Goal: Task Accomplishment & Management: Manage account settings

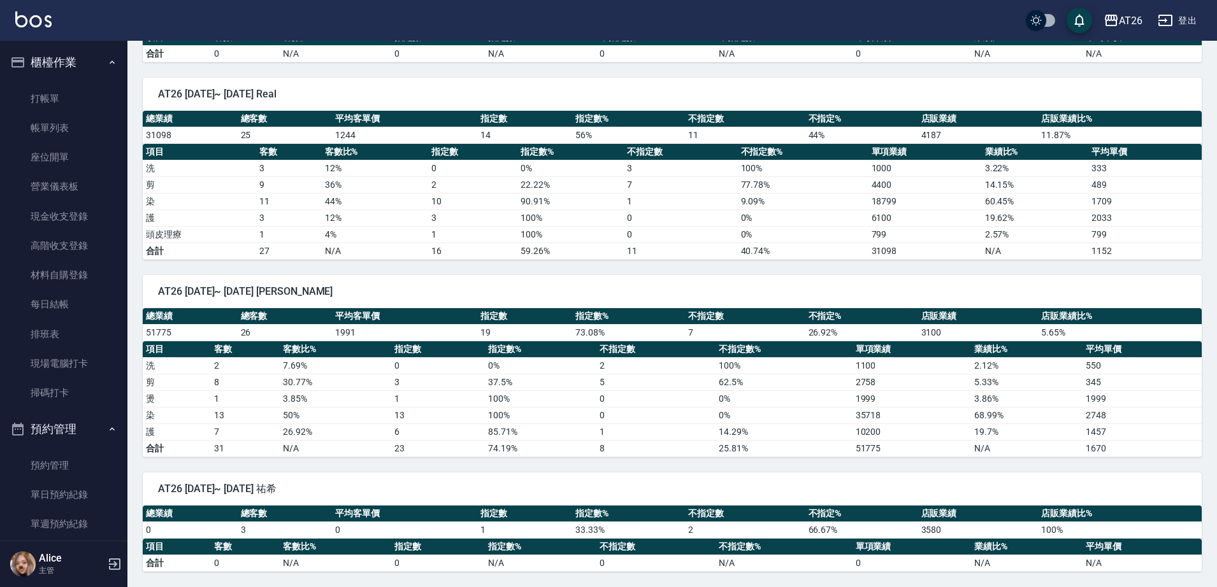
scroll to position [637, 0]
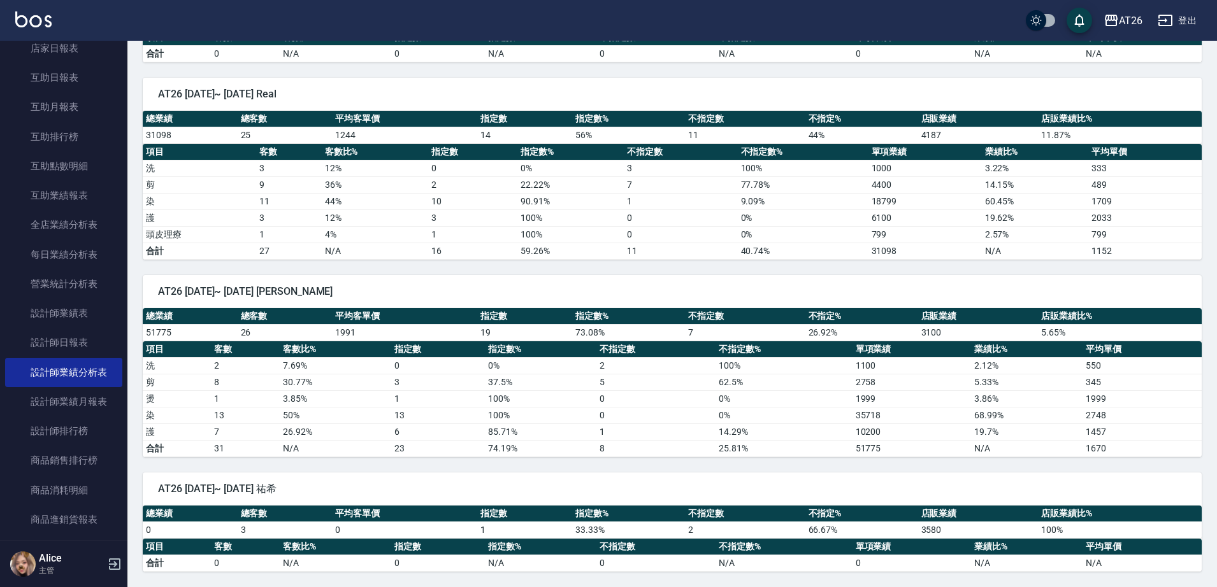
drag, startPoint x: 261, startPoint y: 201, endPoint x: 338, endPoint y: 1, distance: 213.5
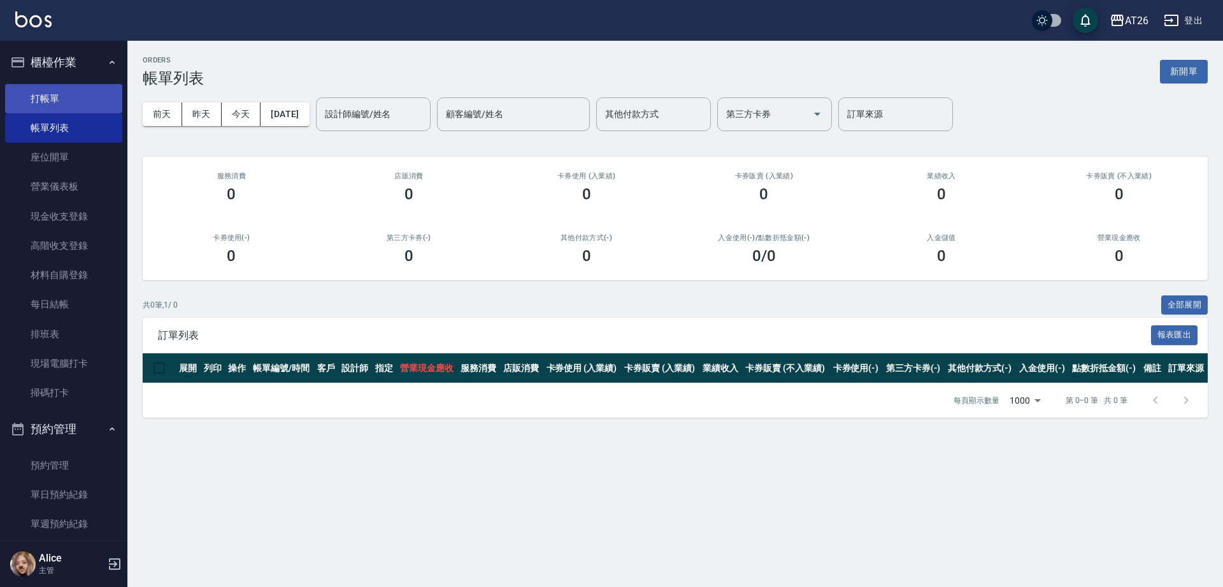
click at [93, 101] on link "打帳單" at bounding box center [63, 98] width 117 height 29
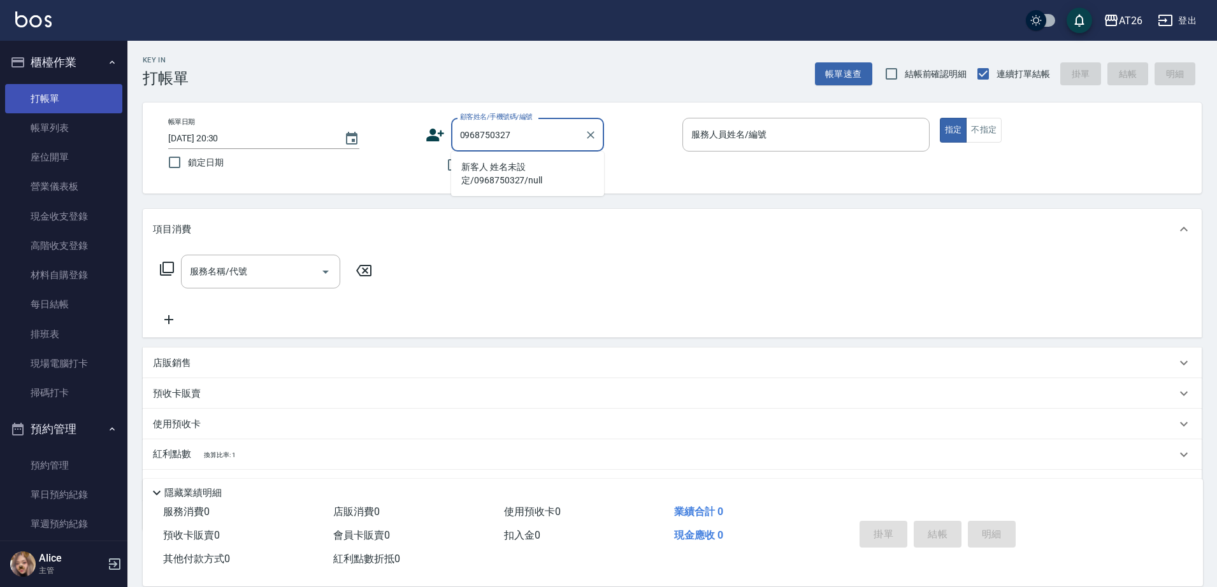
type input "新客人 姓名未設定/0968750327/null"
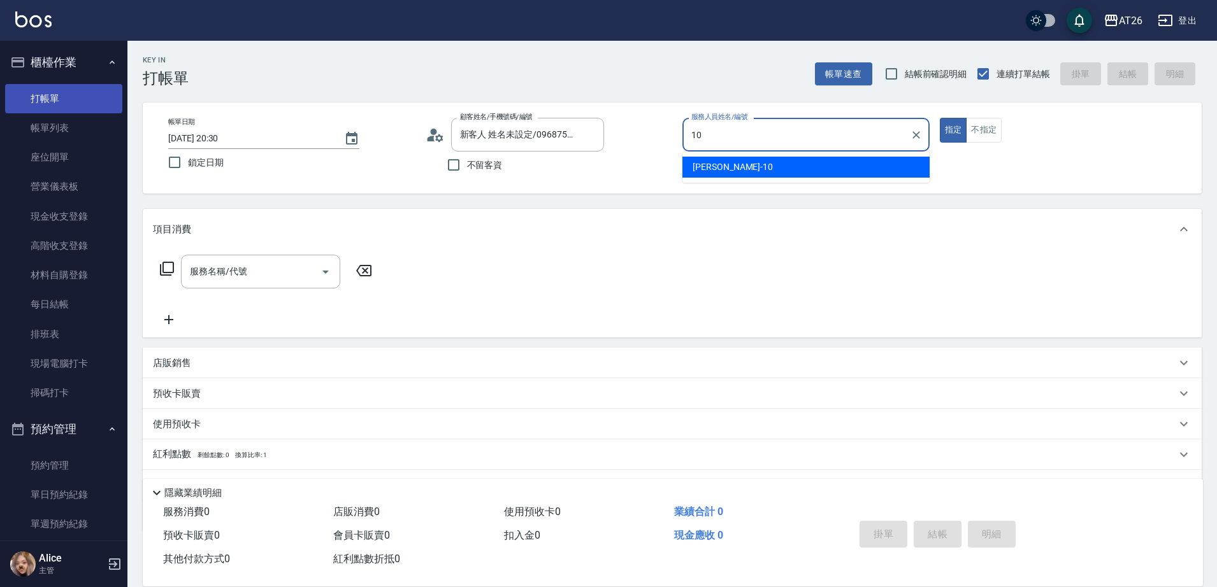
type input "Josh-10"
type button "true"
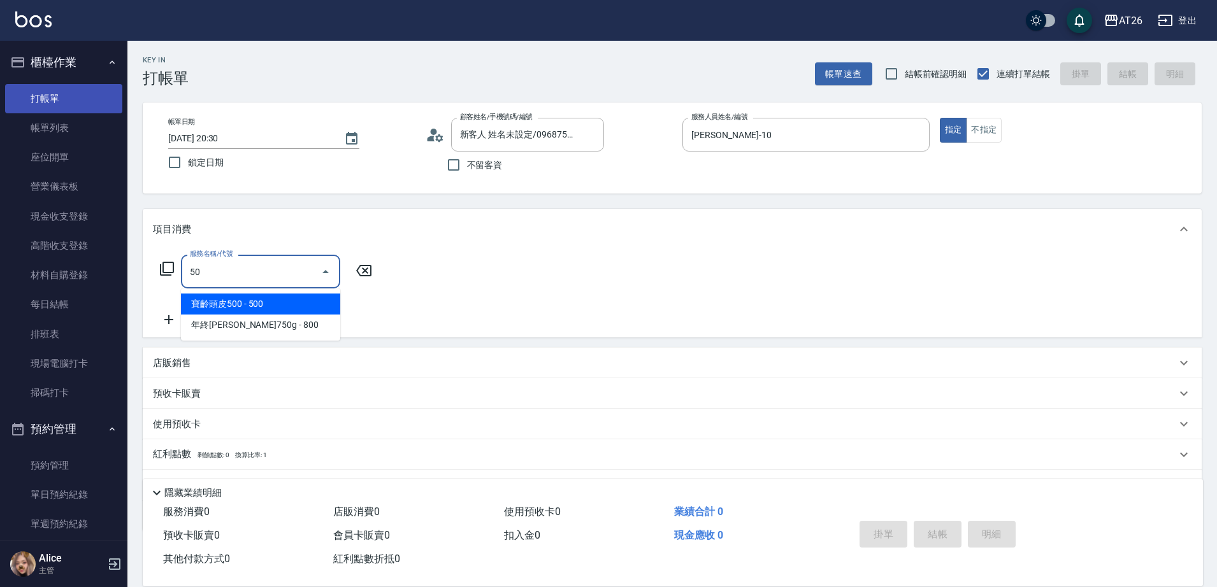
type input "501"
type input "120"
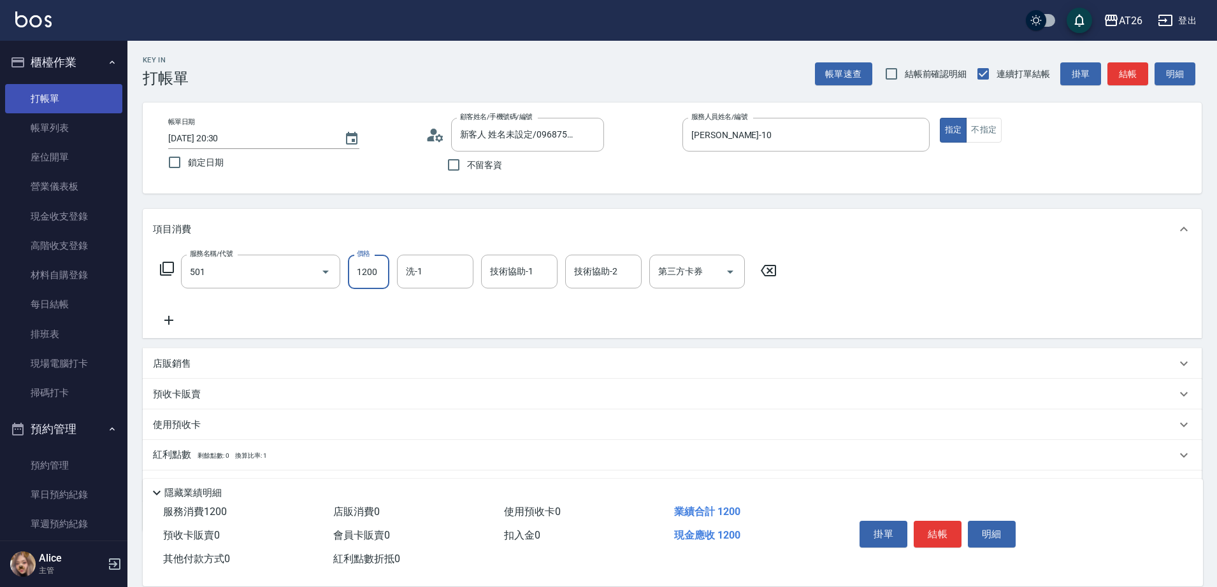
type input "染髮(501)"
type input "2"
type input "0"
type input "268"
type input "20"
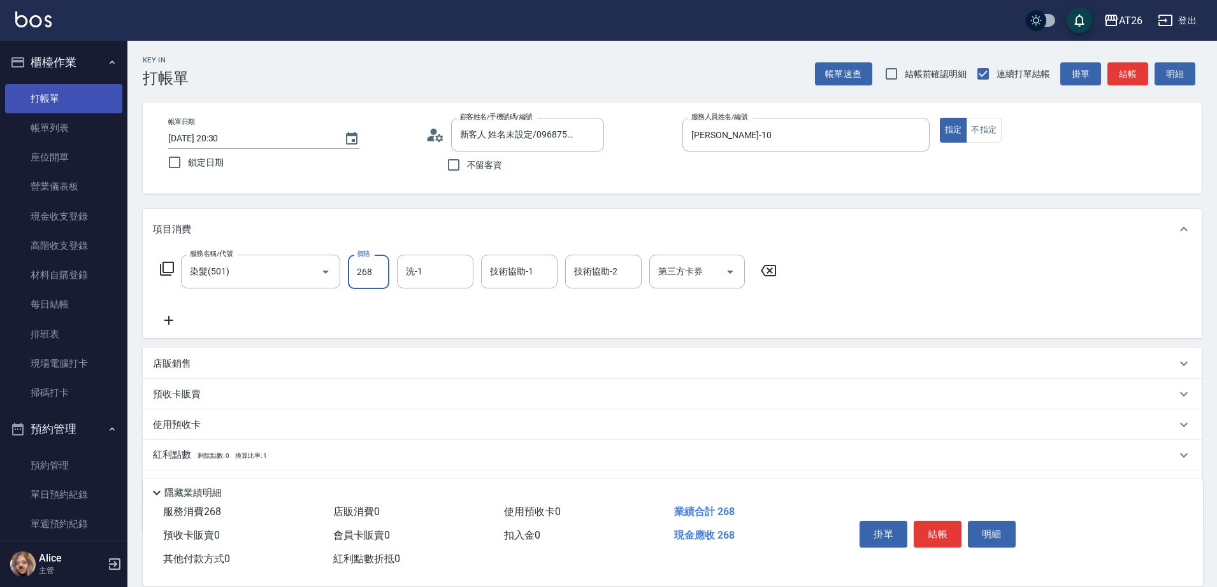
type input "2680"
type input "260"
type input "2680"
type input "NANA-23"
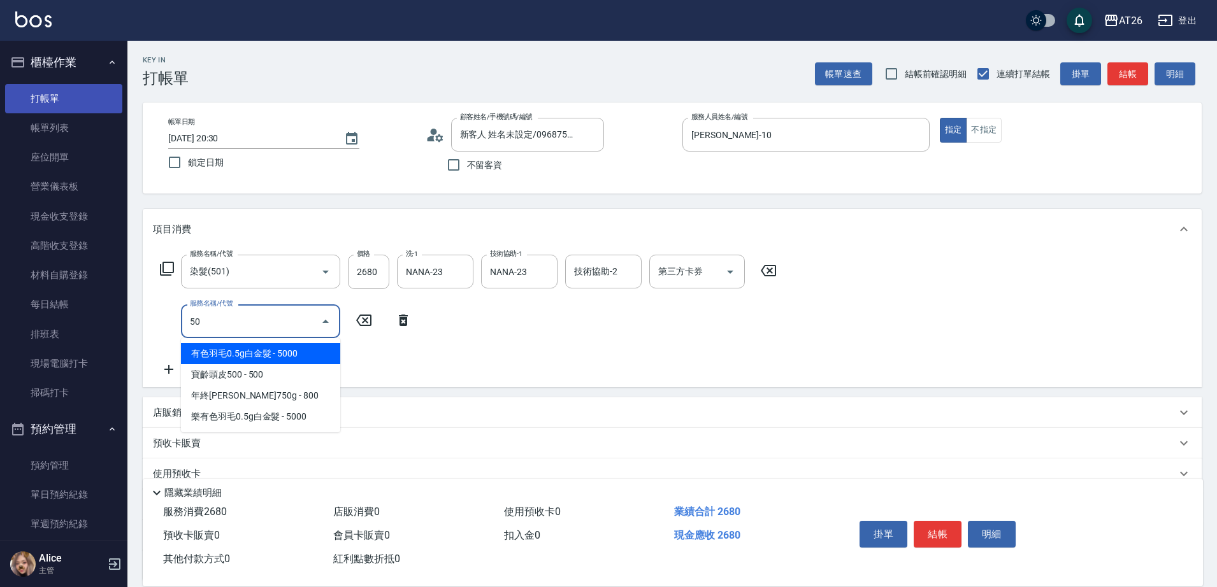
type input "502"
type input "310"
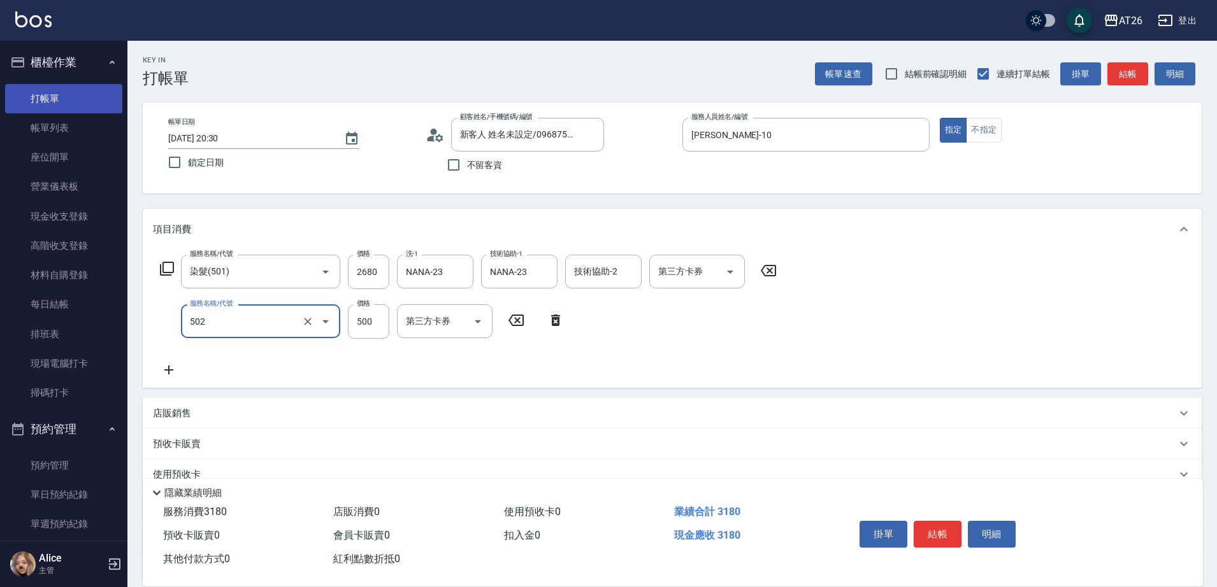
type input "漂髮(502)"
type input "0"
type input "260"
type input "0"
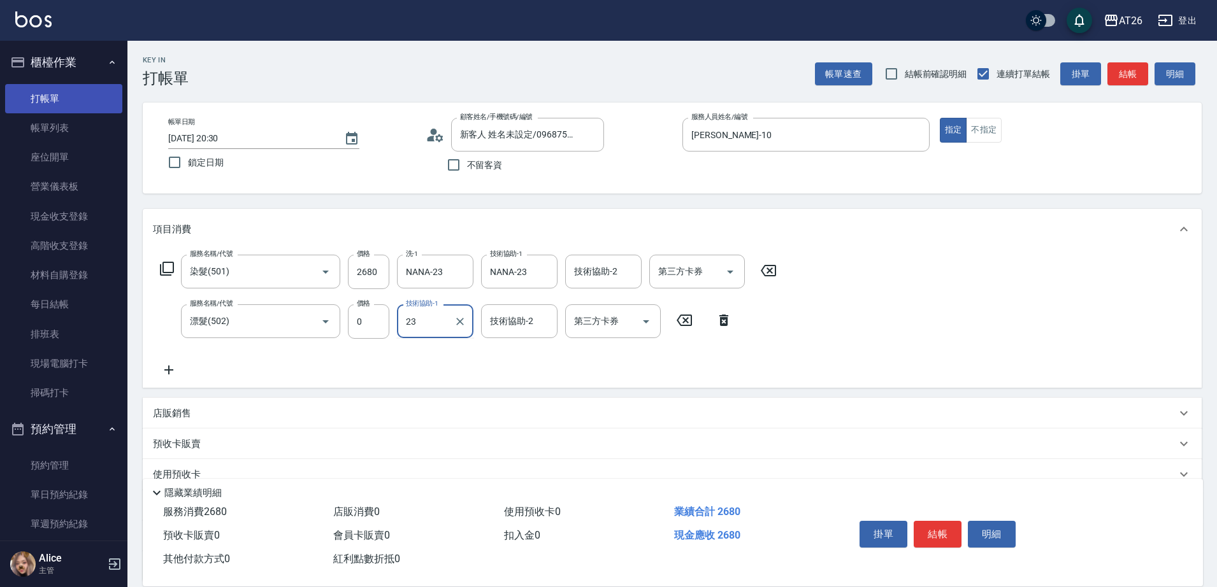
type input "NANA-23"
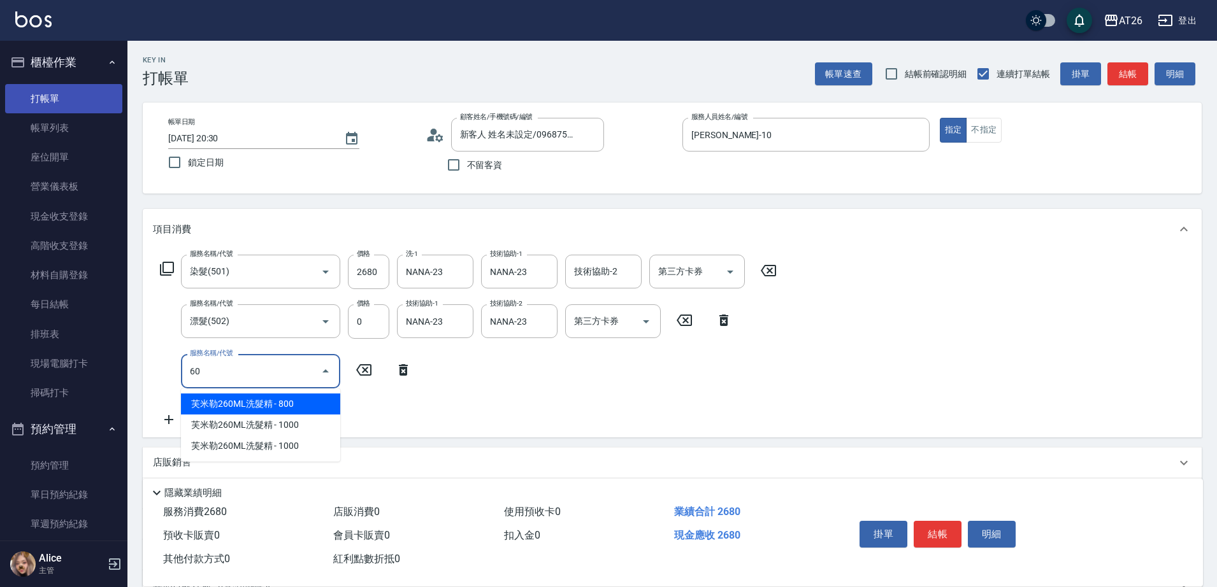
type input "601"
type input "290"
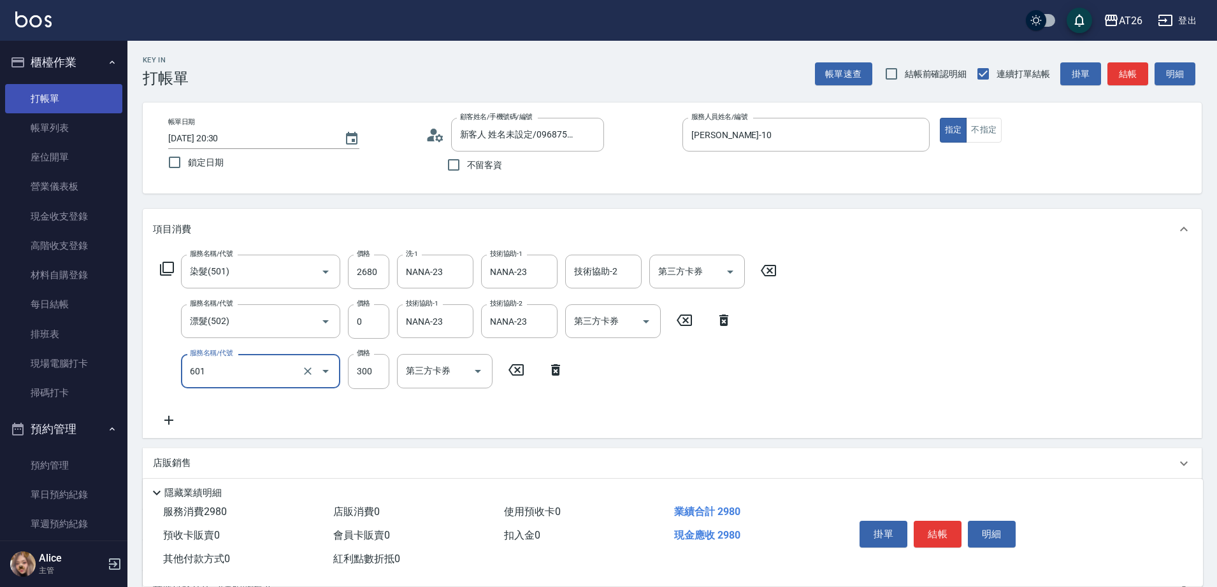
type input "自護髮(601)"
type input "2"
type input "270"
type input "2500"
type input "510"
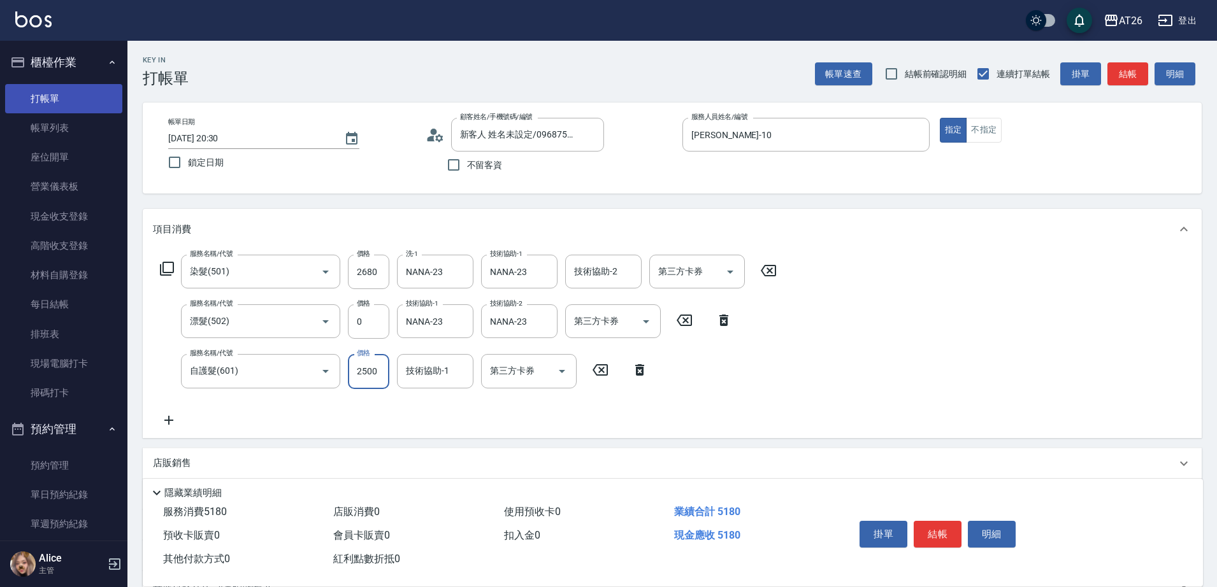
type input "2500"
type input "NANA-23"
click at [519, 411] on div "服務名稱/代號 染髮(501) 服務名稱/代號 價格 2680 價格 洗-1 NANA-23 洗-1 技術協助-1 NANA-23 技術協助-1 技術協助-2…" at bounding box center [468, 341] width 631 height 173
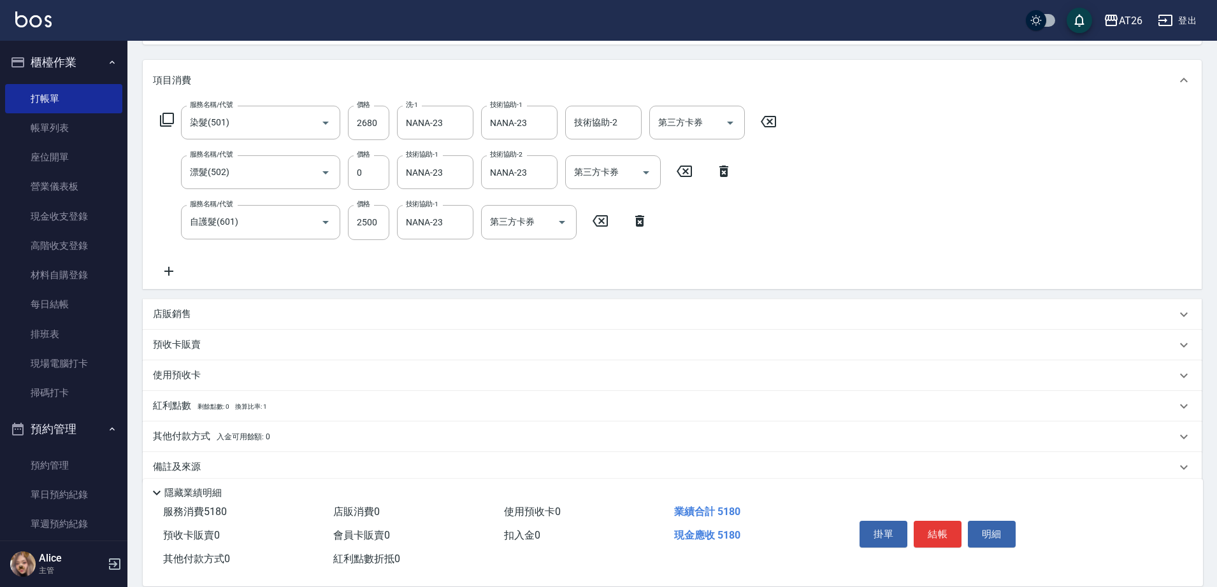
scroll to position [159, 0]
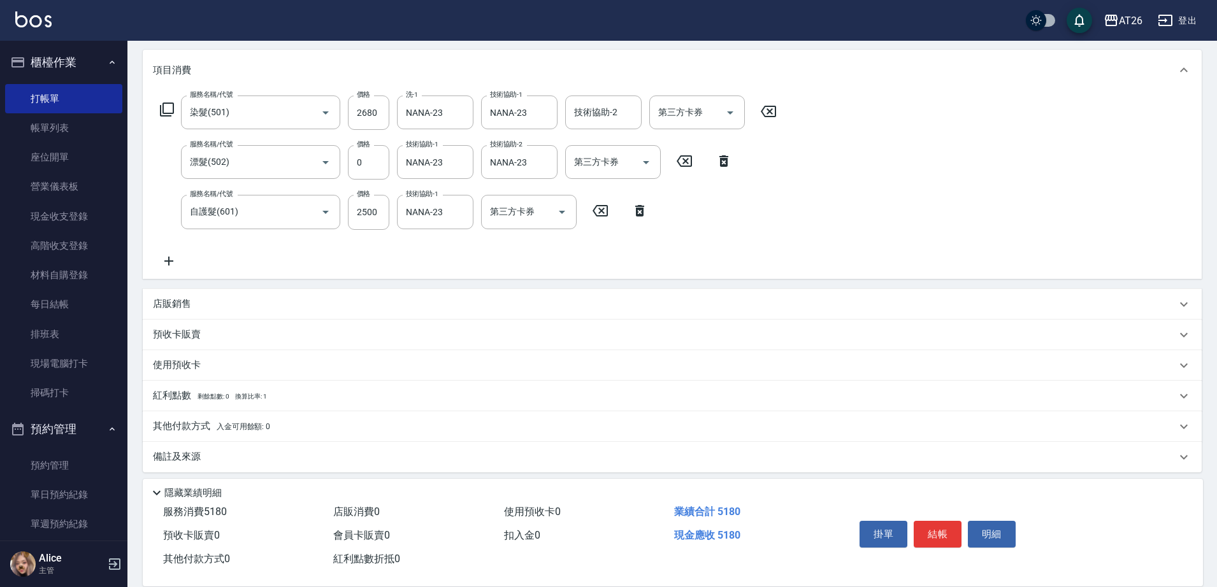
click at [254, 311] on div "店販銷售" at bounding box center [672, 304] width 1059 height 31
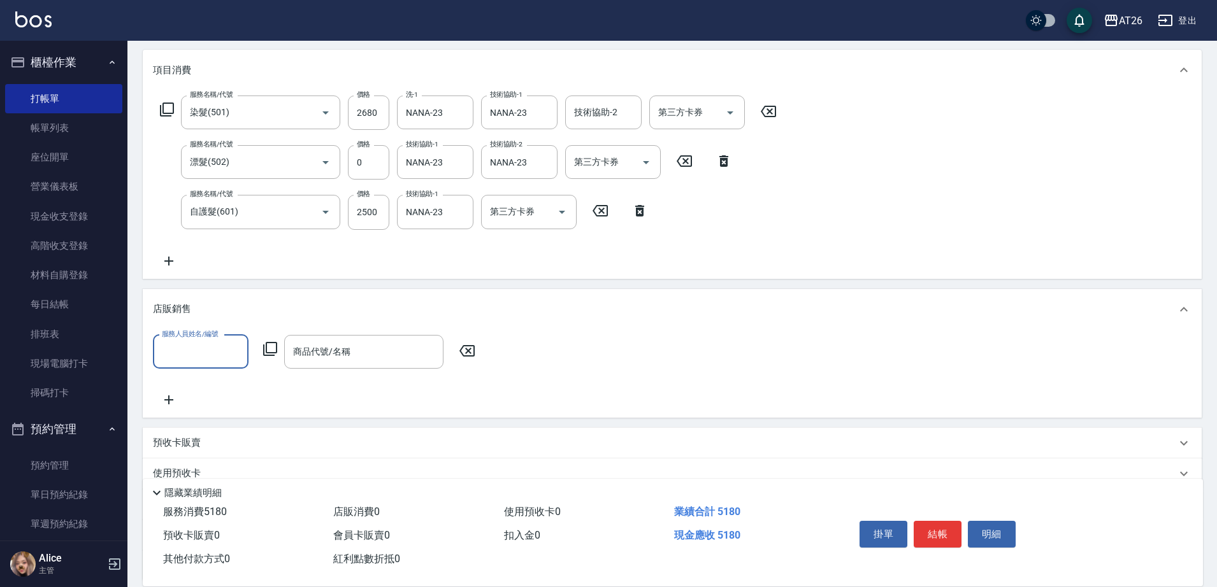
scroll to position [0, 0]
click at [200, 350] on input "服務人員姓名/編號" at bounding box center [201, 352] width 84 height 22
type input "NANA-23"
type input "V"
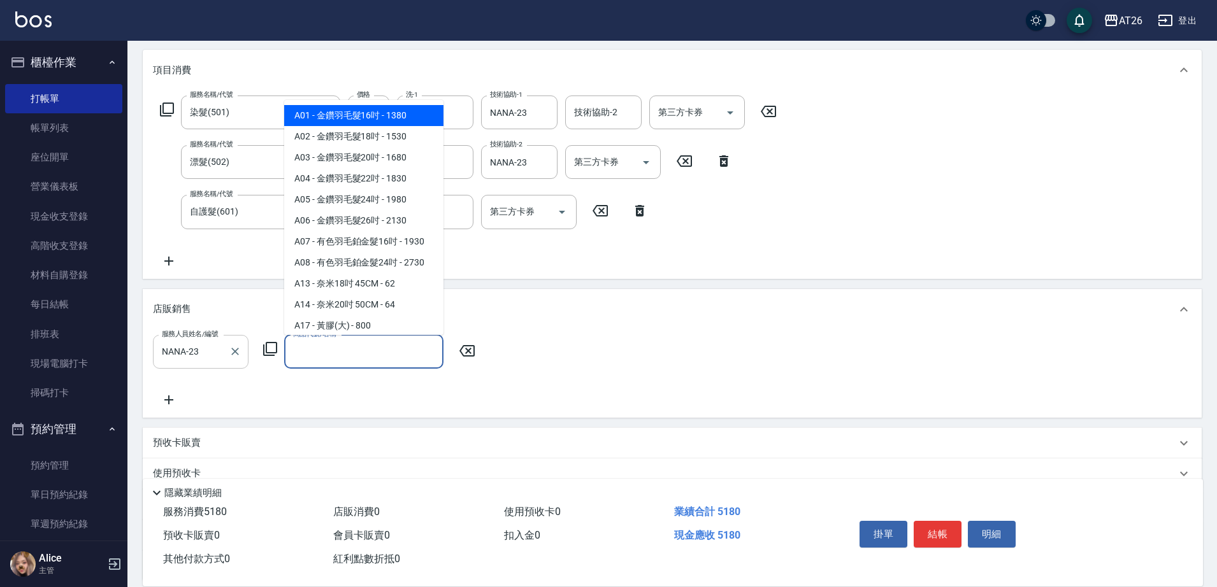
type input "ㄎ"
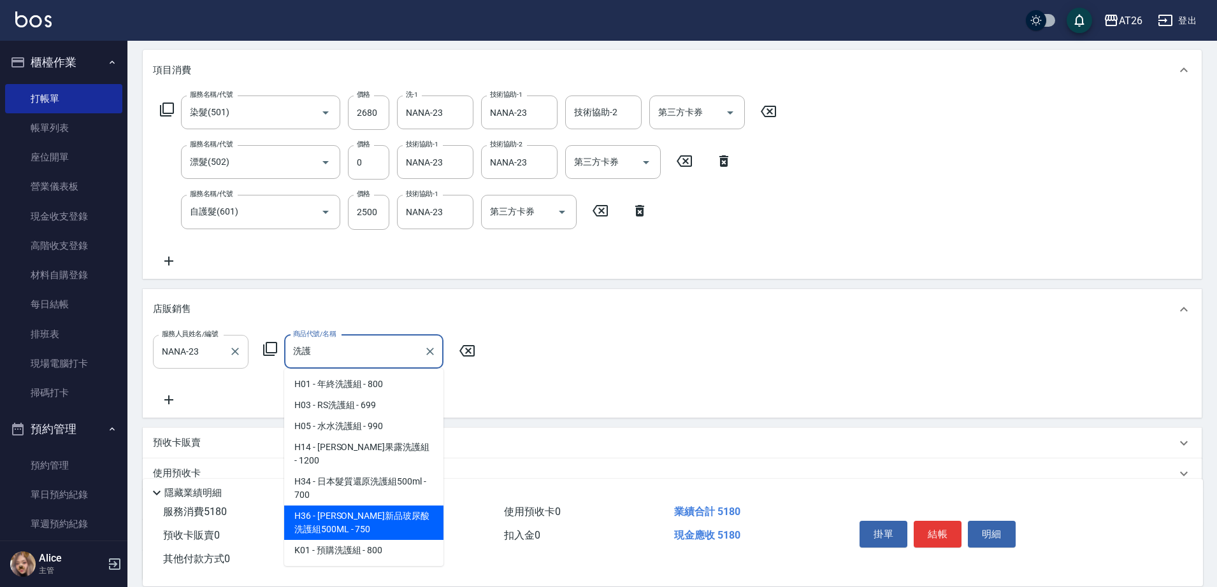
type input "喬娜斯新品玻尿酸洗護組500ML"
type input "590"
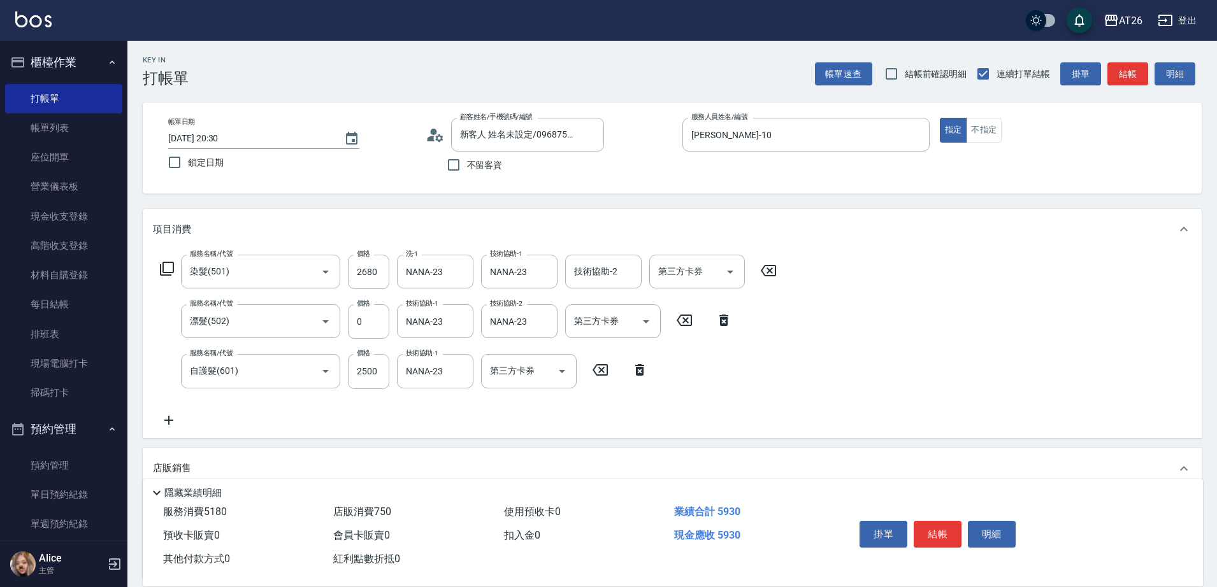
click at [835, 171] on div "帳單日期 2025/08/11 20:30 鎖定日期 顧客姓名/手機號碼/編號 新客人 姓名未設定/0968750327/null 顧客姓名/手機號碼/編號 …" at bounding box center [672, 148] width 1028 height 61
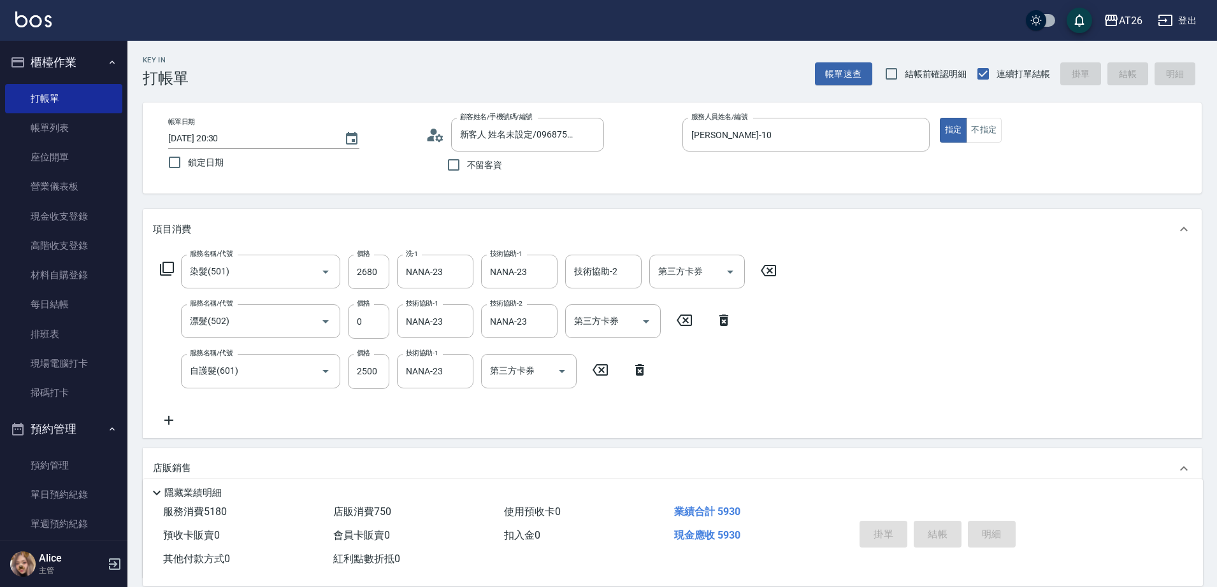
type input "2025/08/11 20:32"
type input "0"
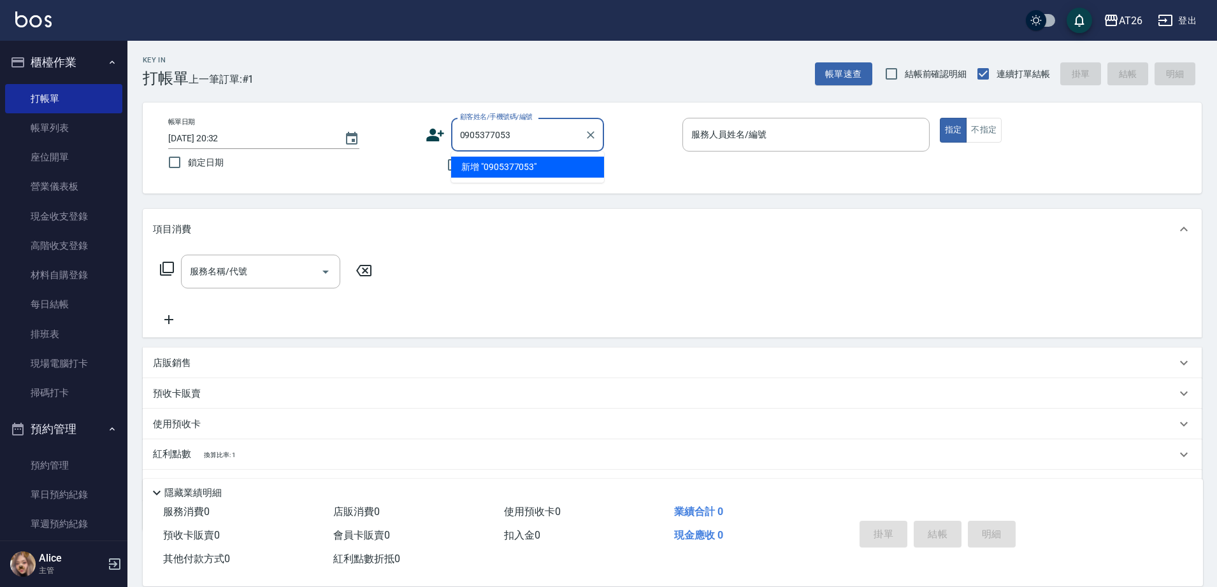
type input "0905377053"
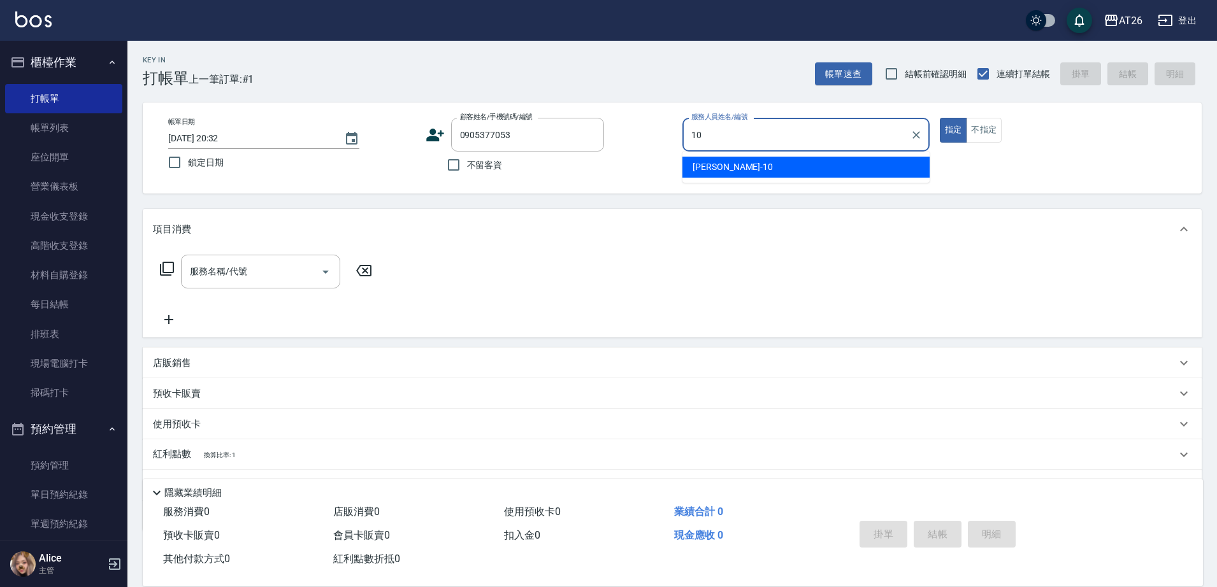
type input "[PERSON_NAME]-10"
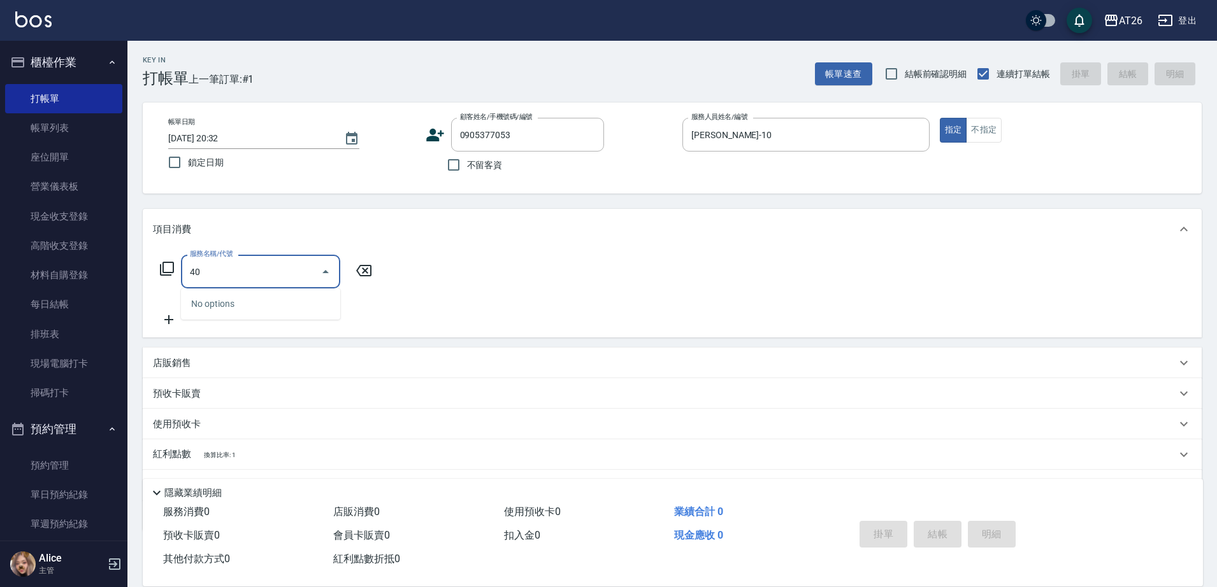
type input "401"
type input "20"
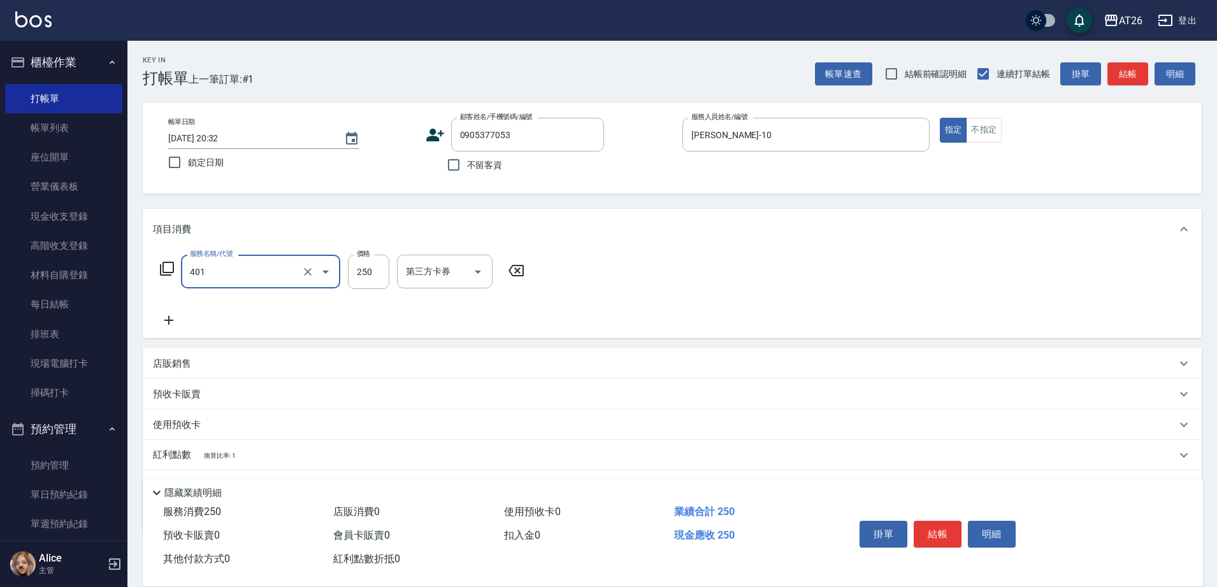
type input "剪髮(401)"
type input "8"
type input "0"
type input "800"
type input "80"
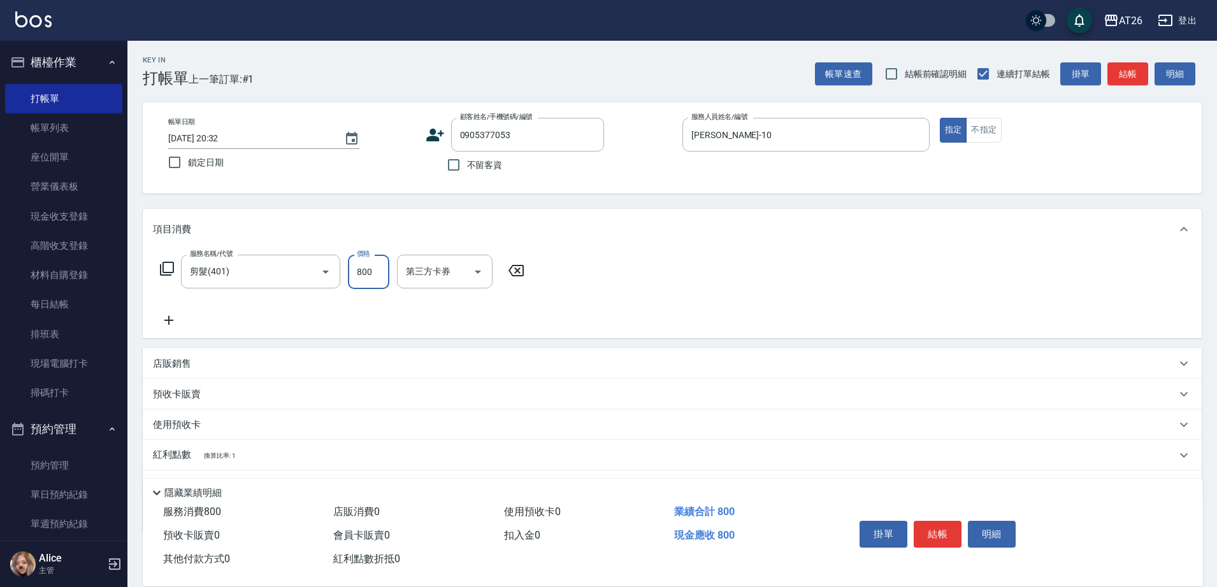
type input "800"
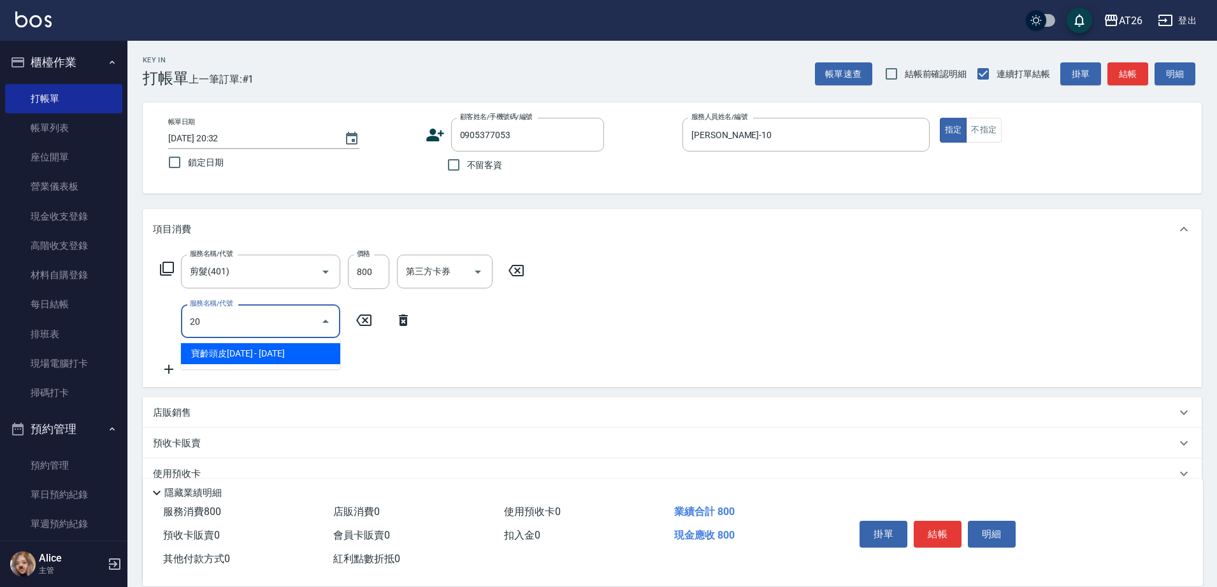
type input "201"
type input "100"
type input "0"
type input "80"
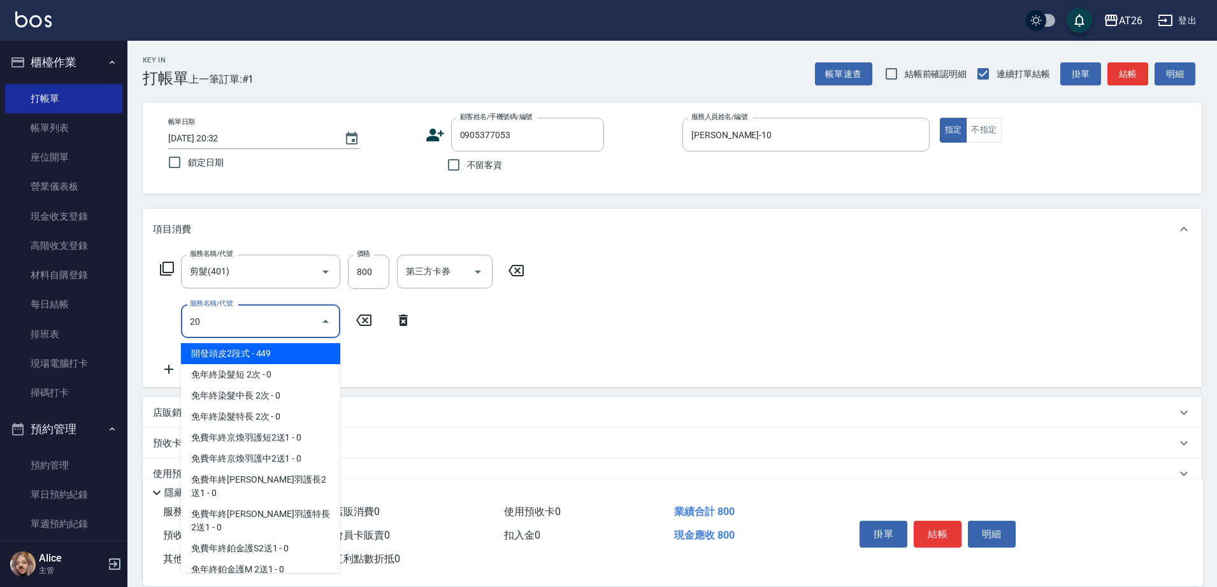
type input "201"
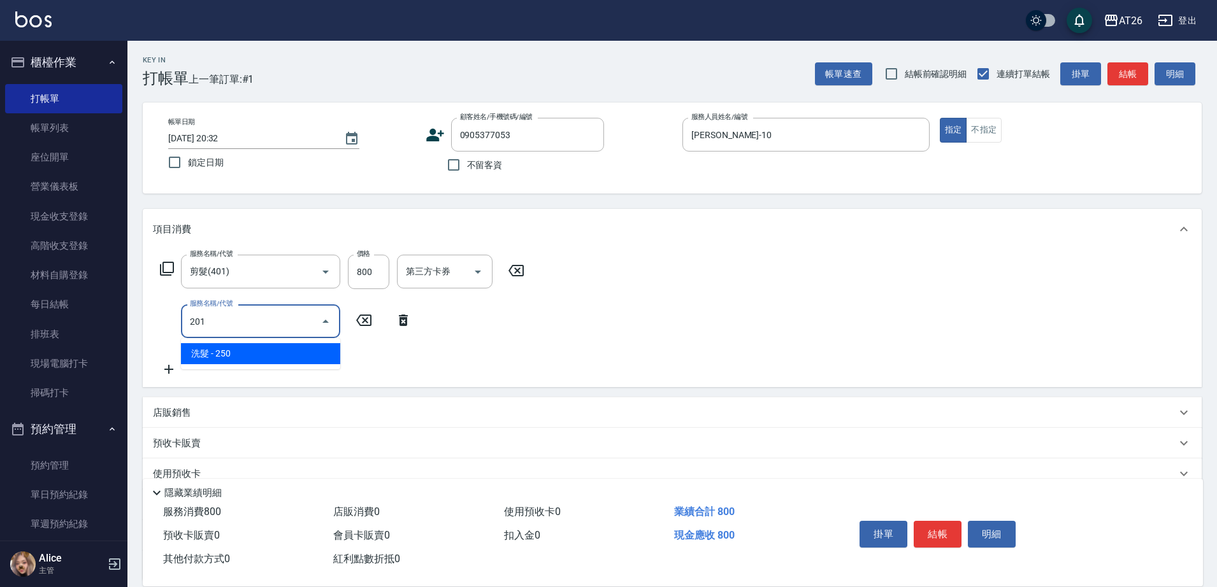
type input "100"
type input "洗髮(201)"
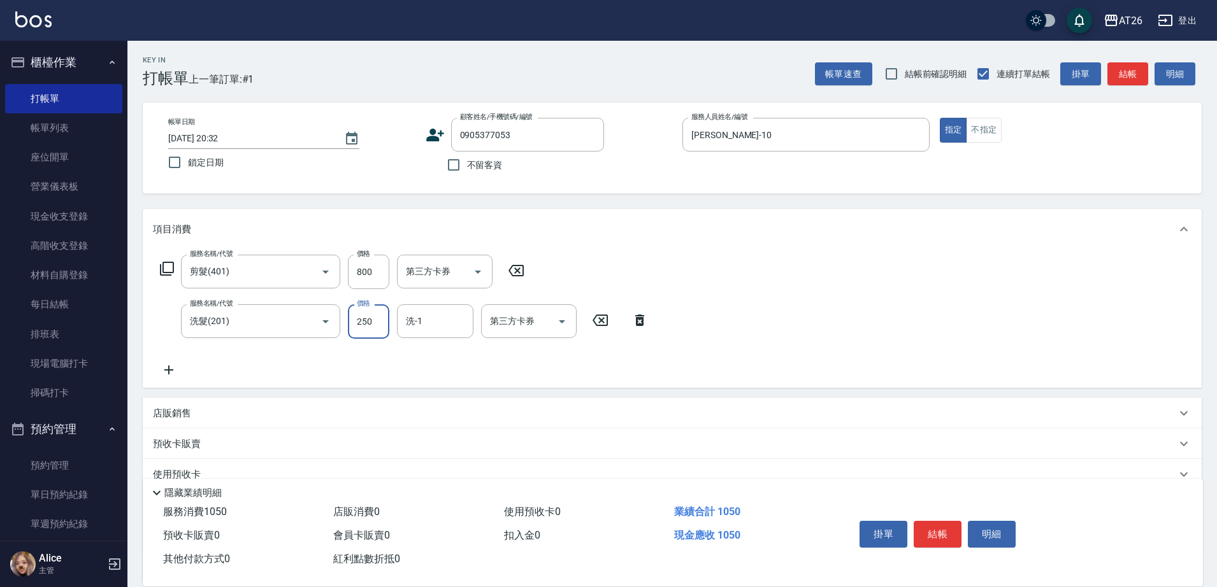
type input "0"
type input "80"
type input "0"
type input "[PERSON_NAME]-46"
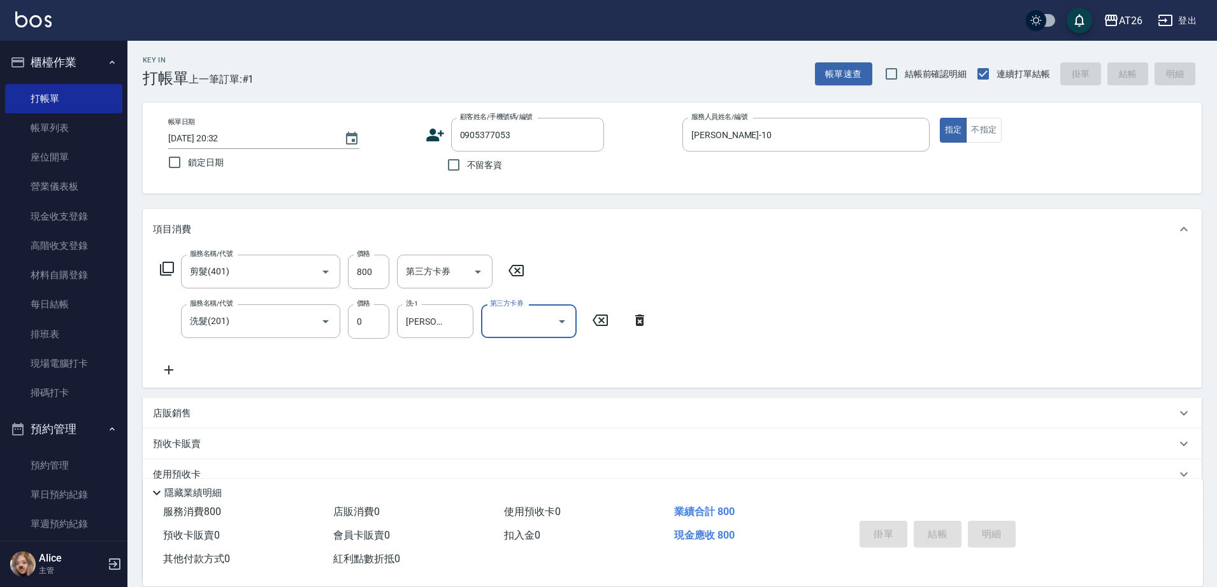
type input "0"
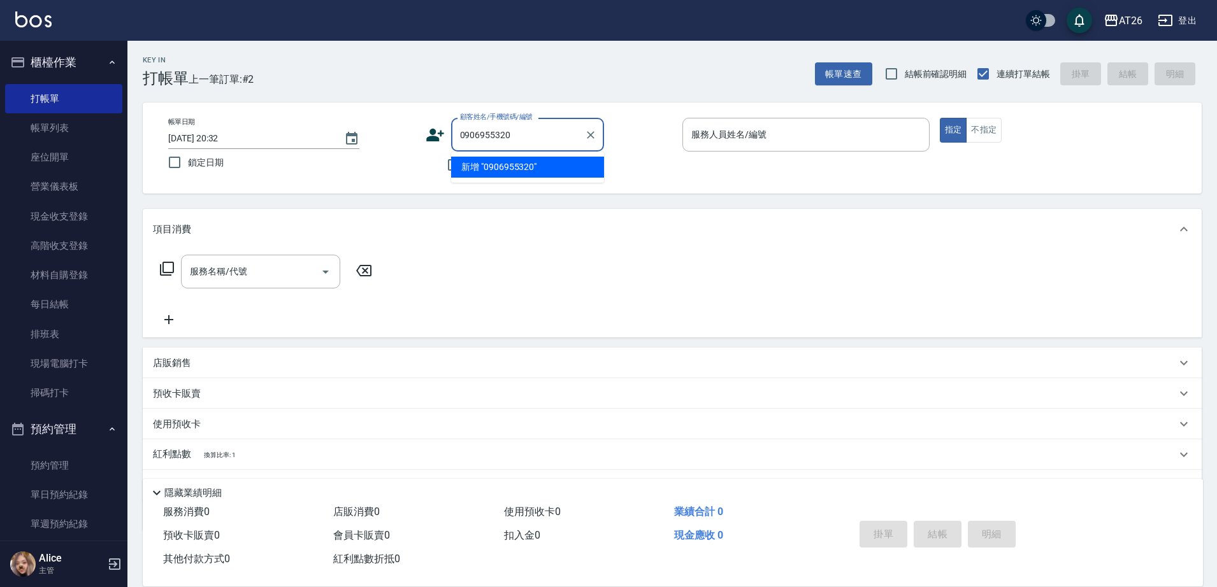
type input "0906955320"
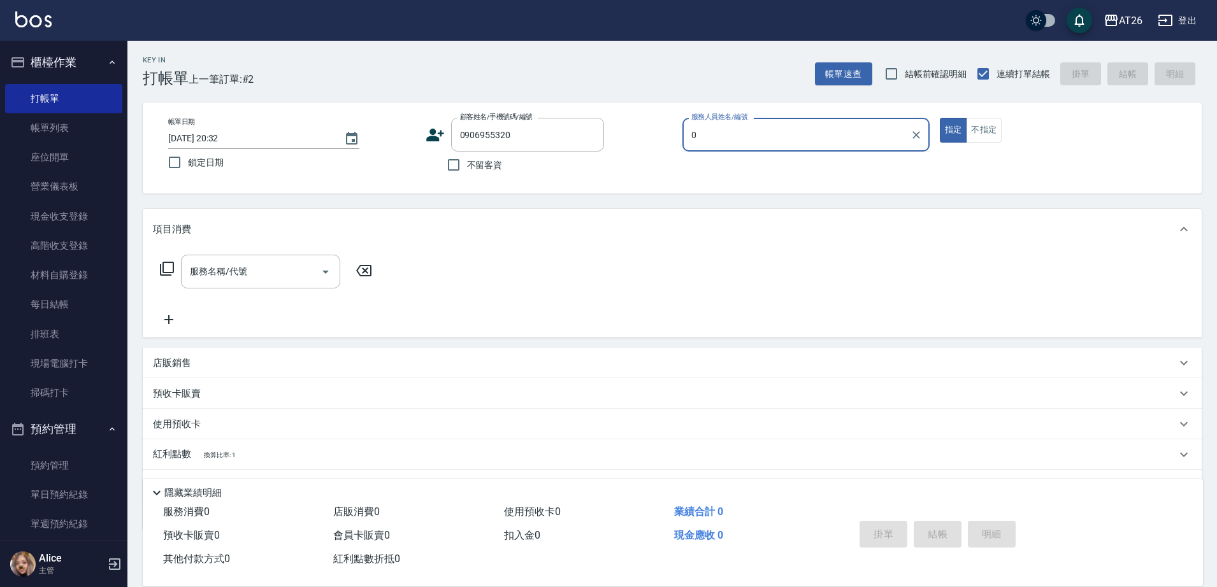
type input "05"
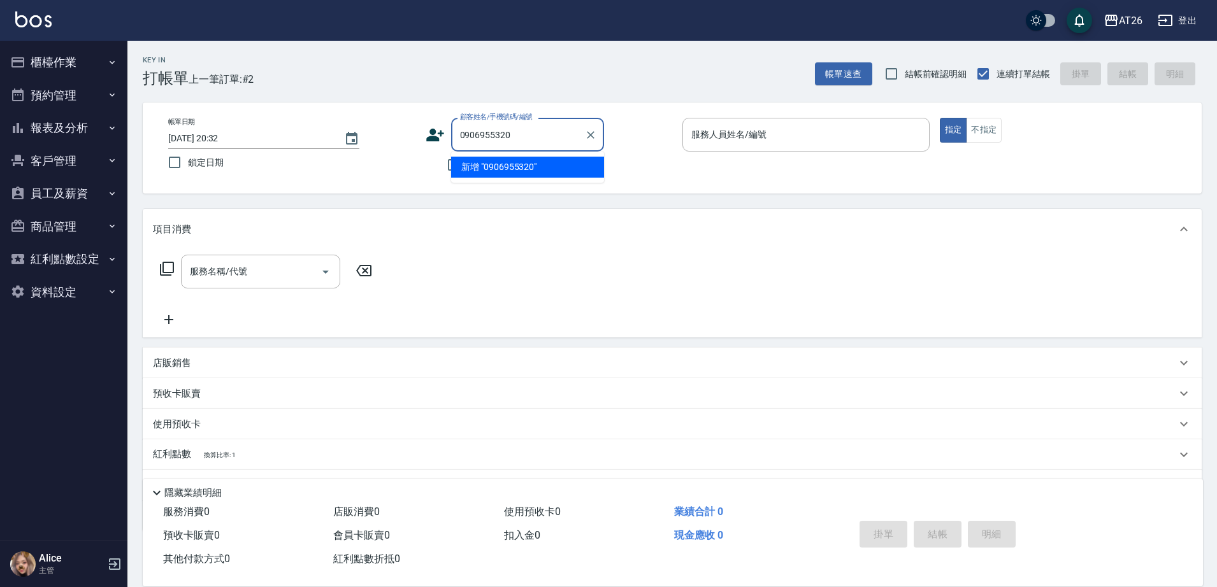
type input "0906955320"
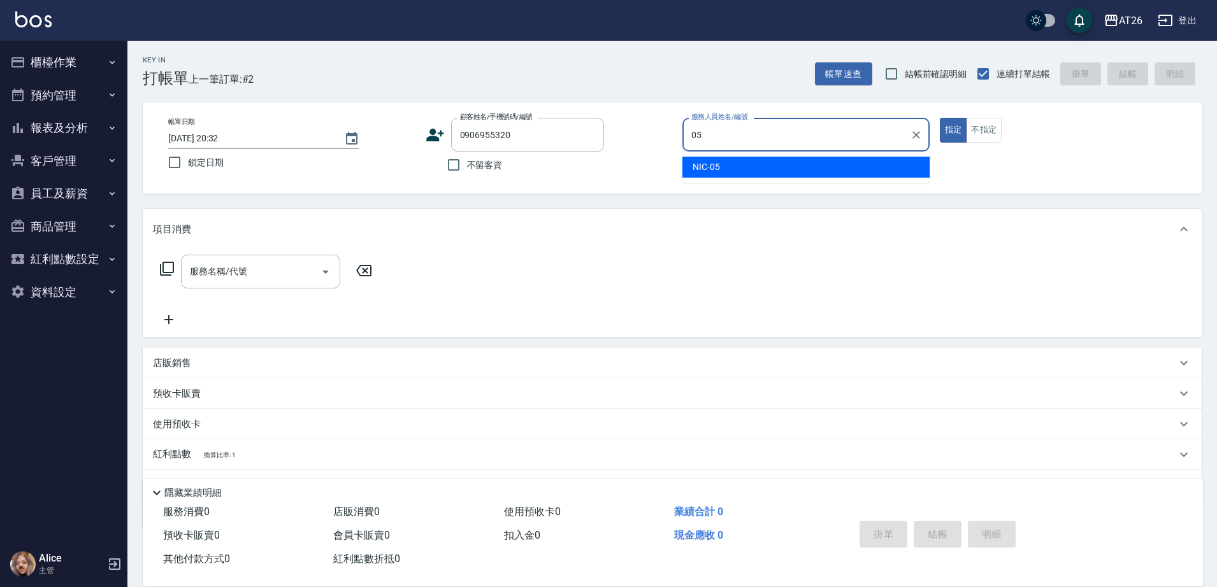
type input "NIC-05"
type button "true"
type input "新客人 姓名未設定/0906955320/null"
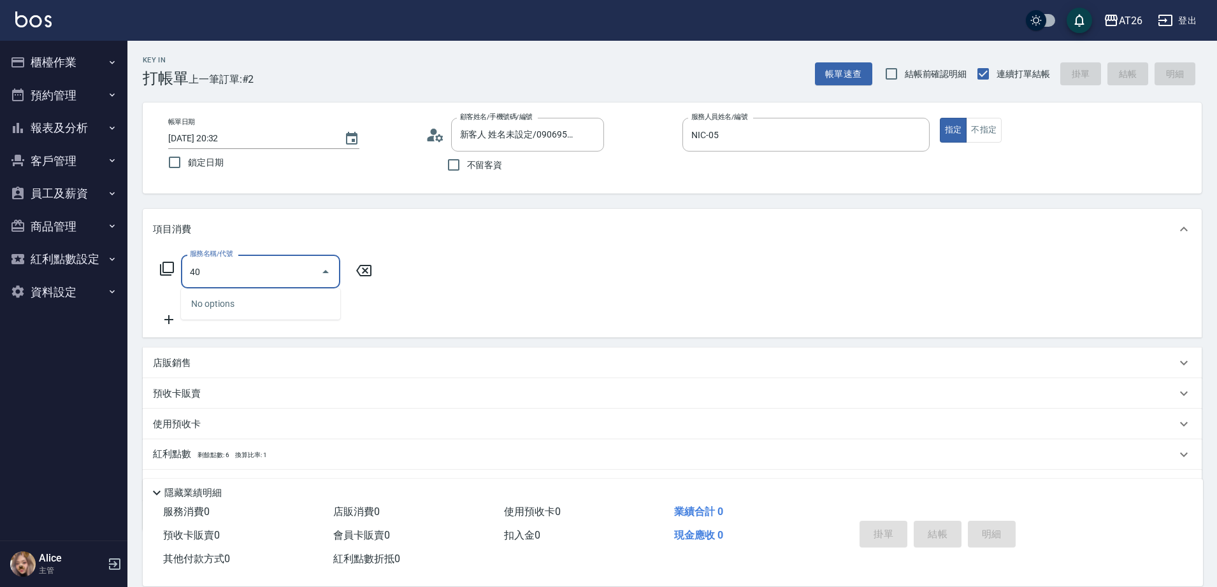
type input "401"
type input "20"
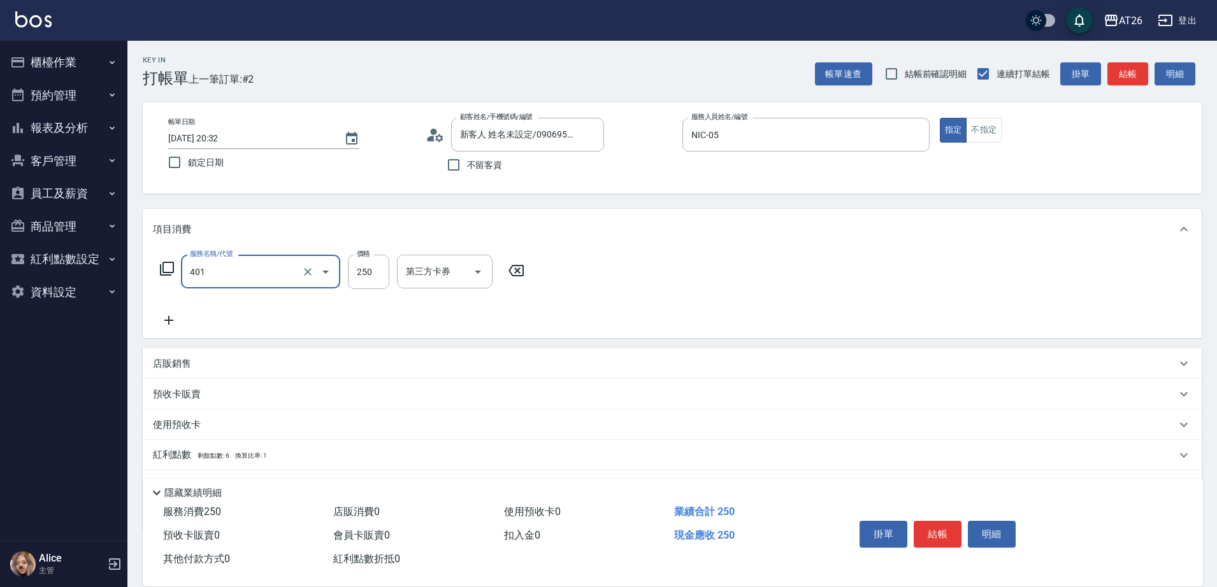
type input "剪髮(401)"
type input "6"
type input "0"
type input "600"
type input "60"
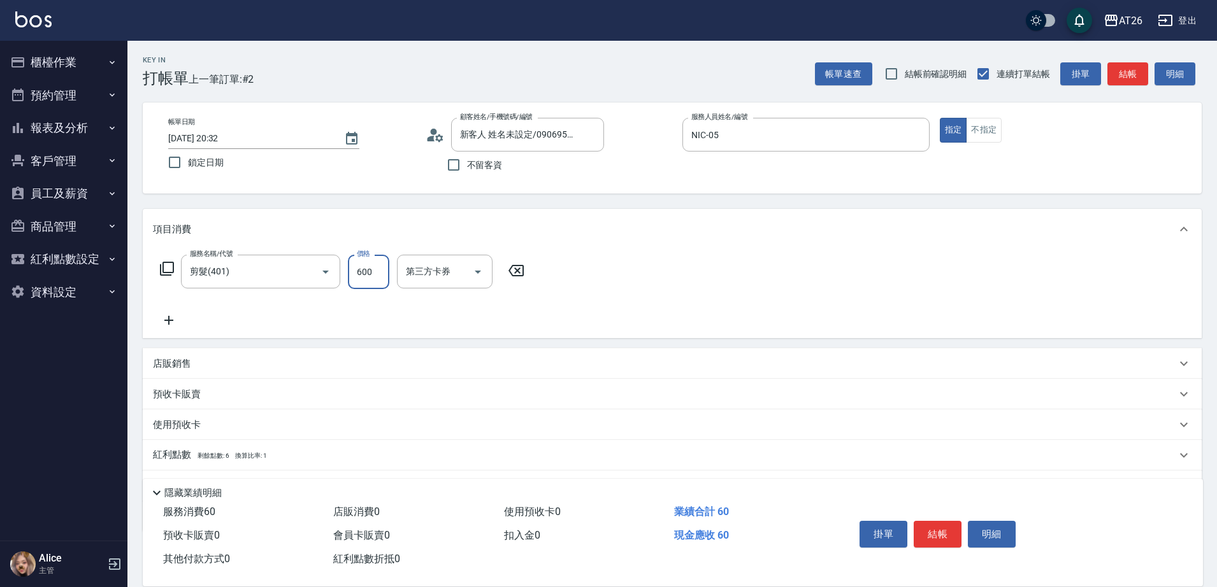
type input "600"
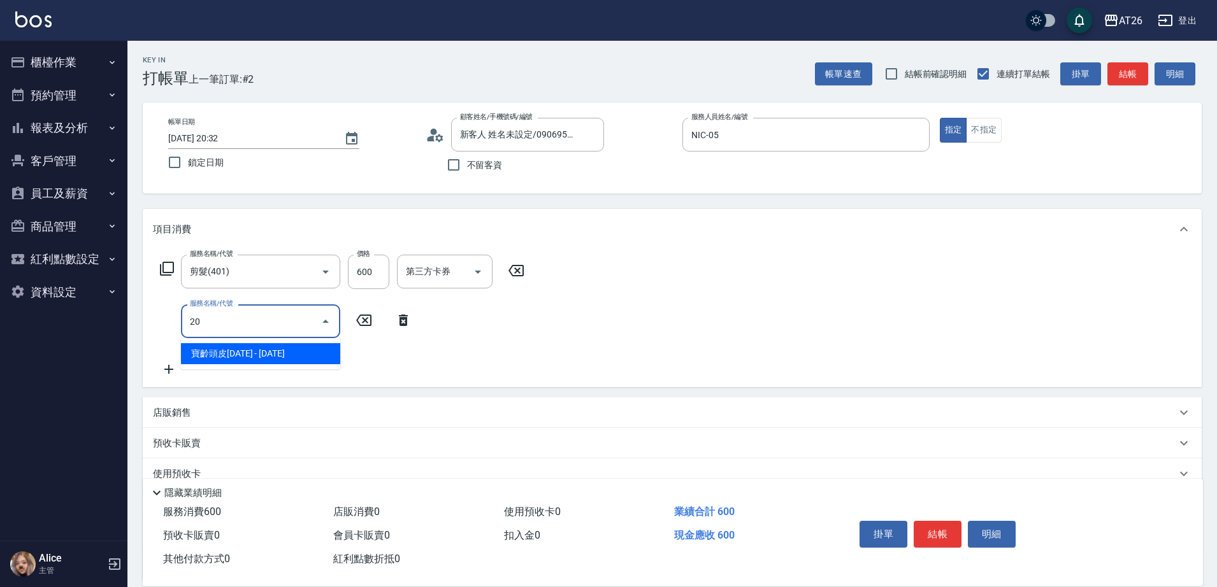
type input "201"
type input "80"
type input "洗髮(201)"
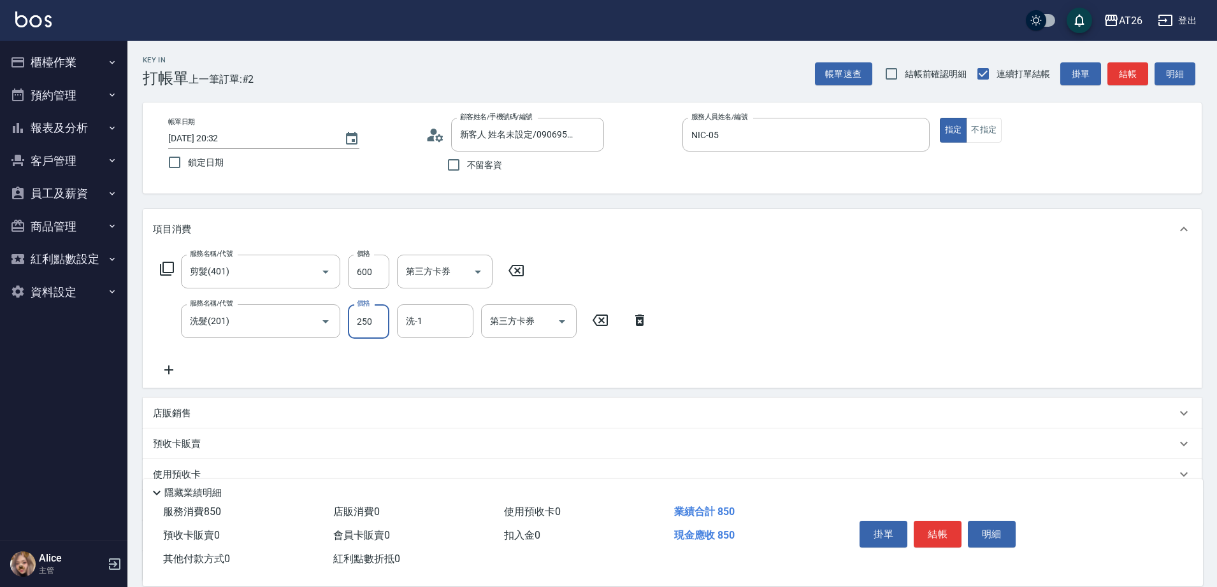
type input "0"
type input "60"
type input "0"
type input "[PERSON_NAME]-46"
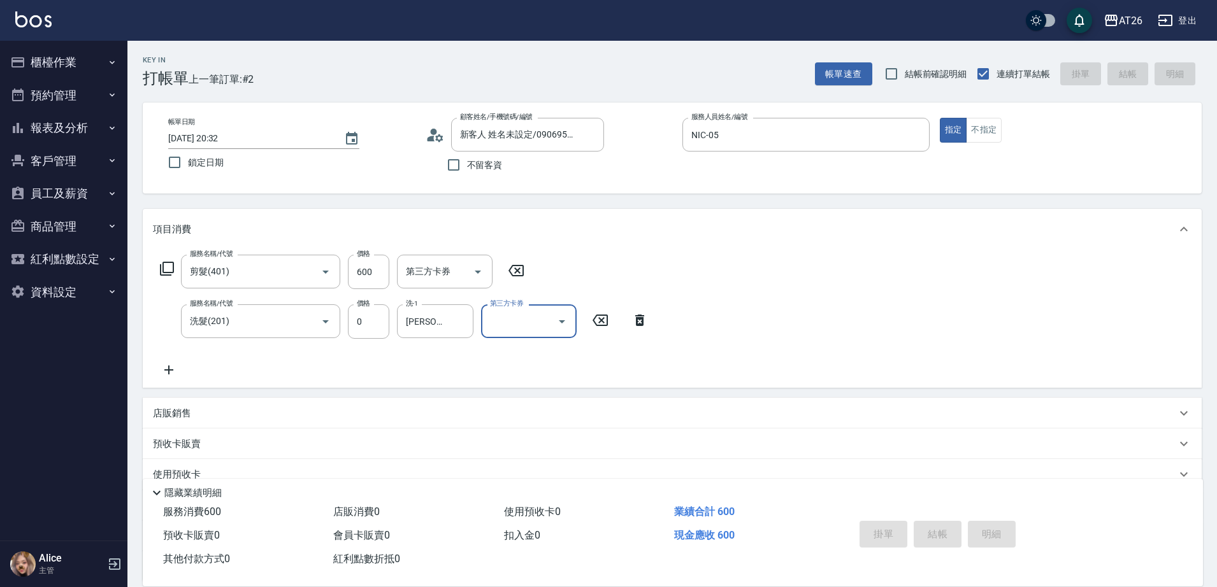
type input "0"
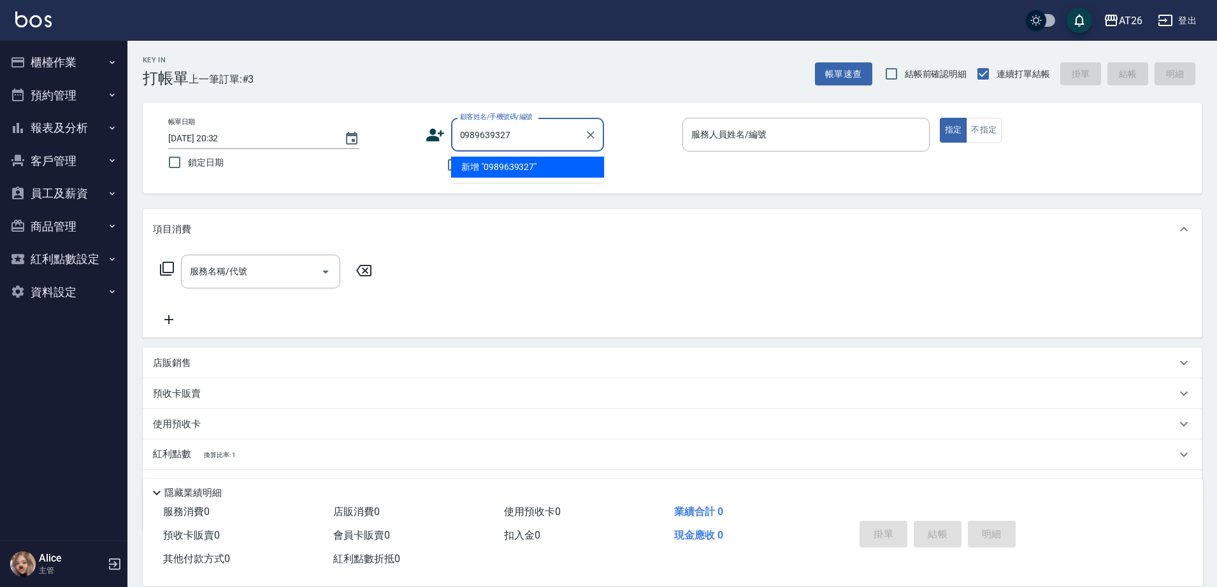
type input "0989639327"
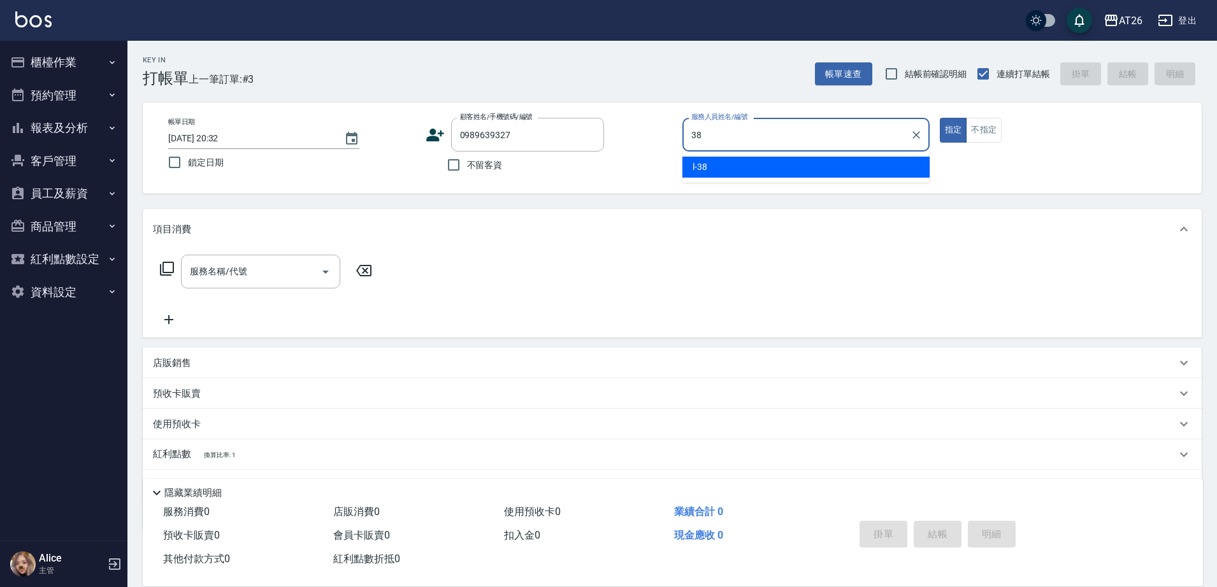
type input "l-38"
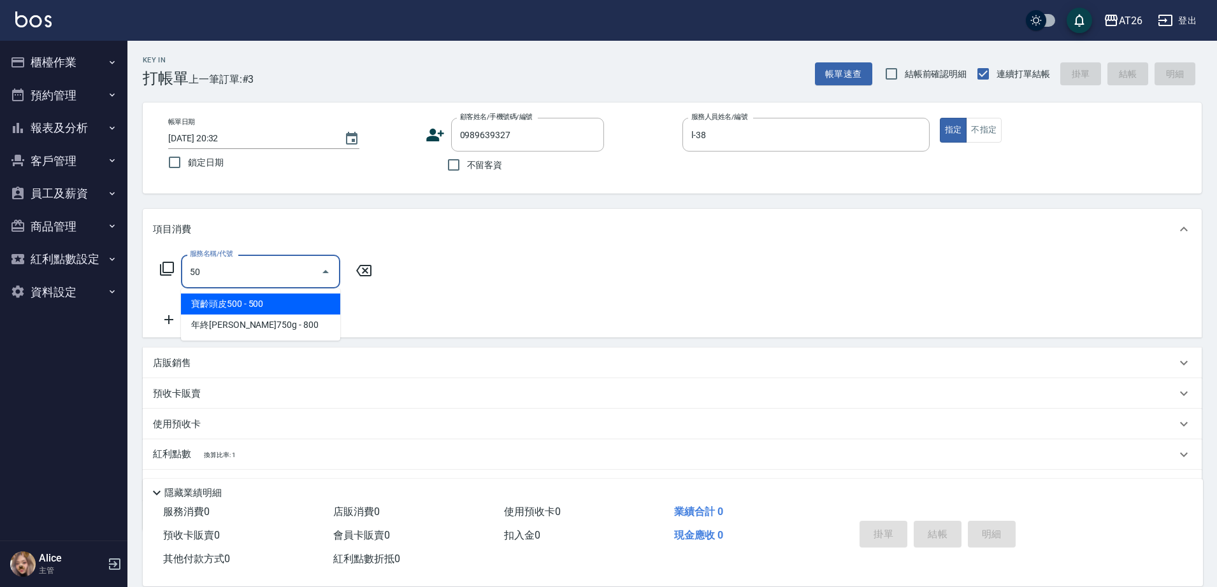
type input "501"
type input "120"
type input "染髮(501)"
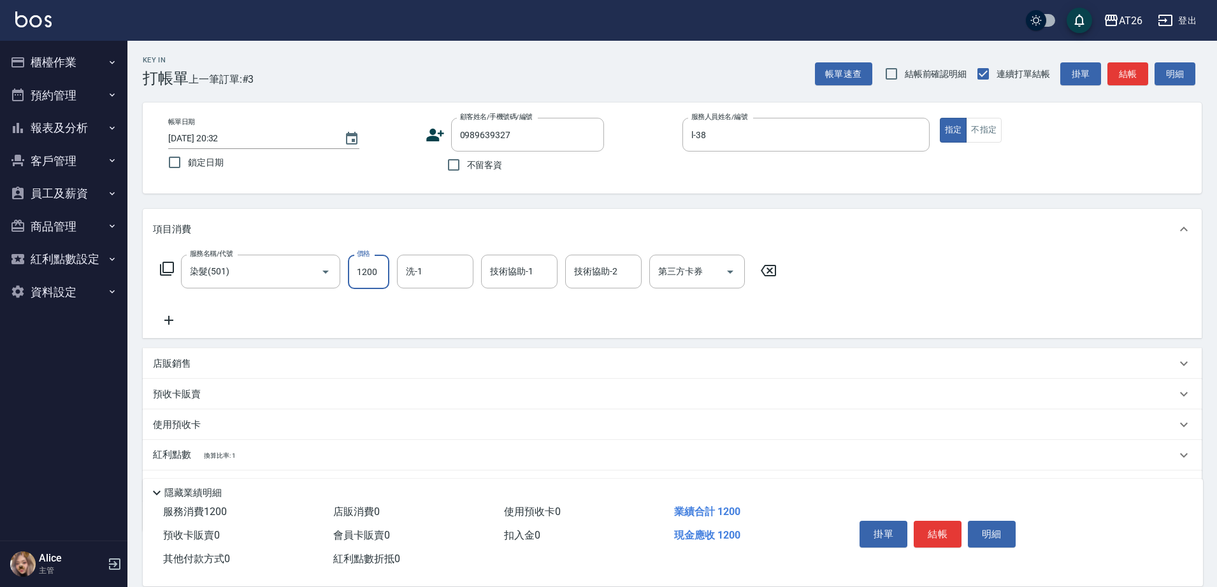
type input "1"
type input "0"
type input "170"
type input "10"
type input "1700"
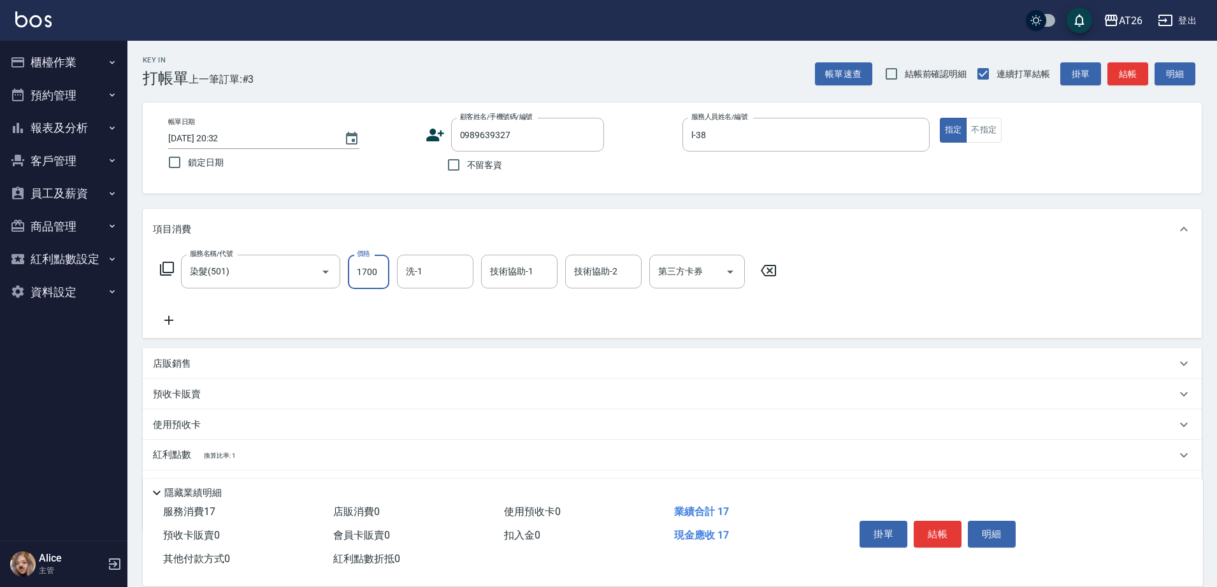
type input "170"
type input "1700"
click at [412, 371] on div "店販銷售" at bounding box center [672, 363] width 1059 height 31
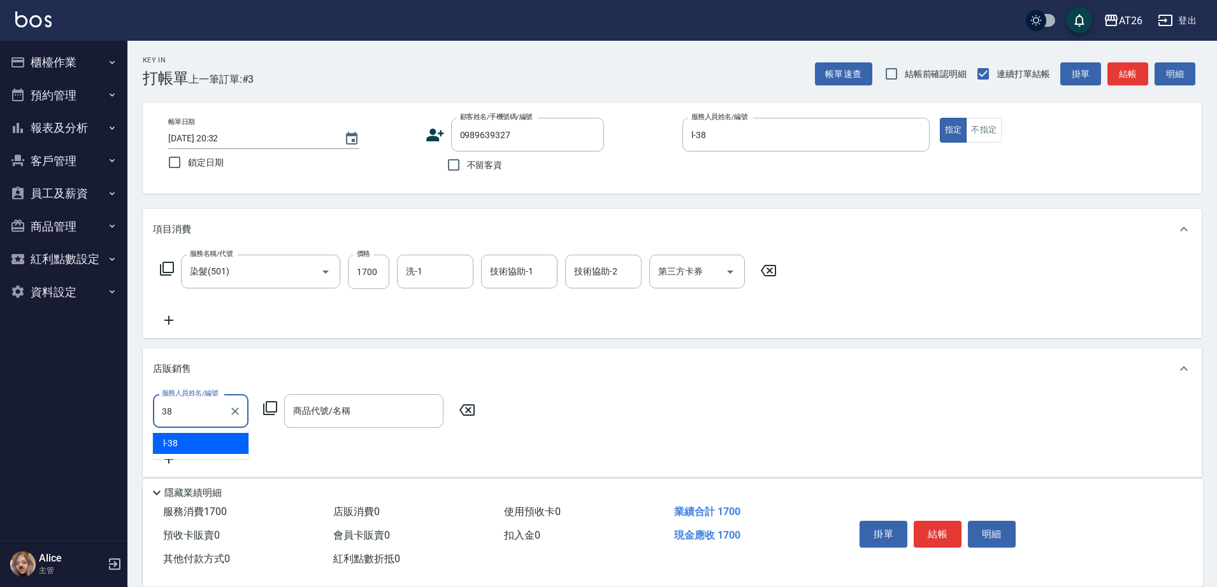
type input "l-38"
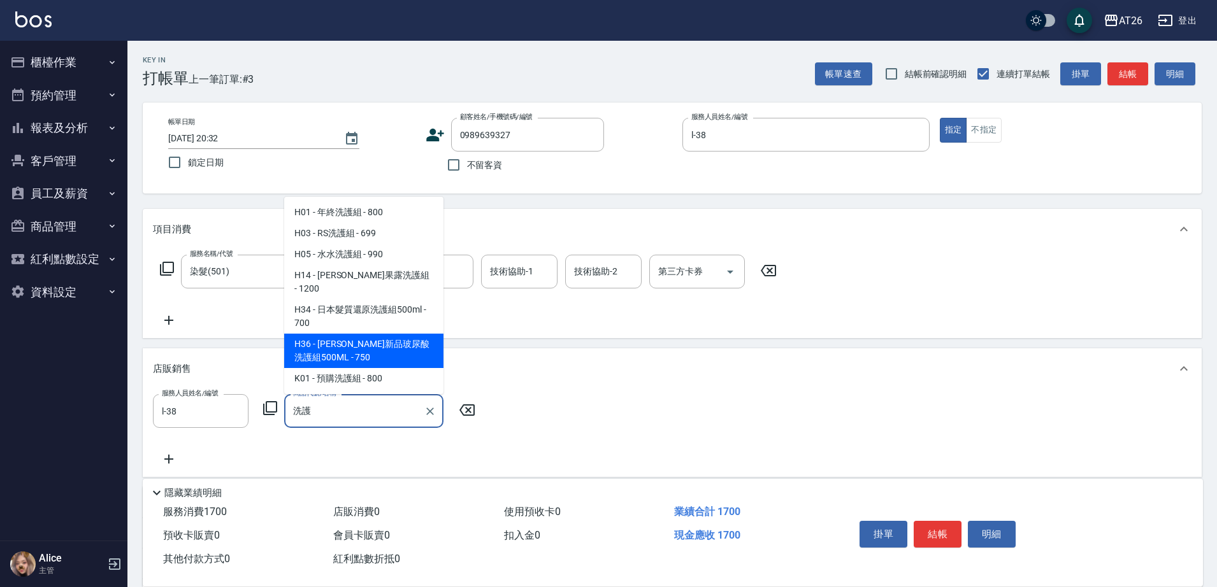
type input "喬娜斯新品玻尿酸洗護組500ML"
type input "240"
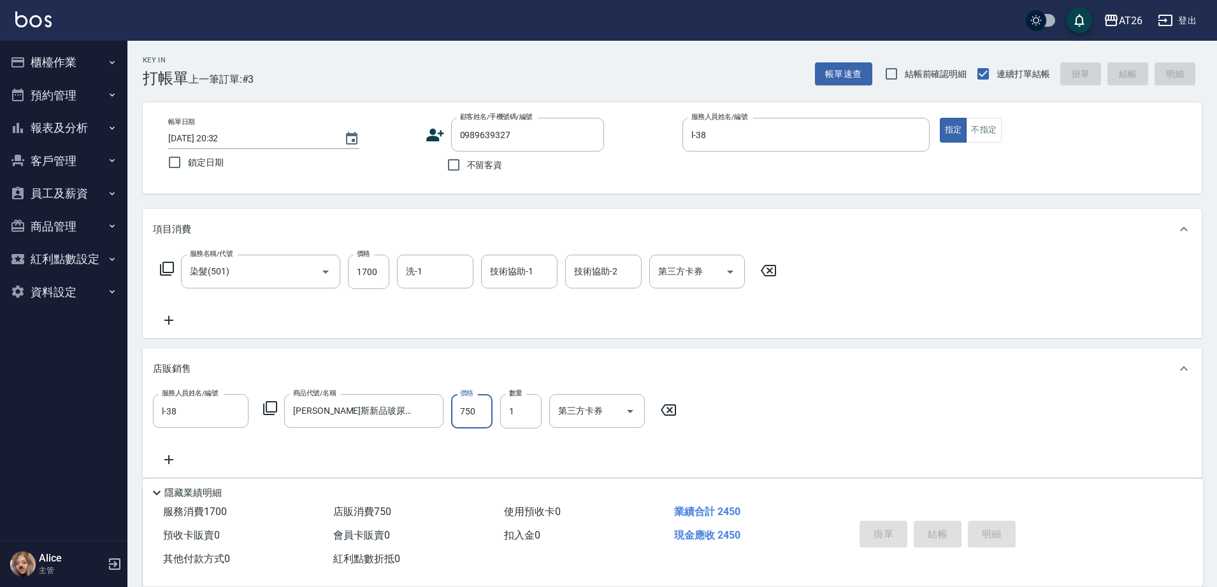
type input "[DATE] 20:33"
type input "0"
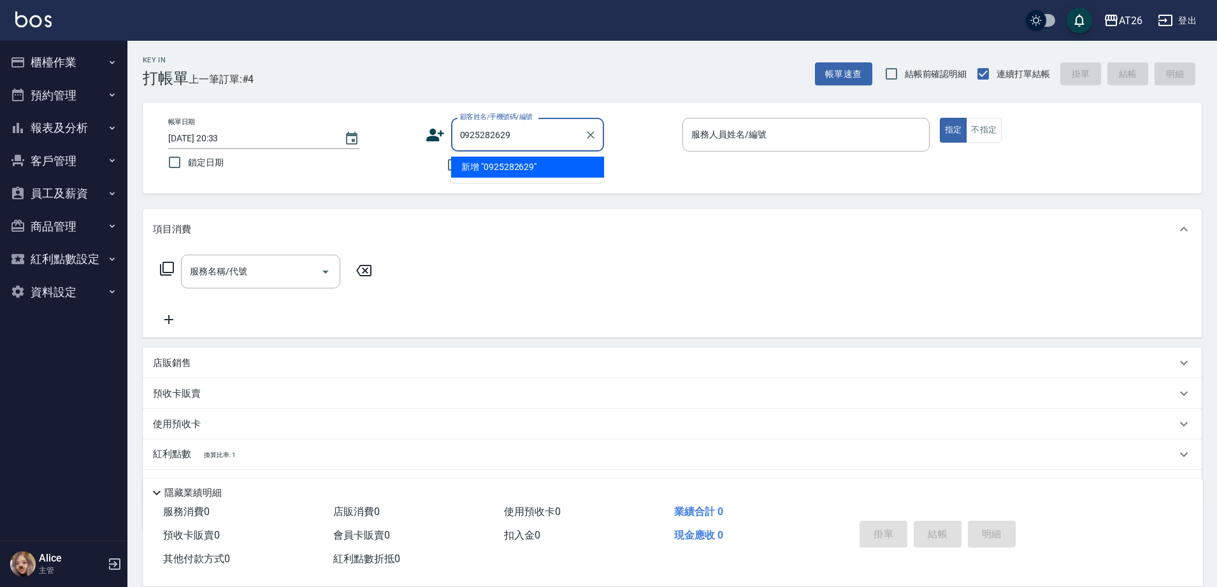
type input "0925282629"
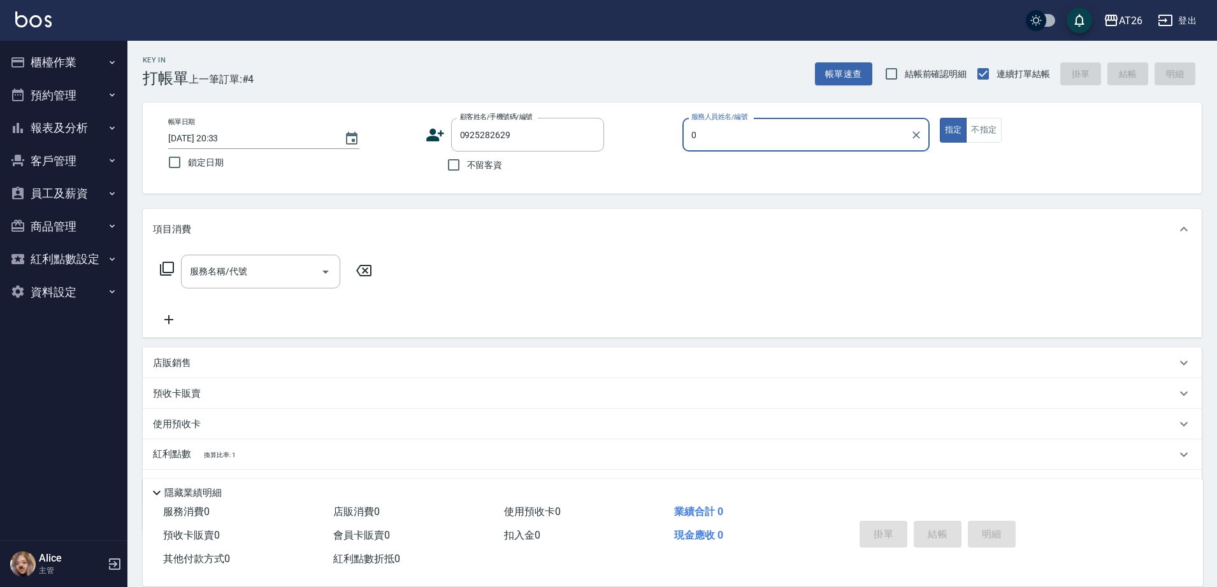
type input "05"
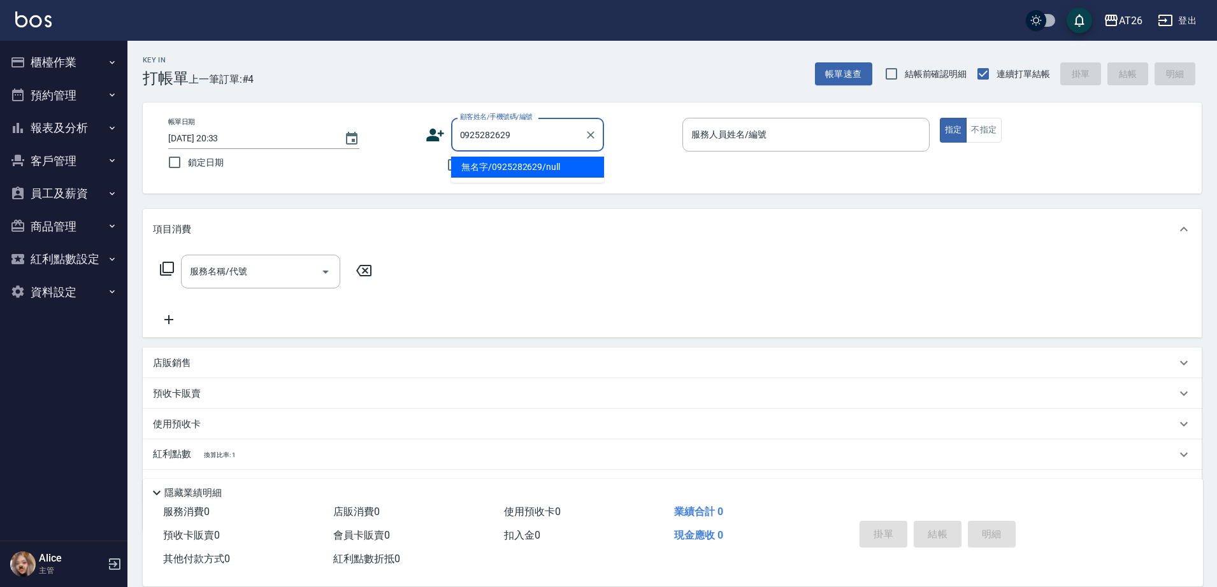
type input "無名字/0925282629/null"
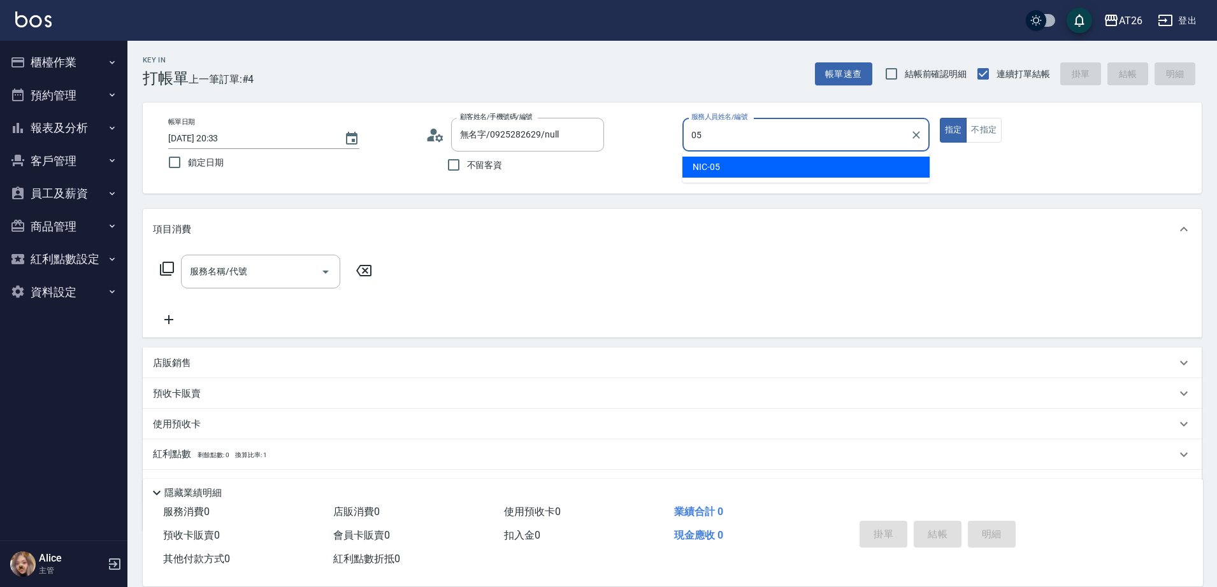
type input "05"
type button "true"
type input "NIC-05"
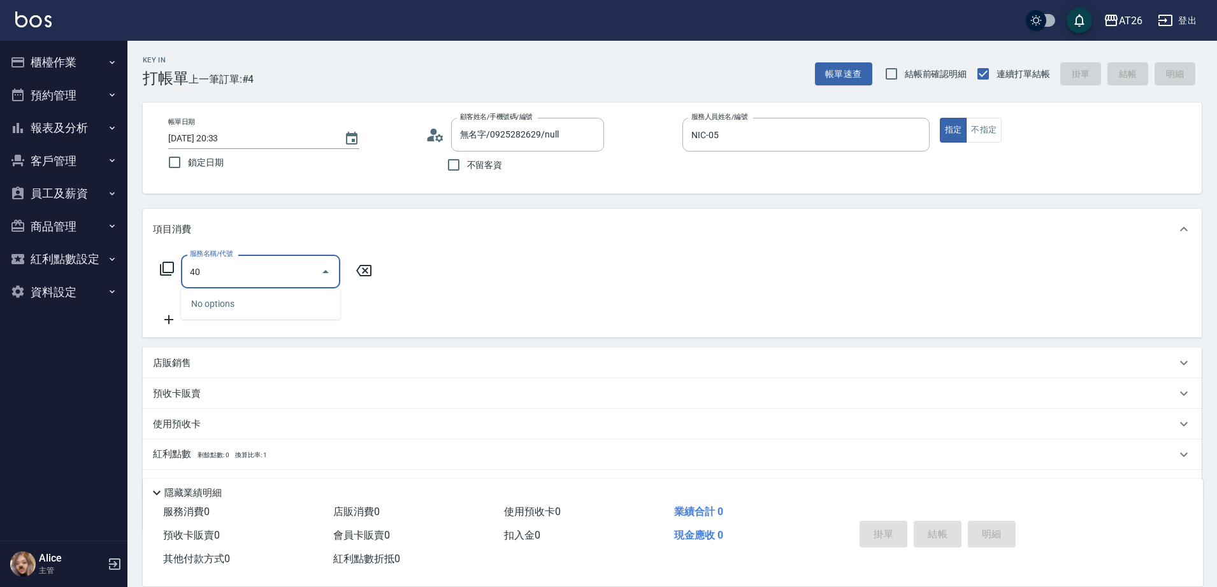
type input "401"
type input "20"
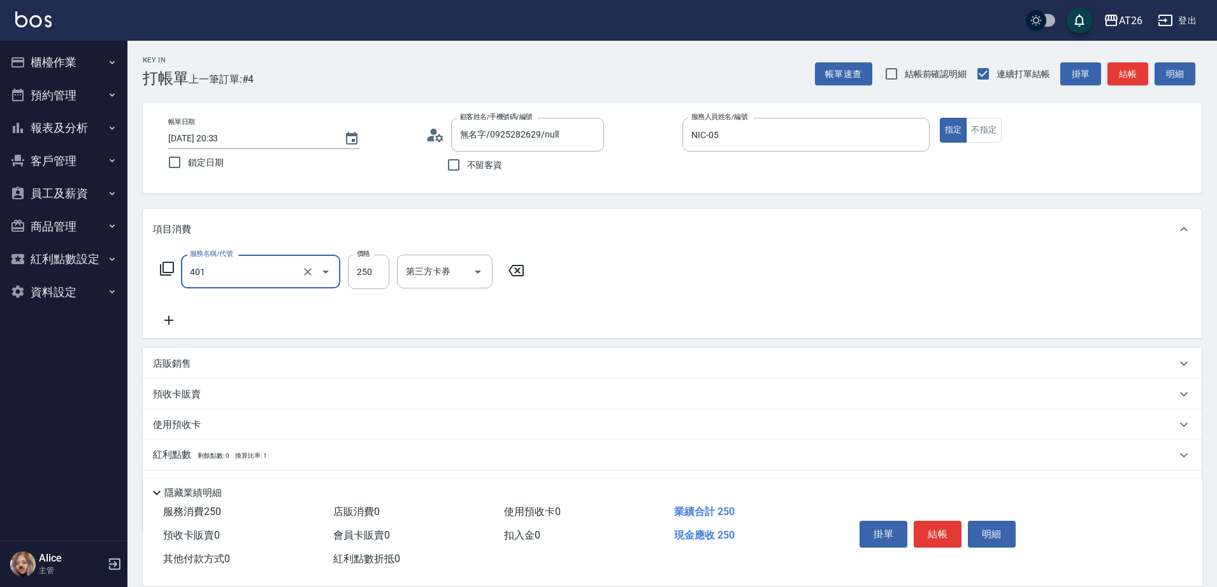
type input "剪髮(401)"
type input "7"
type input "0"
type input "700"
type input "70"
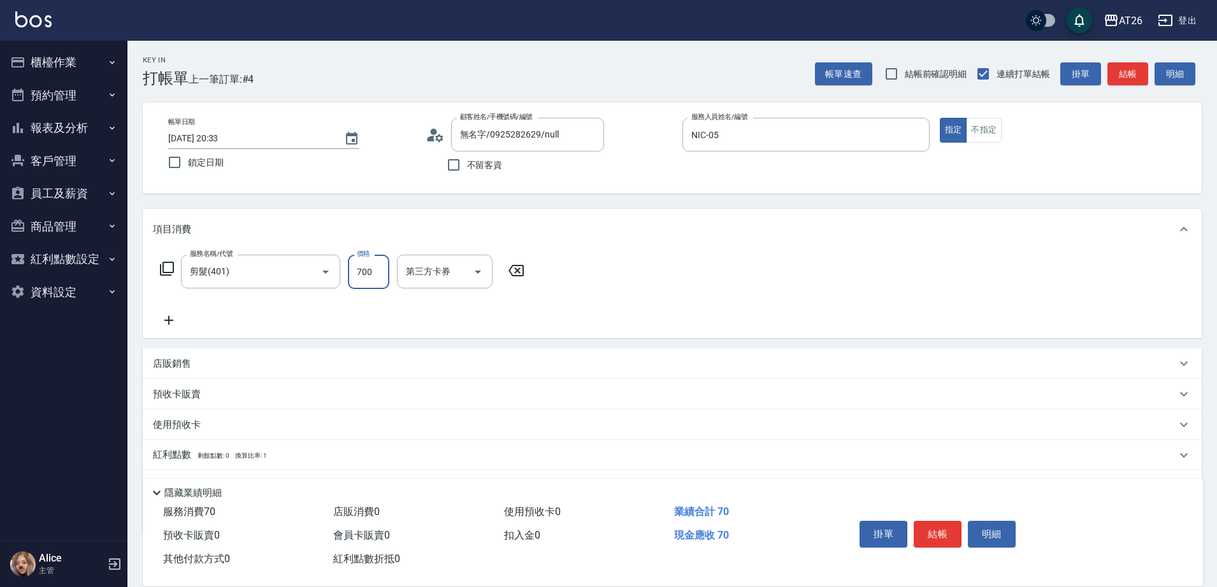
type input "700"
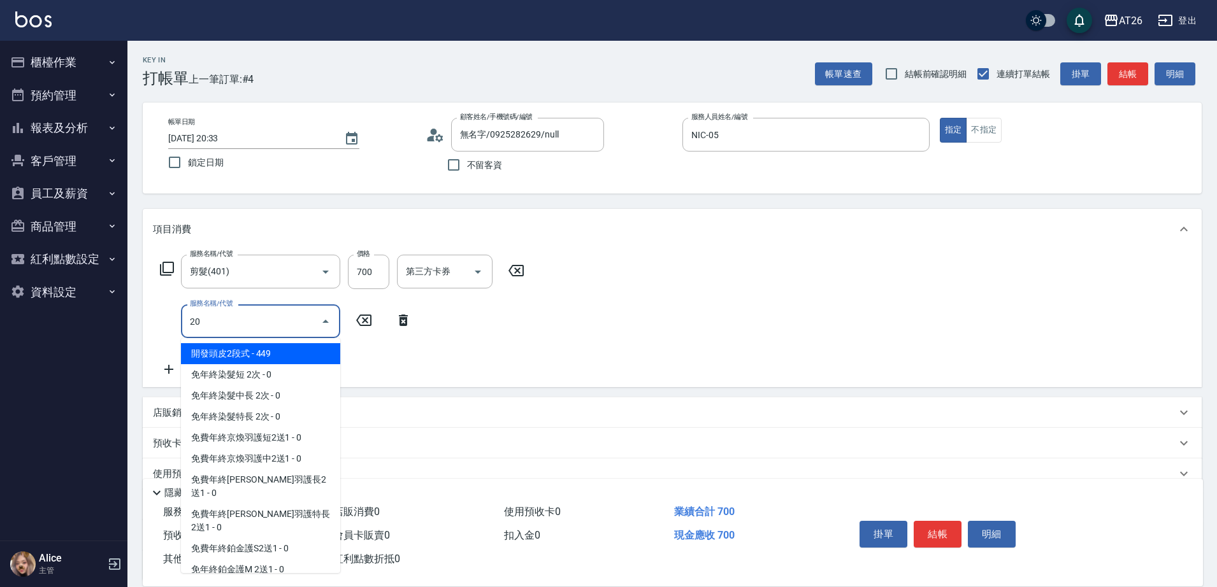
type input "201"
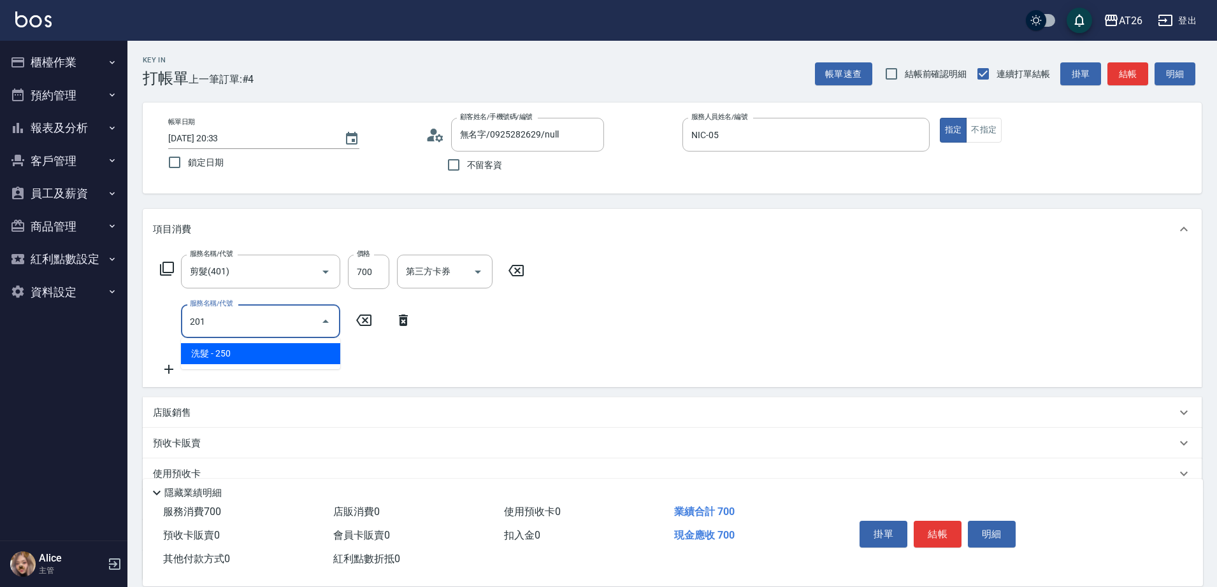
type input "90"
type input "洗髮(201)"
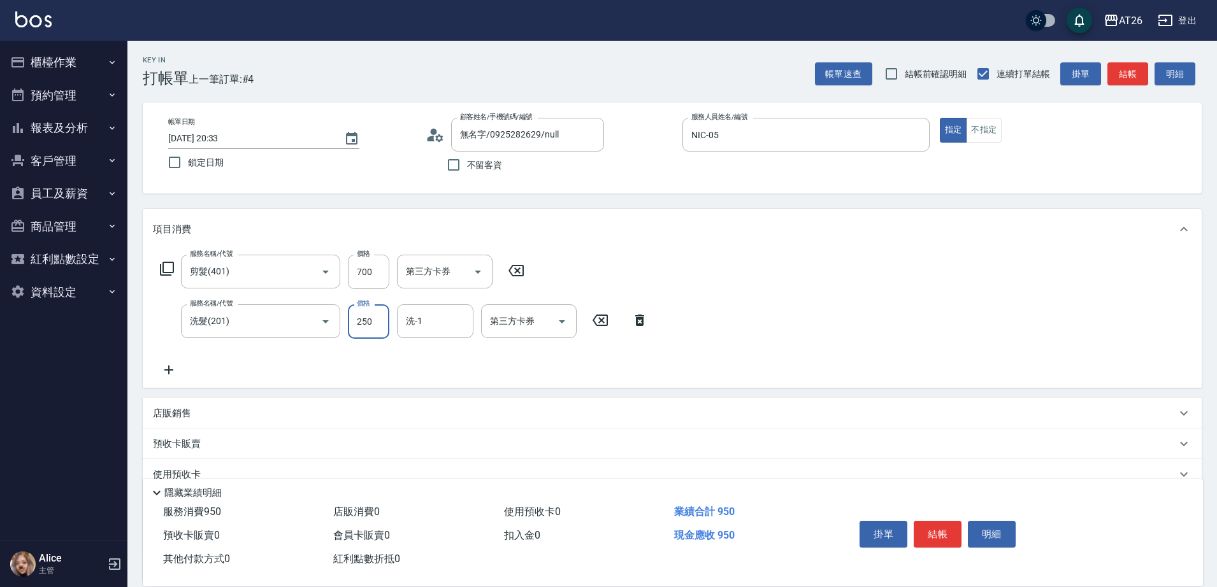
type input "0"
type input "70"
type input "0"
type input "tony-46"
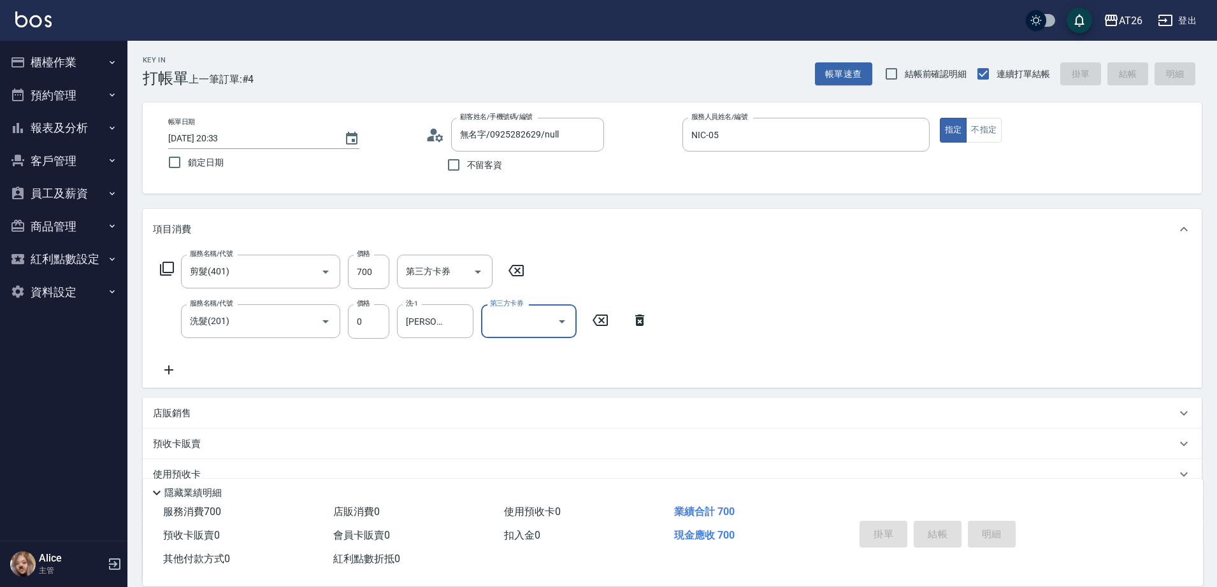
type input "0"
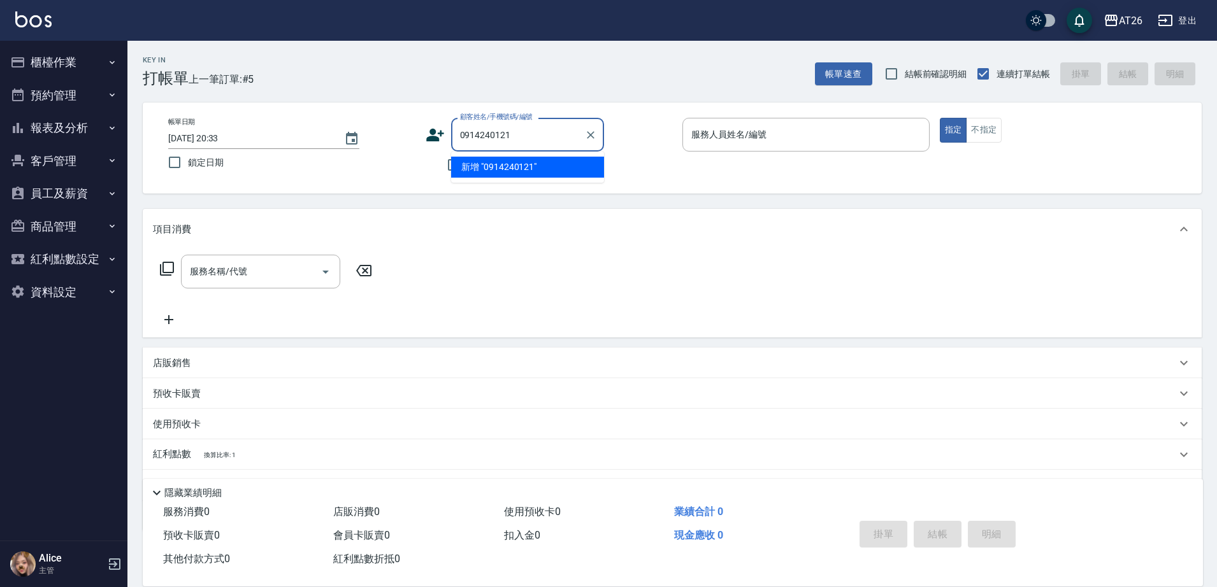
type input "0914240121"
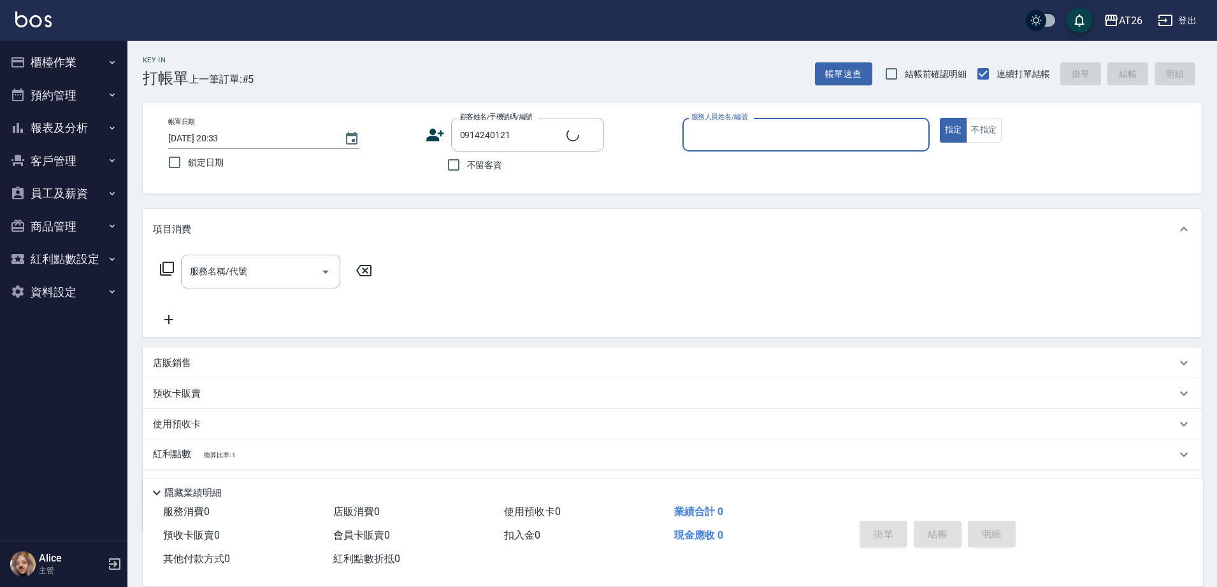
type input "1"
type input "劉芷妤/0914240121/null"
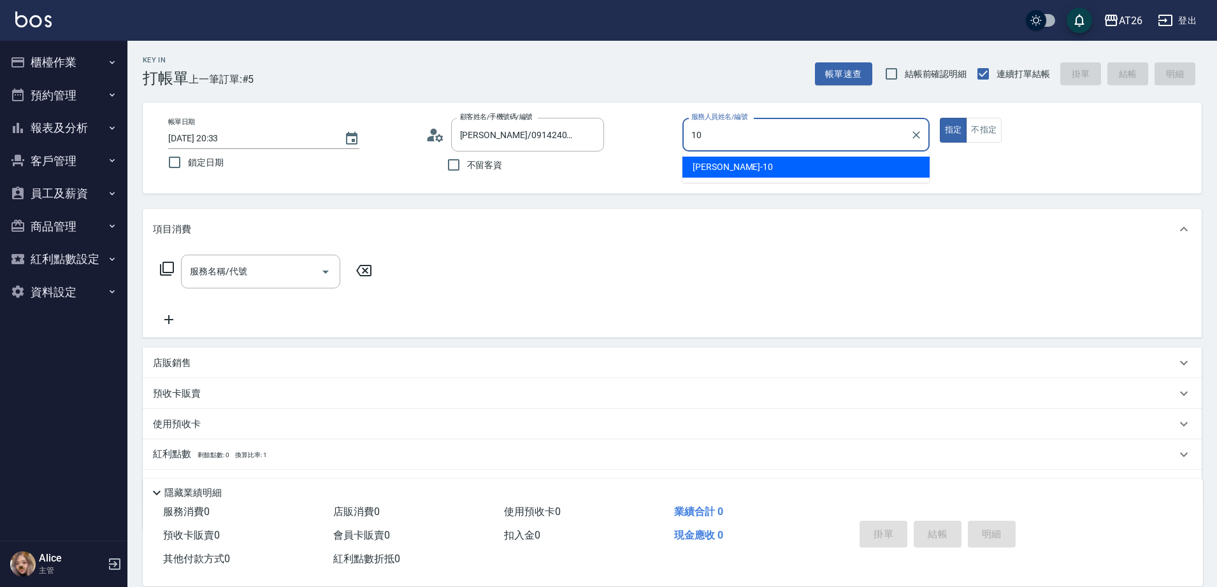
type input "Josh-10"
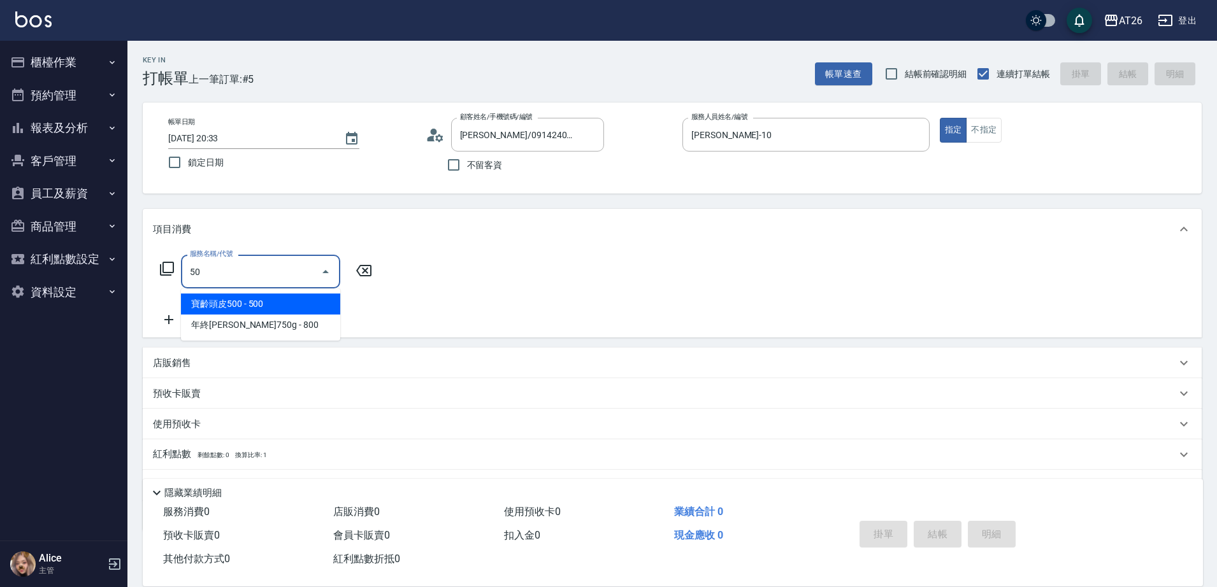
type input "501"
type input "120"
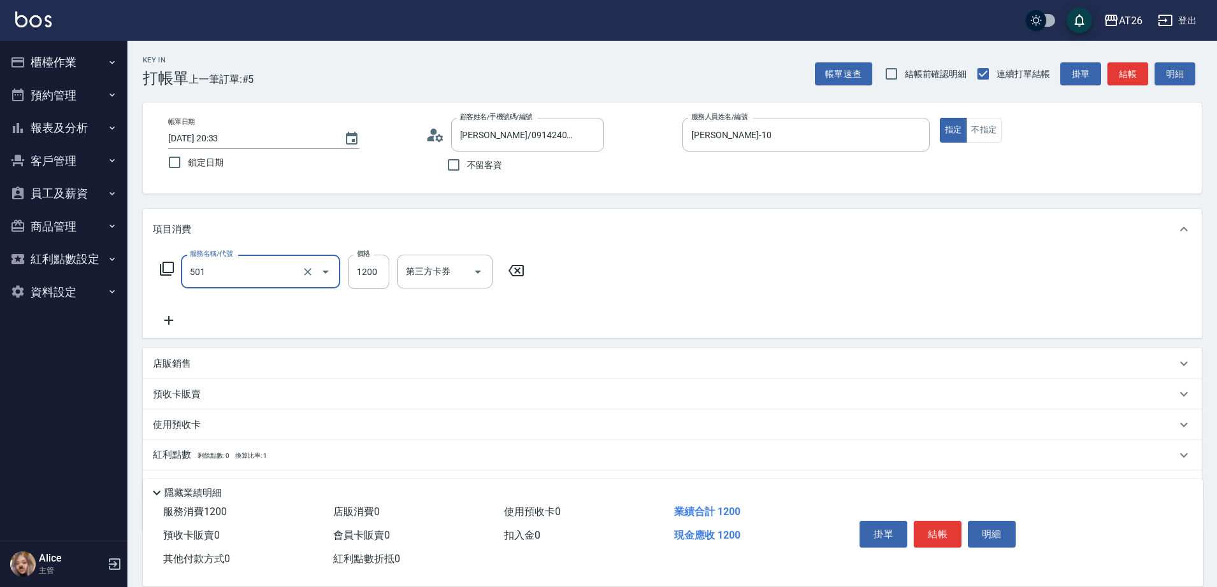
type input "染髮(501)"
type input "2"
type input "0"
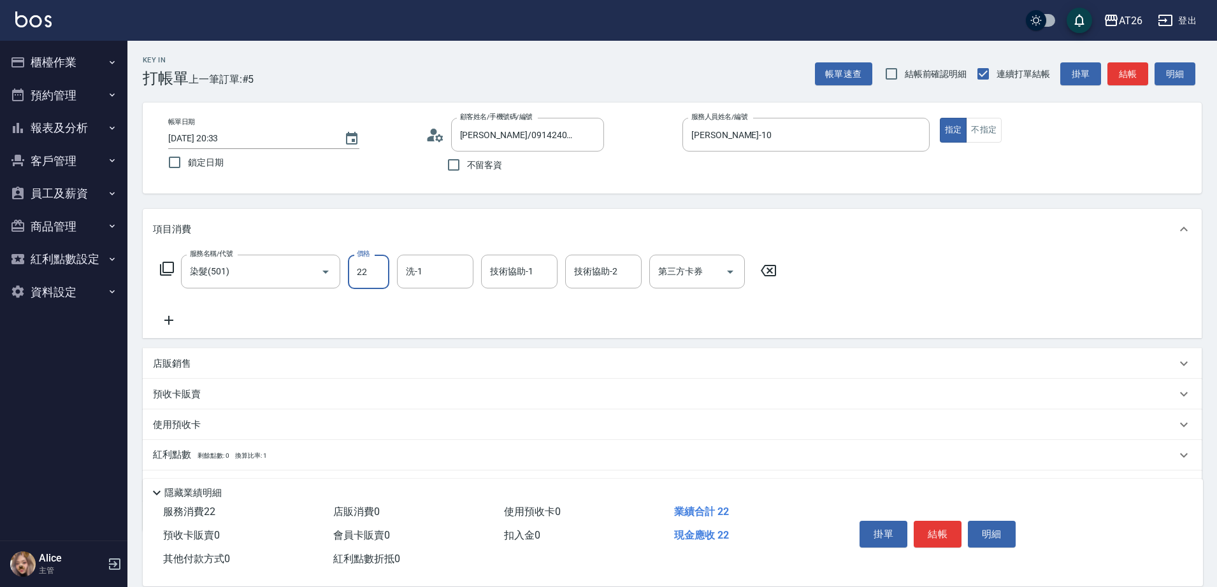
type input "228"
type input "20"
type input "2280"
type input "220"
type input "2280"
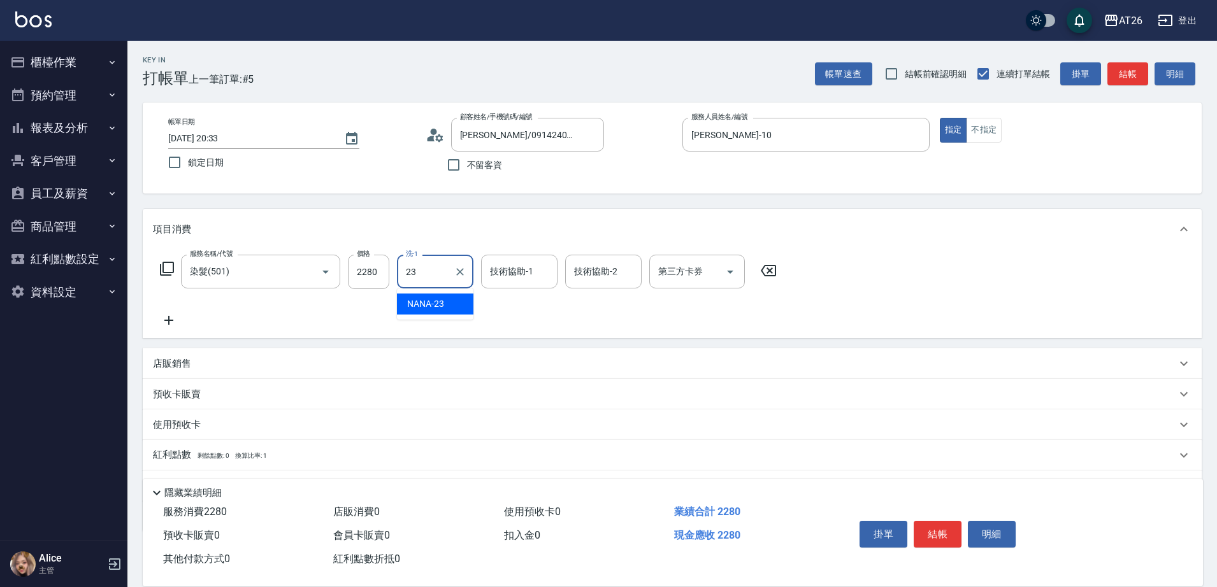
type input "NANA-23"
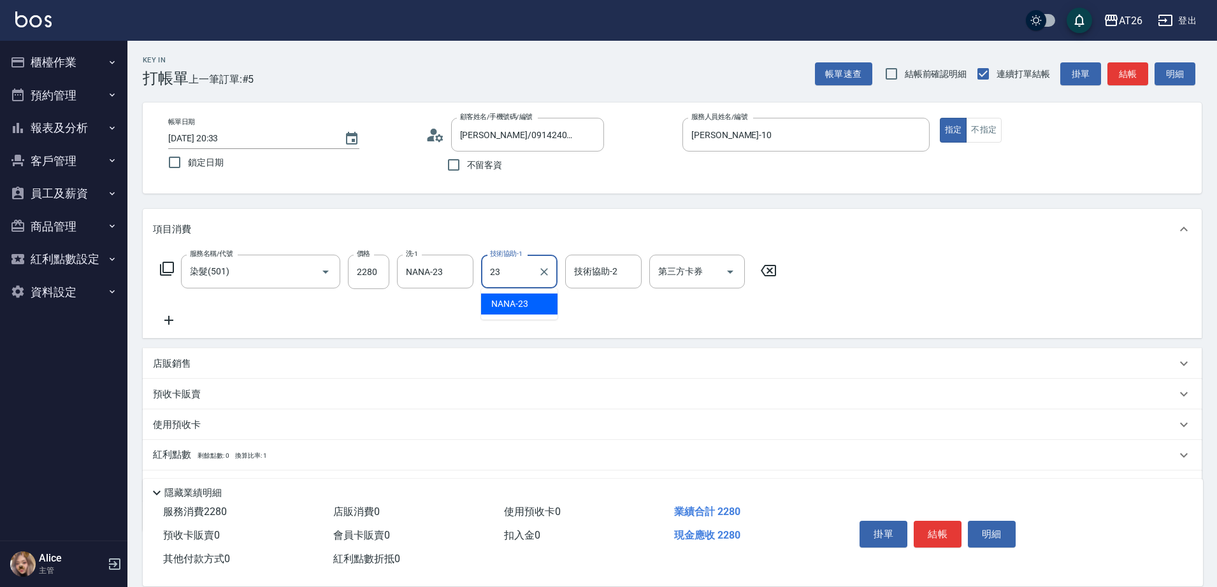
type input "NANA-23"
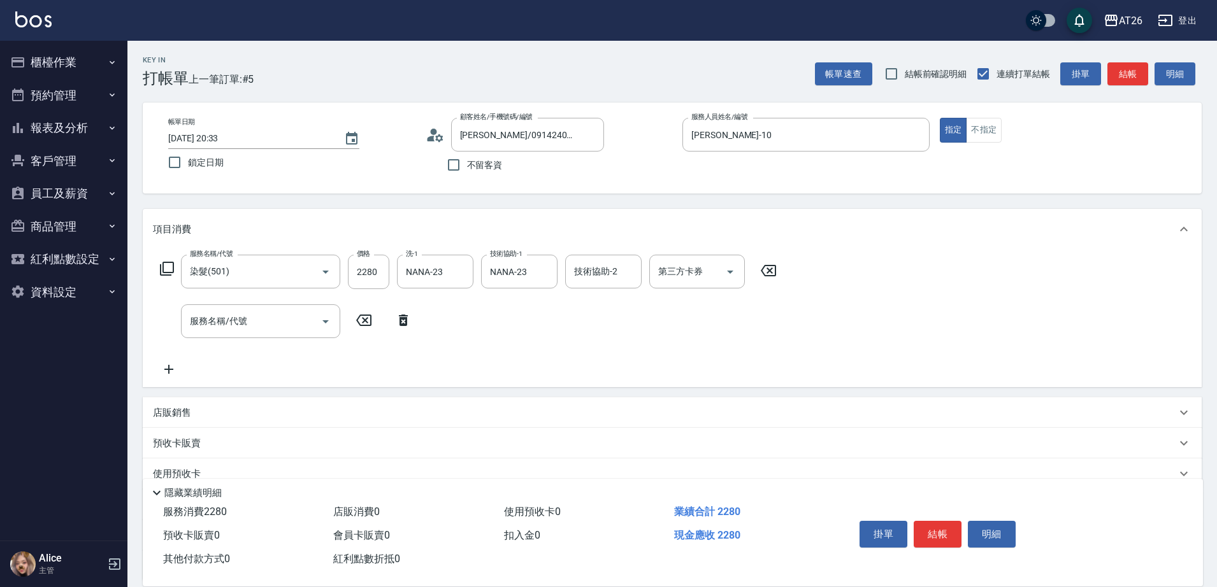
click at [387, 320] on div "服務名稱/代號 服務名稱/代號" at bounding box center [286, 321] width 266 height 34
click at [400, 319] on icon at bounding box center [403, 320] width 9 height 11
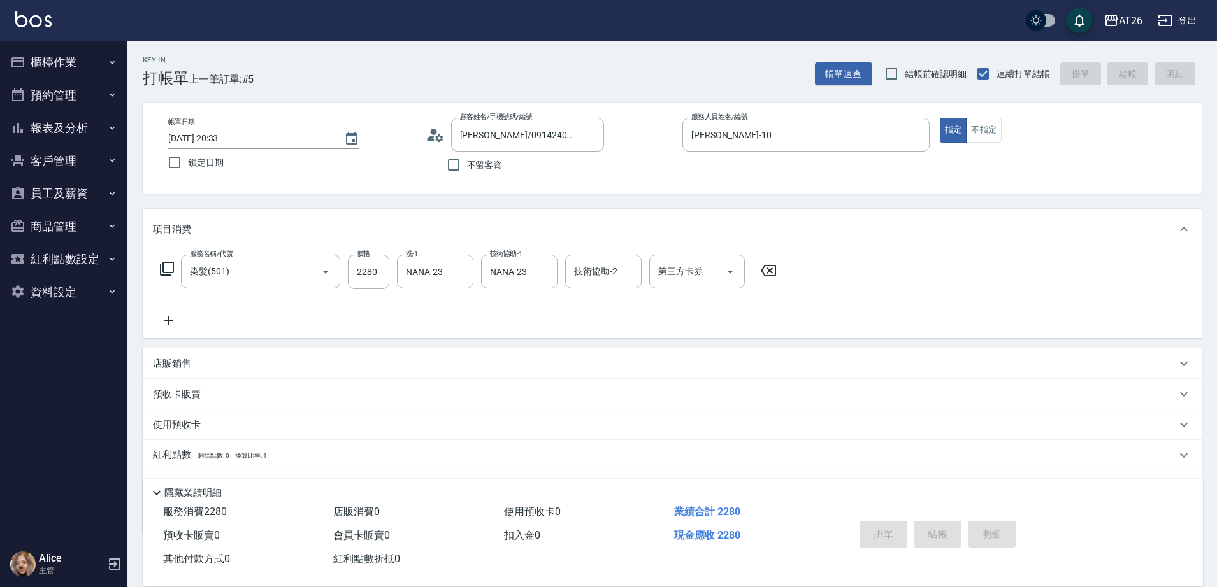
type input "2025/08/11 20:34"
type input "0"
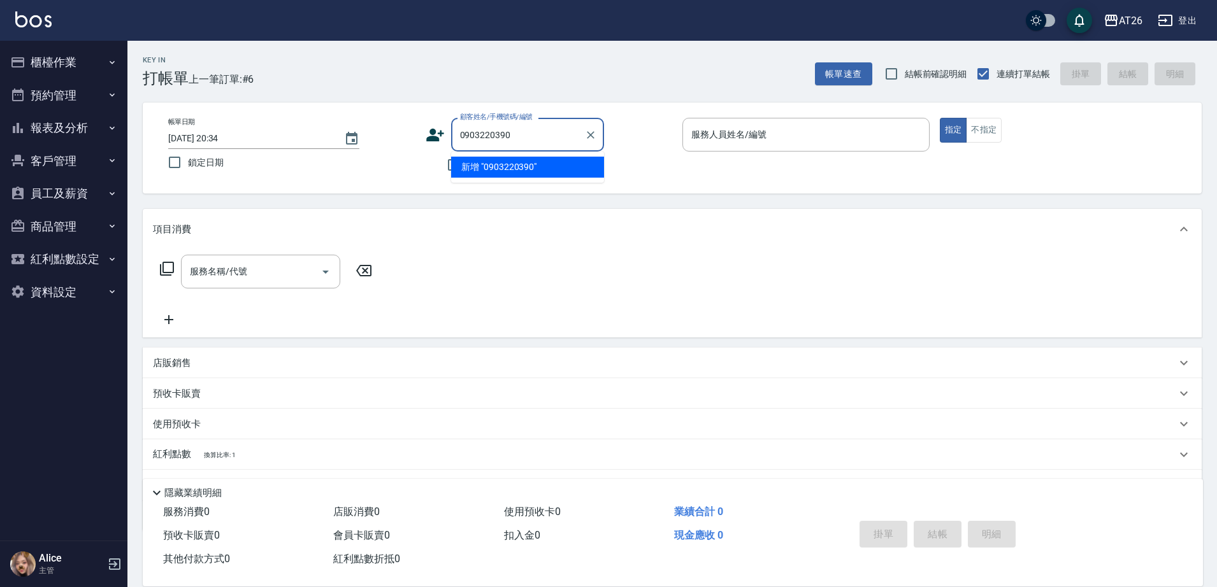
type input "0903220390"
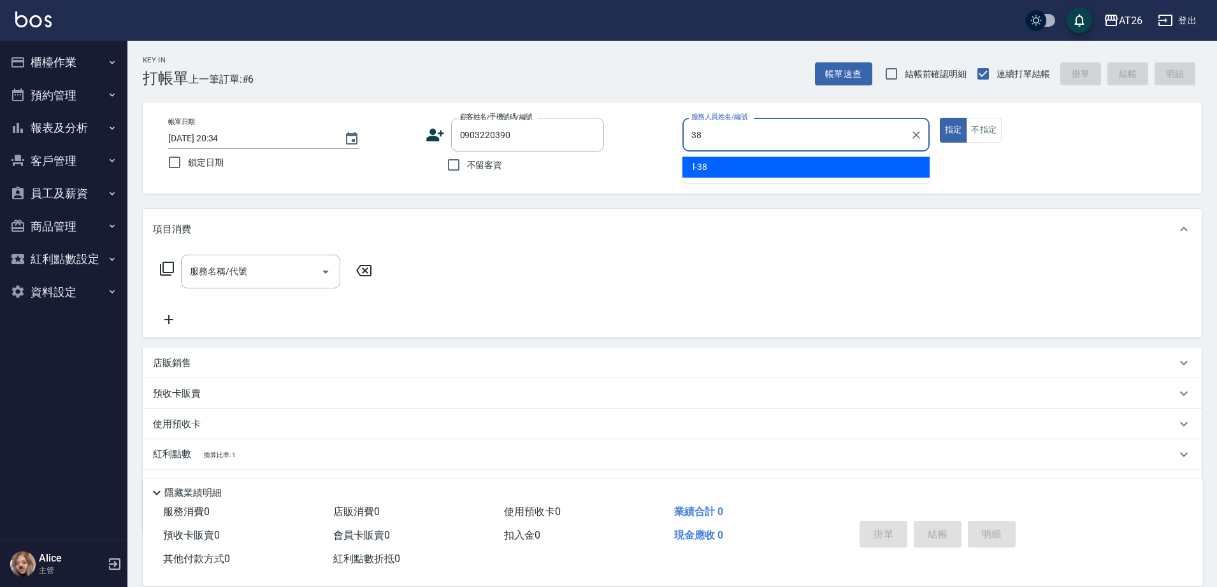
type input "l-38"
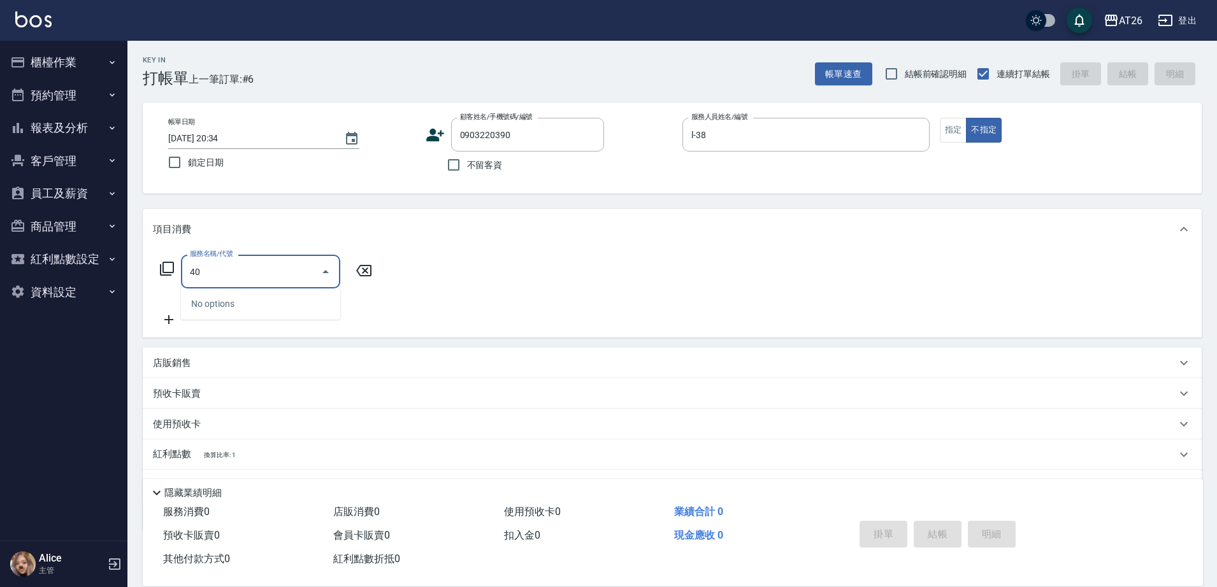
type input "401"
type input "20"
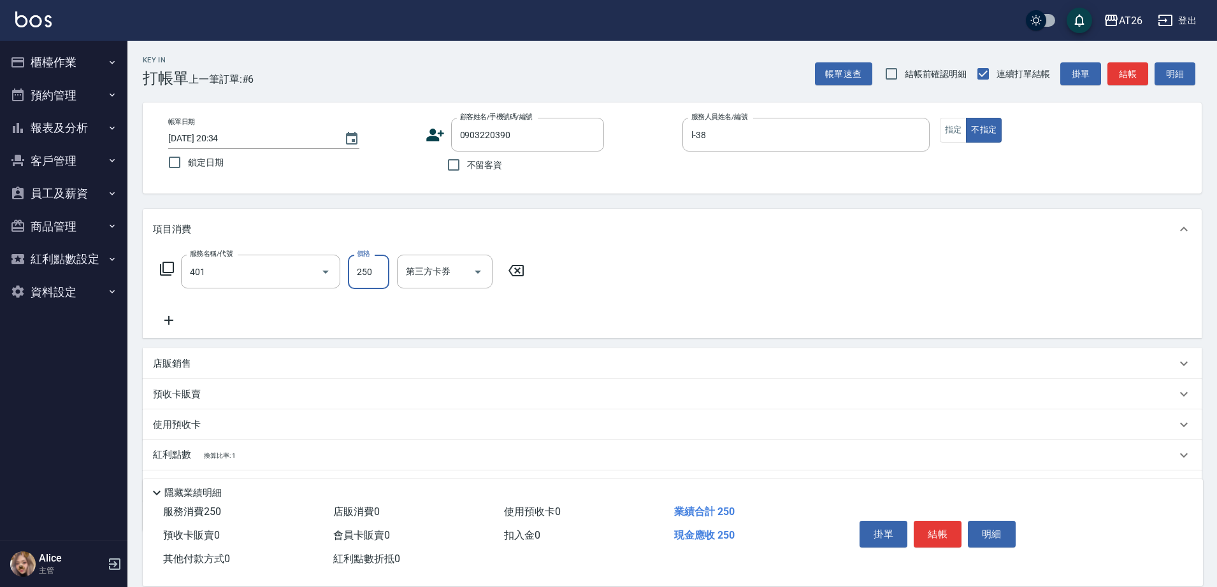
type input "剪髮(401)"
type input "5"
type input "0"
type input "500"
type input "50"
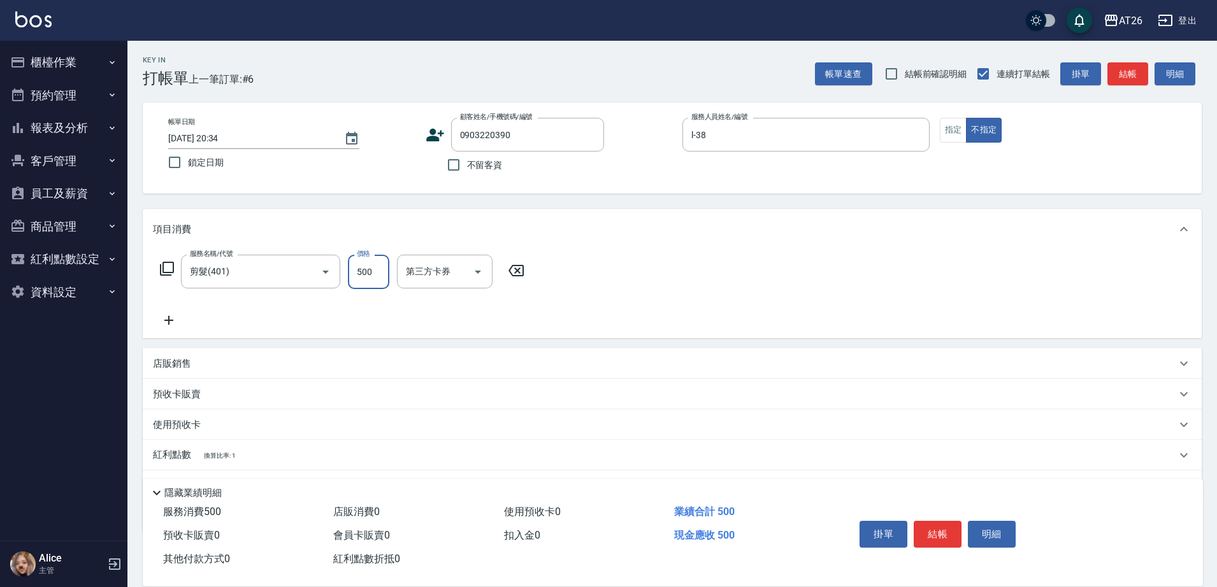
type input "500"
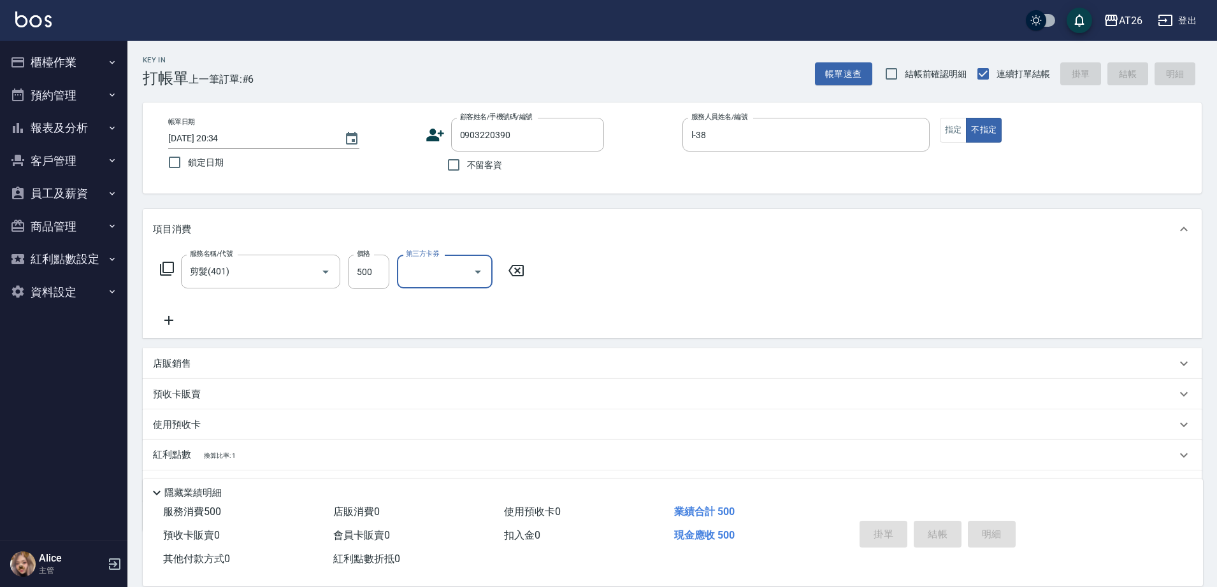
type input "0"
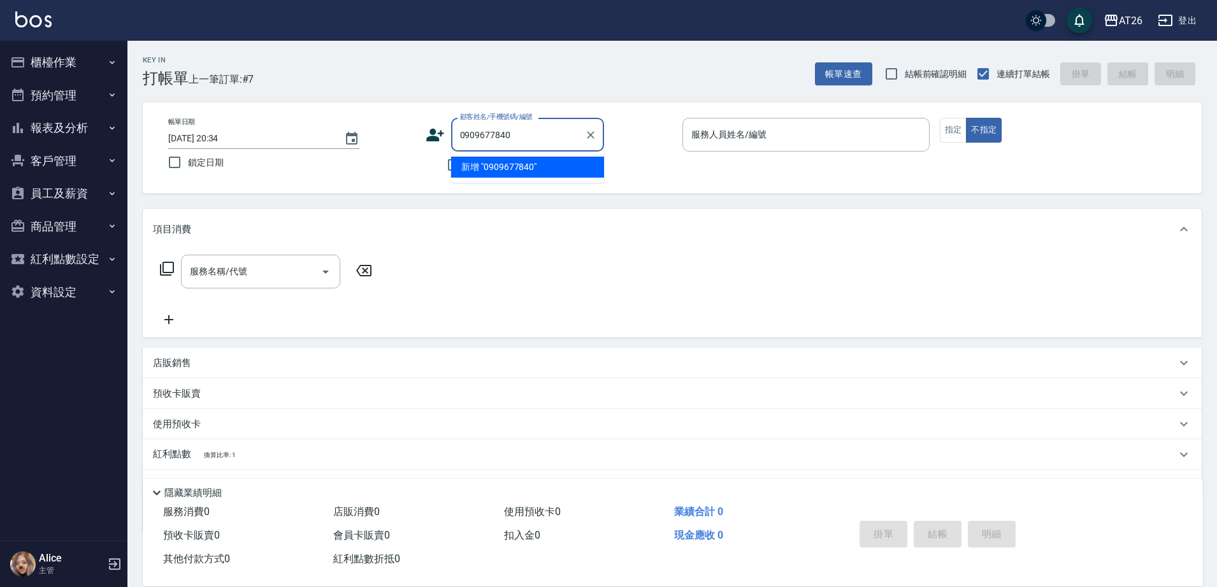
type input "0909677840"
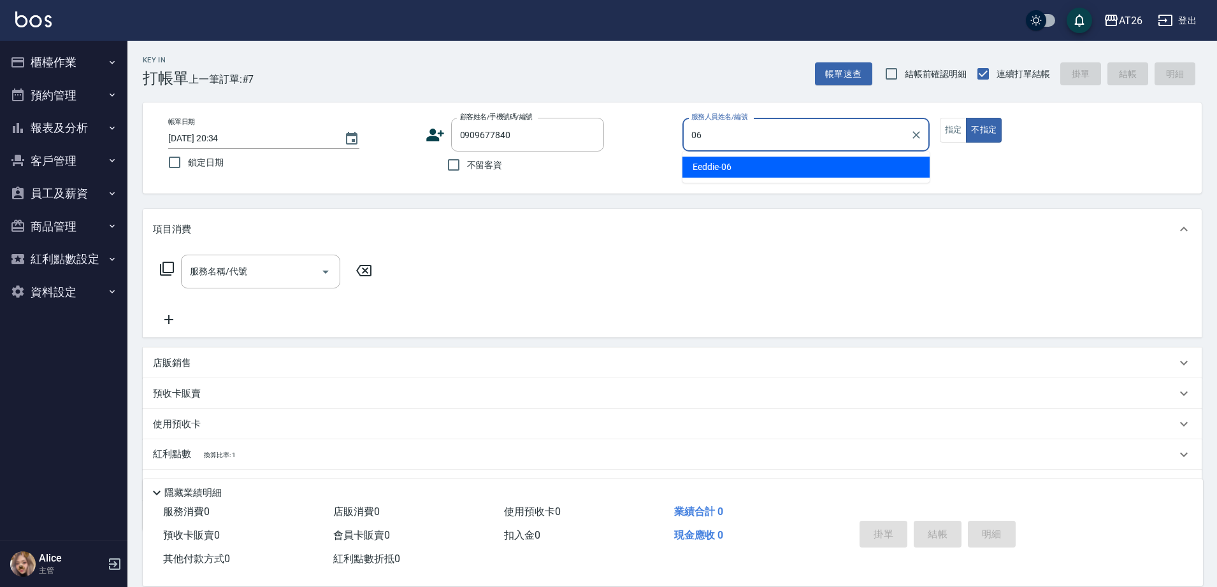
type input "Eeddie-06"
type button "false"
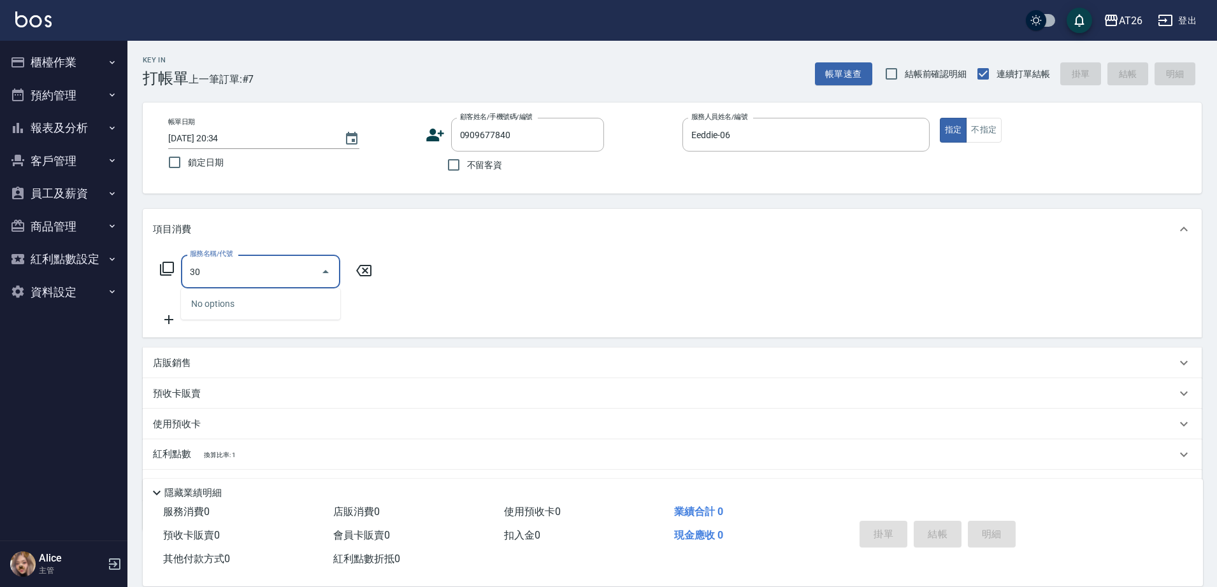
type input "301"
type input "120"
type input "燙髮(301)"
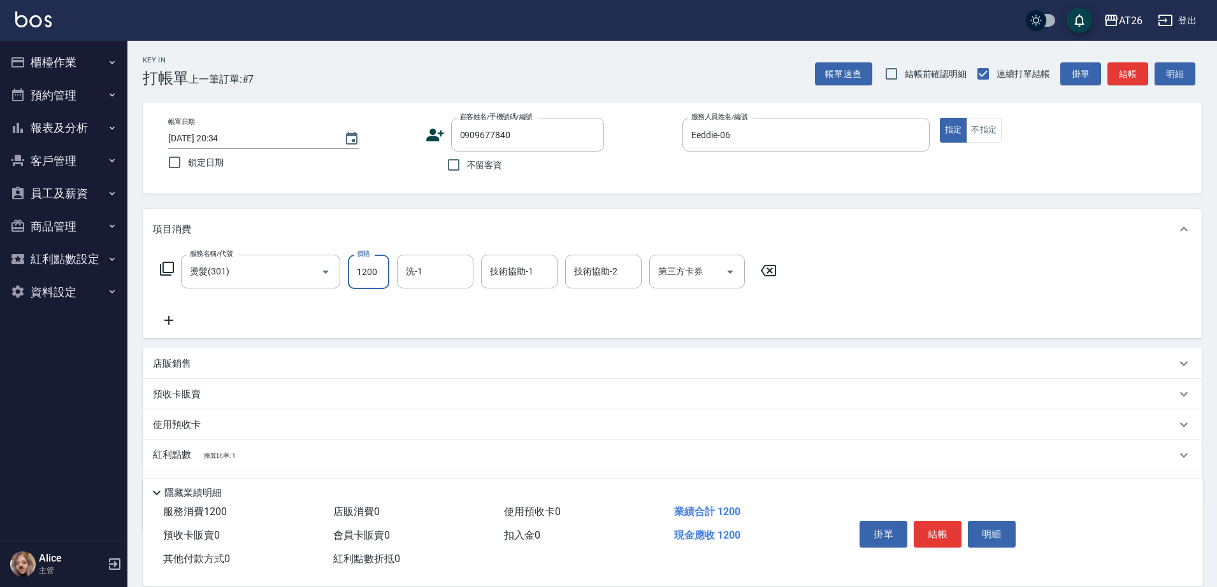
type input "1"
type input "0"
type input "170"
type input "10"
type input "1700"
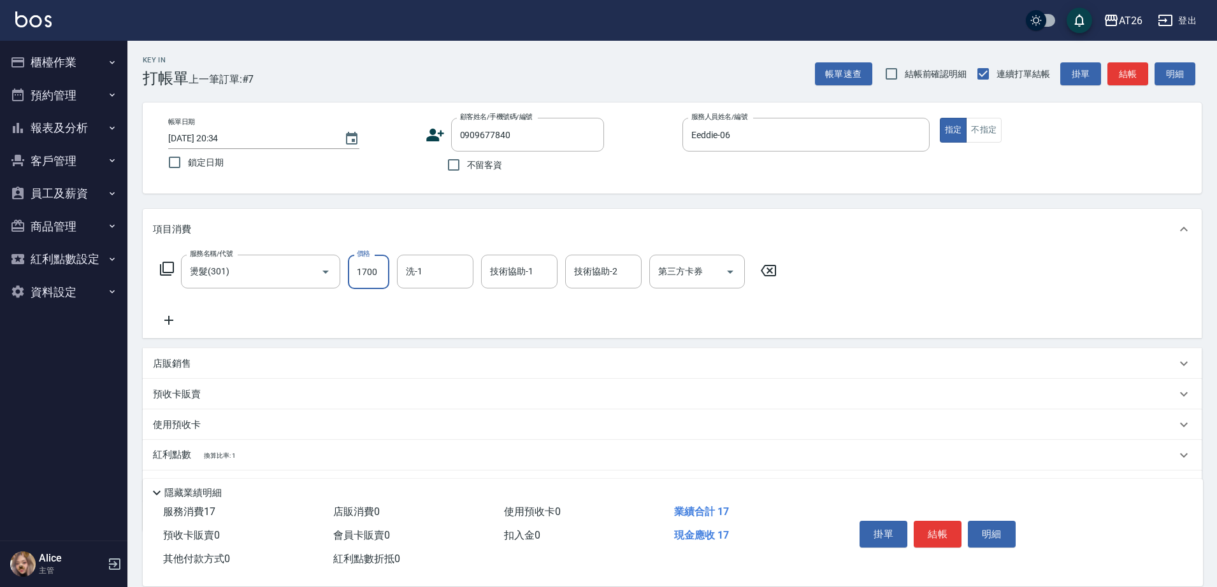
type input "170"
type input "1700"
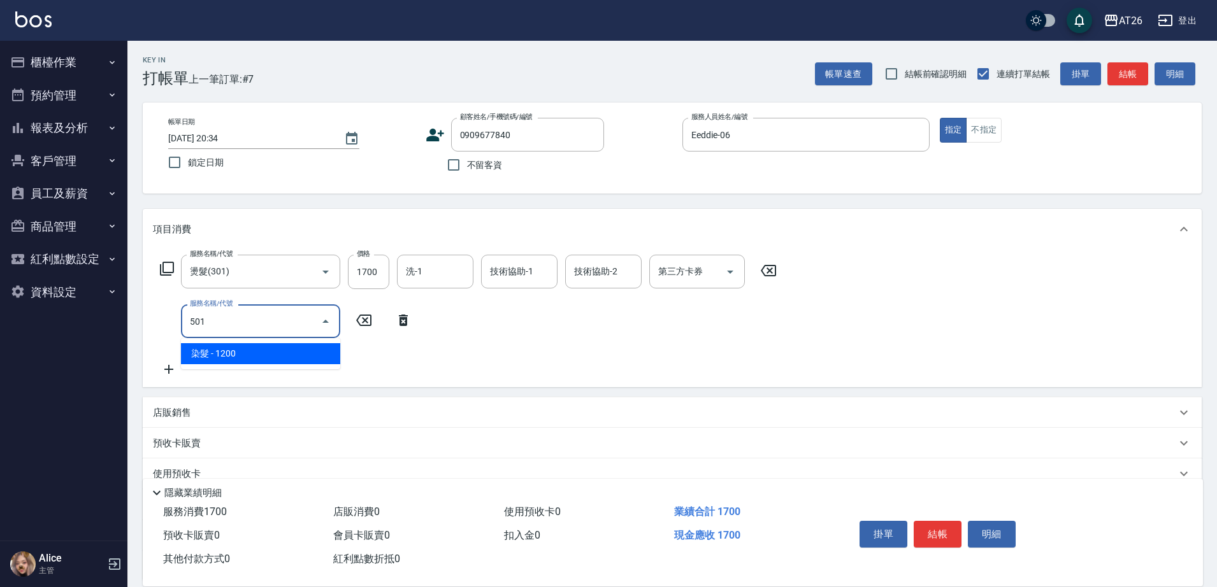
type input "501"
type input "290"
type input "染髮(501)"
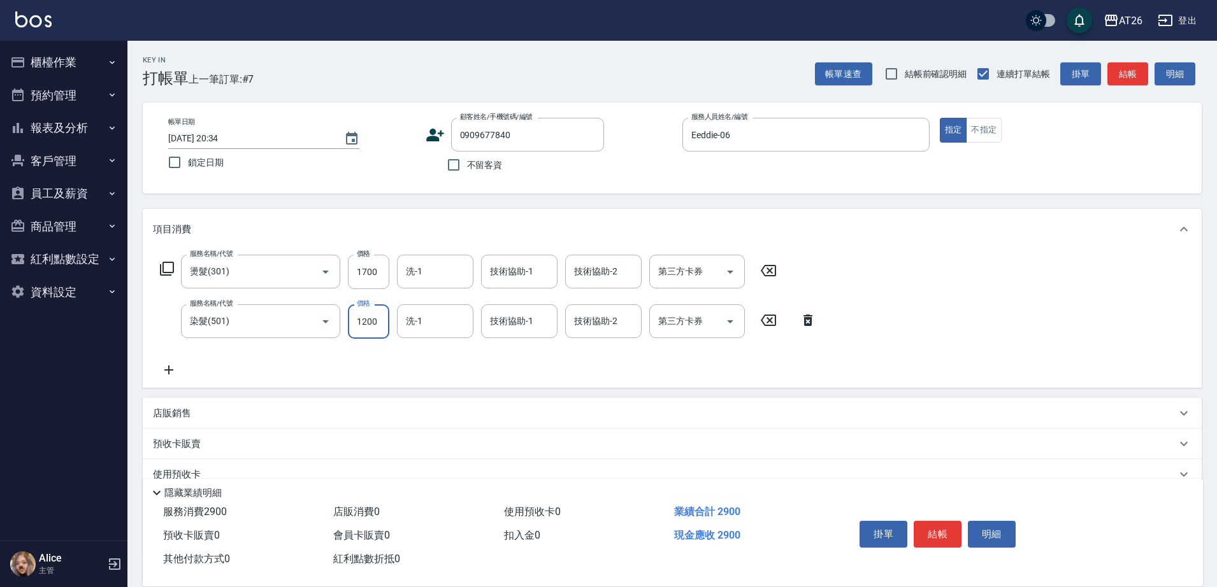
type input "2"
type input "170"
type input "250"
type input "190"
type input "2500"
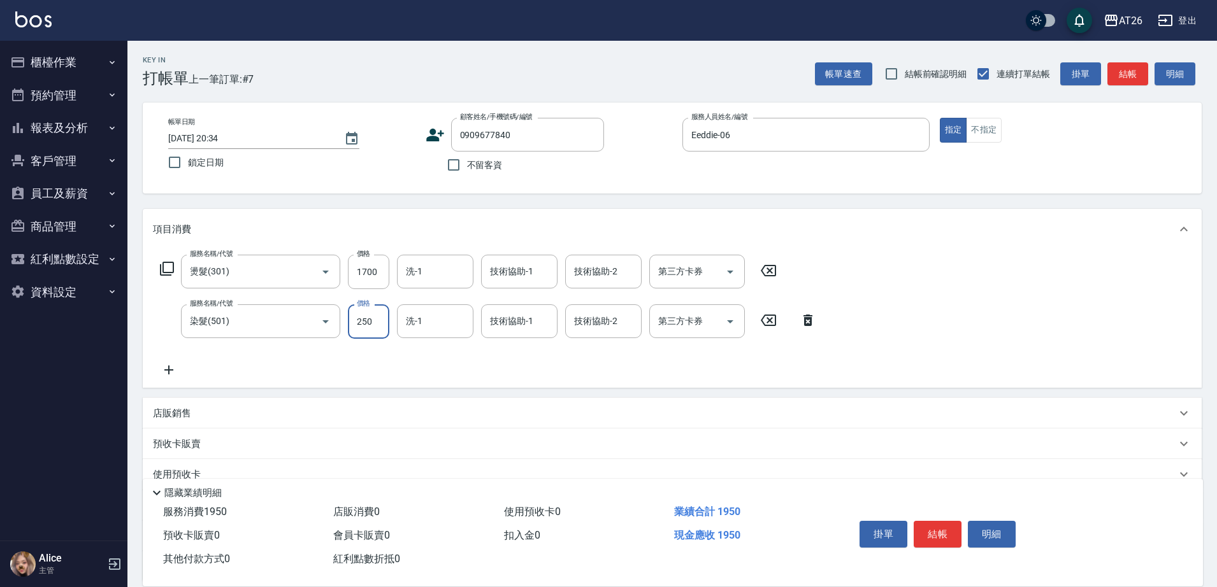
type input "420"
type input "2500"
click at [441, 321] on input "洗-1" at bounding box center [435, 321] width 65 height 22
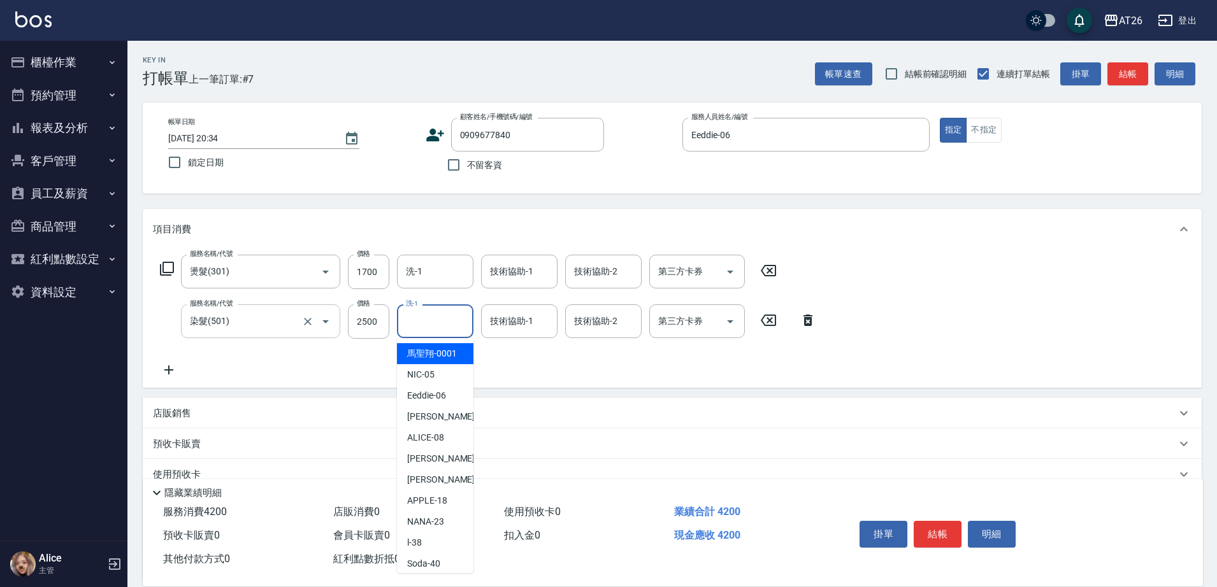
click at [285, 331] on input "染髮(501)" at bounding box center [243, 321] width 112 height 22
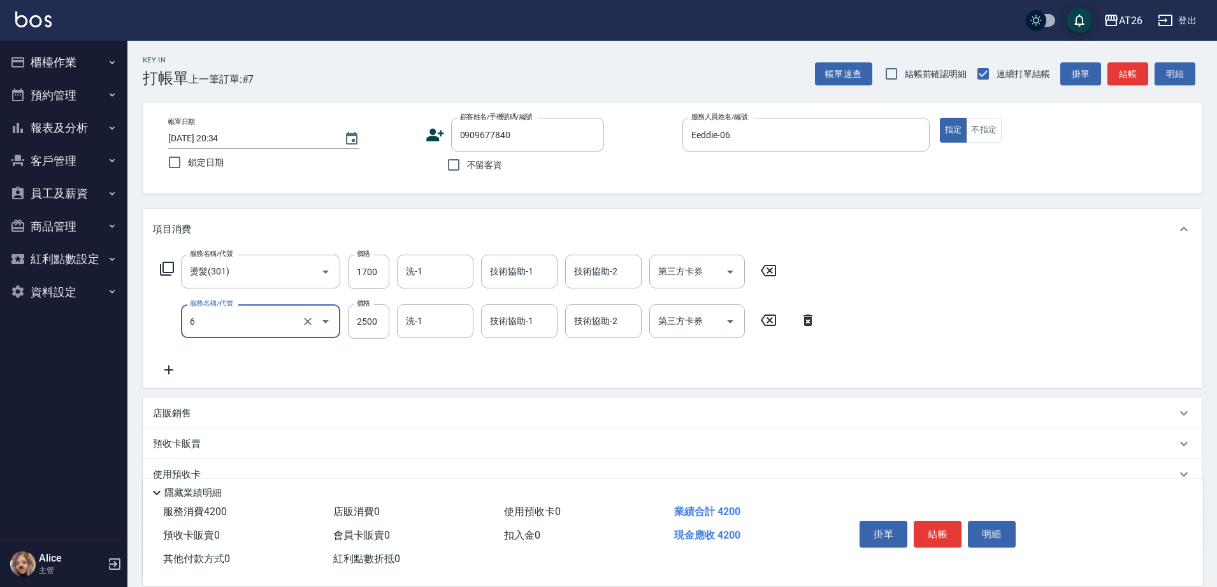
type input "60"
type input "170"
type input "601"
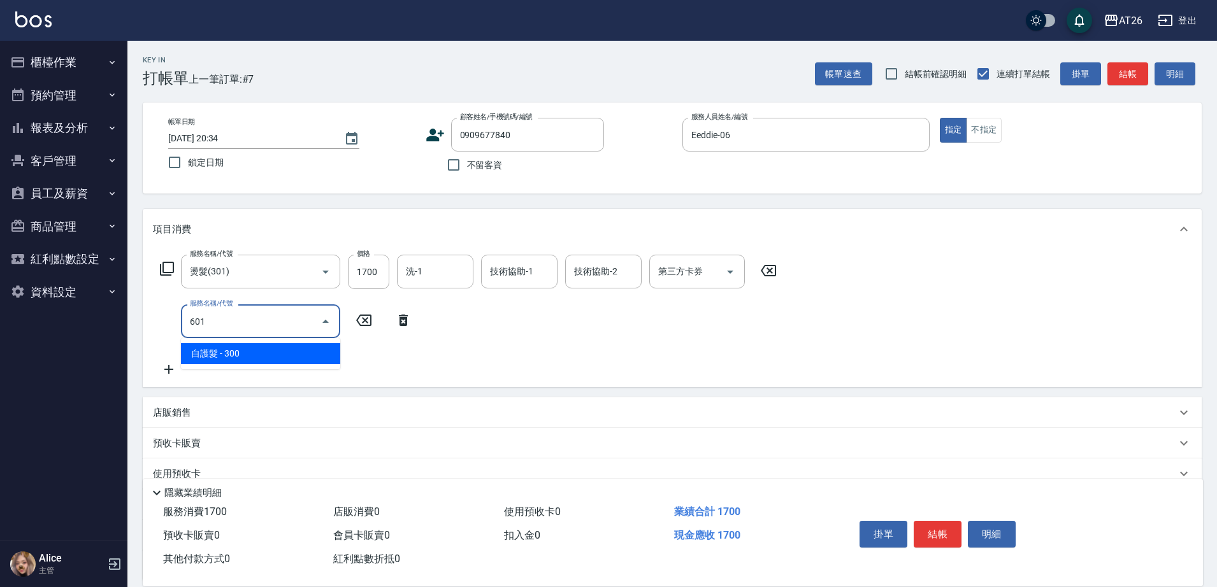
type input "200"
type input "自護髮(601)"
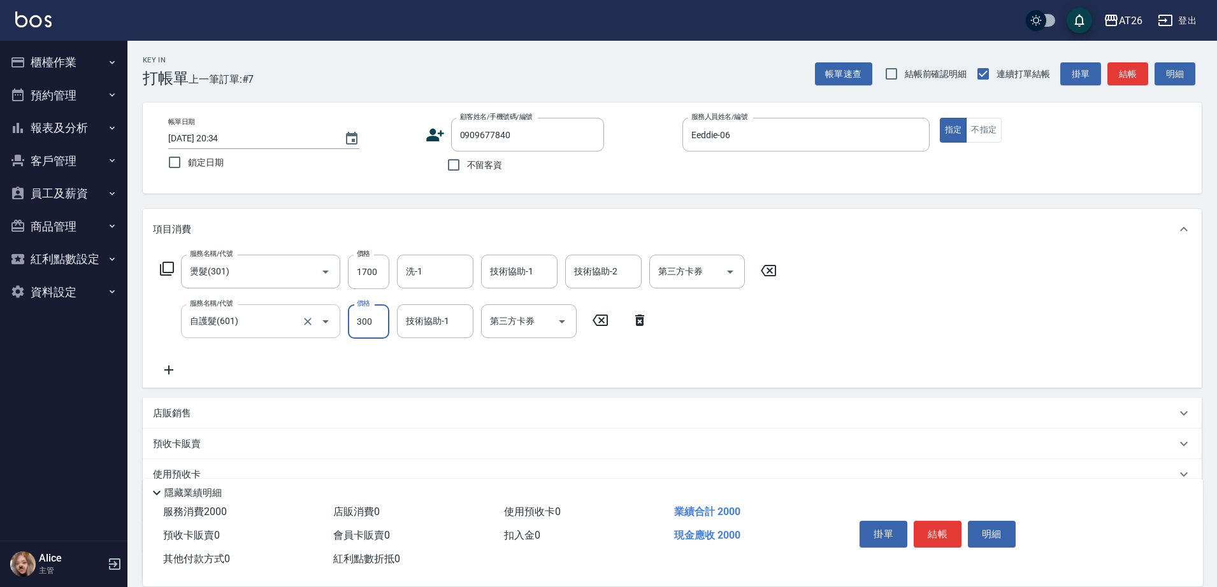
type input "2"
type input "170"
type input "250"
type input "190"
type input "2500"
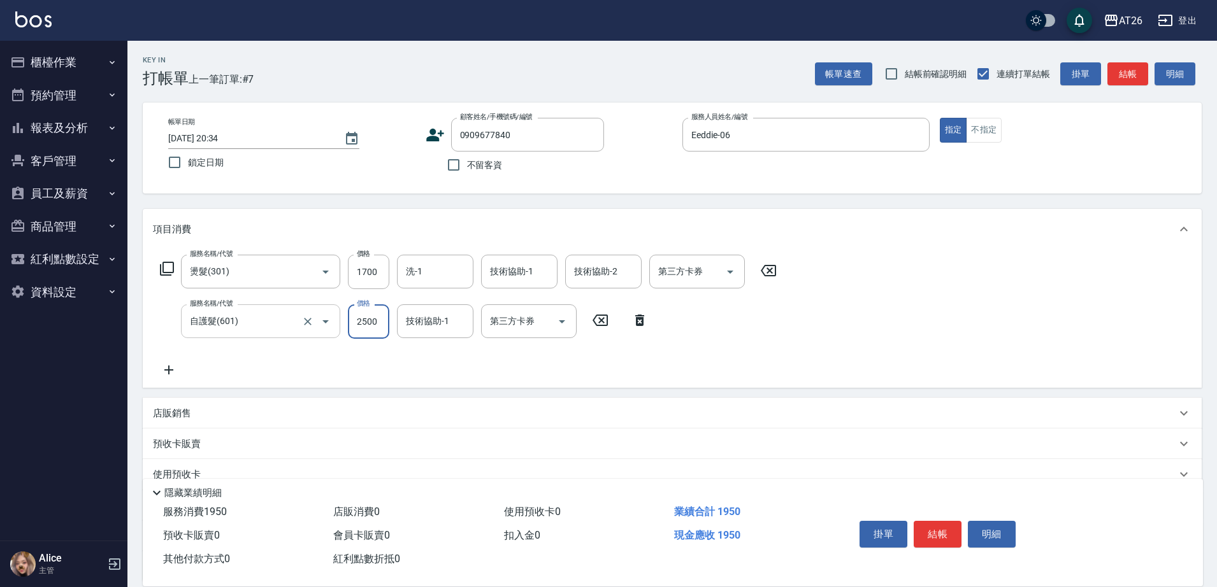
type input "420"
type input "2500"
type input "tony-46"
click at [428, 275] on input "洗-1" at bounding box center [435, 272] width 65 height 22
type input "tony-46"
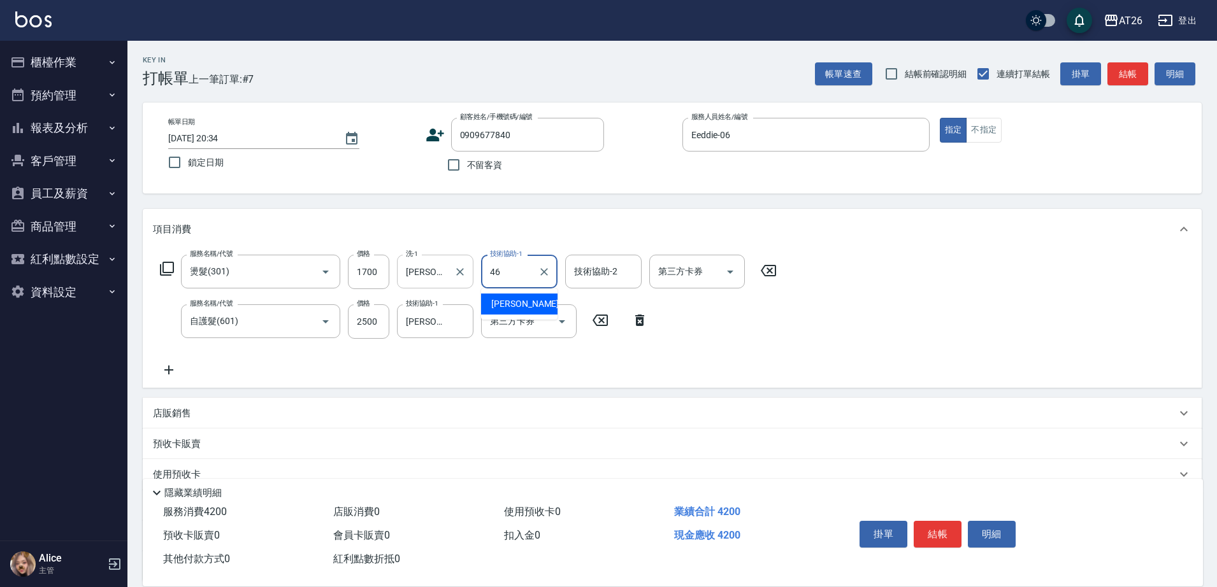
type input "tony-46"
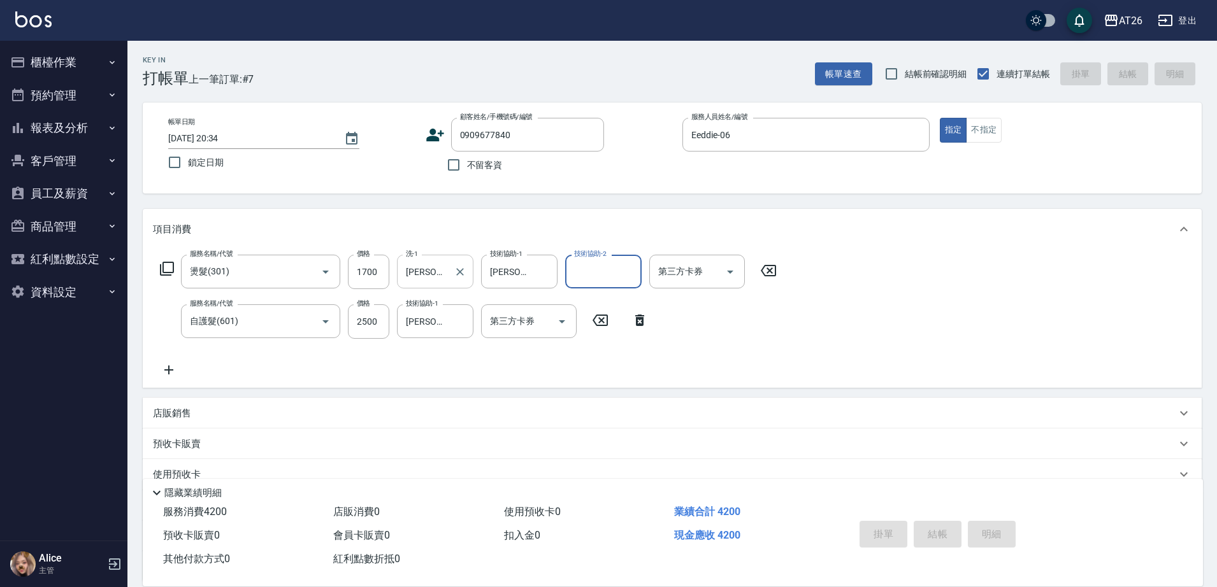
type input "2025/08/11 20:35"
type input "0"
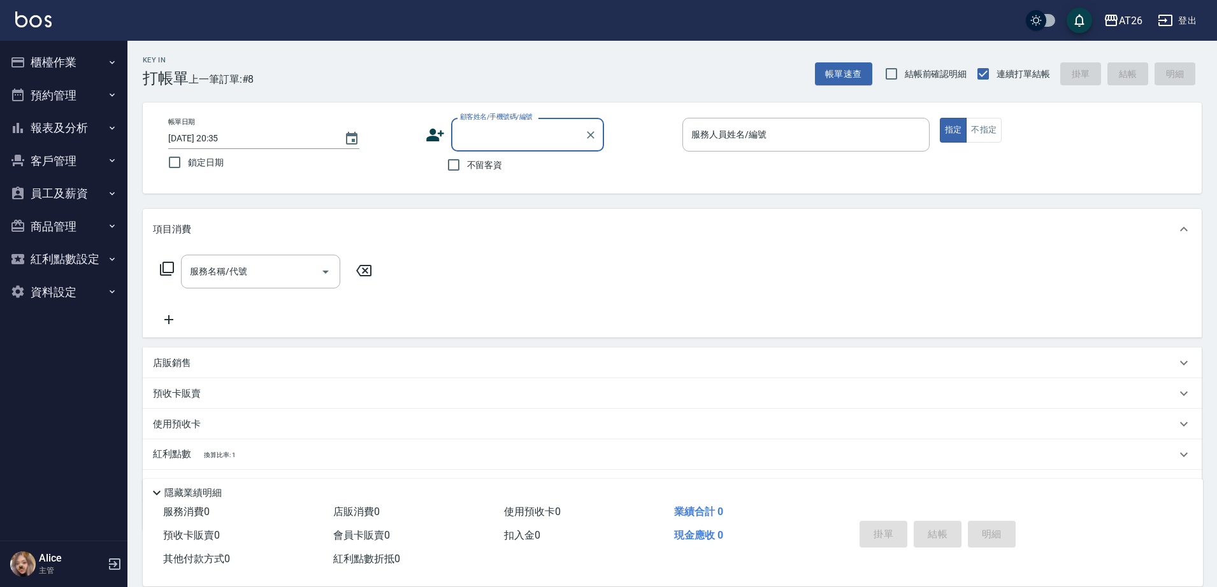
type input "5"
type input "99"
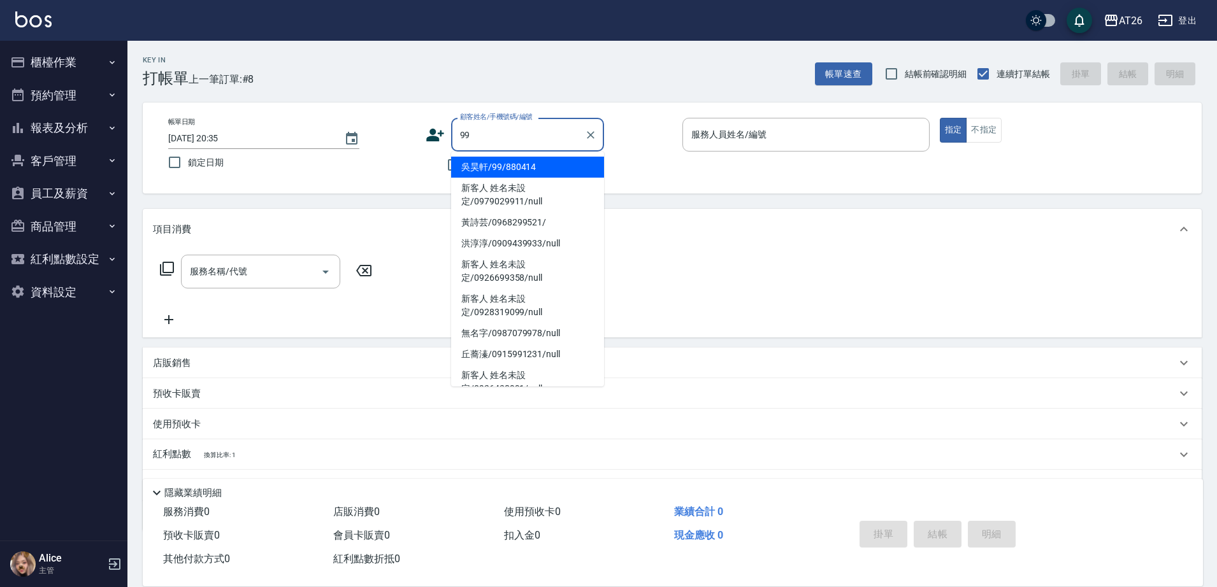
type input "吳昊軒/99/880414"
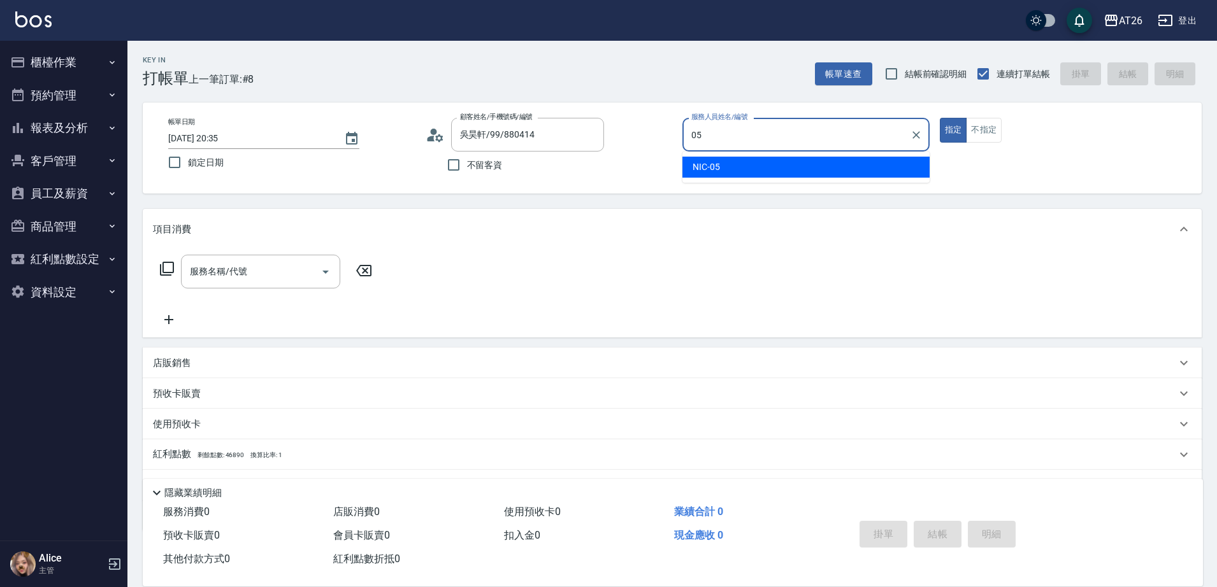
type input "NIC-05"
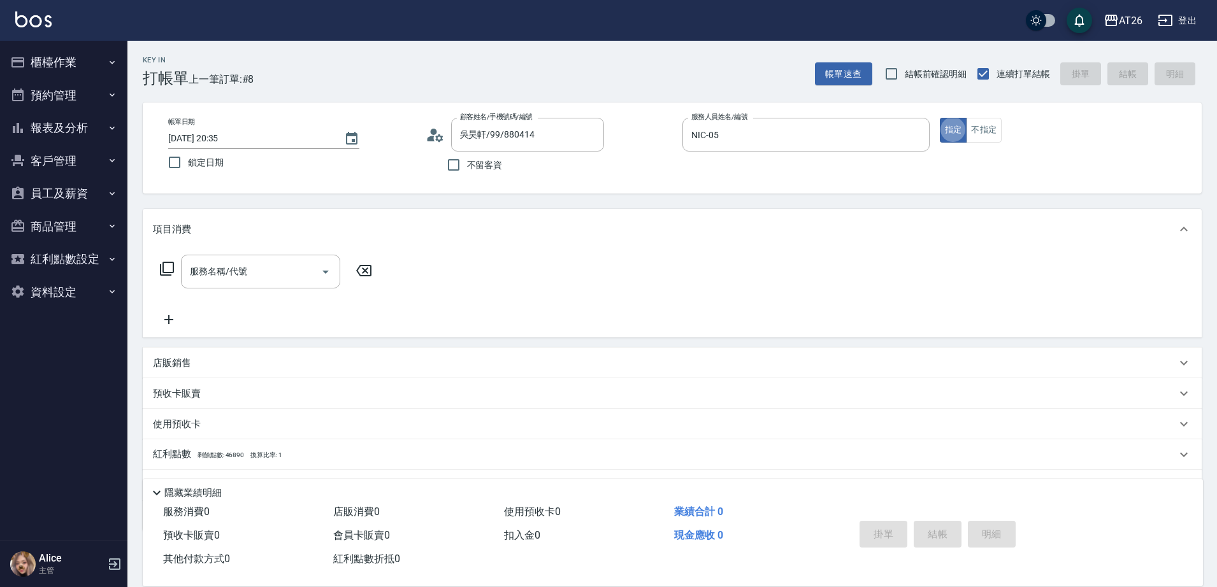
type button "true"
type input "401"
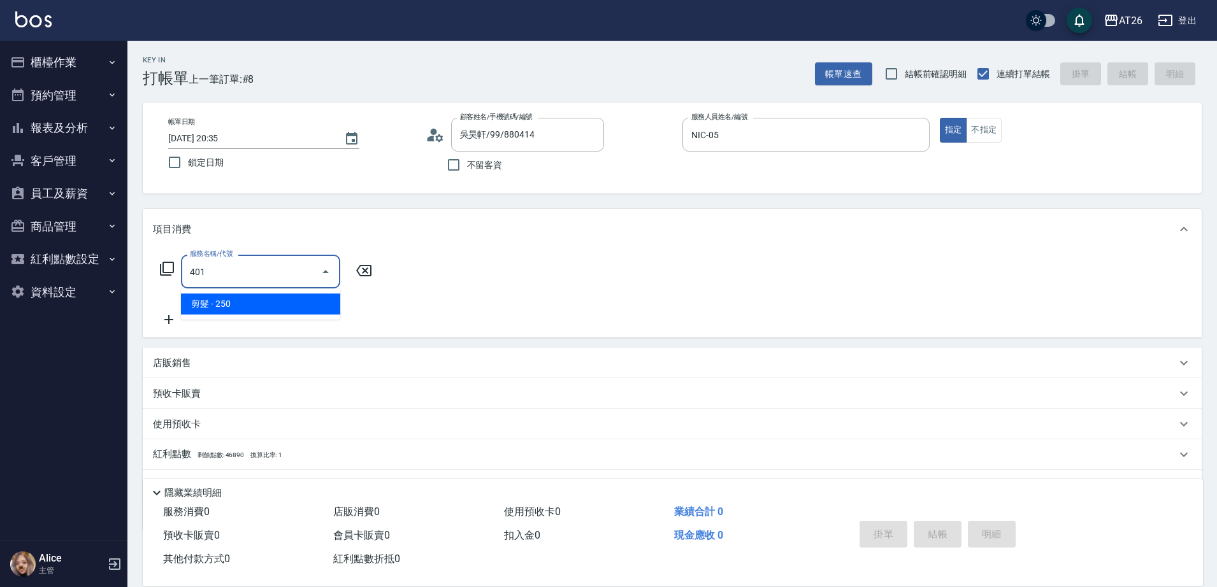
type input "20"
type input "剪髮(401)"
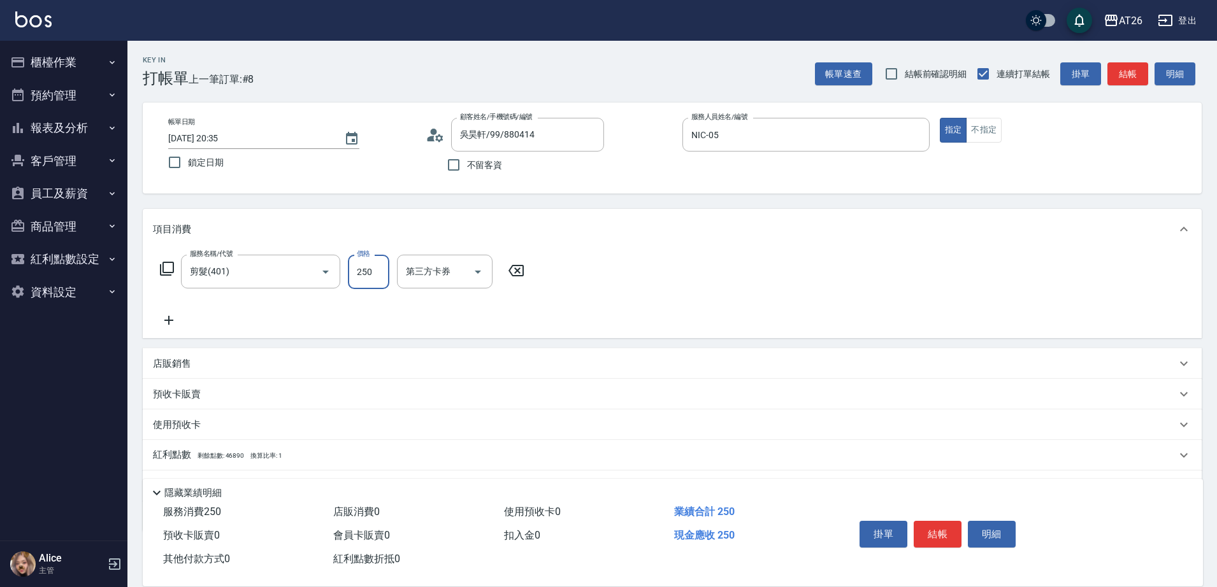
type input "3"
type input "0"
type input "300"
type input "30"
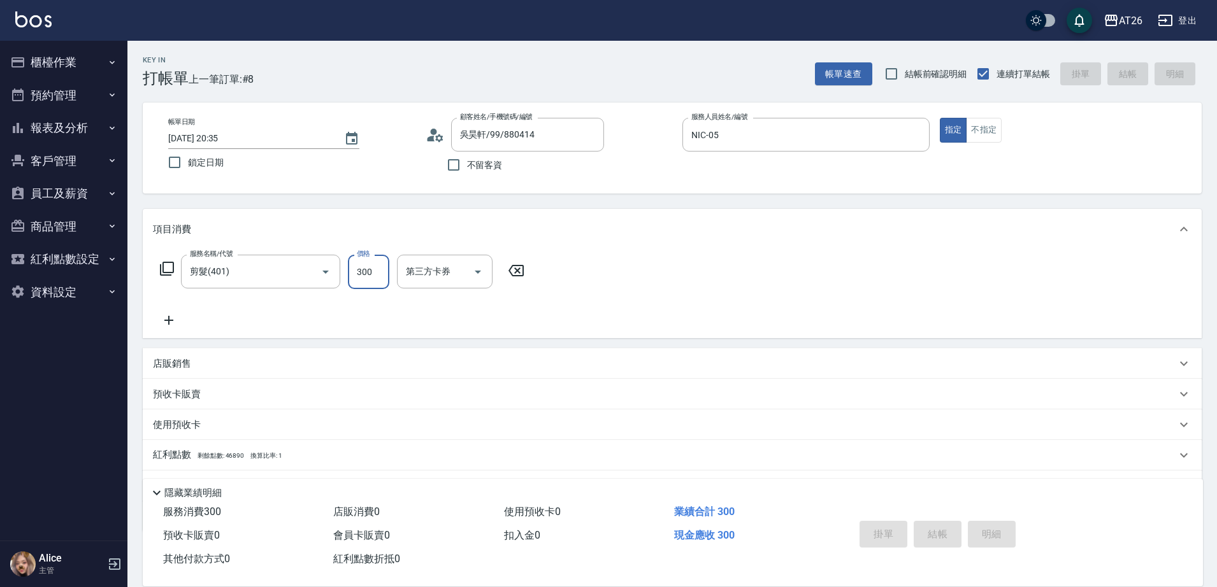
type input "0"
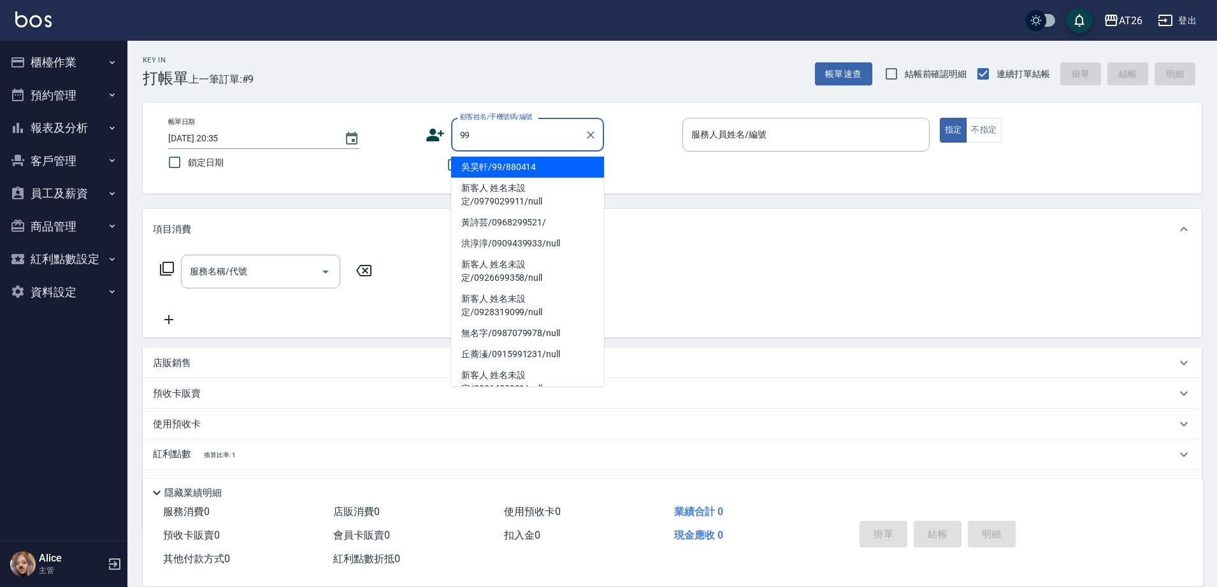
type input "吳昊軒/99/880414"
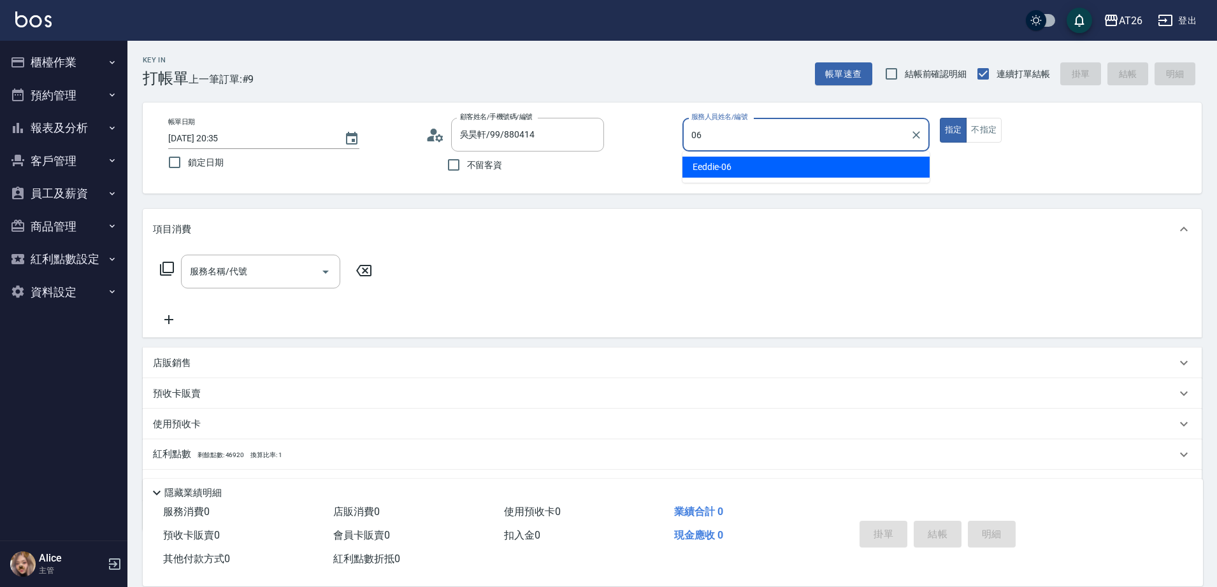
type input "Eeddie-06"
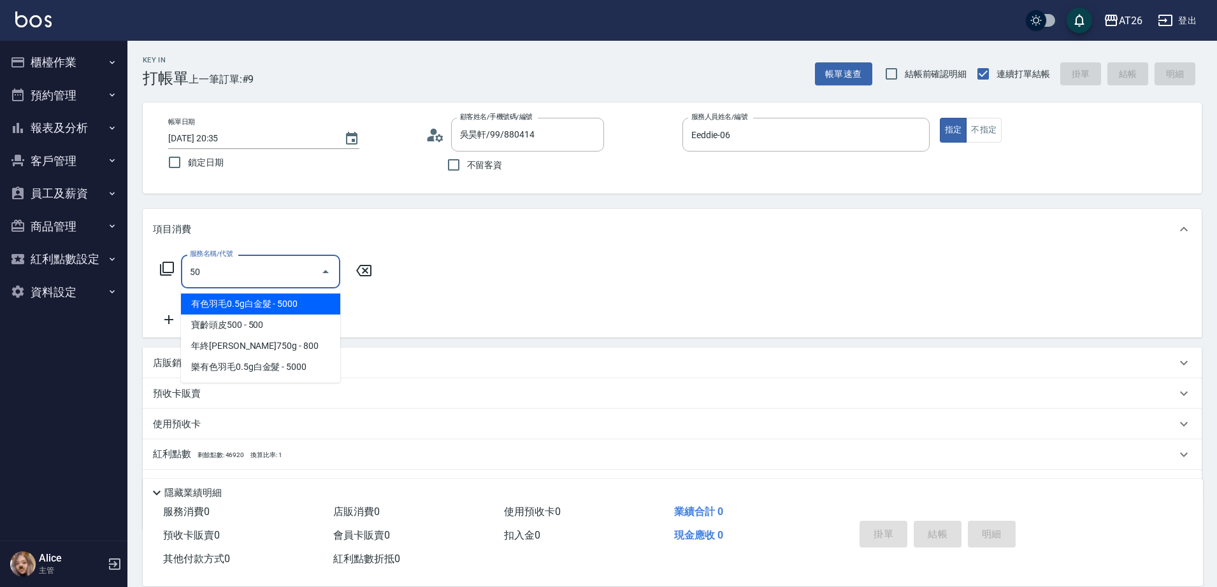
type input "501"
type input "120"
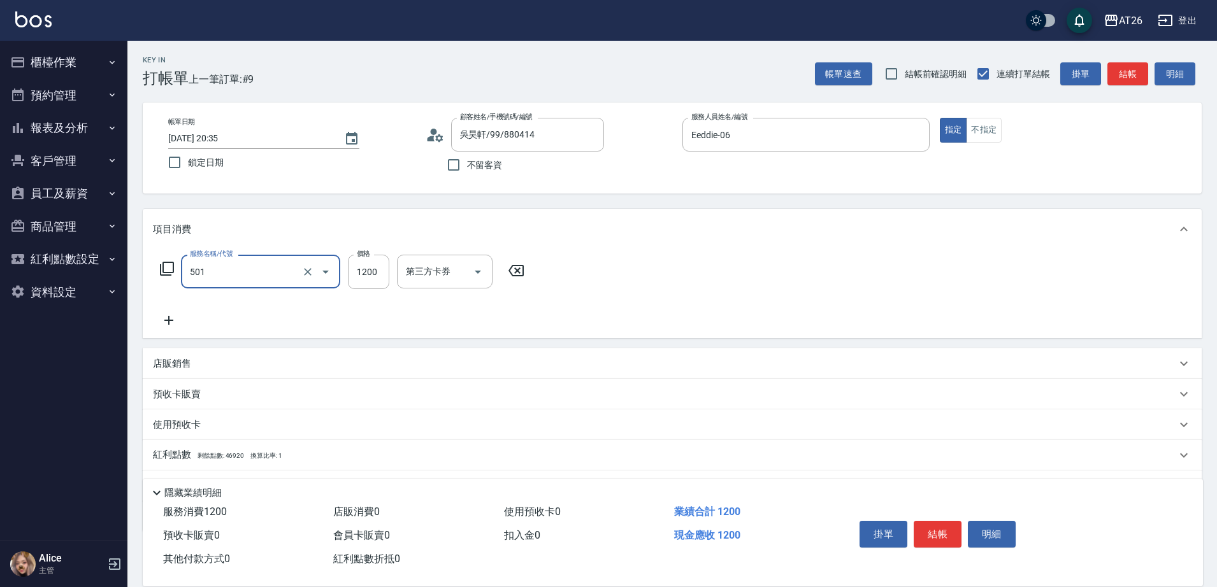
type input "染髮(501)"
type input "2"
type input "0"
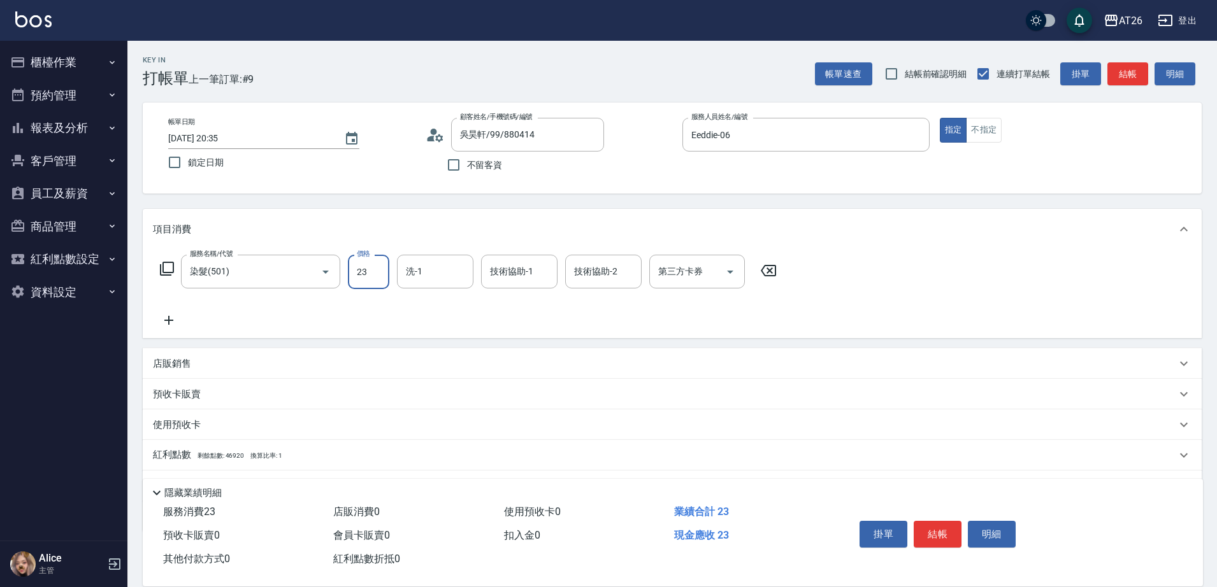
type input "239"
type input "20"
type input "2398"
type input "230"
type input "2398"
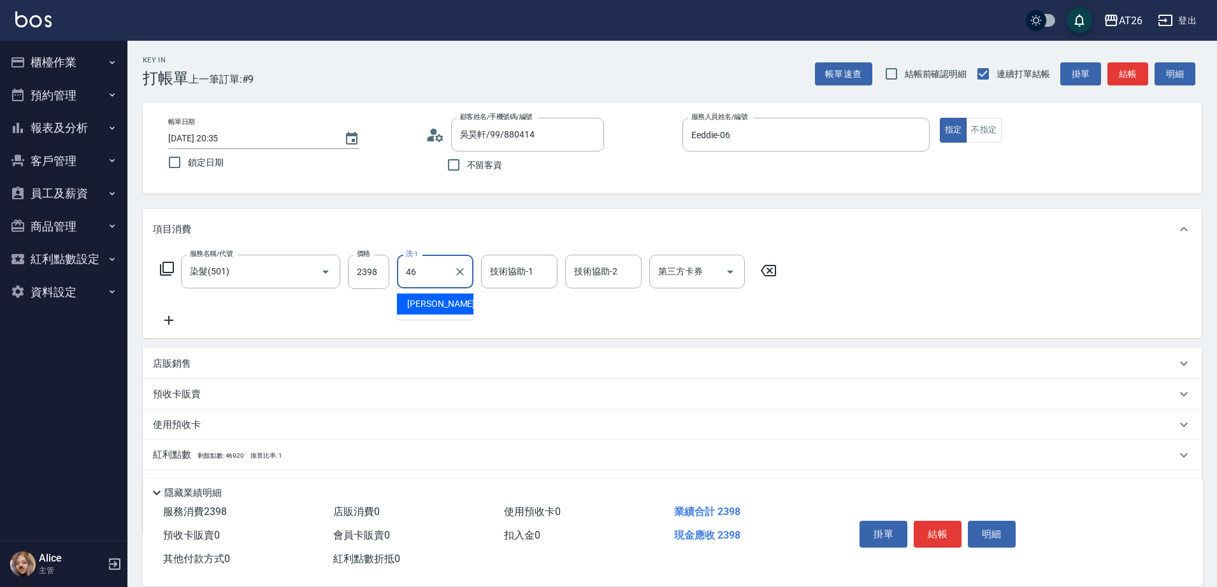
type input "[PERSON_NAME]-46"
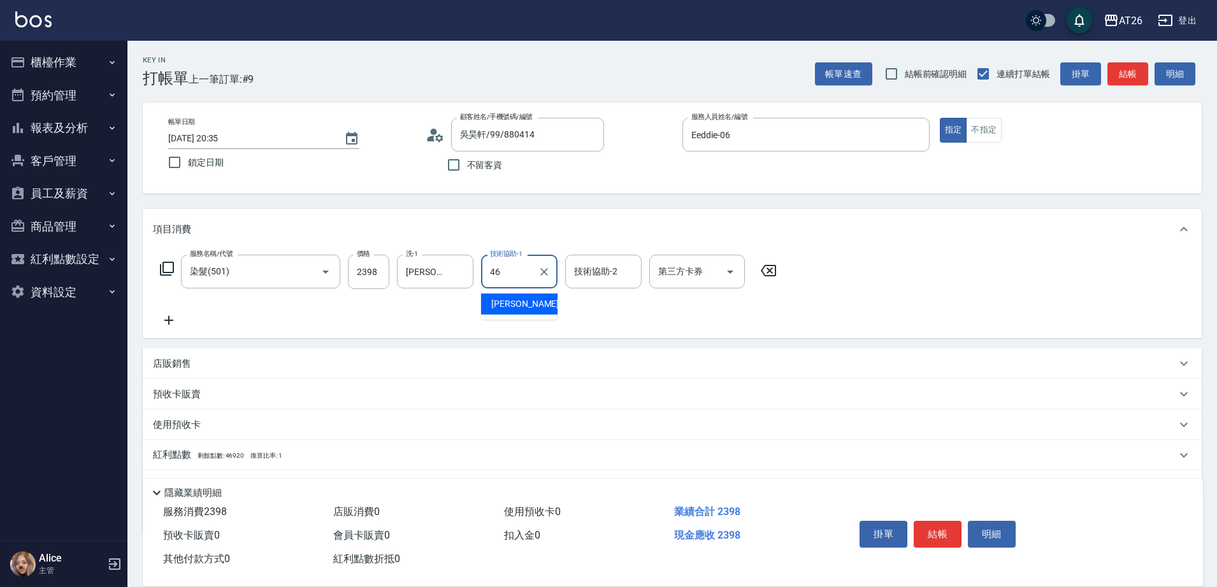
type input "[PERSON_NAME]-46"
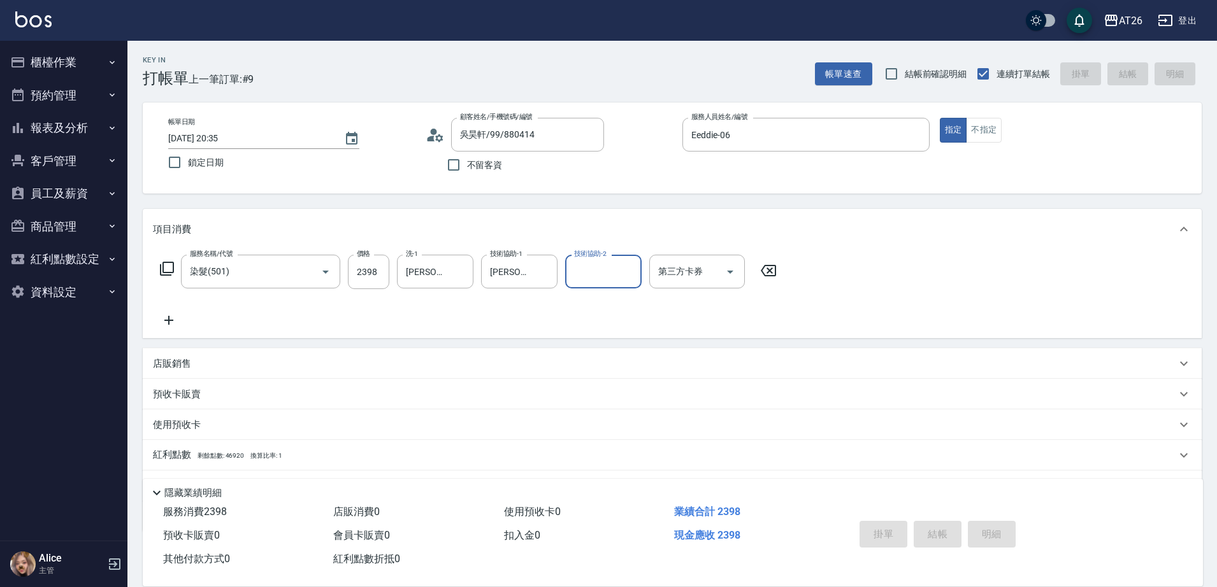
type input "0"
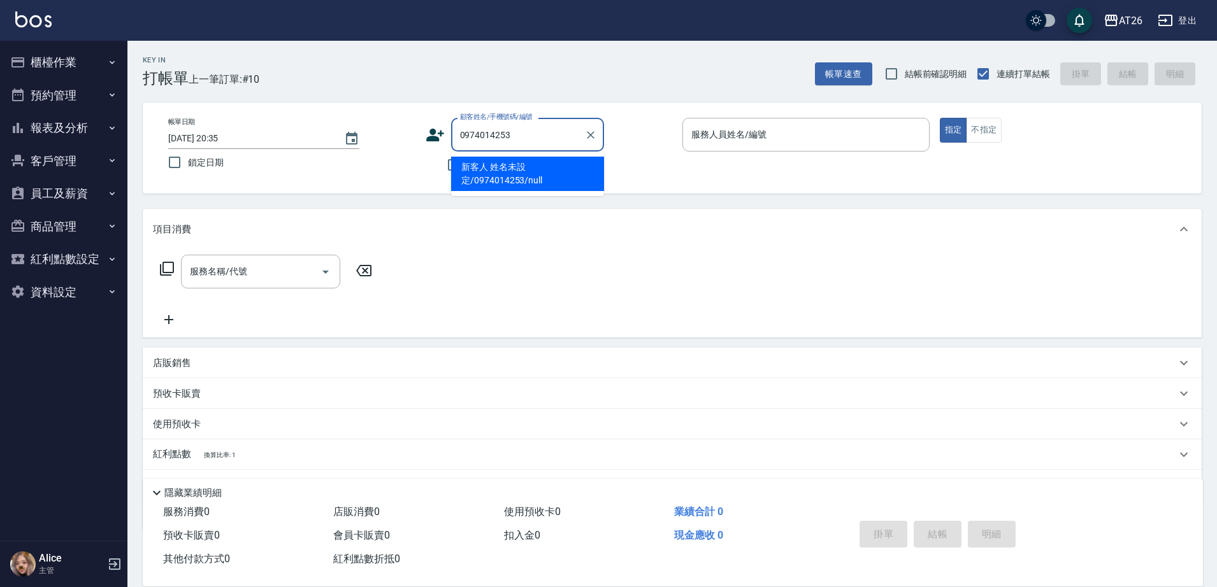
type input "新客人 姓名未設定/0974014253/null"
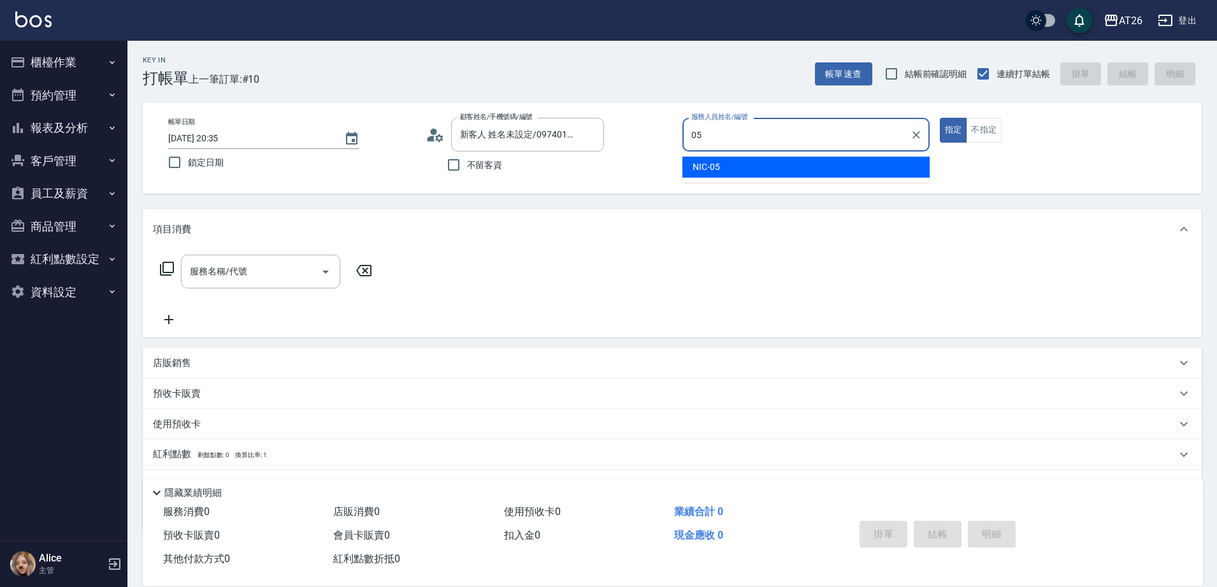
type input "NIC-05"
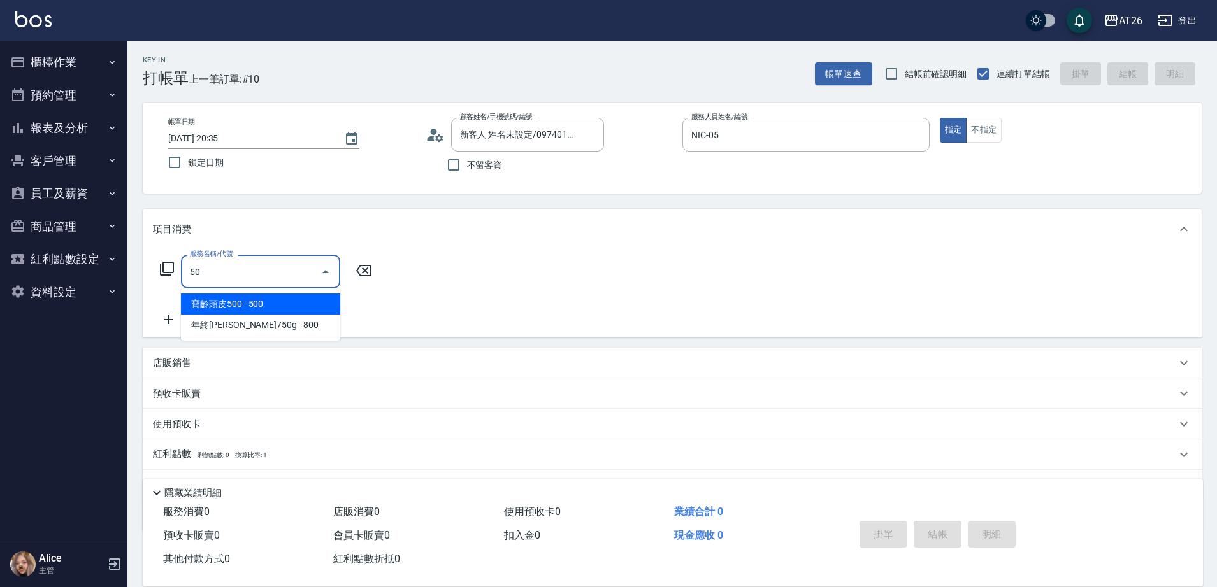
type input "501"
type input "120"
type input "染髮(501)"
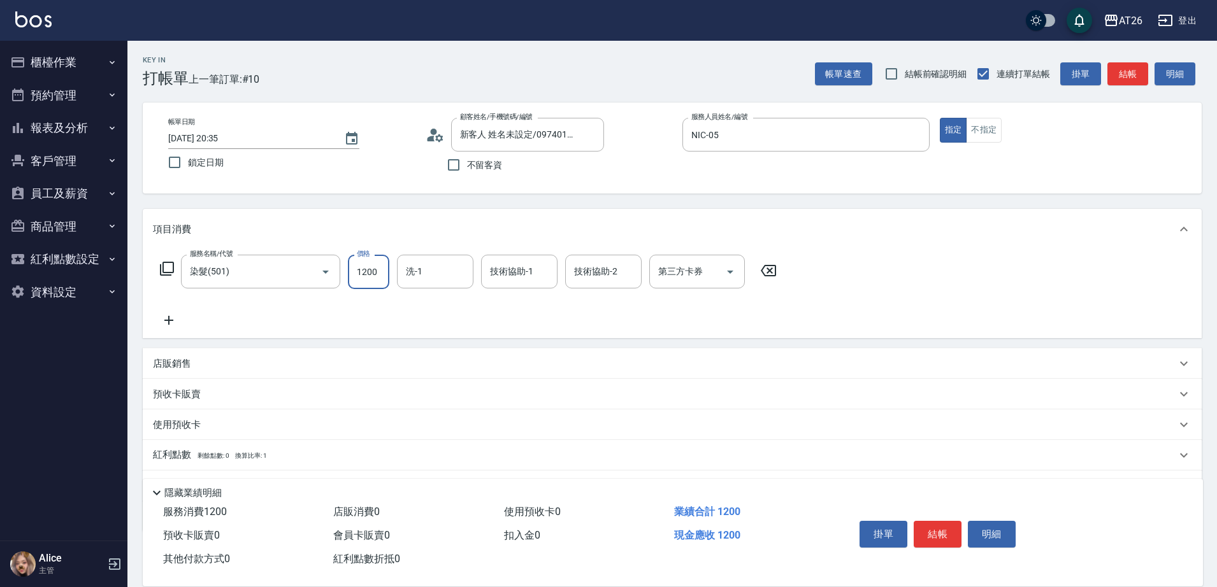
type input "2"
type input "0"
type input "280"
type input "2800"
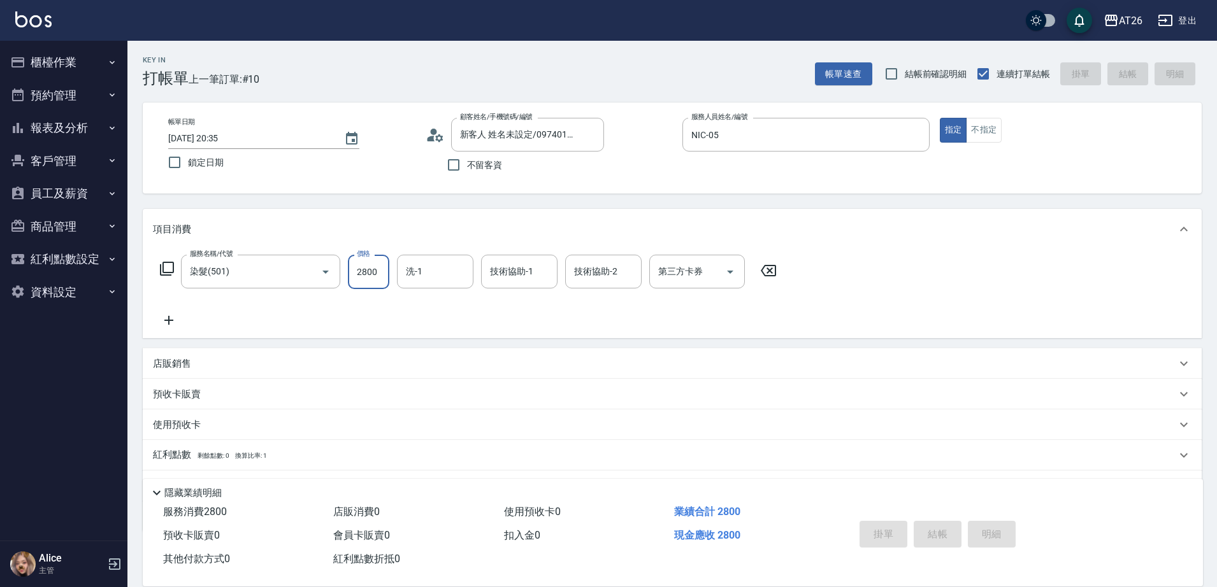
type input "2025/08/11 20:36"
type input "0"
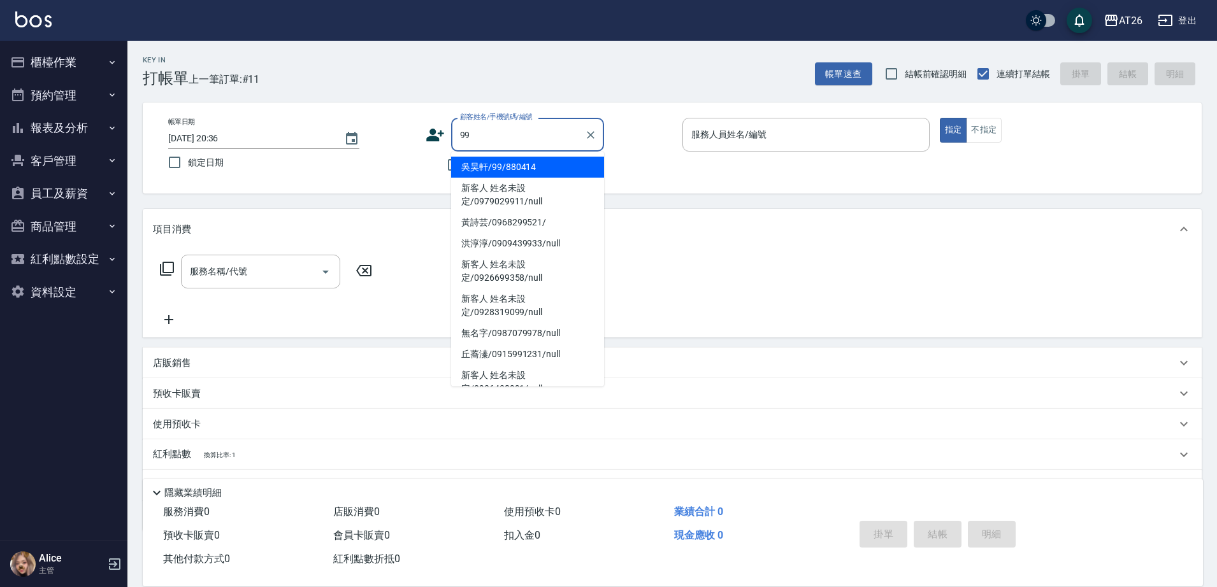
type input "吳昊軒/99/880414"
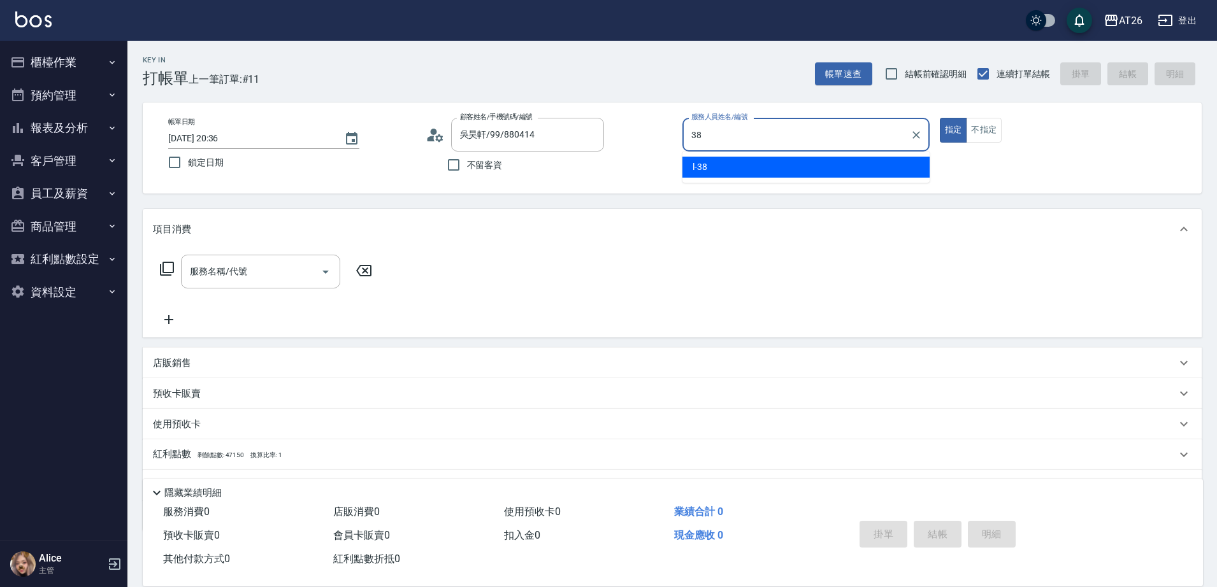
type input "l-38"
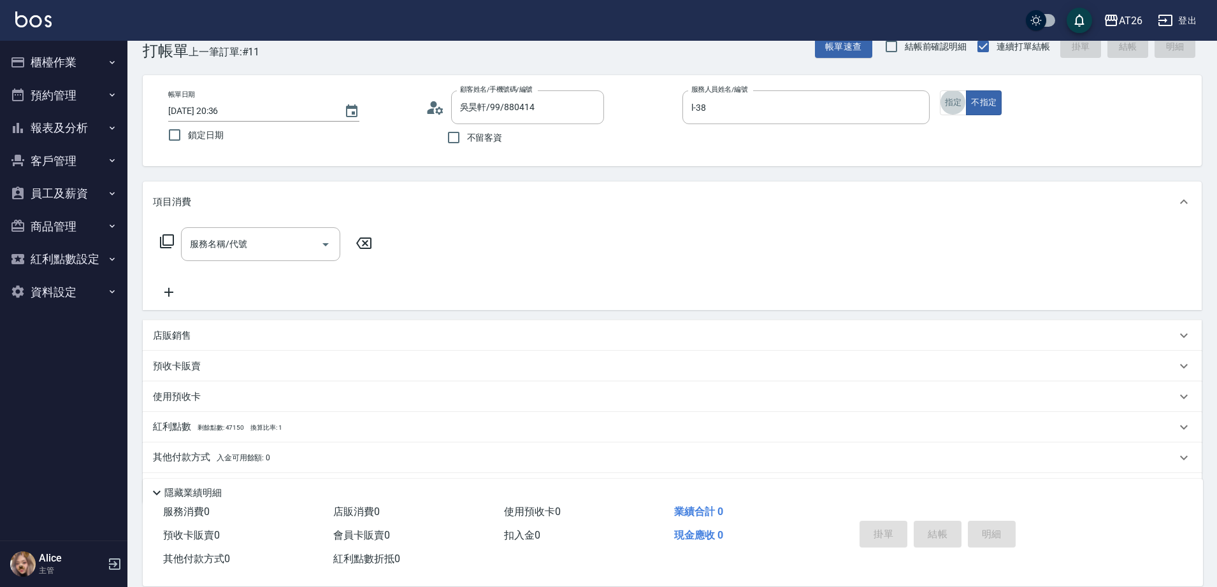
scroll to position [32, 0]
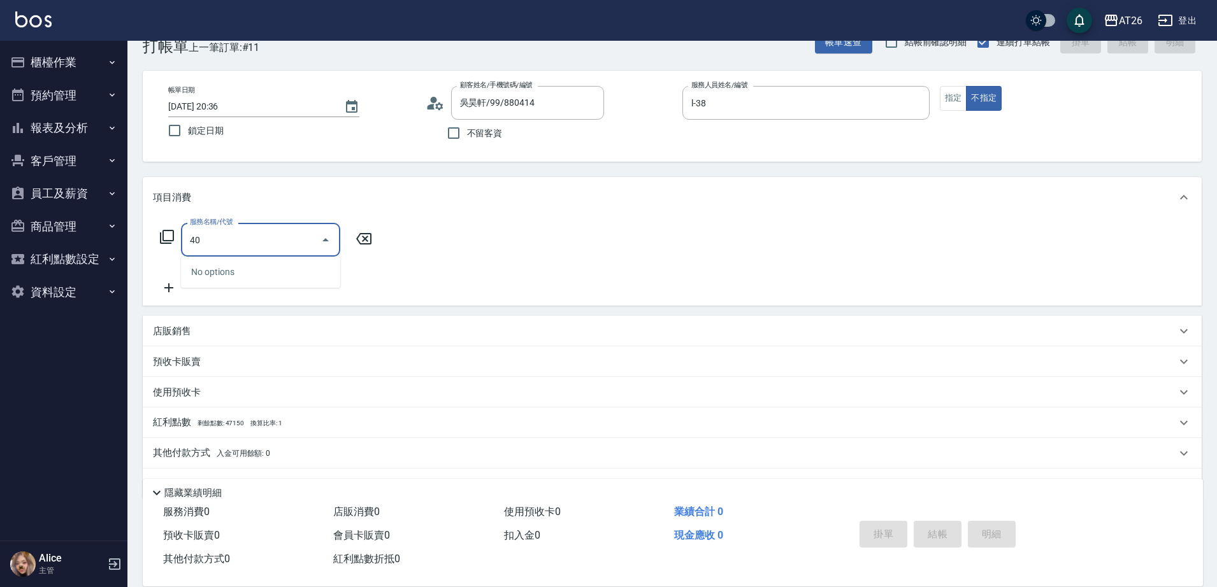
type input "401"
type input "20"
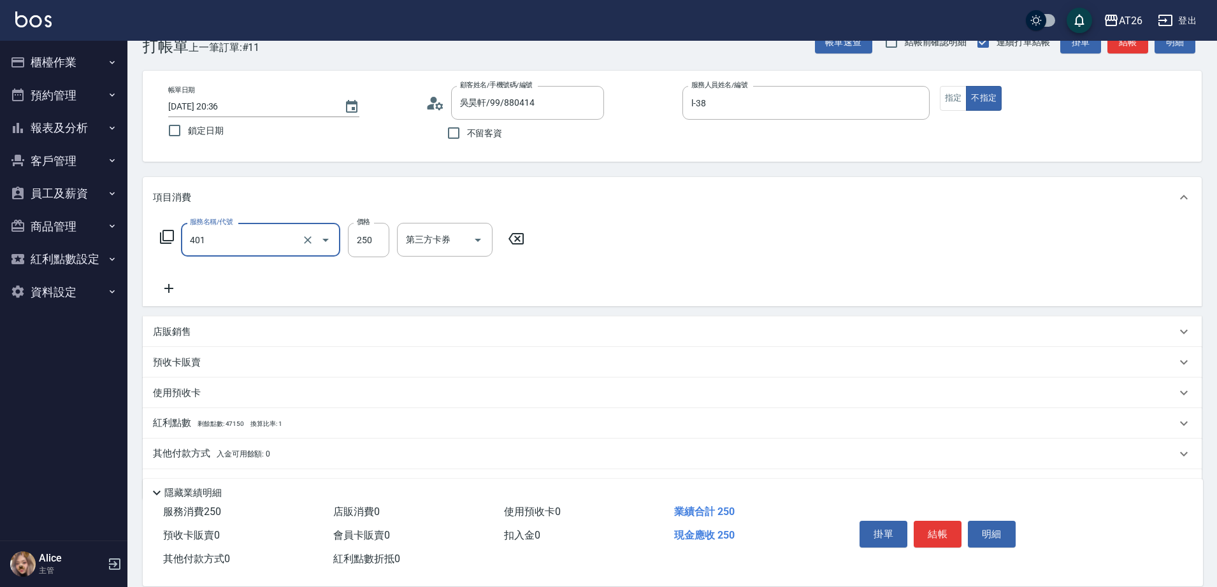
type input "剪髮(401)"
type input "1"
type input "0"
type input "100"
type input "10"
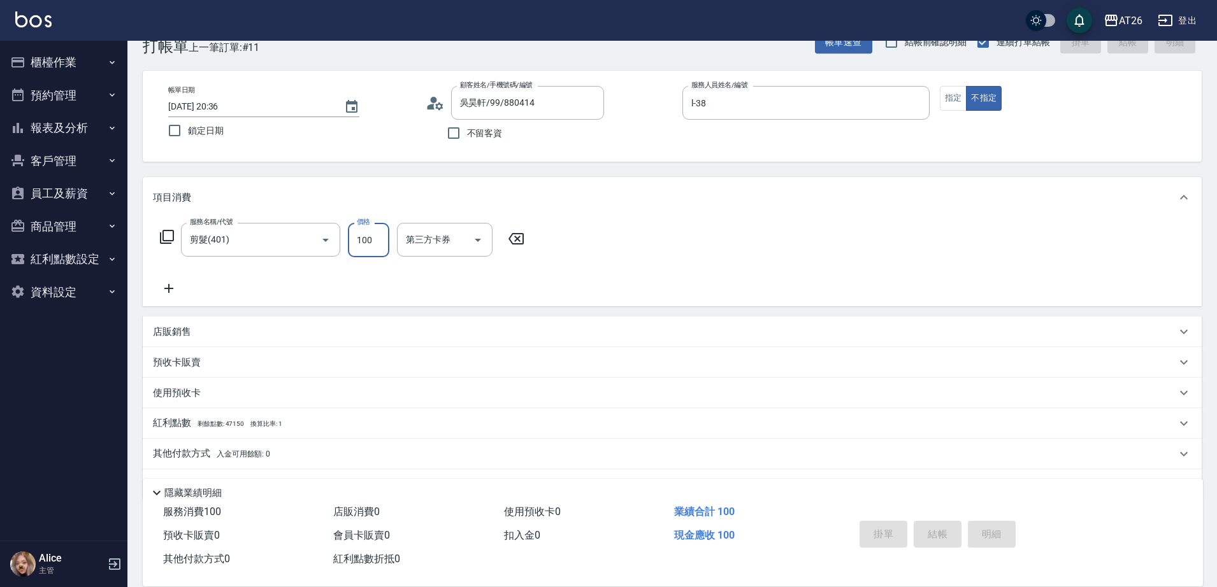
type input "0"
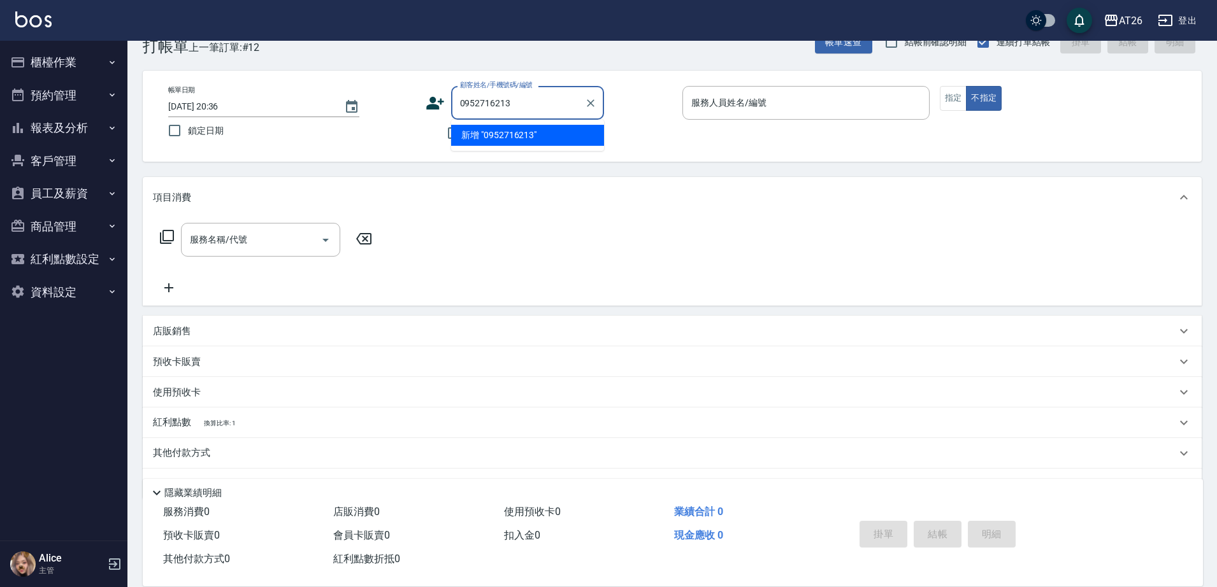
type input "0952716213"
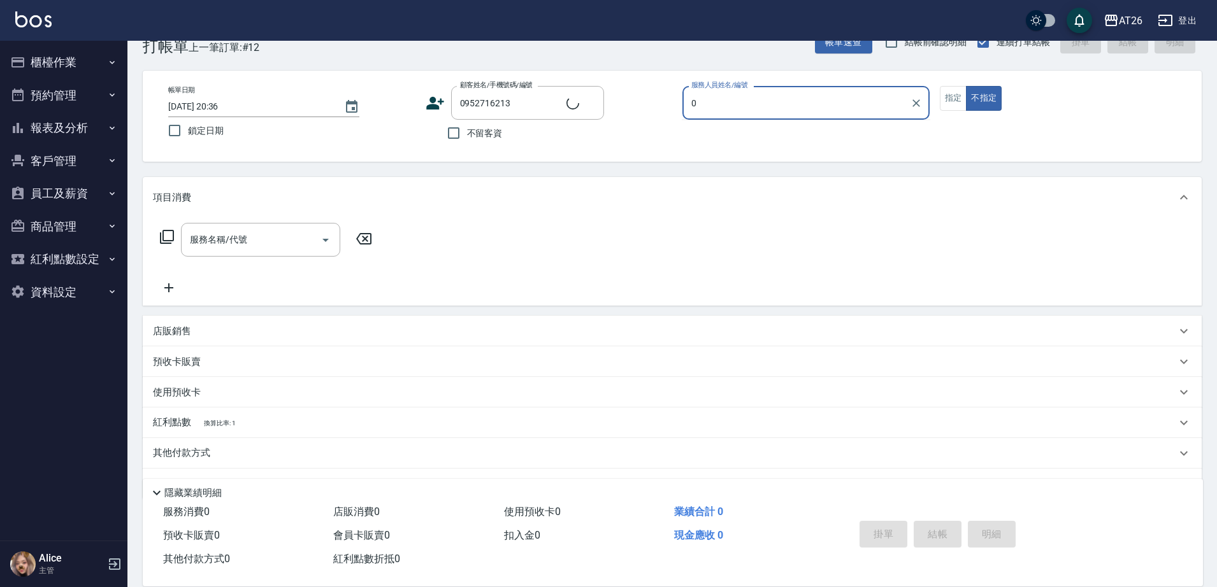
type input "05"
type input "張益寧/0952716213/0952716213"
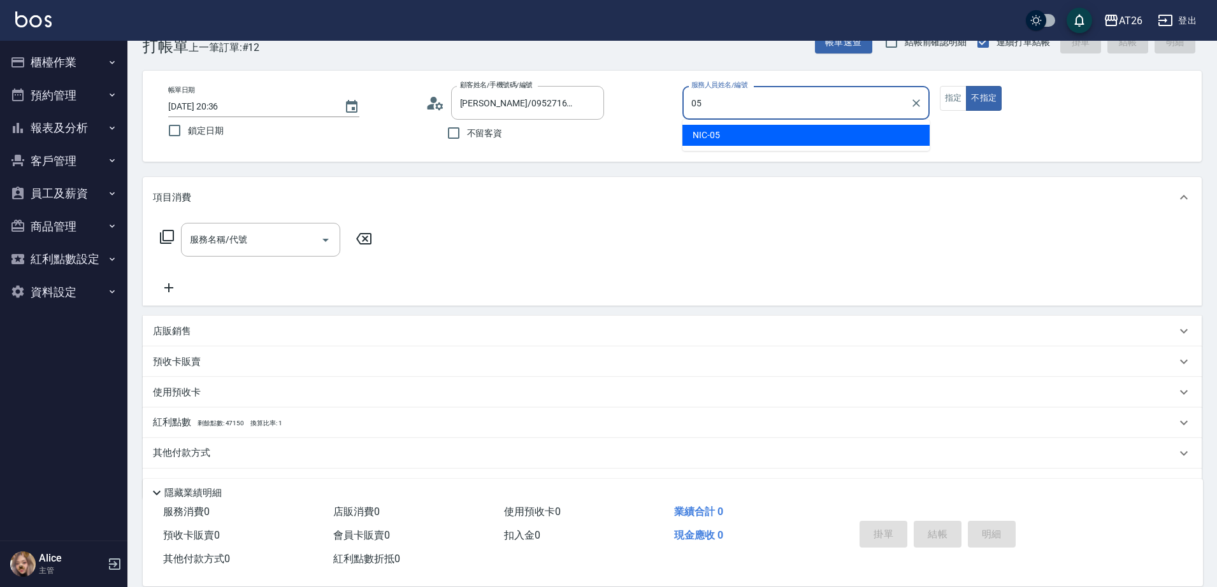
type input "NIC-05"
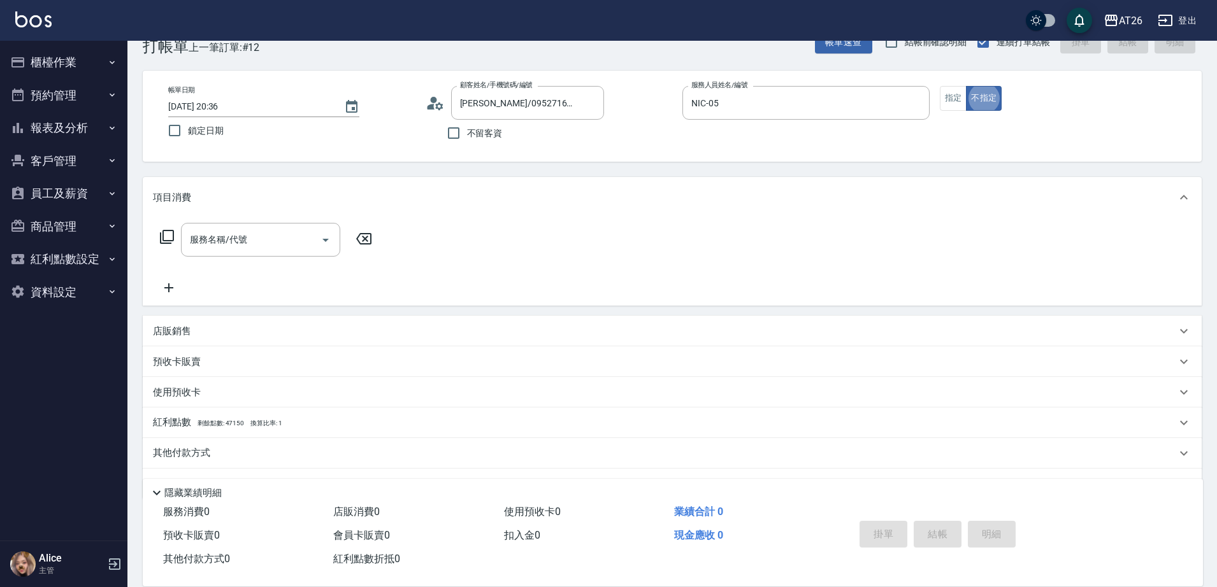
type button "false"
type input "301"
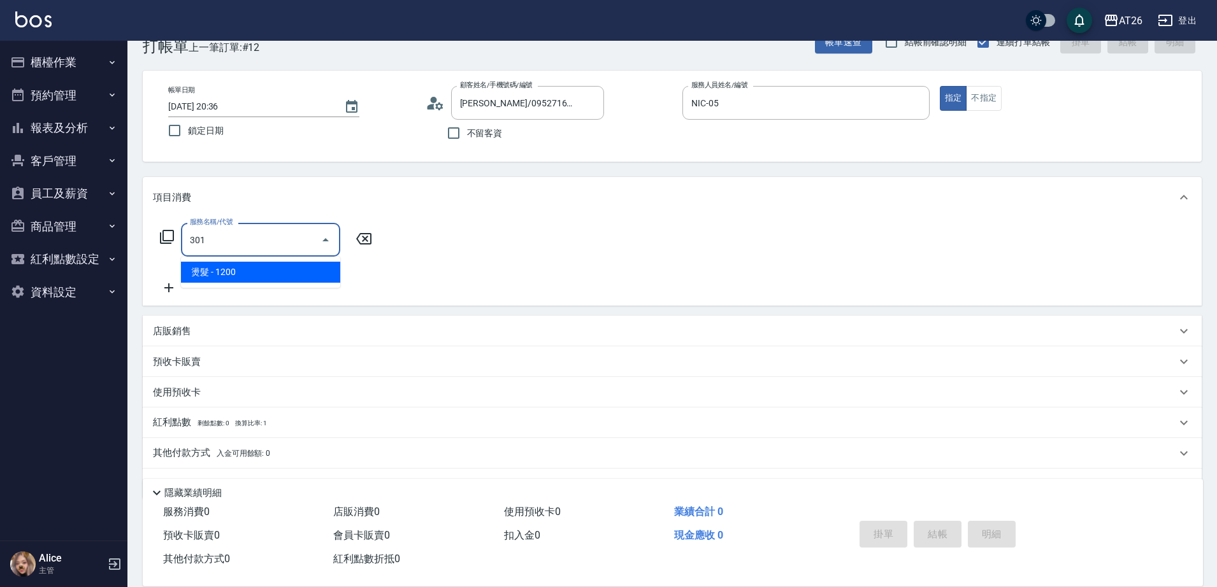
type input "120"
type input "燙髮(301)"
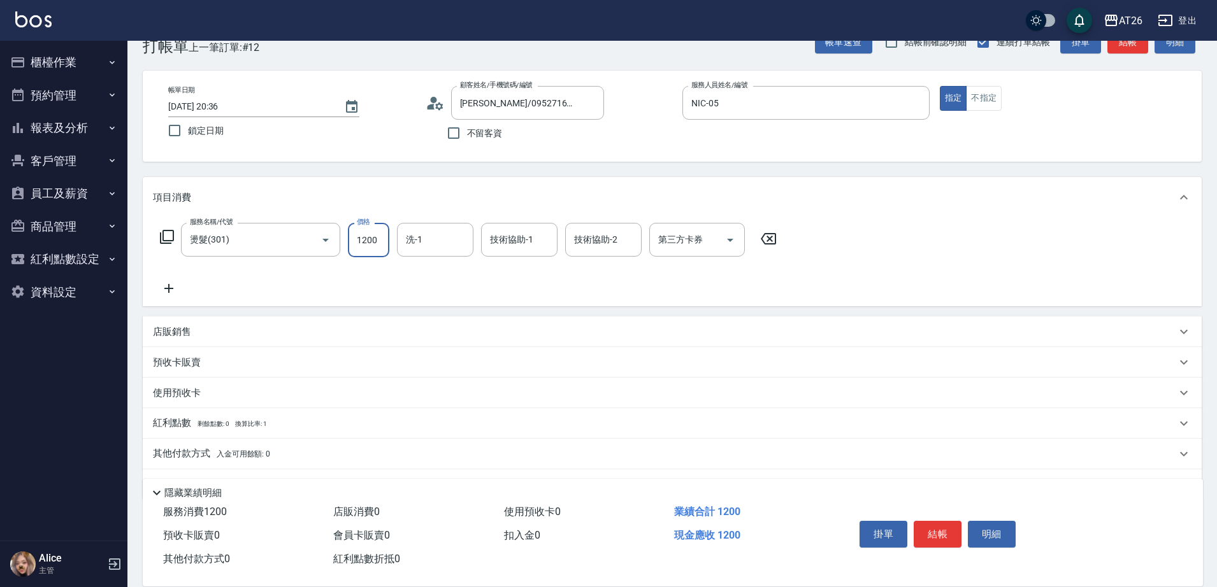
type input "2"
type input "0"
type input "200"
type input "20"
type input "2000"
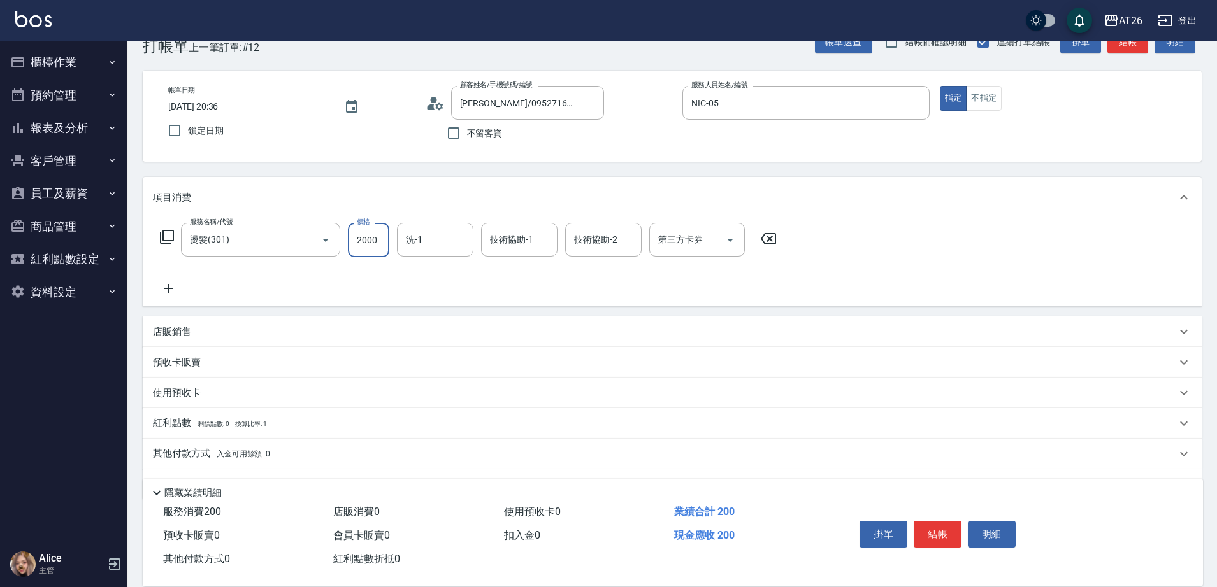
type input "200"
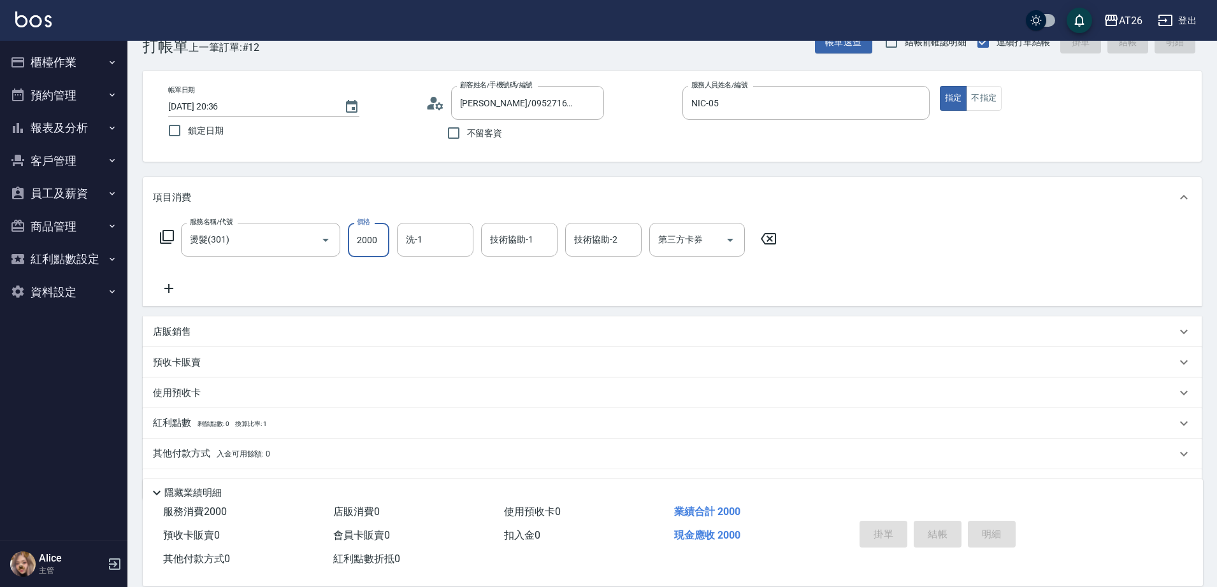
type input "0"
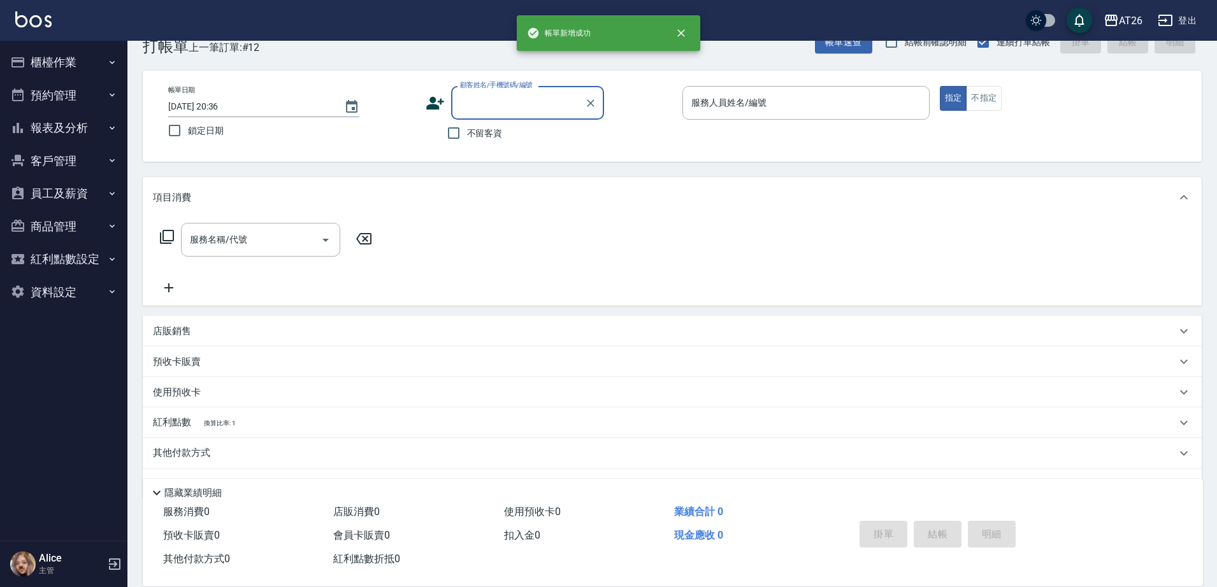
scroll to position [0, 0]
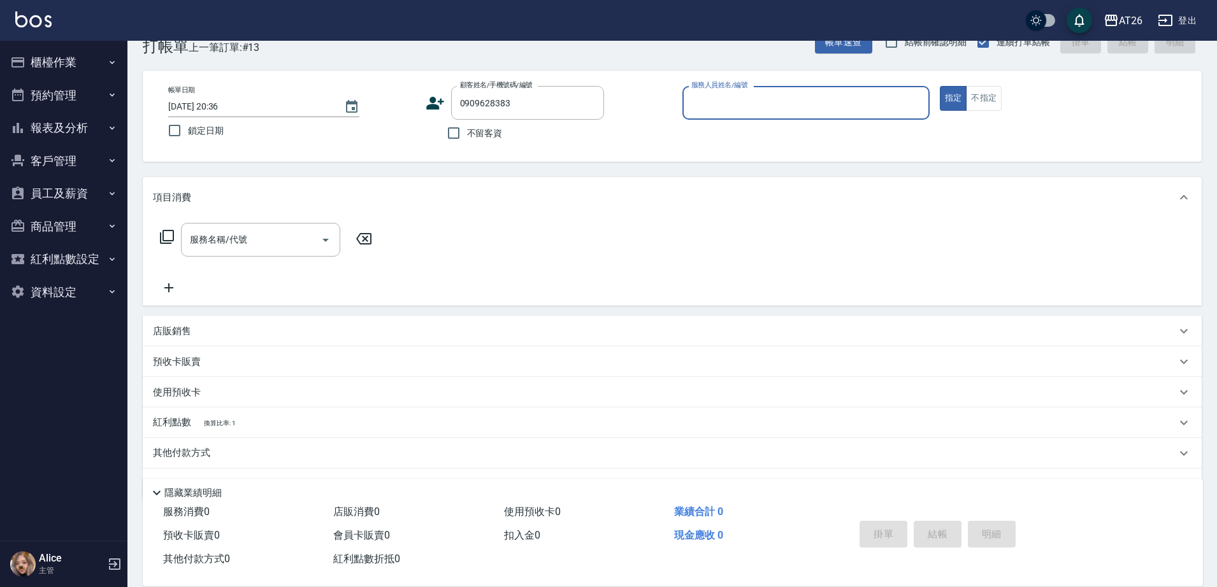
type input "新客人 姓名未設定/0909628383/null"
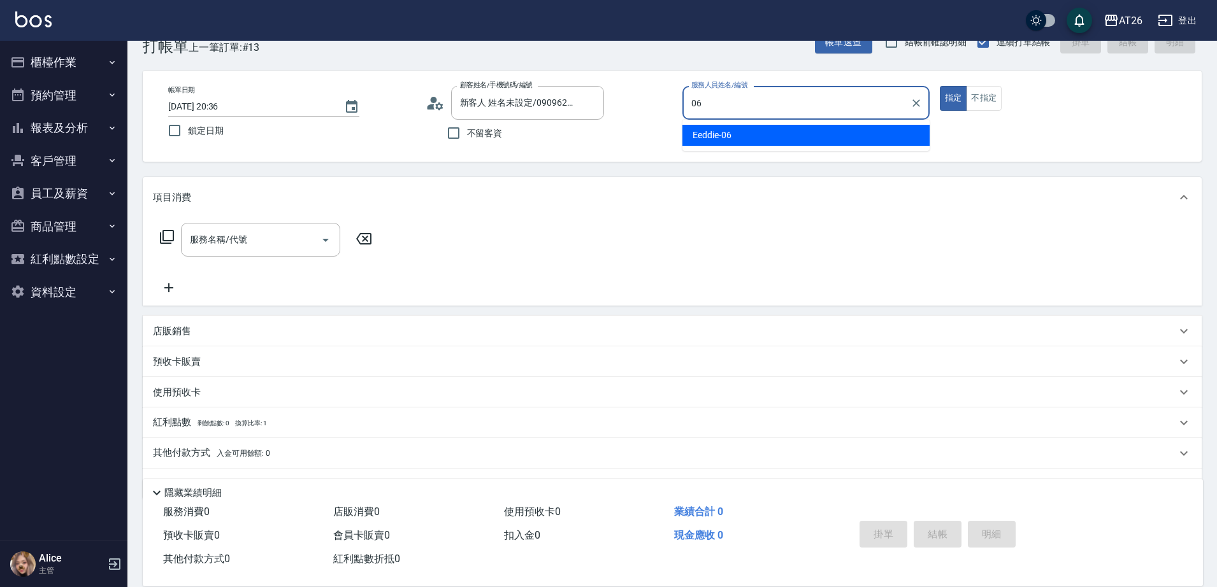
type input "Eeddie-06"
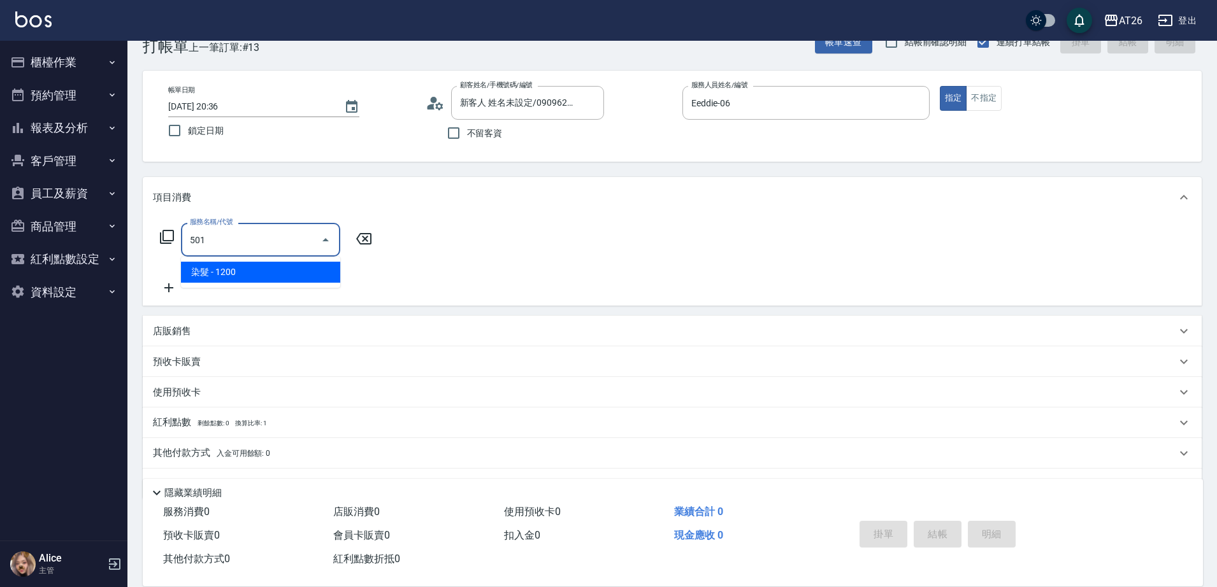
type input "染髮(501)"
type input "120"
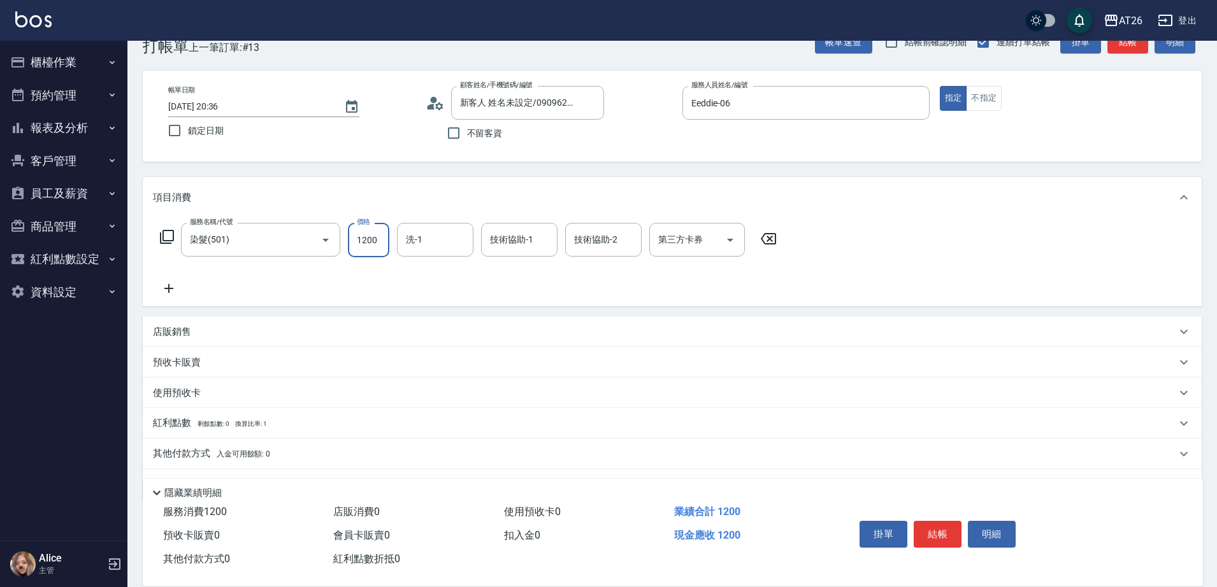
type input "2"
type input "0"
type input "299"
type input "20"
type input "2999"
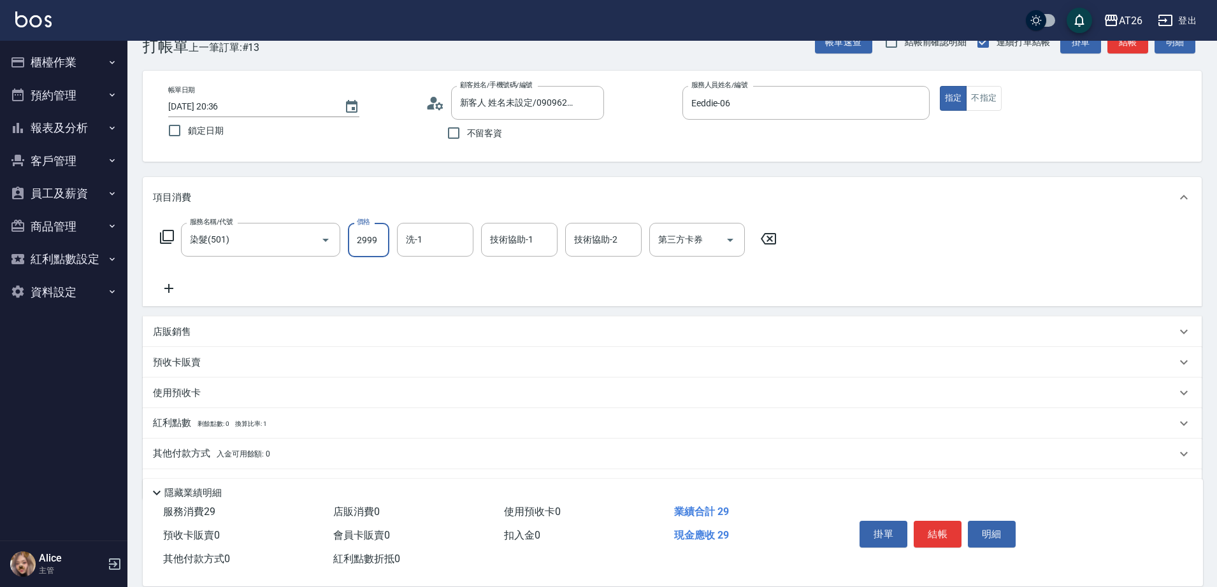
type input "290"
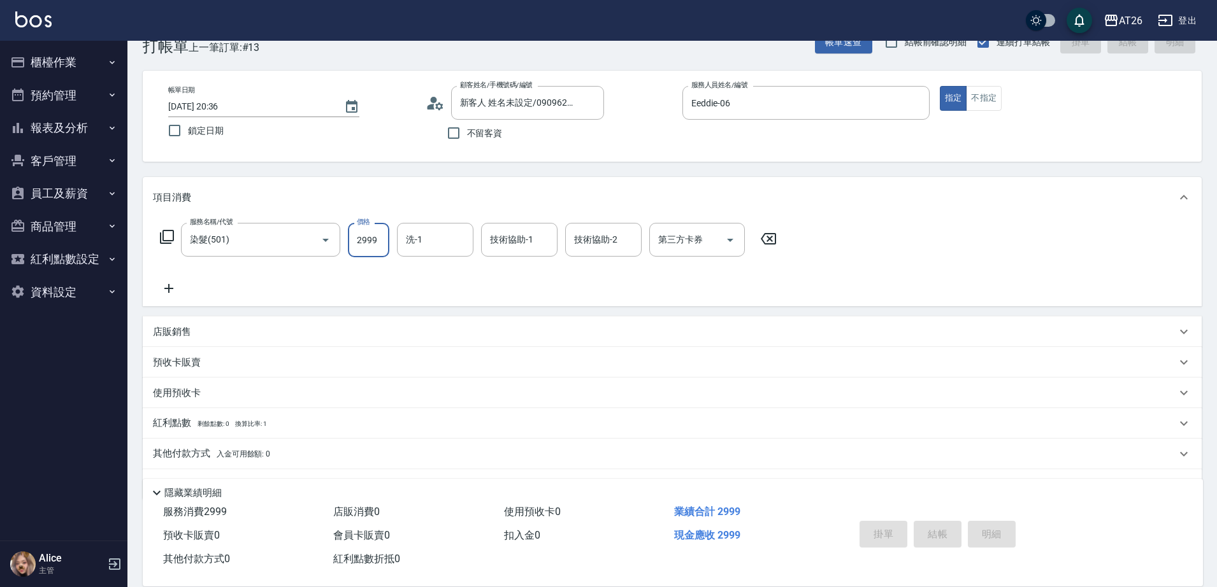
type input "2025/08/11 20:37"
type input "0"
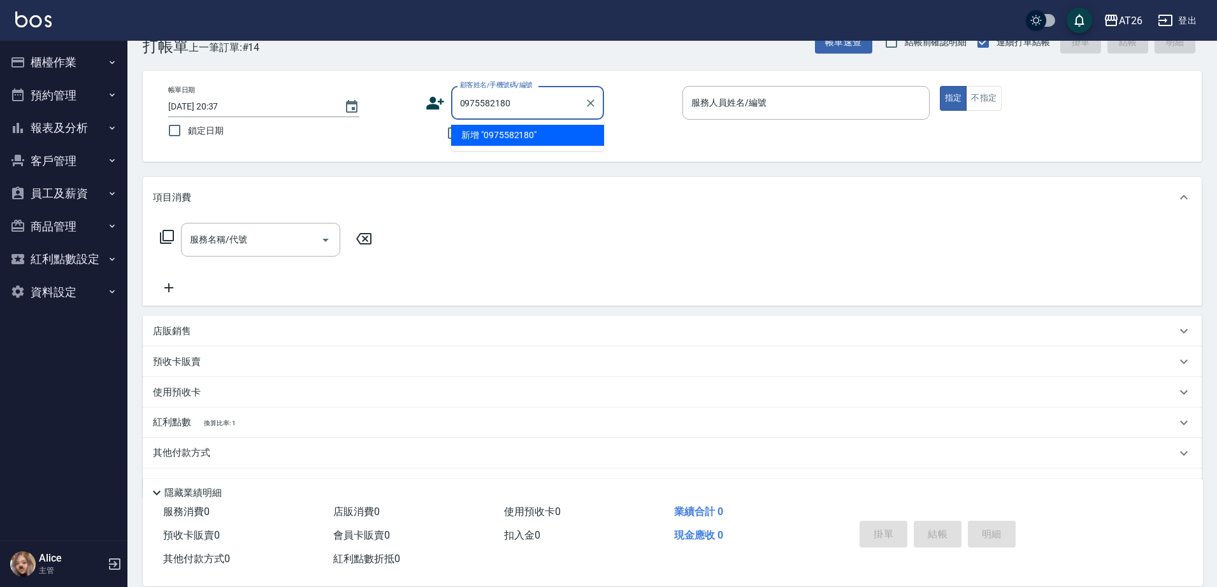
type input "0975582180"
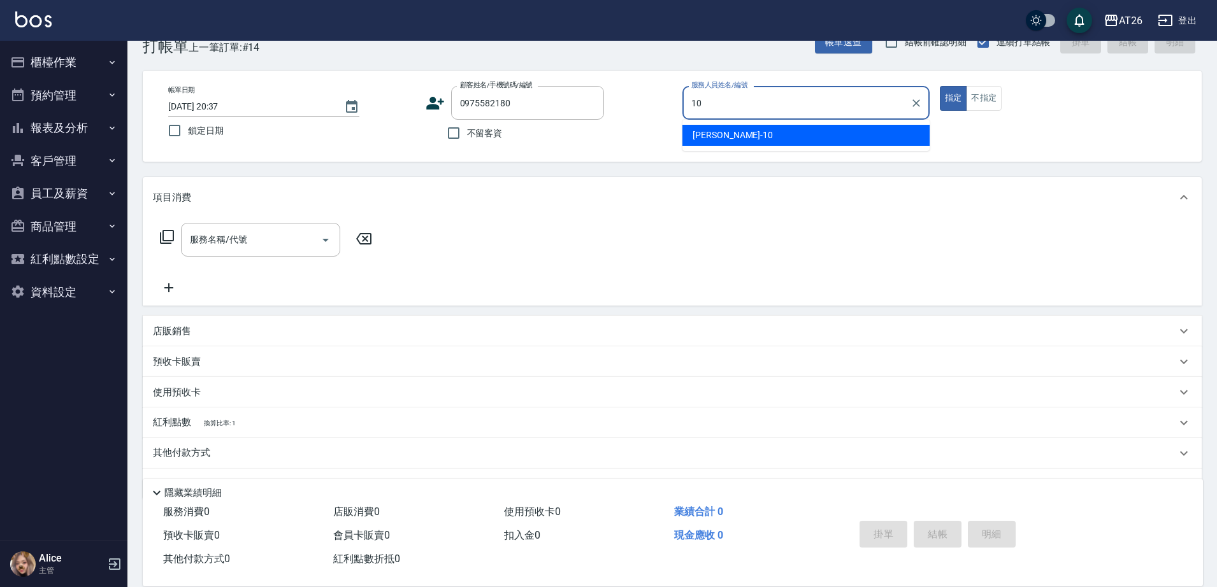
type input "Josh-10"
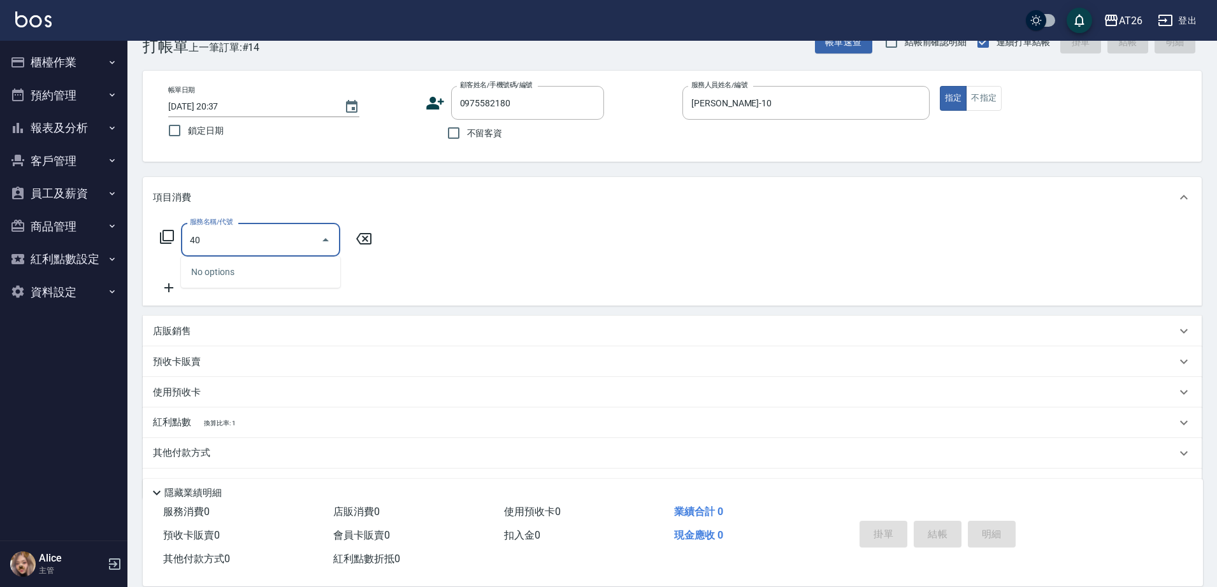
type input "401"
type input "20"
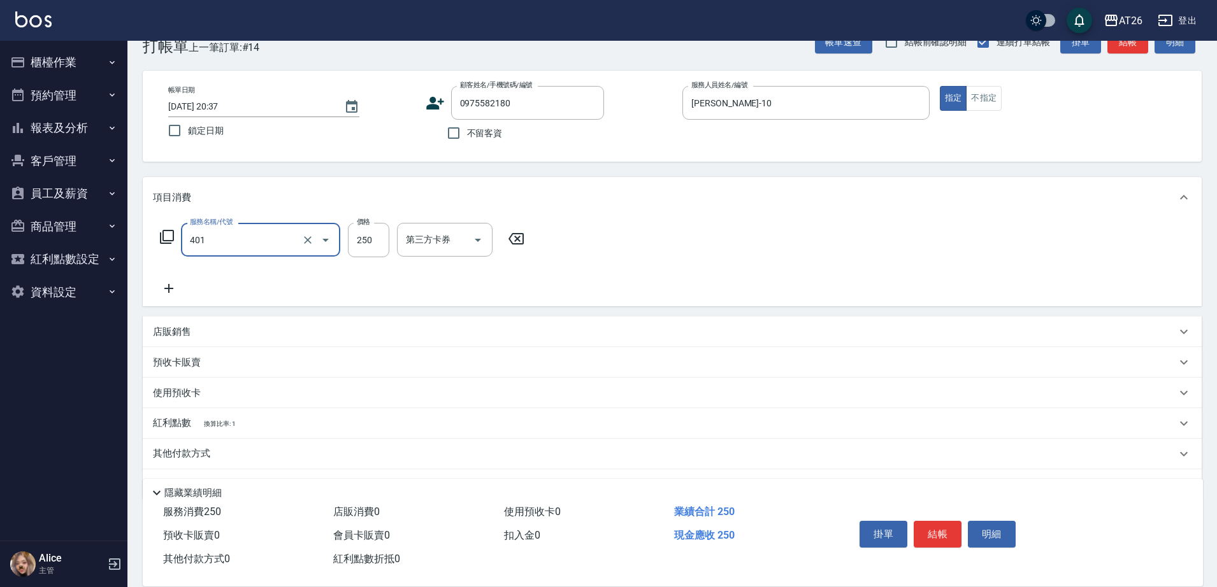
type input "8"
type input "0"
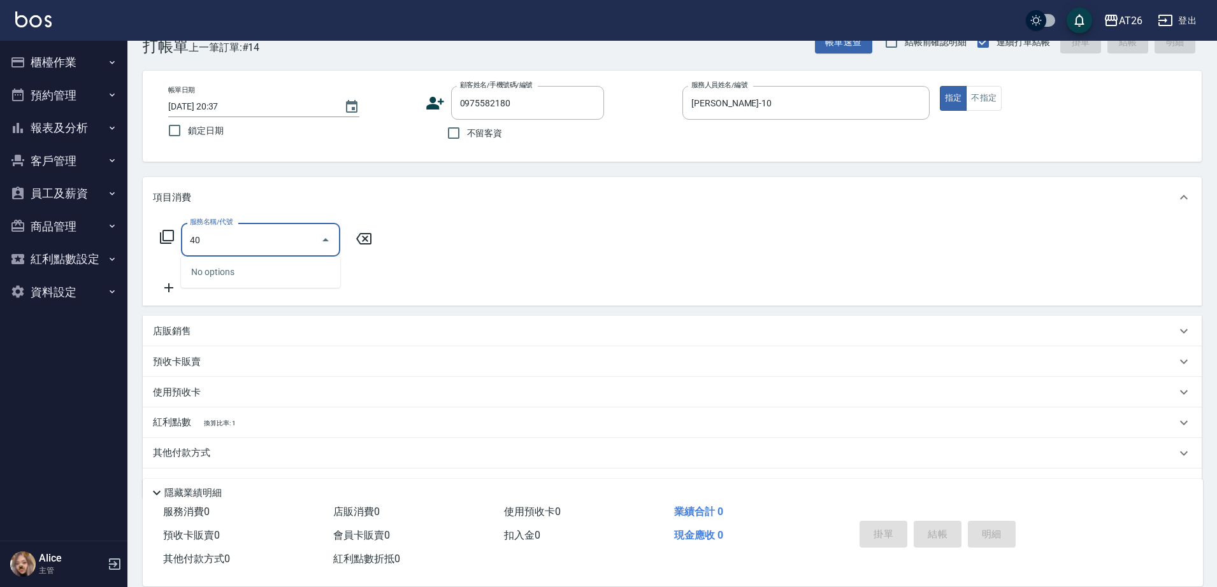
type input "401"
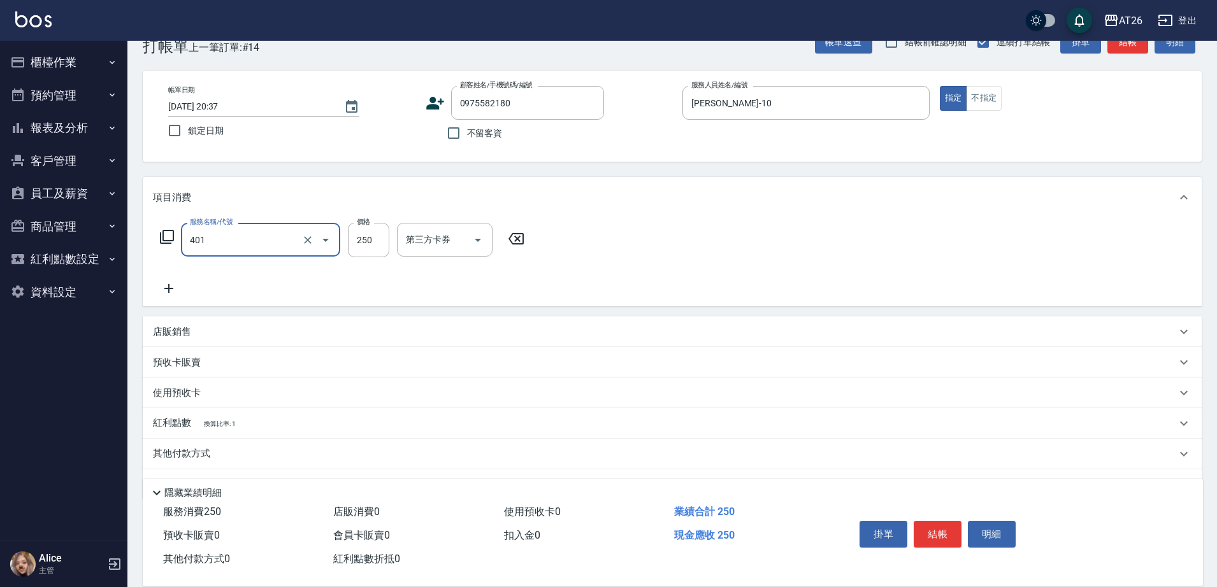
type input "20"
type input "剪髮(401)"
type input "8"
type input "0"
type input "800"
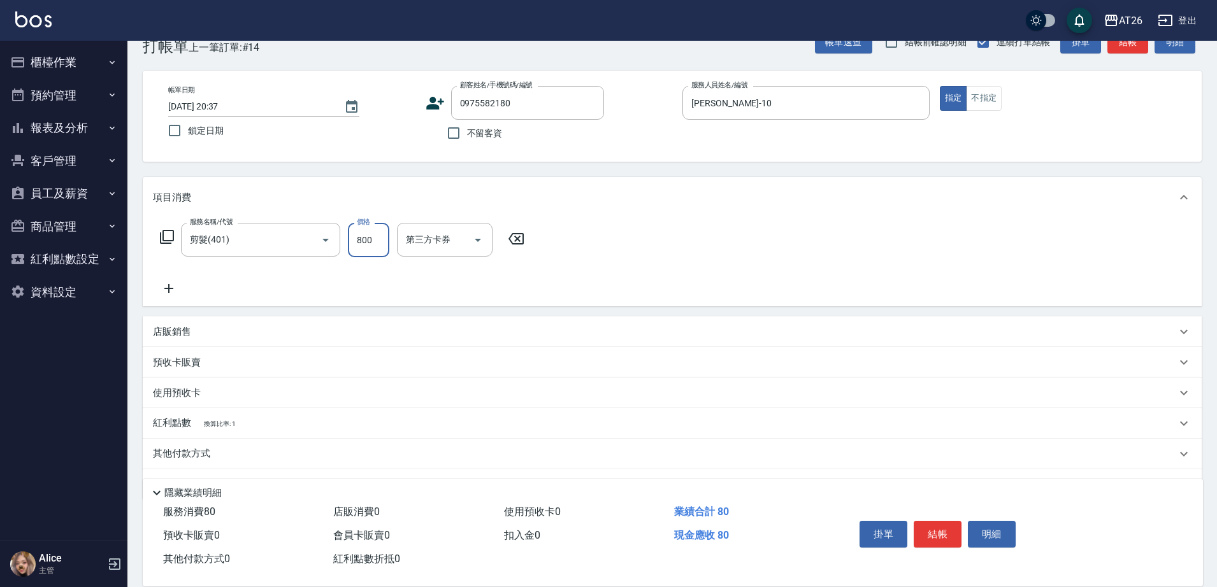
type input "80"
type input "800"
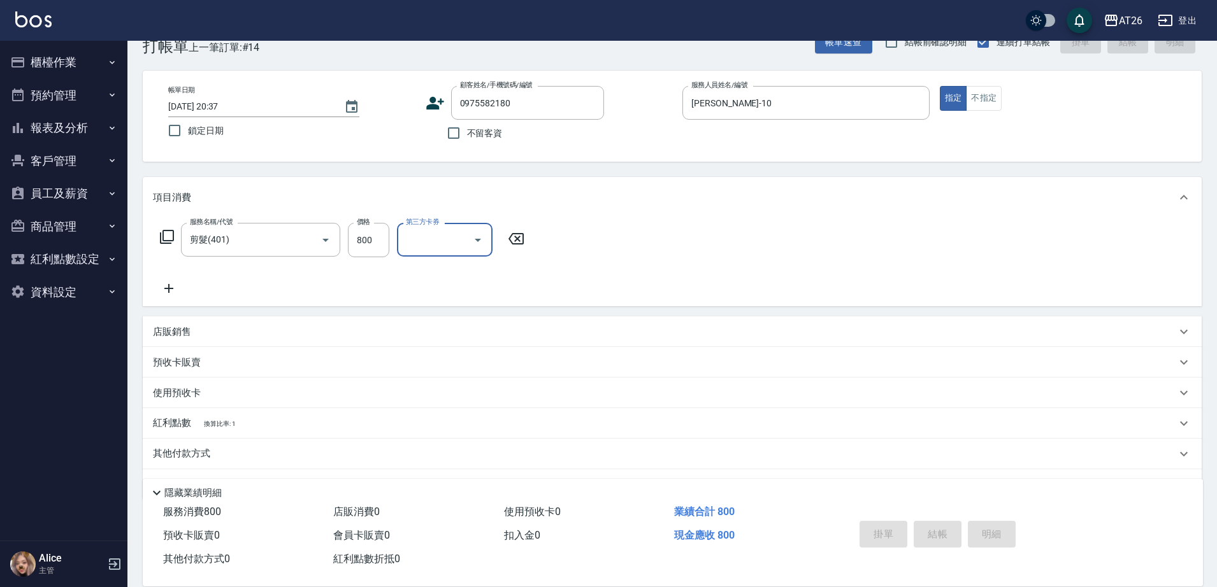
type input "0"
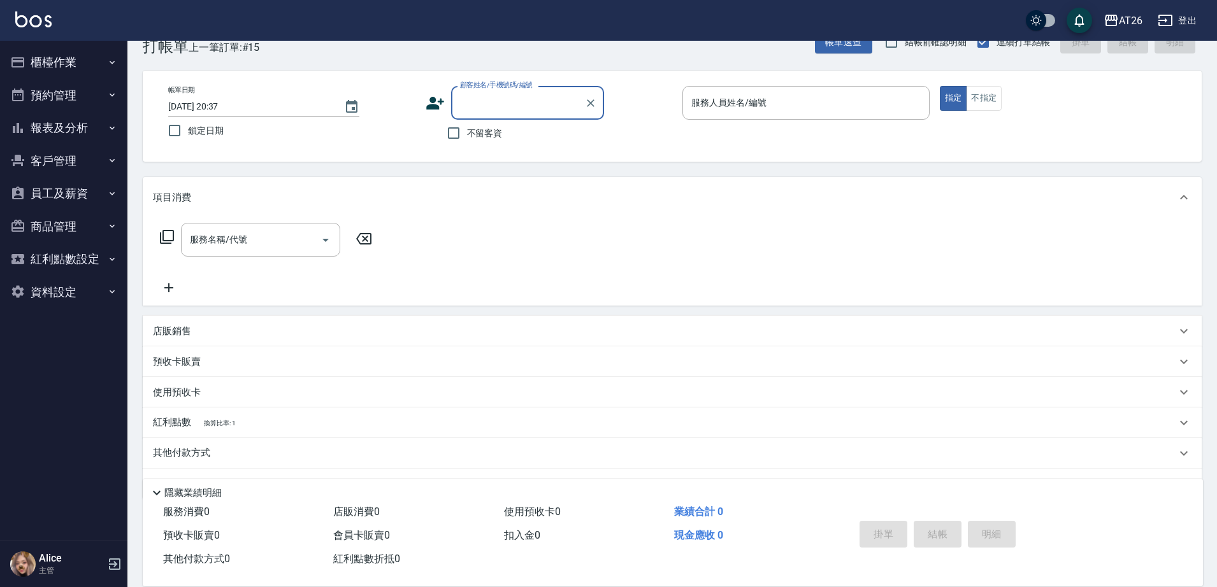
click at [522, 117] on div "顧客姓名/手機號碼/編號" at bounding box center [527, 103] width 153 height 34
type input "0902220630"
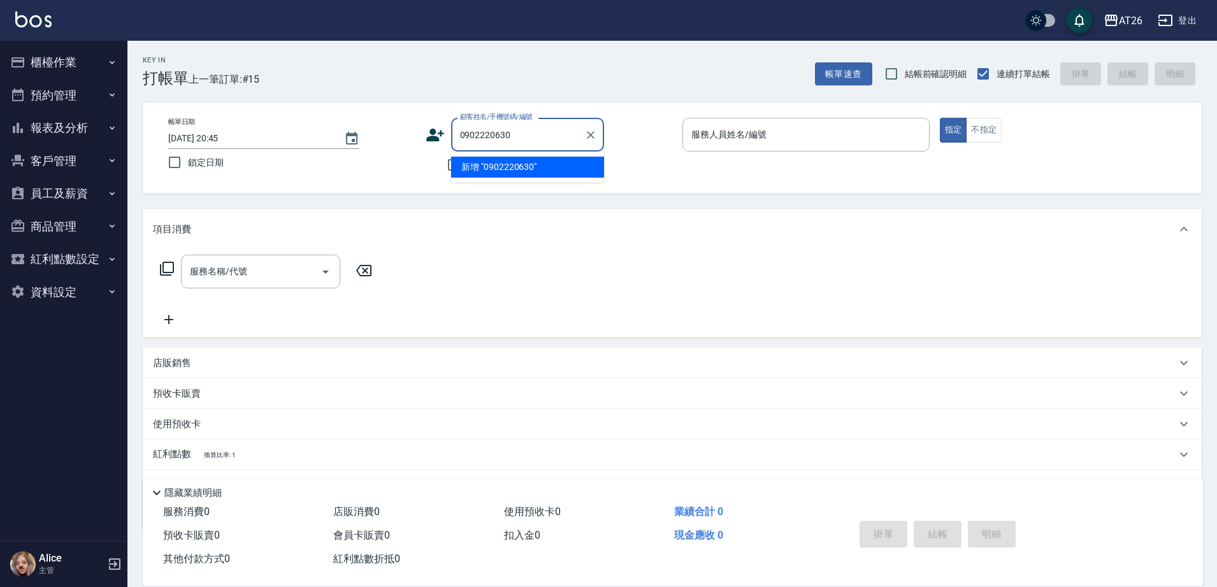
type input "0902220630"
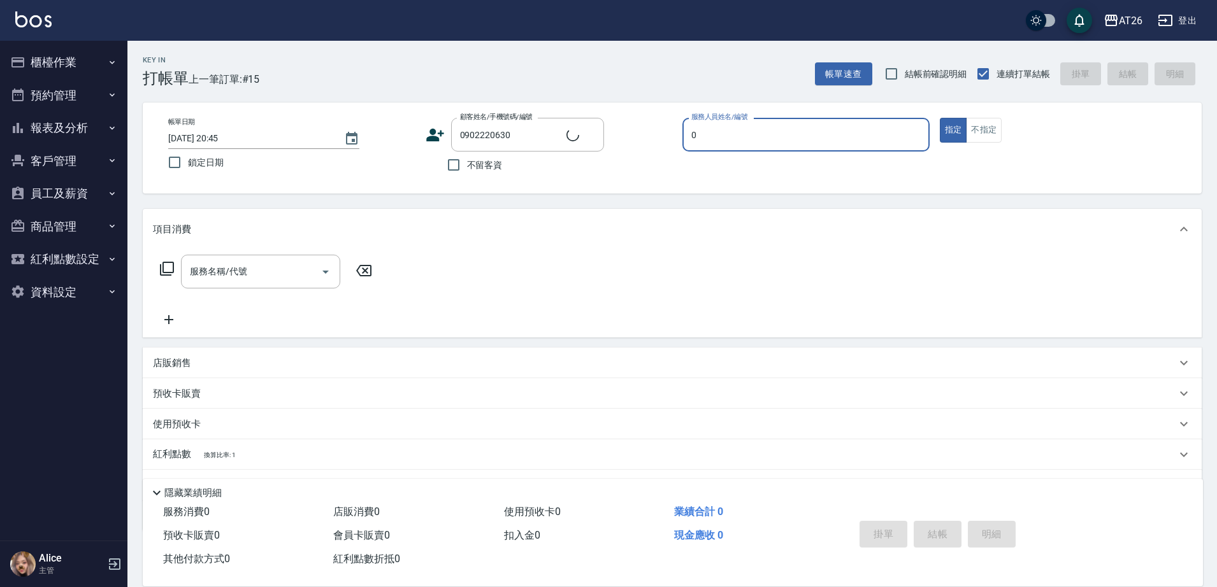
type input "08"
type input "無名字/0902220630/null"
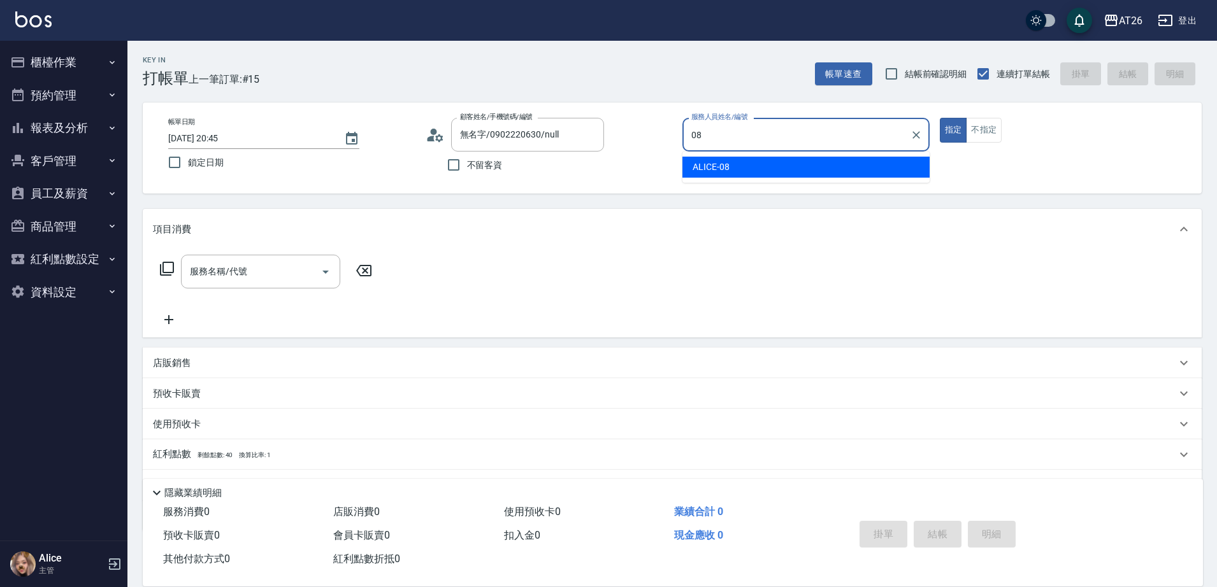
type input "ALICE-08"
type button "true"
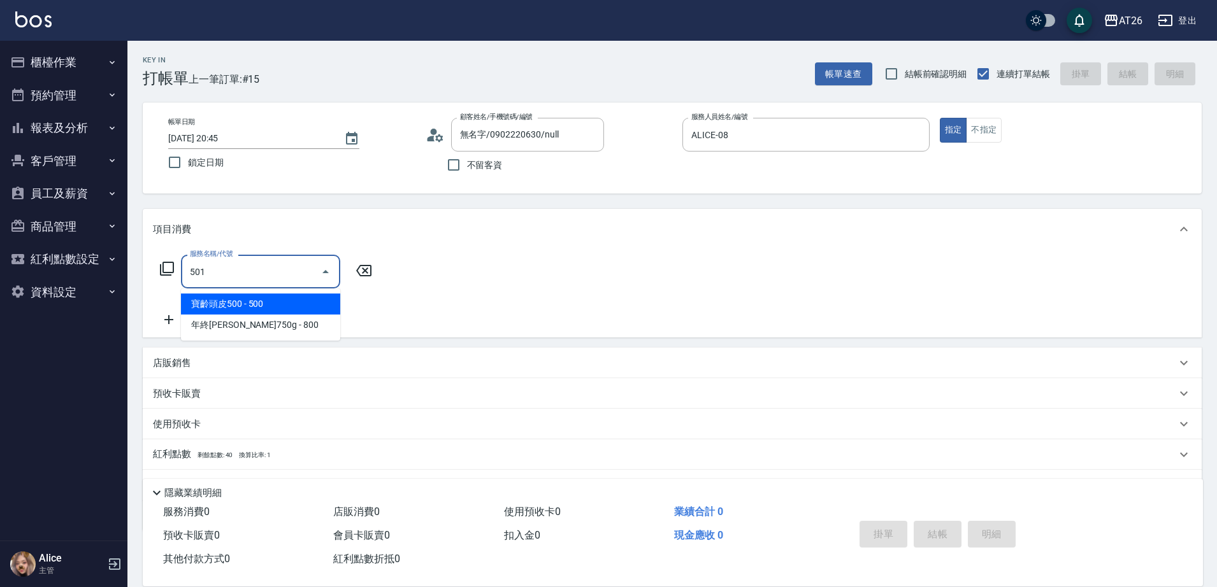
type input "染髮(501)"
type input "120"
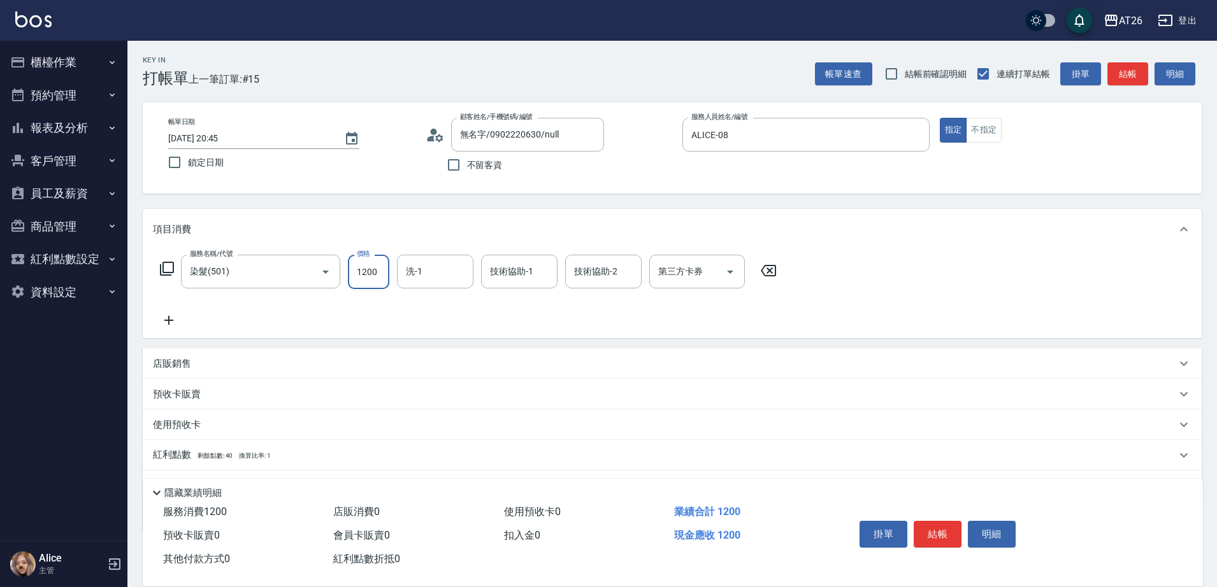
type input "0"
type input "[PERSON_NAME]-46"
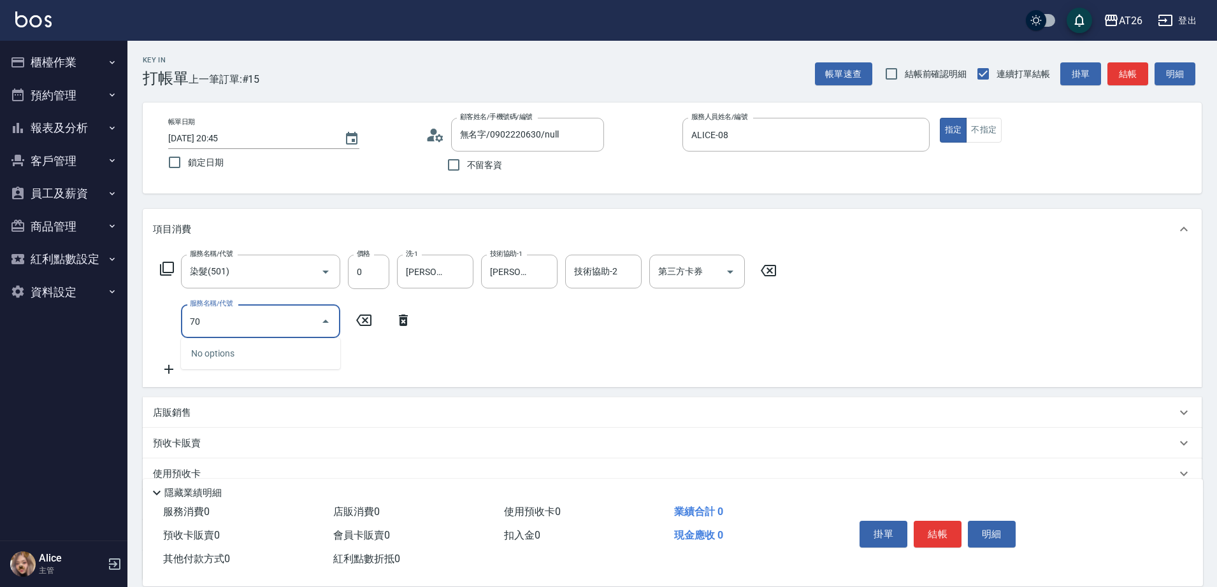
type input "703"
type input "500"
type input "新羽毛鉑金接髮(703)"
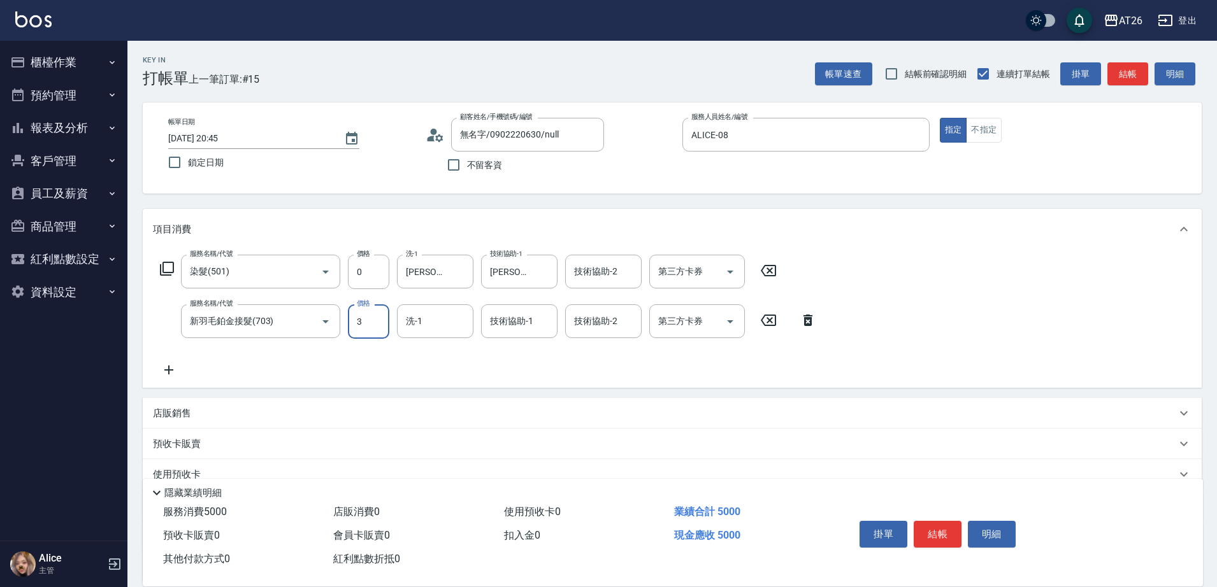
type input "30"
type input "30000"
type input "3000"
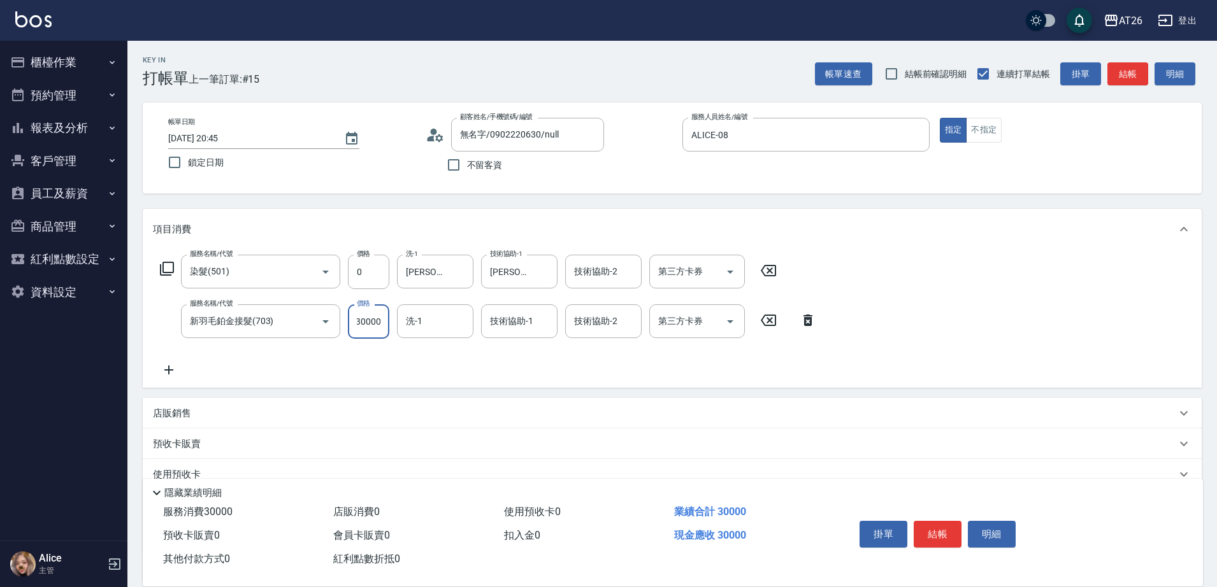
type input "30000"
type input "tony-46"
click at [811, 210] on div "項目消費" at bounding box center [672, 229] width 1059 height 41
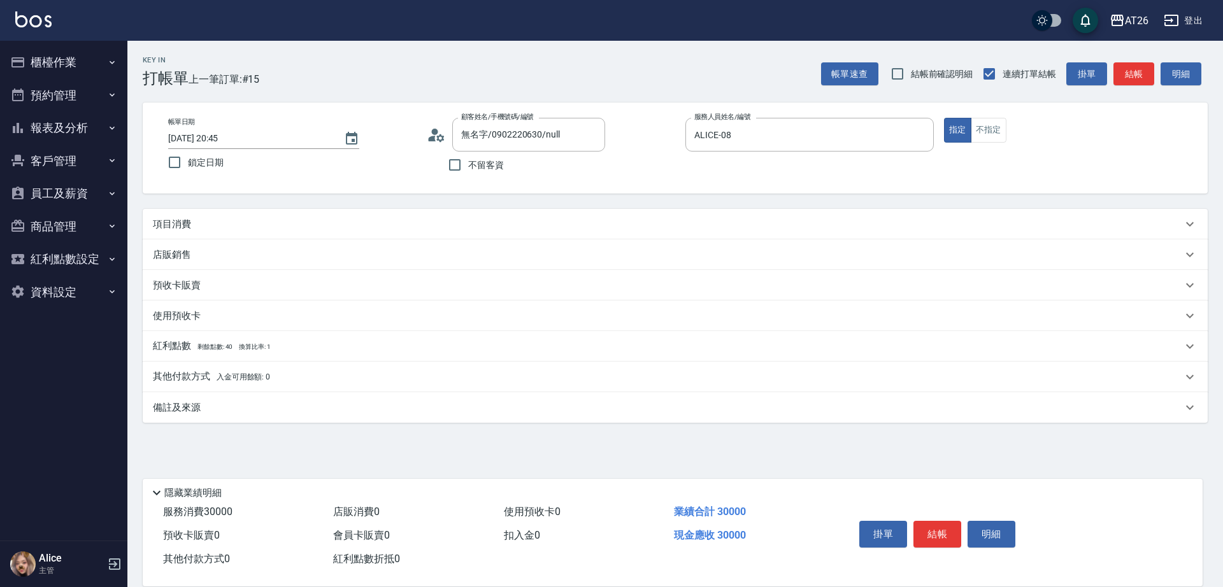
click at [803, 208] on div "Key In 打帳單 上一筆訂單:#15 帳單速查 結帳前確認明細 連續打單結帳 掛單 結帳 明細 帳單日期 2025/08/11 20:45 鎖定日期 顧客…" at bounding box center [675, 293] width 1096 height 505
click at [799, 216] on div "項目消費" at bounding box center [675, 224] width 1065 height 31
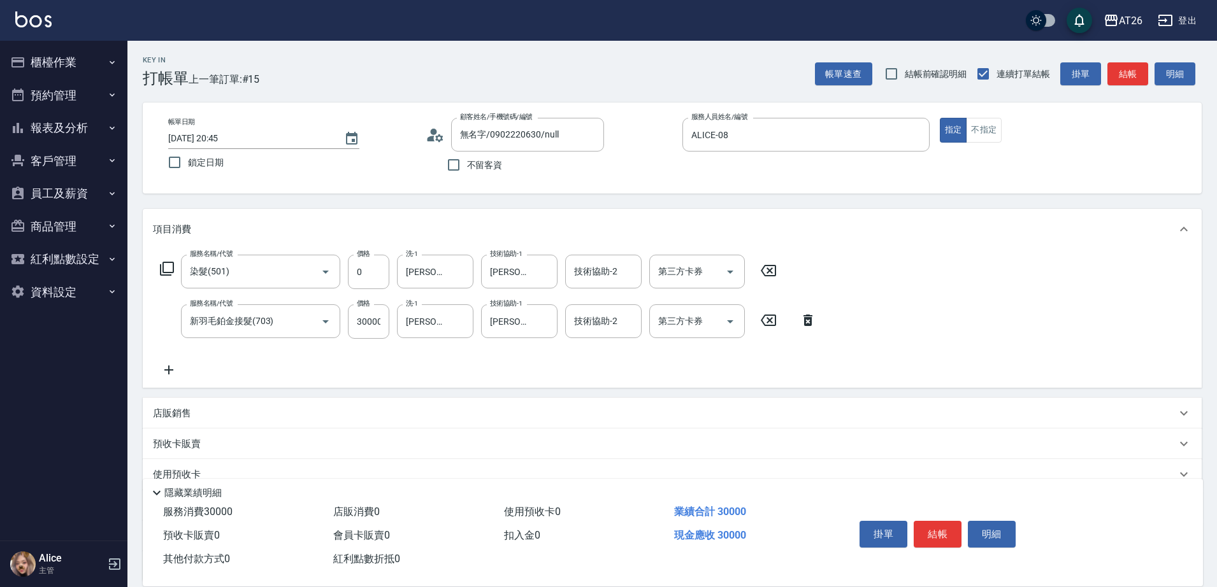
click at [106, 57] on button "櫃檯作業" at bounding box center [63, 62] width 117 height 33
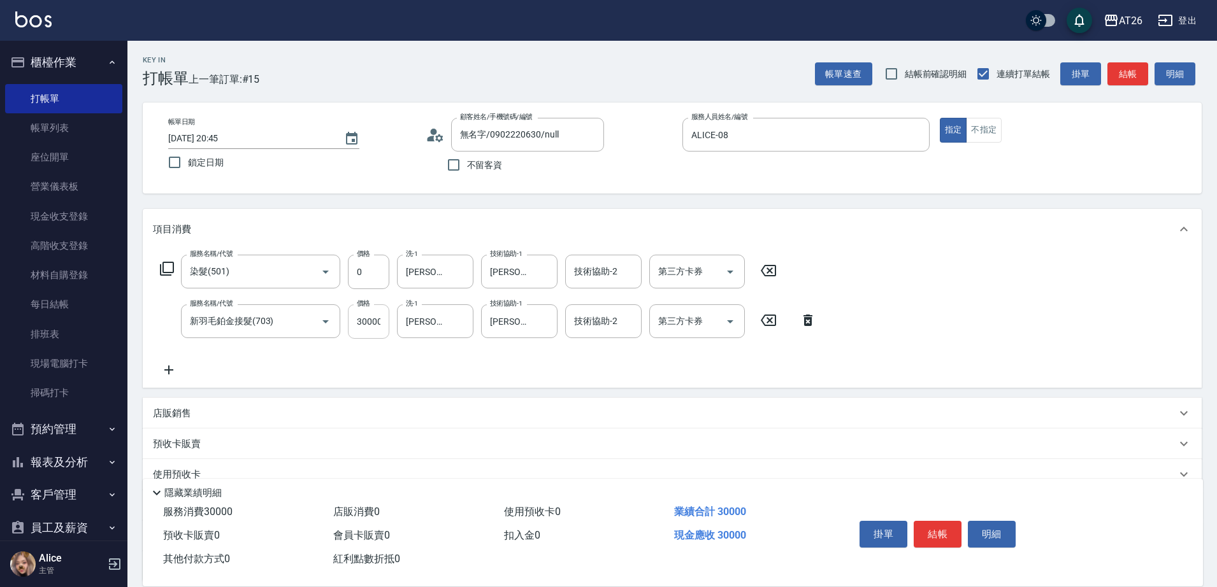
click at [379, 323] on input "30000" at bounding box center [368, 321] width 41 height 34
type input "1"
type input "0"
type input "193"
type input "10"
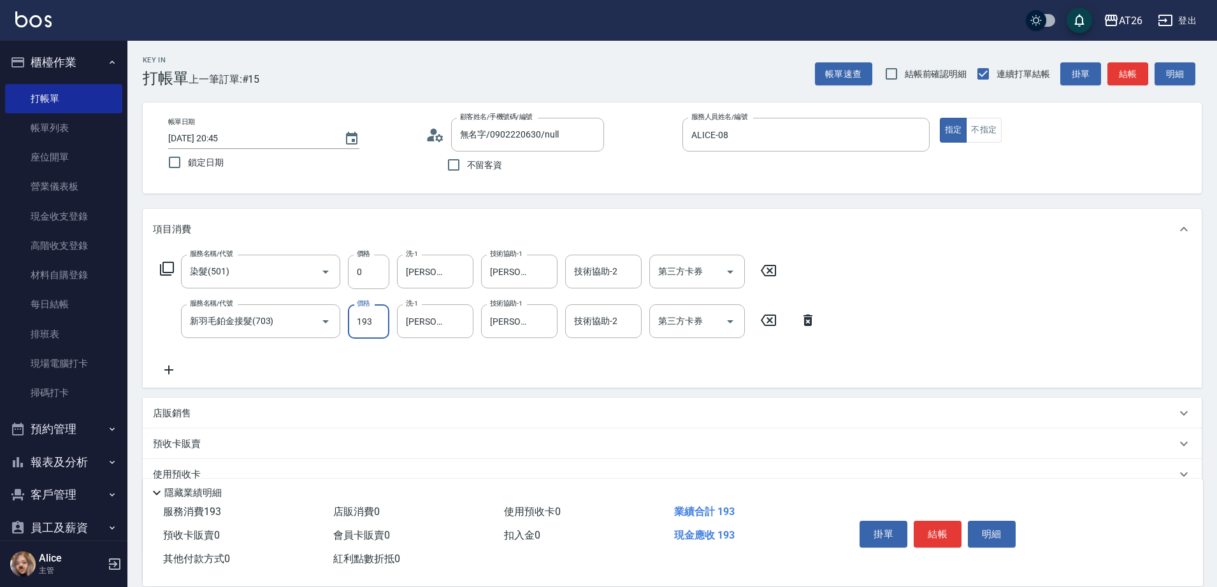
type input "1930"
type input "19300"
click at [848, 200] on div "Key In 打帳單 上一筆訂單:#15 帳單速查 結帳前確認明細 連續打單結帳 掛單 結帳 明細 帳單日期 2025/08/11 20:45 鎖定日期 顧客…" at bounding box center [671, 372] width 1089 height 663
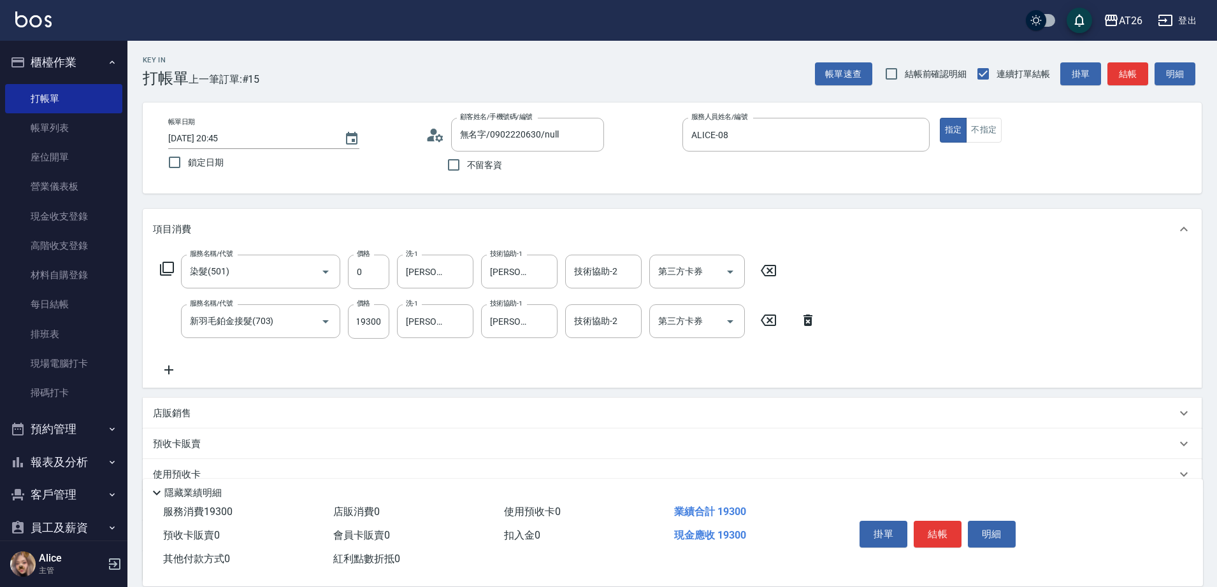
scroll to position [0, 0]
click at [938, 534] on button "結帳" at bounding box center [937, 534] width 48 height 27
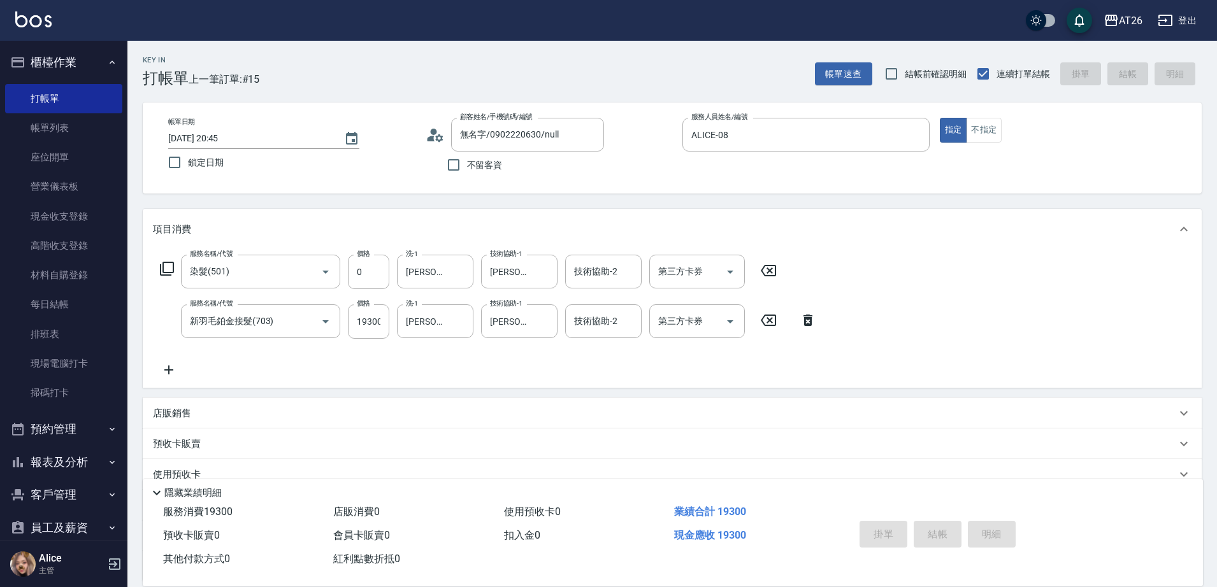
type input "2025/08/11 20:50"
type input "0"
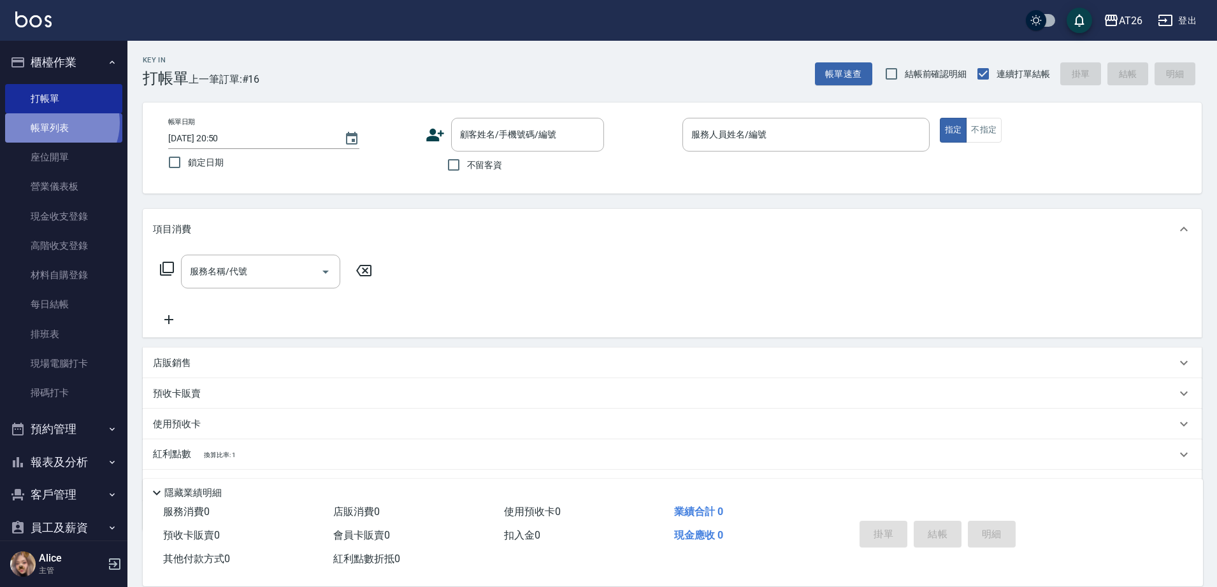
click at [55, 123] on link "帳單列表" at bounding box center [63, 127] width 117 height 29
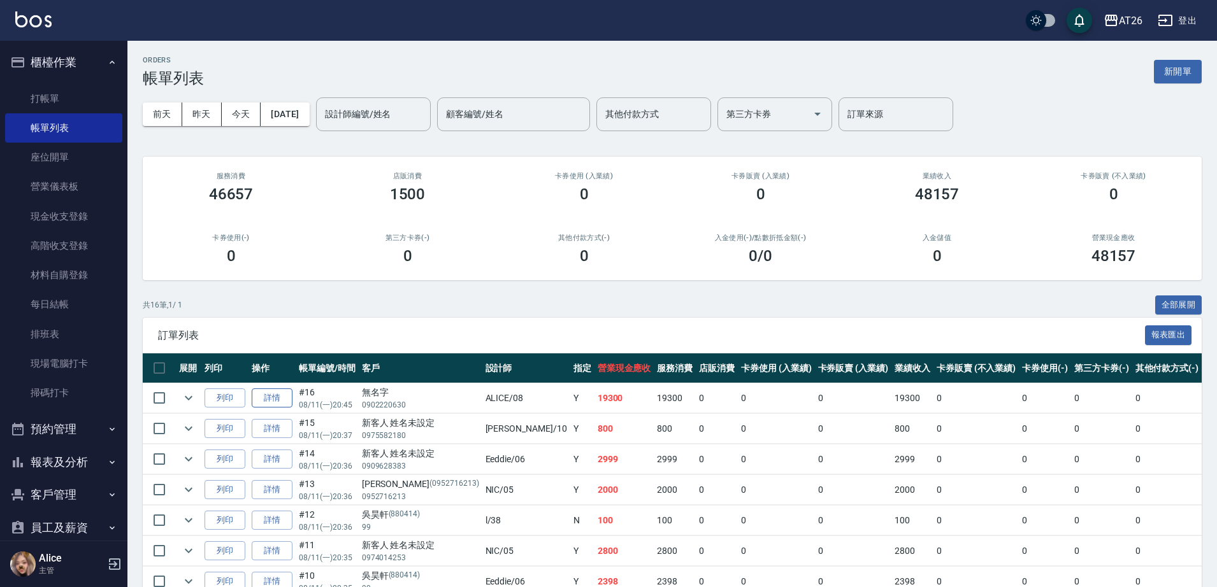
click at [265, 400] on link "詳情" at bounding box center [272, 399] width 41 height 20
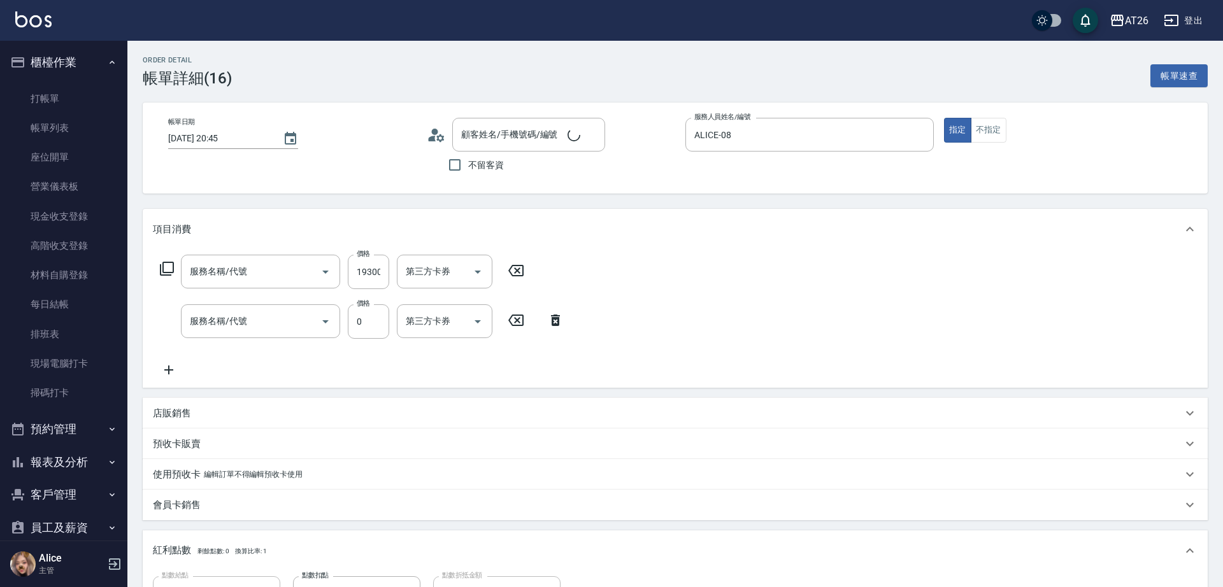
type input "2025/08/11 20:45"
type input "ALICE-08"
type input "1930"
type input "新羽毛鉑金接髮(703)"
type input "染髮(501)"
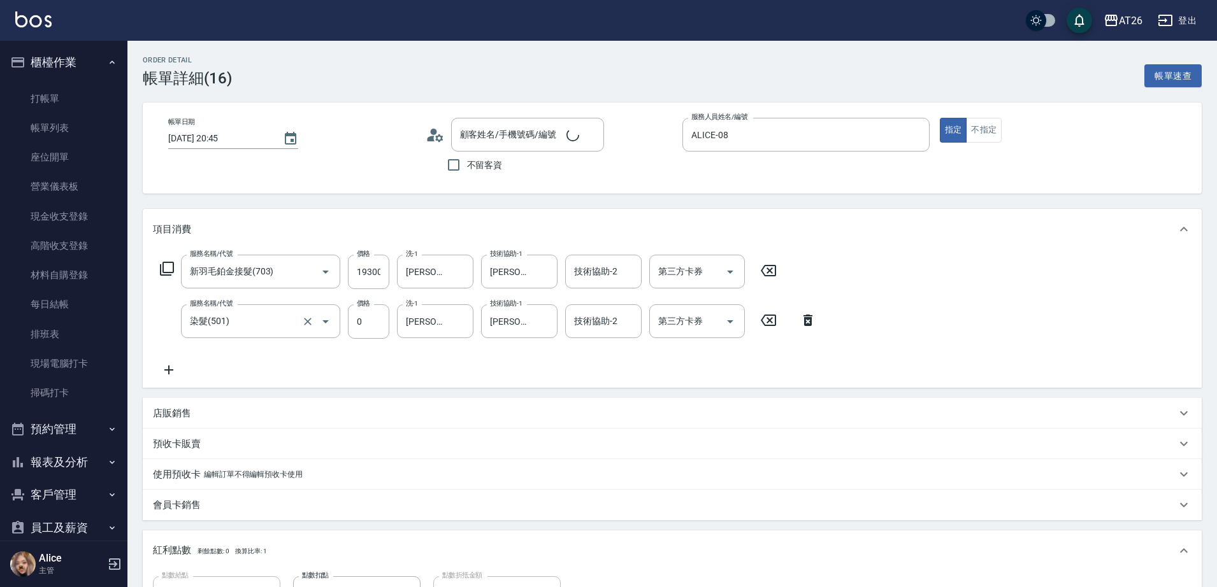
type input "無名字/0902220630/null"
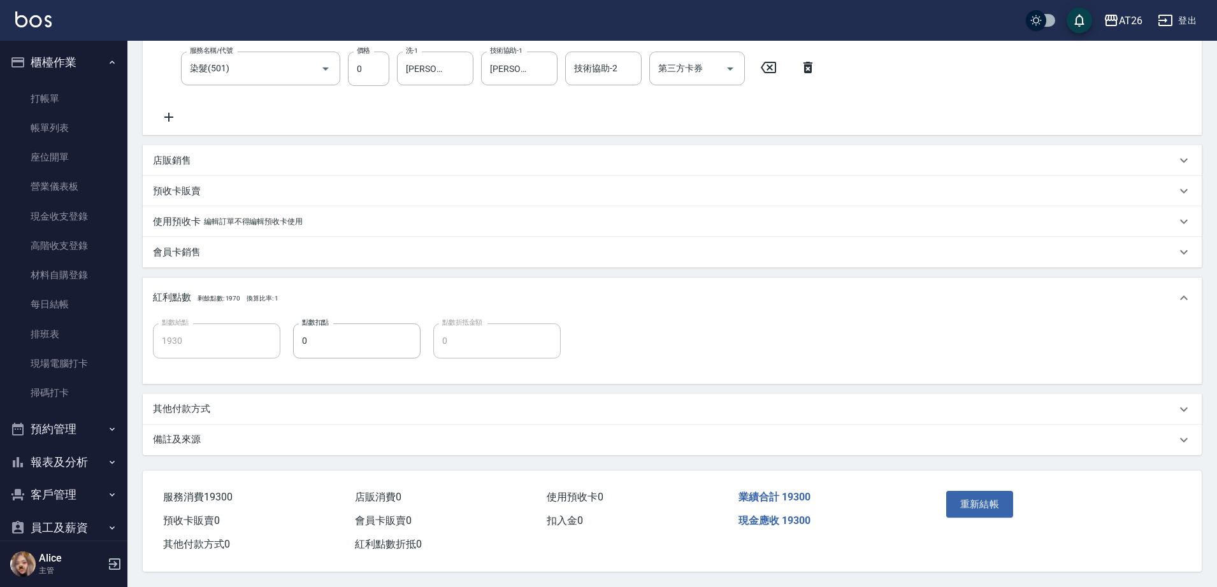
click at [204, 403] on p "其他付款方式" at bounding box center [181, 409] width 57 height 13
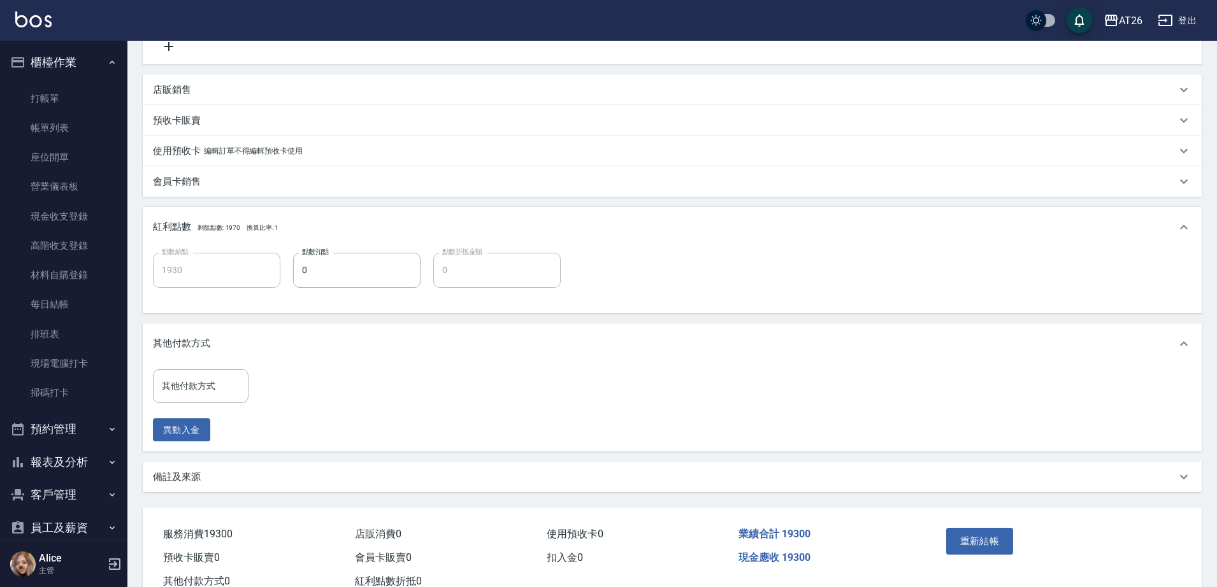
scroll to position [366, 0]
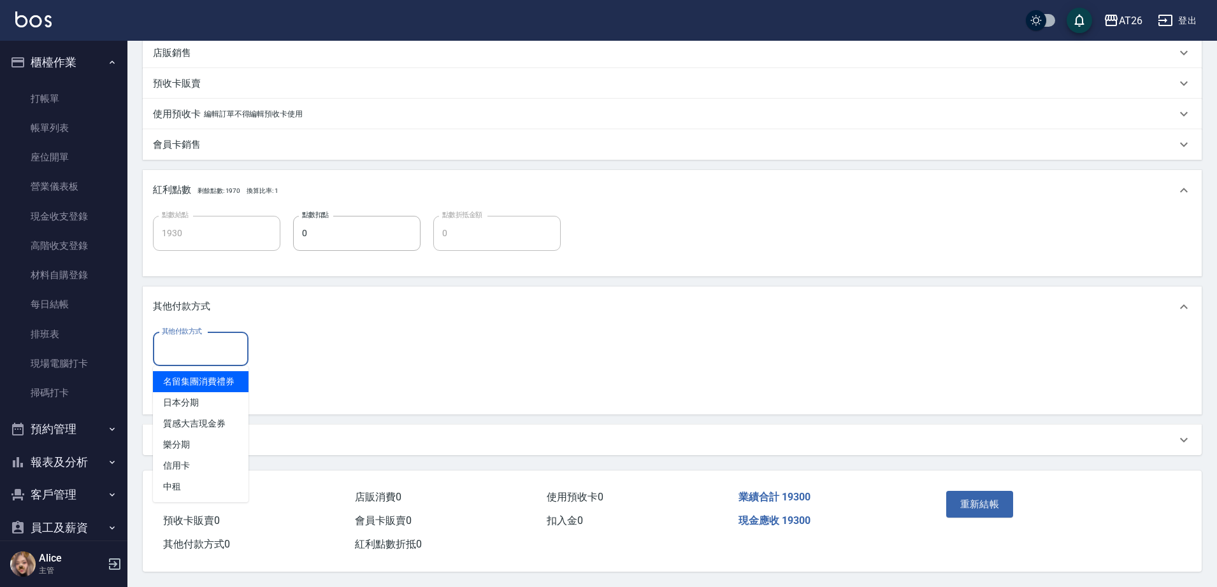
click at [199, 351] on input "其他付款方式" at bounding box center [201, 349] width 84 height 22
click at [206, 464] on span "信用卡" at bounding box center [201, 465] width 96 height 21
type input "信用卡"
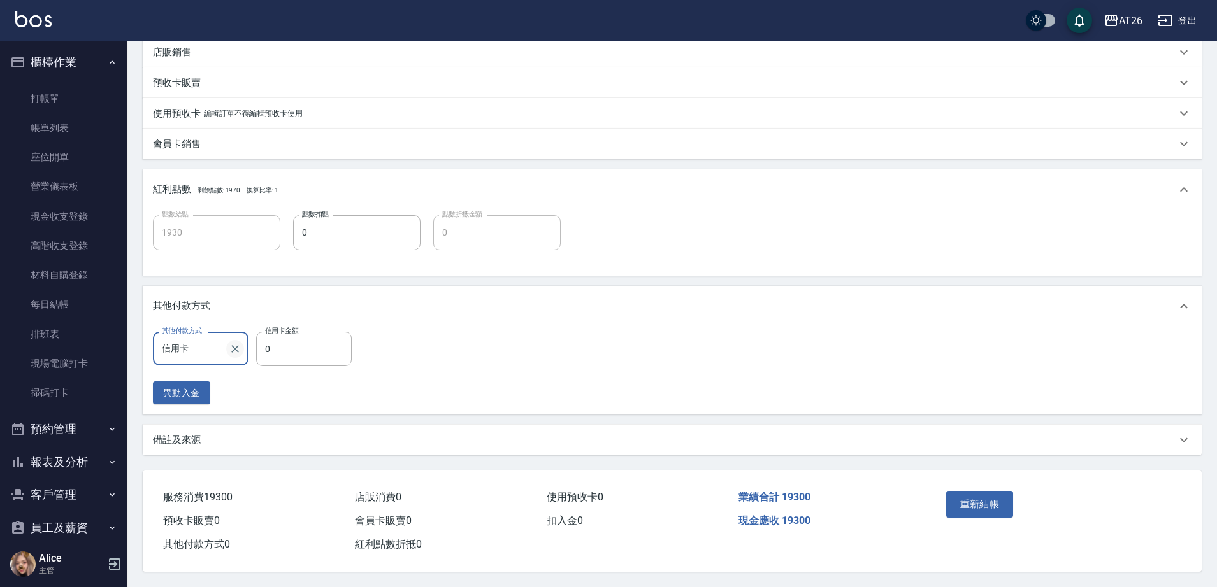
click at [232, 347] on icon "Clear" at bounding box center [235, 349] width 13 height 13
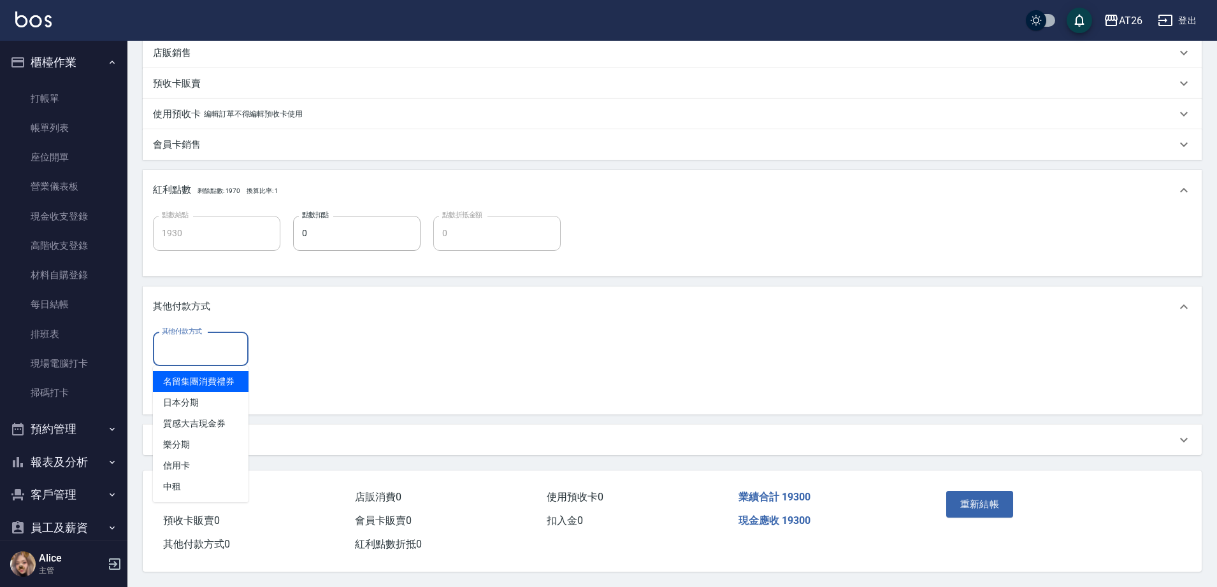
click at [177, 350] on input "其他付款方式" at bounding box center [201, 349] width 84 height 22
click at [206, 399] on span "日本分期" at bounding box center [201, 402] width 96 height 21
type input "日本分期"
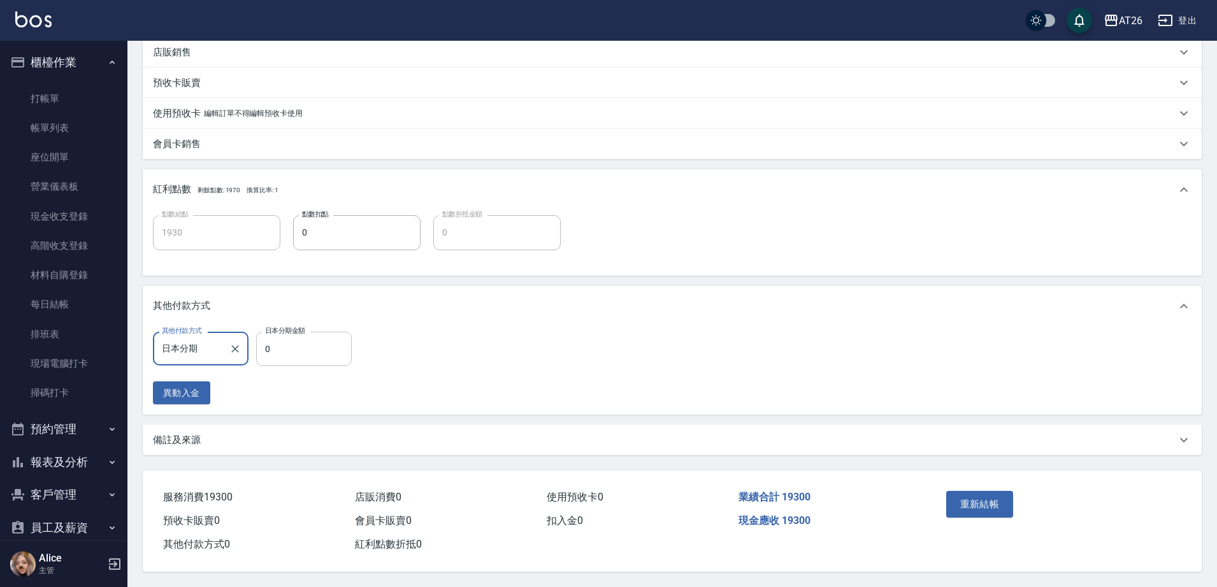
click at [292, 352] on input "0" at bounding box center [304, 349] width 96 height 34
type input "3"
type input "1920"
type input "0"
type input "1930"
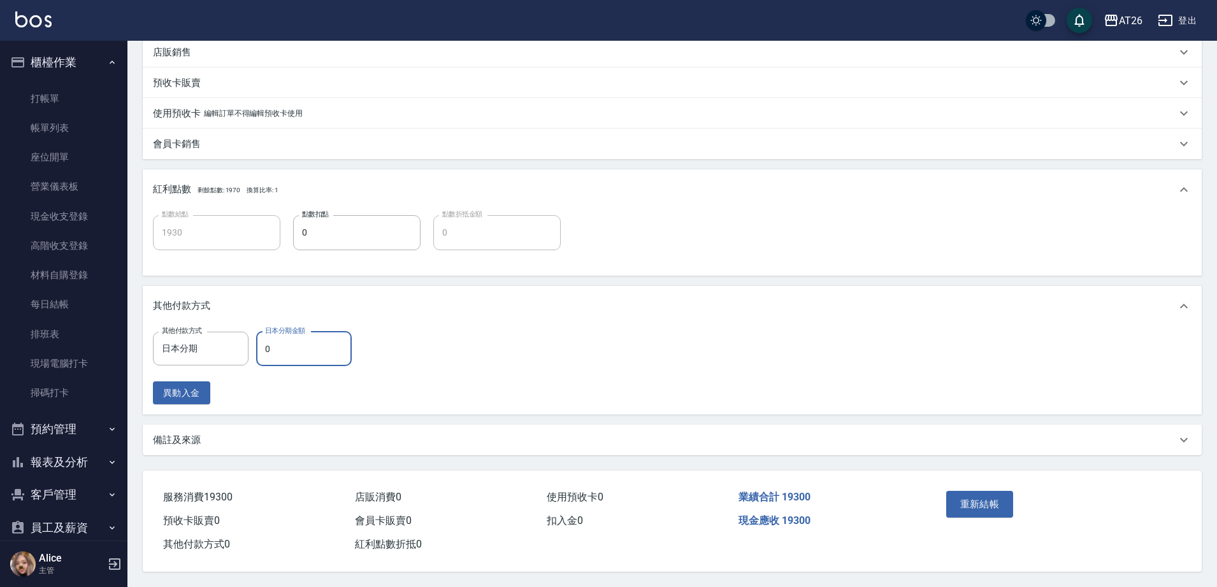
type input "1"
type input "1920"
type input "196"
type input "1910"
type input "1960"
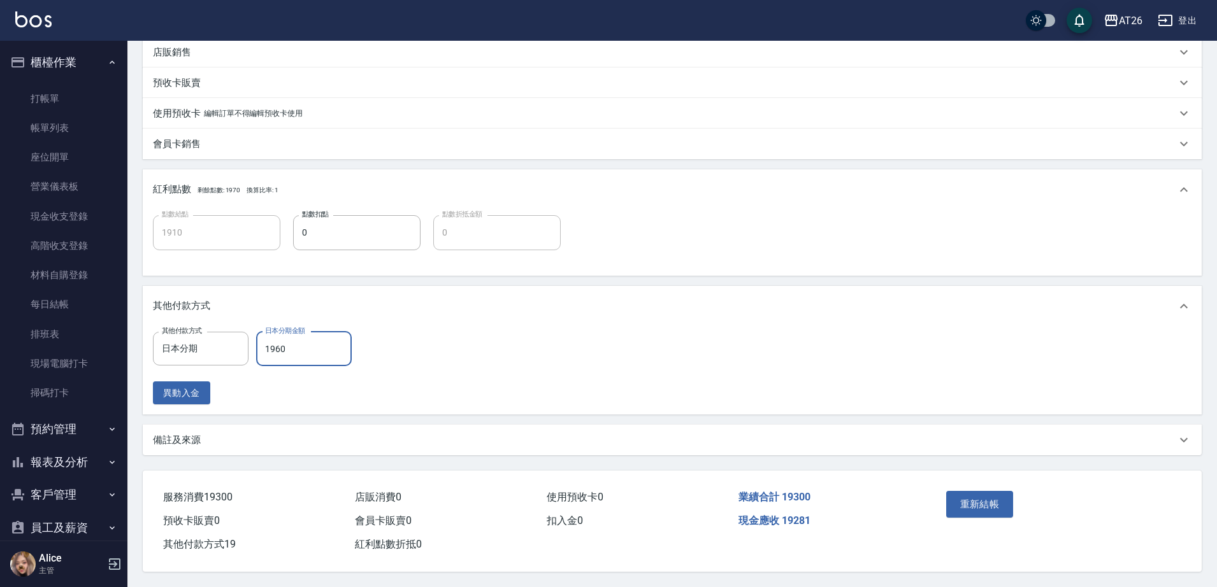
type input "1730"
type input "196"
type input "1910"
type input "19"
type input "1920"
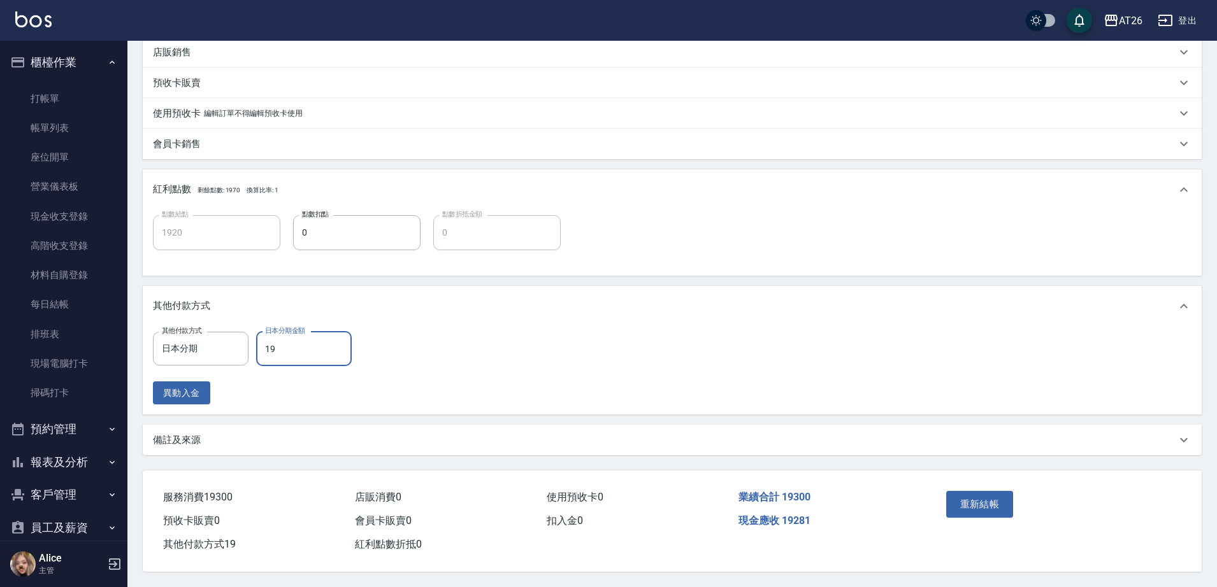
type input "193"
type input "1910"
type input "1930"
type input "1730"
type input "19300"
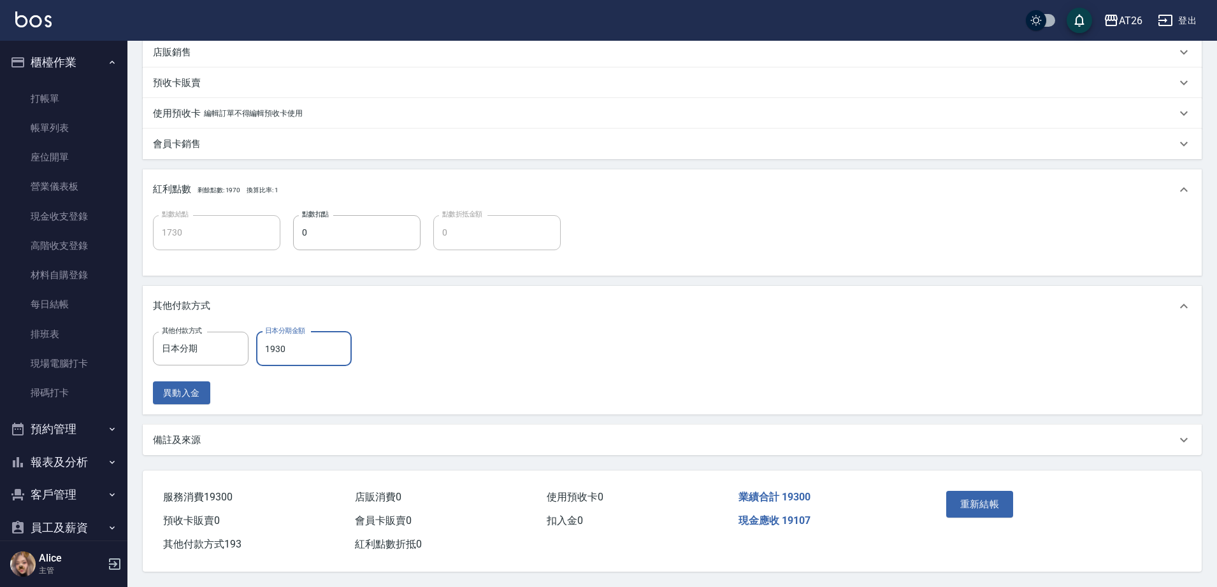
type input "0"
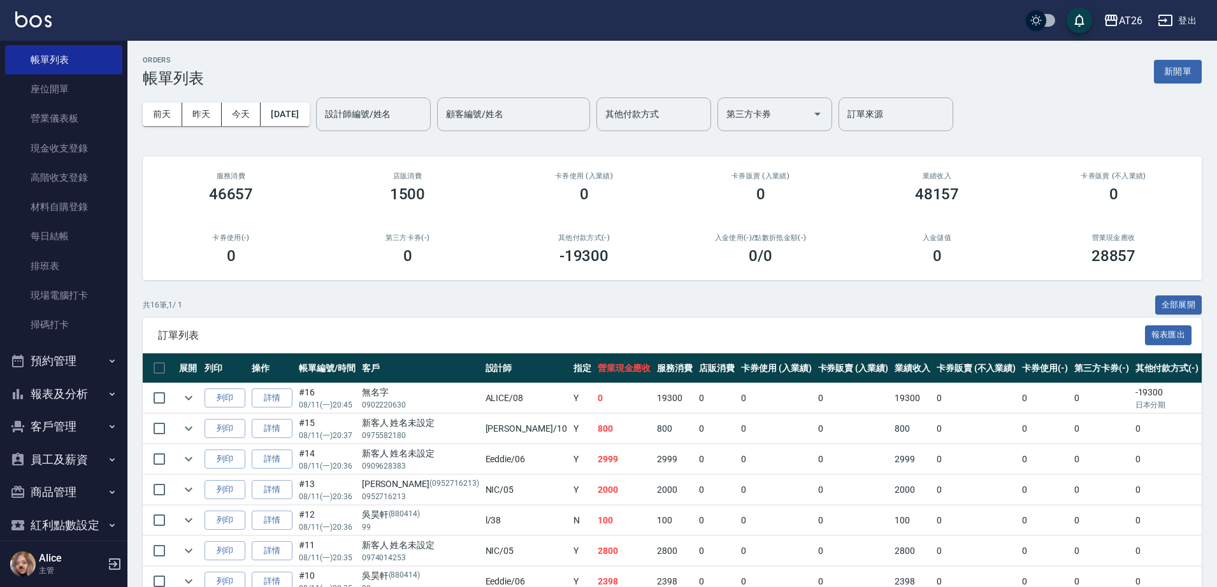
scroll to position [117, 0]
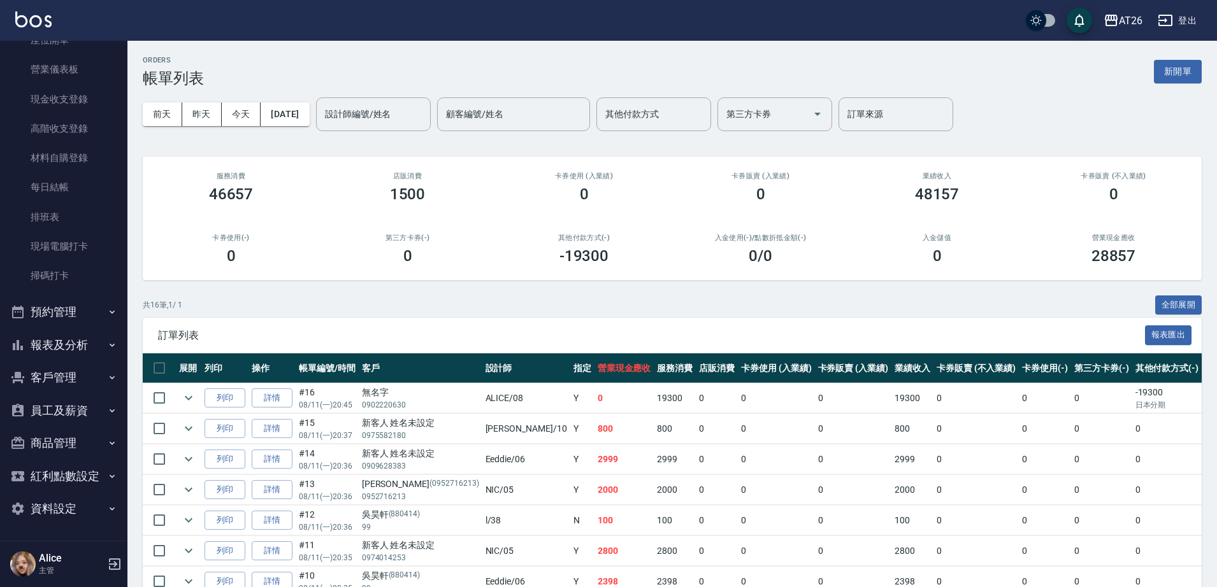
click at [59, 342] on button "報表及分析" at bounding box center [63, 345] width 117 height 33
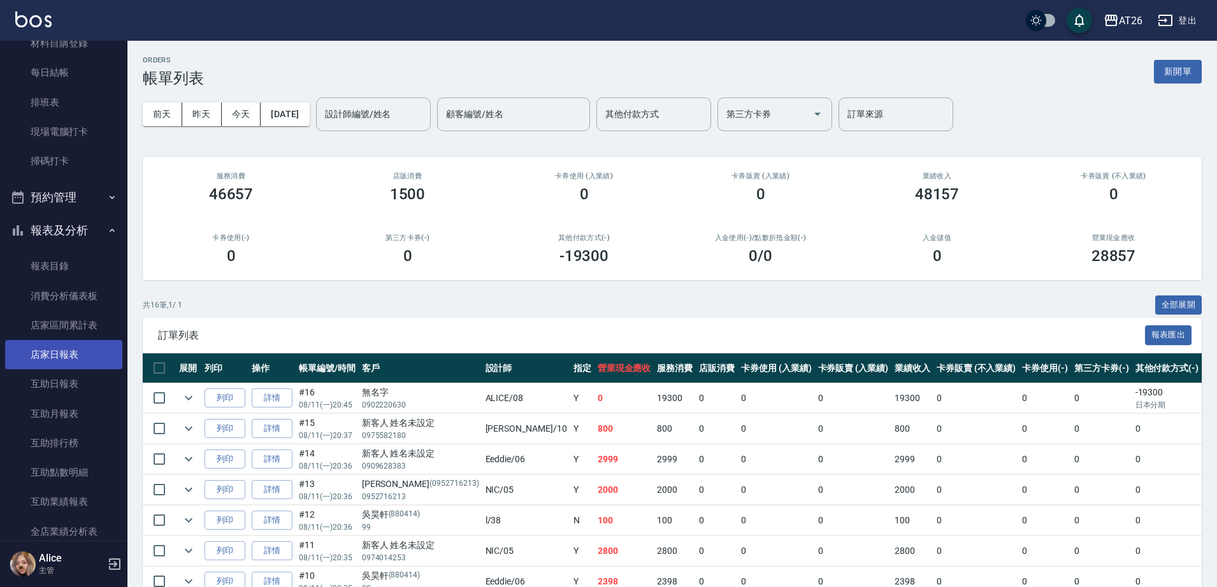
scroll to position [436, 0]
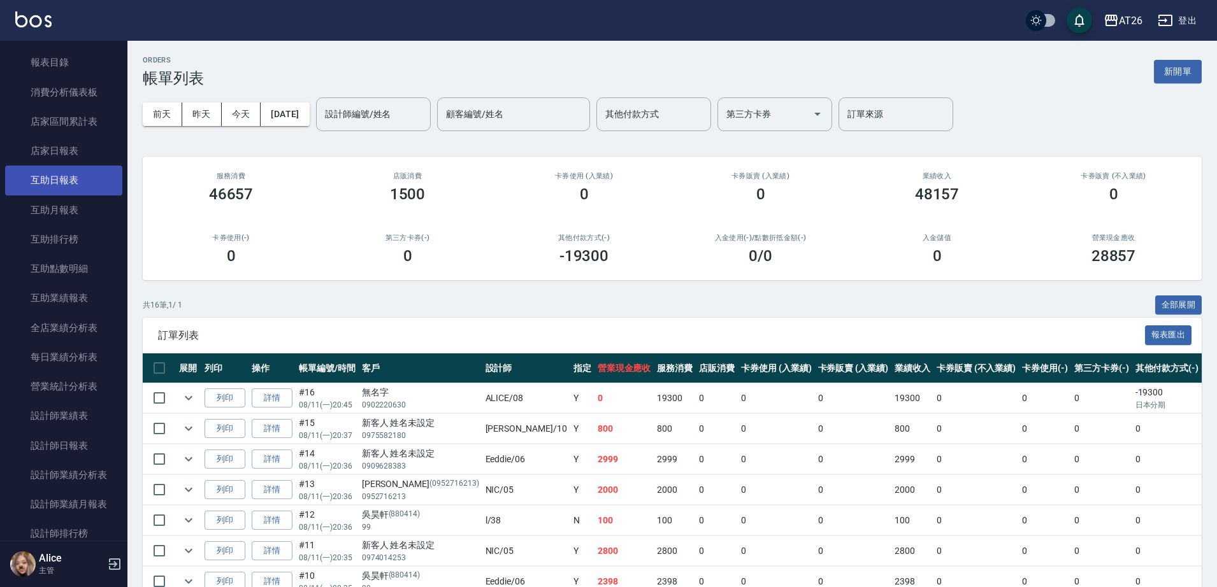
click at [70, 183] on link "互助日報表" at bounding box center [63, 180] width 117 height 29
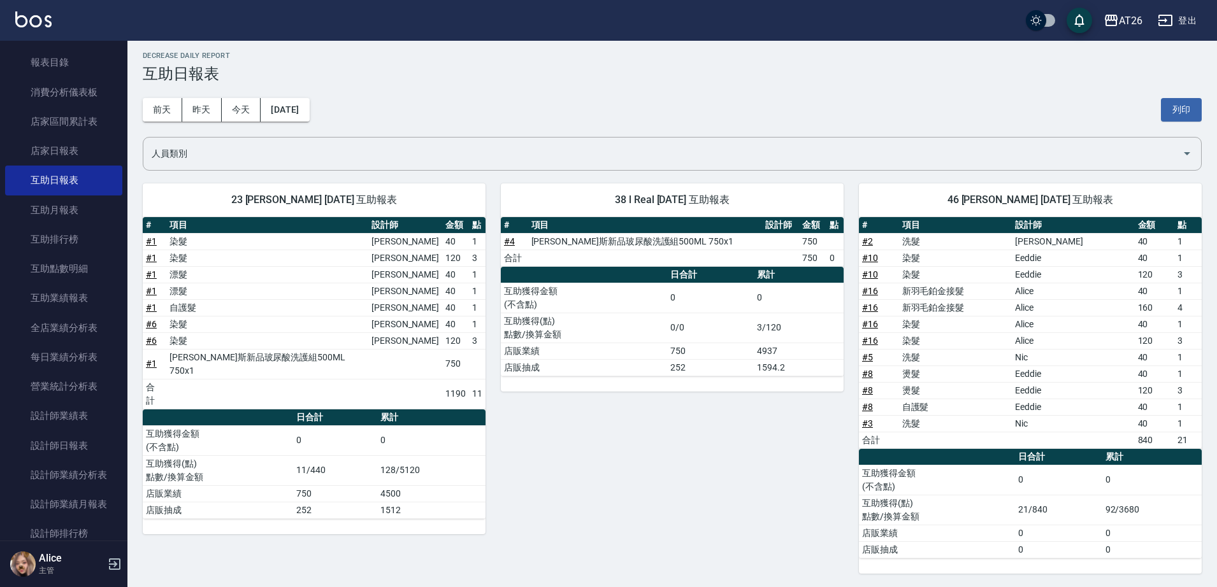
scroll to position [6, 0]
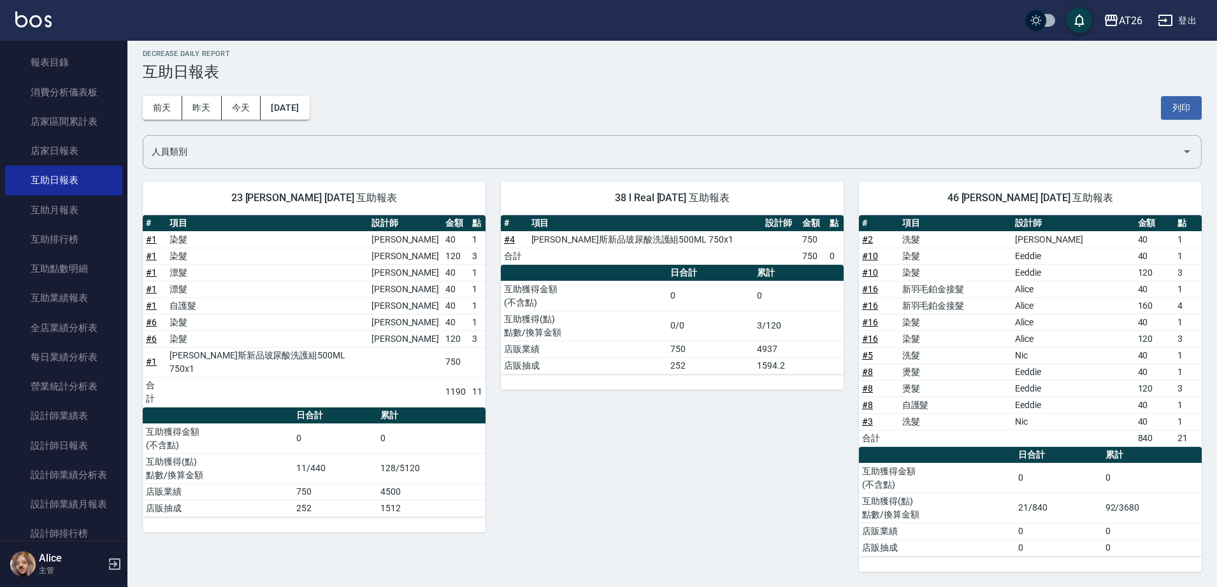
click at [364, 103] on div "前天 昨天 今天 2025/08/11 列印" at bounding box center [672, 108] width 1059 height 54
click at [68, 439] on link "設計師日報表" at bounding box center [63, 445] width 117 height 29
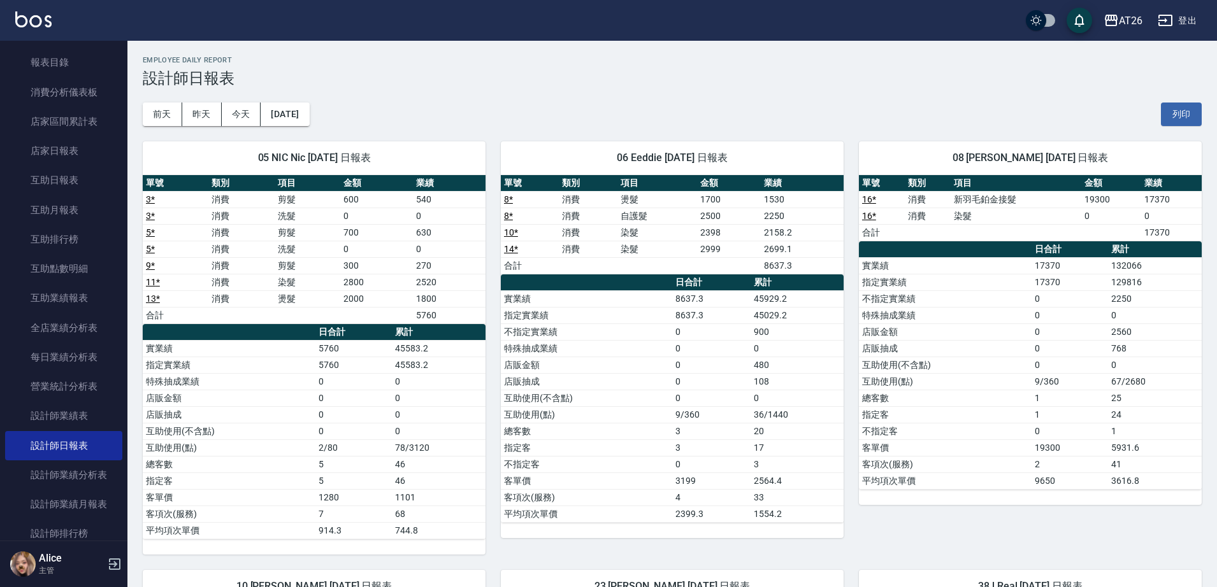
click at [596, 110] on div "前天 昨天 今天 2025/08/11 列印" at bounding box center [672, 114] width 1059 height 54
click at [575, 95] on div "前天 昨天 今天 2025/08/11 列印" at bounding box center [672, 114] width 1059 height 54
click at [548, 126] on div "06 Eeddie 08/11/2025 日報表 單號 類別 項目 金額 業績 8 * 消費 燙髮 1700 1530 8 * 消費 自護髮 2500 225…" at bounding box center [664, 340] width 358 height 429
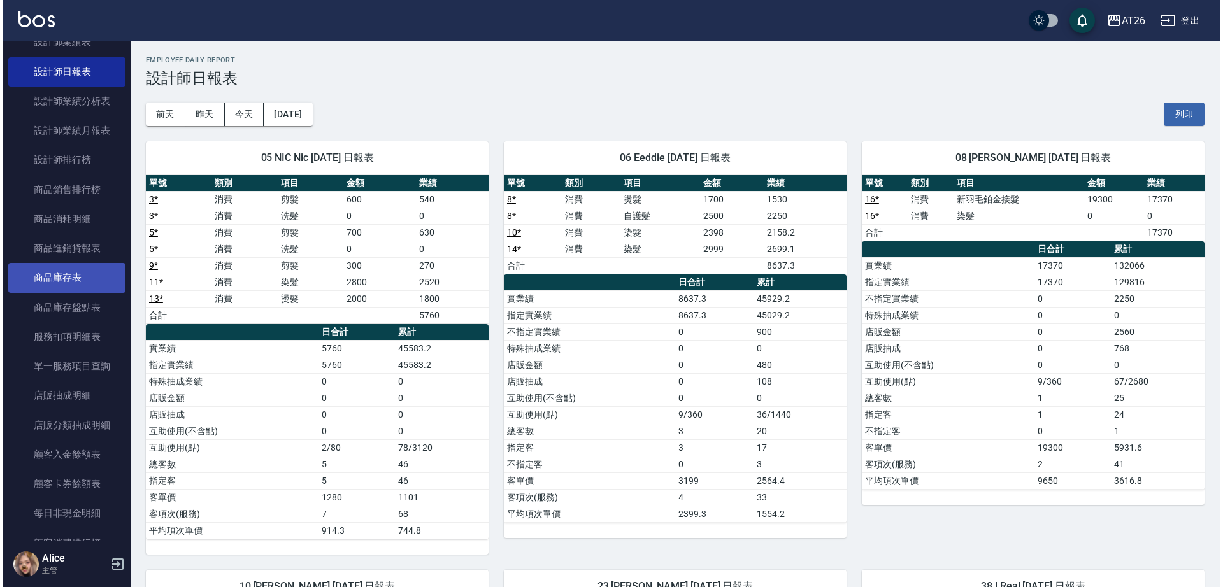
scroll to position [834, 0]
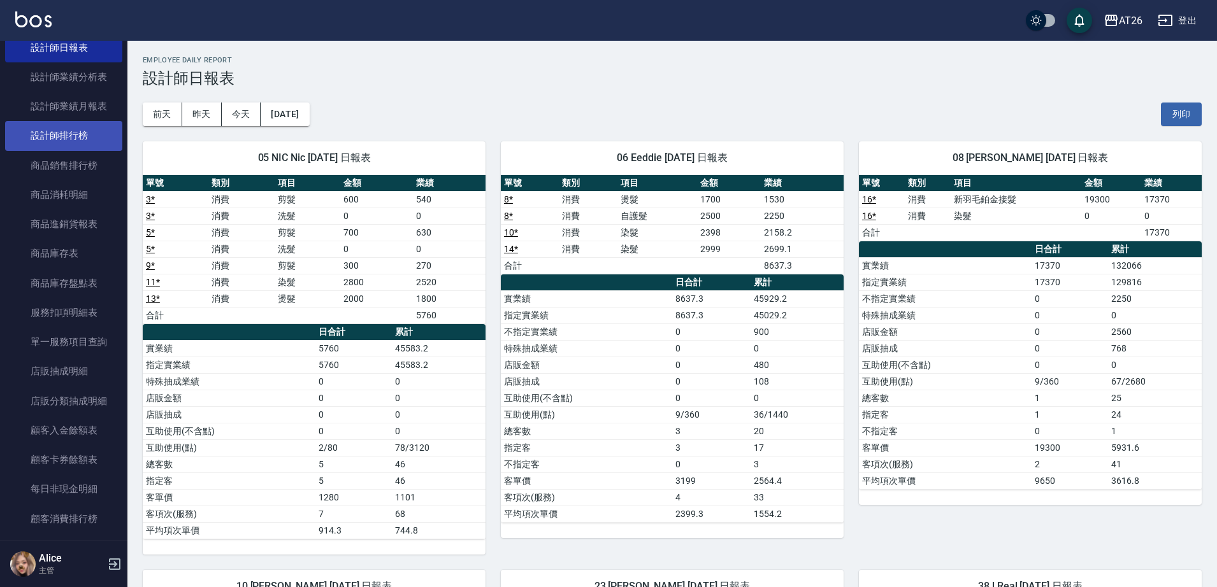
click at [63, 130] on link "設計師排行榜" at bounding box center [63, 135] width 117 height 29
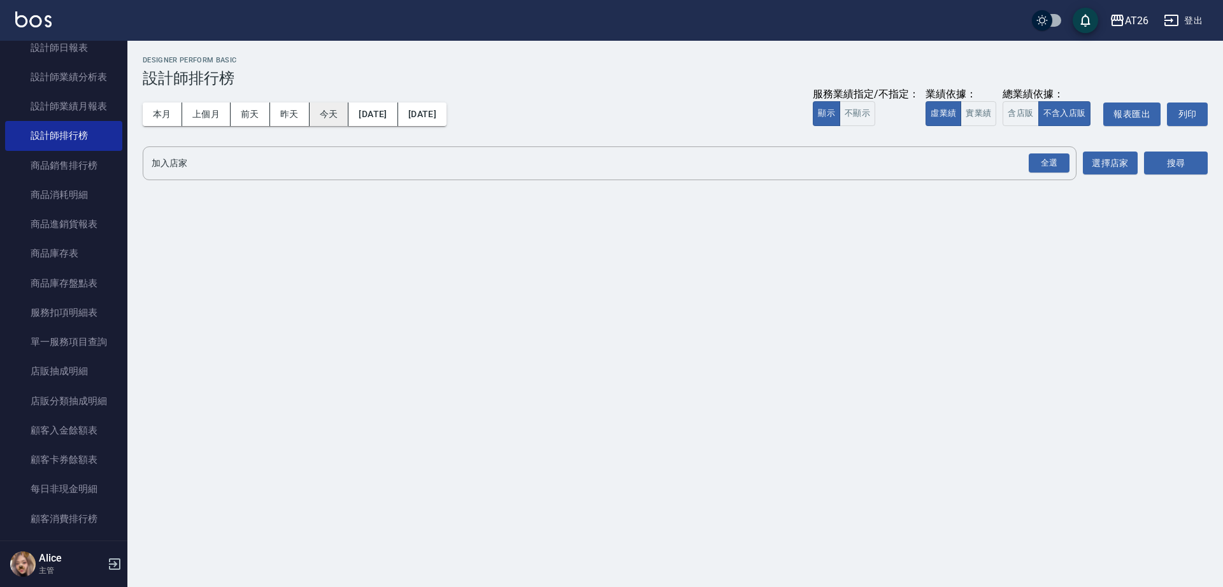
click at [329, 111] on button "今天" at bounding box center [329, 115] width 39 height 24
click at [987, 122] on button "實業績" at bounding box center [979, 113] width 36 height 25
click at [1052, 166] on div "全選" at bounding box center [1049, 164] width 41 height 20
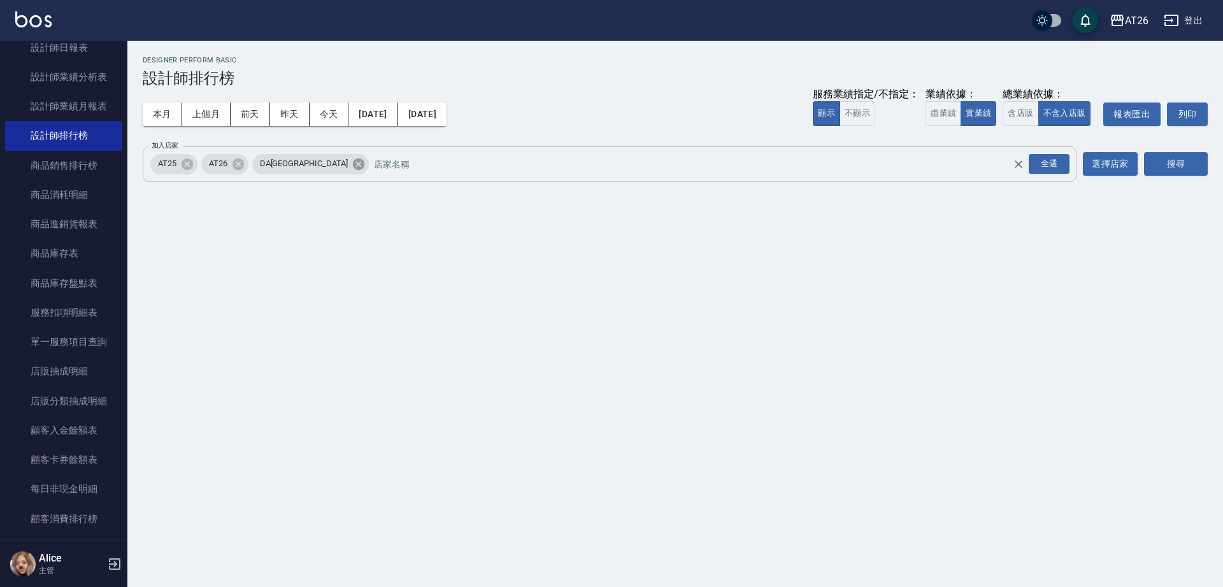
click at [352, 171] on icon at bounding box center [359, 164] width 14 height 14
click at [190, 163] on icon at bounding box center [187, 163] width 11 height 11
click at [1184, 177] on div "搜尋" at bounding box center [1176, 165] width 64 height 36
click at [1184, 172] on button "搜尋" at bounding box center [1176, 164] width 64 height 24
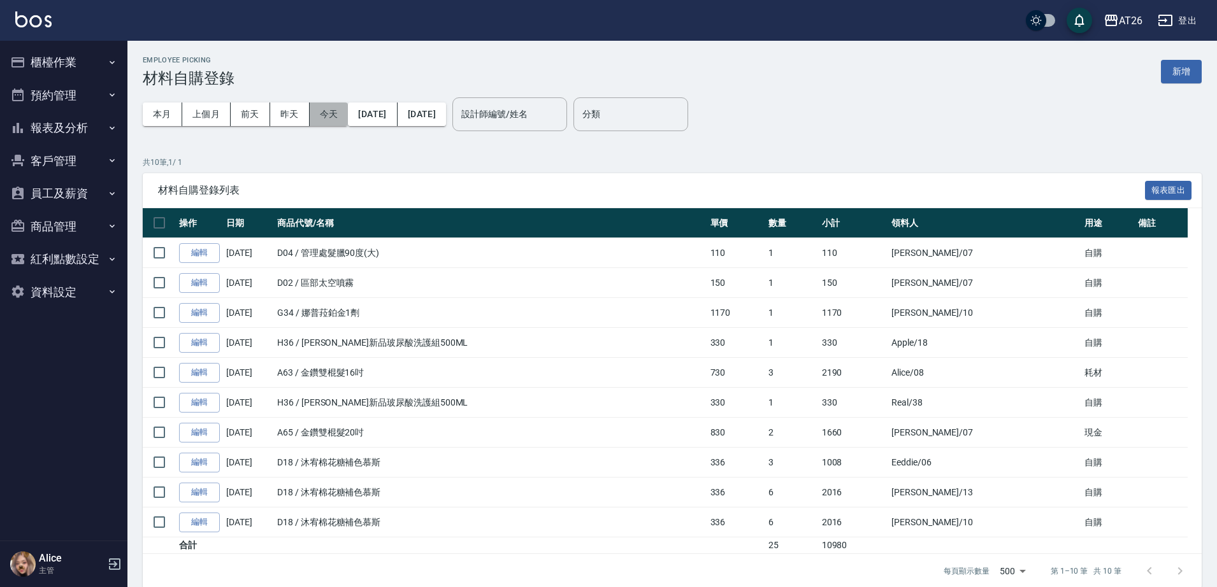
click at [336, 120] on button "今天" at bounding box center [329, 115] width 39 height 24
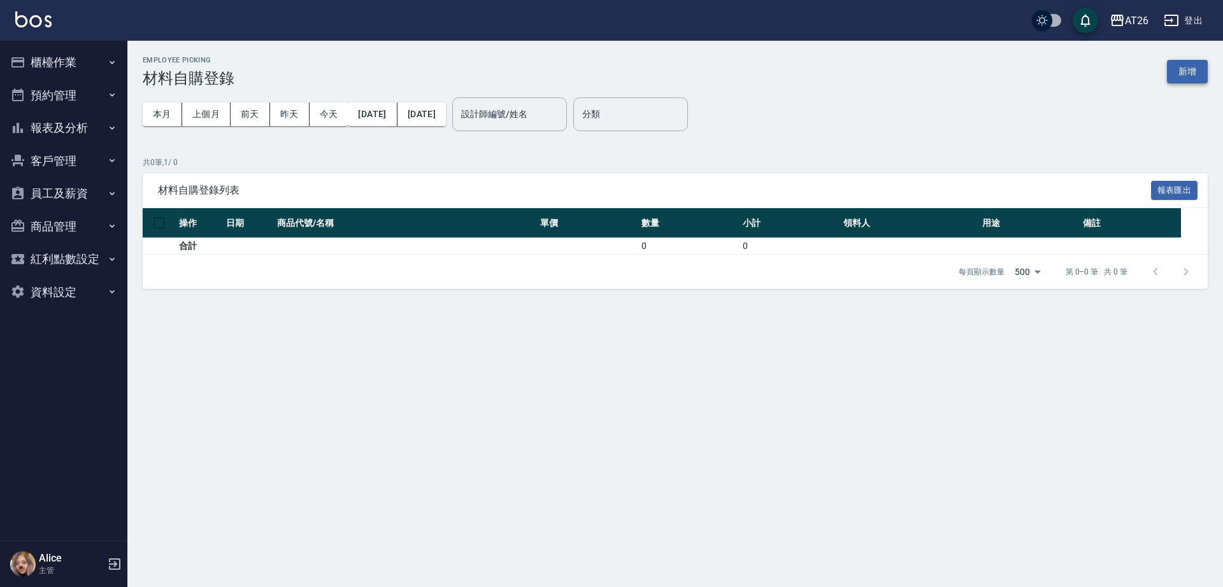
click at [1195, 73] on button "新增" at bounding box center [1187, 72] width 41 height 24
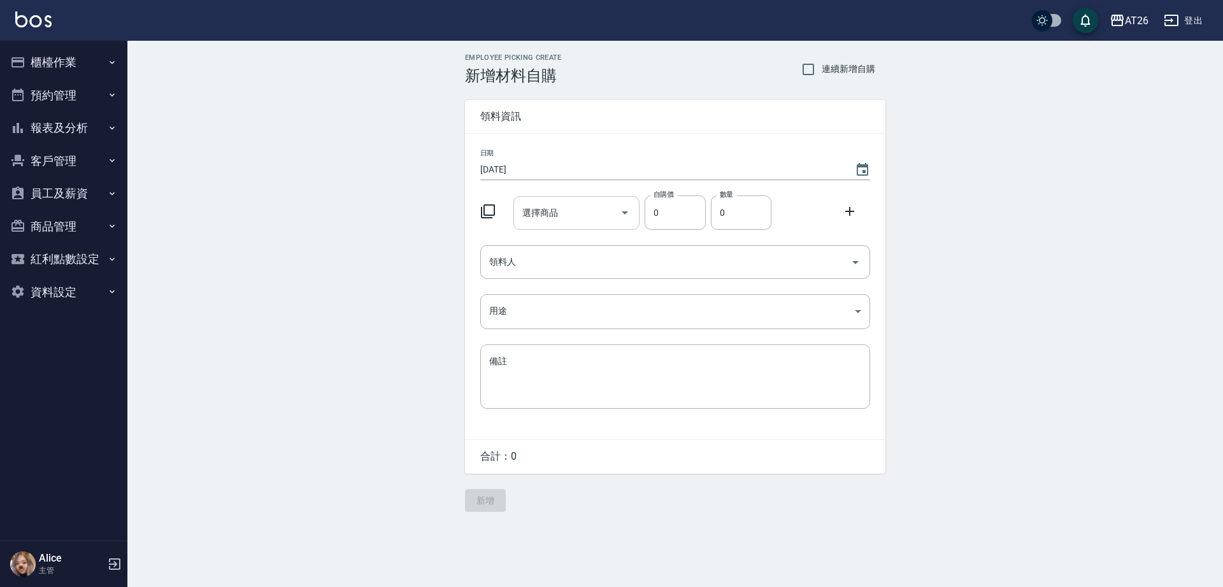
click at [568, 217] on input "選擇商品" at bounding box center [567, 213] width 96 height 22
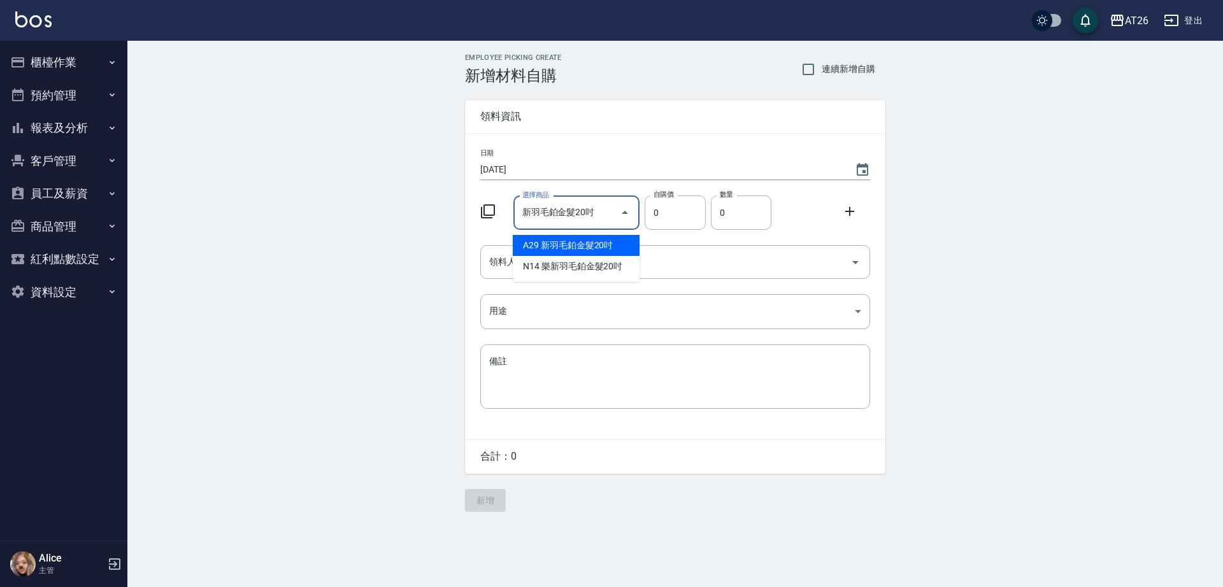
click at [569, 211] on input "新羽毛鉑金髮20吋" at bounding box center [567, 213] width 96 height 22
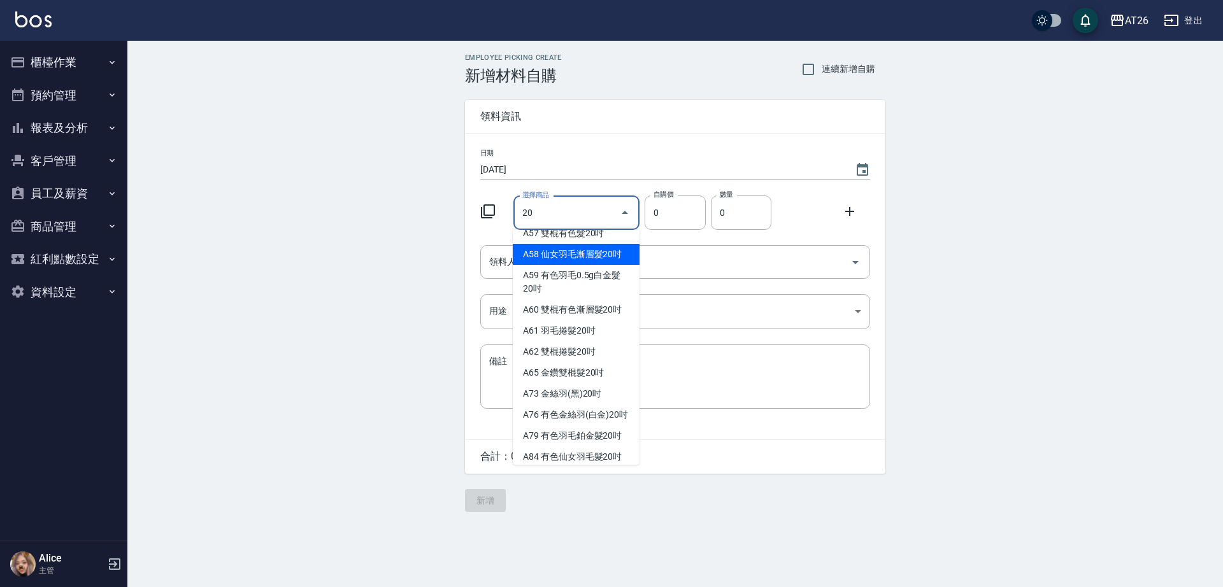
scroll to position [239, 0]
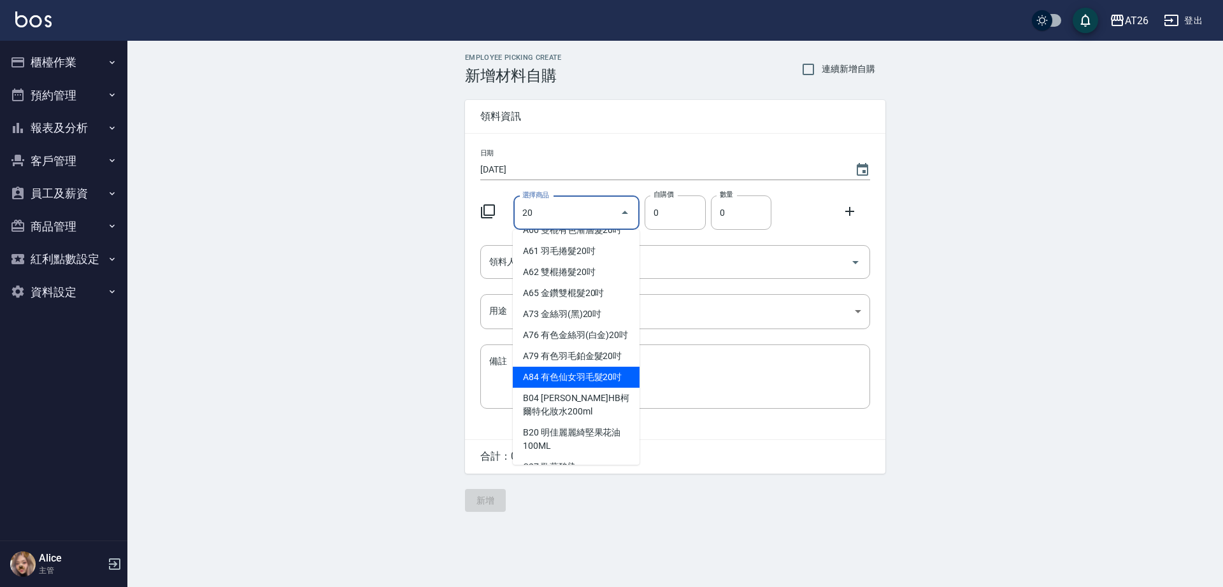
click at [585, 388] on li "A84 有色仙女羽毛髮20吋" at bounding box center [576, 377] width 127 height 21
type input "有色仙女羽毛髮20吋"
type input "2780"
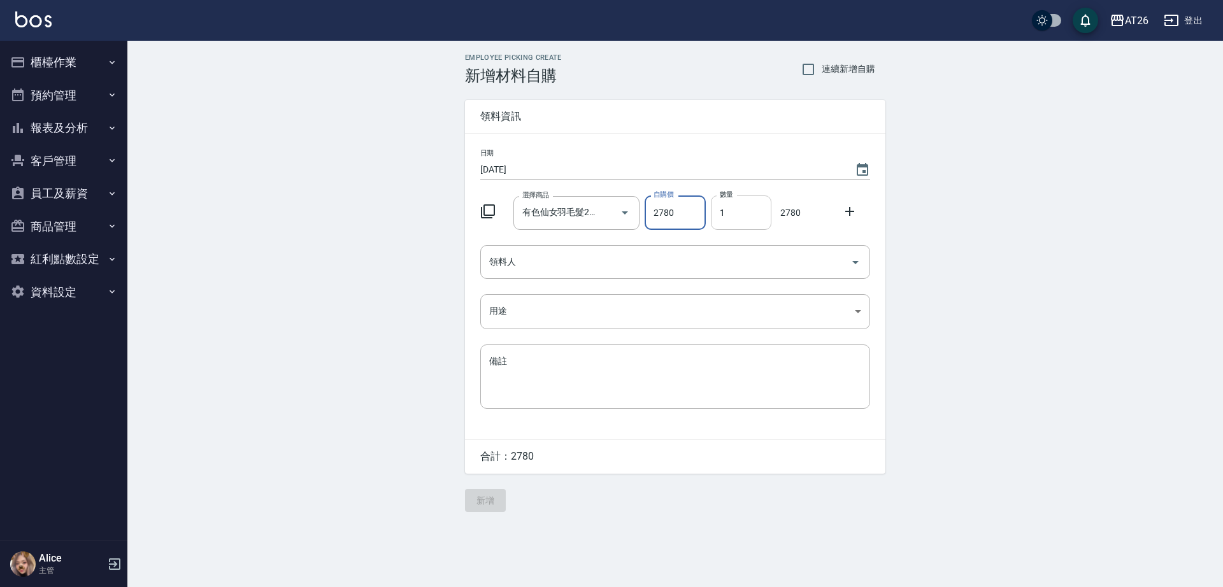
click at [739, 219] on input "1" at bounding box center [741, 213] width 61 height 34
click at [731, 218] on input "1" at bounding box center [741, 213] width 61 height 34
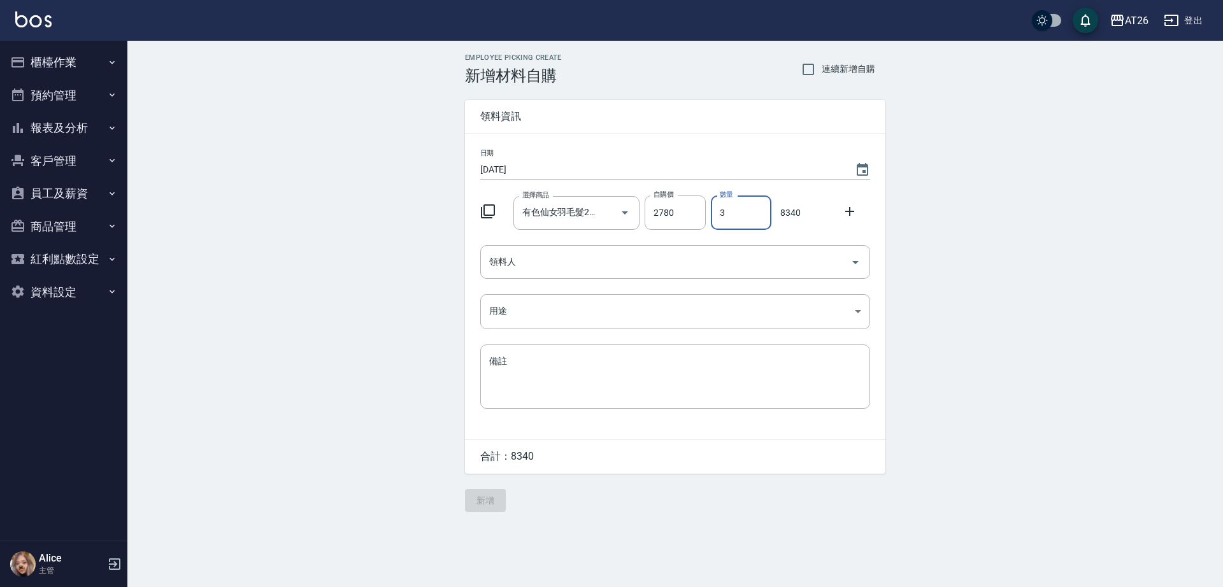
type input "3"
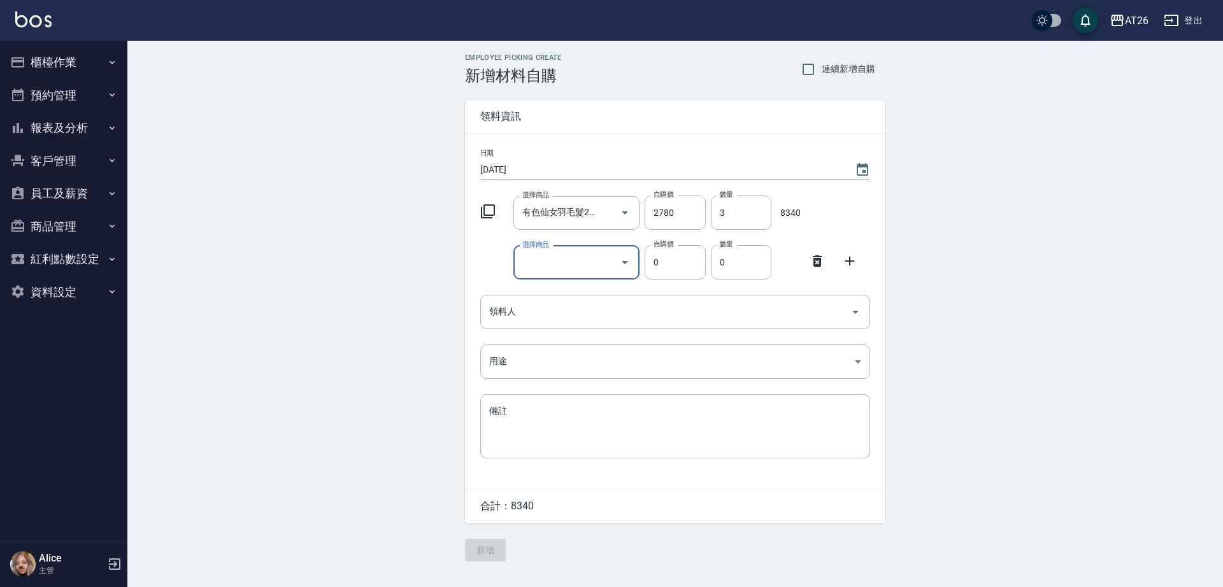
click at [808, 258] on div at bounding box center [821, 259] width 33 height 23
click at [819, 259] on icon at bounding box center [817, 260] width 9 height 11
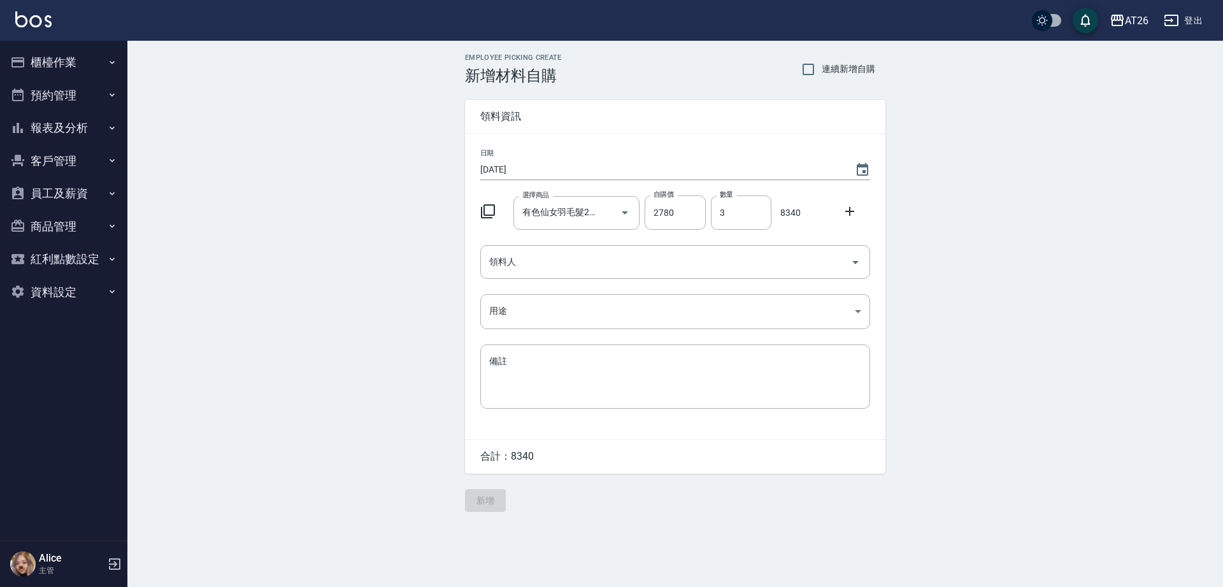
click at [850, 206] on icon at bounding box center [849, 211] width 15 height 15
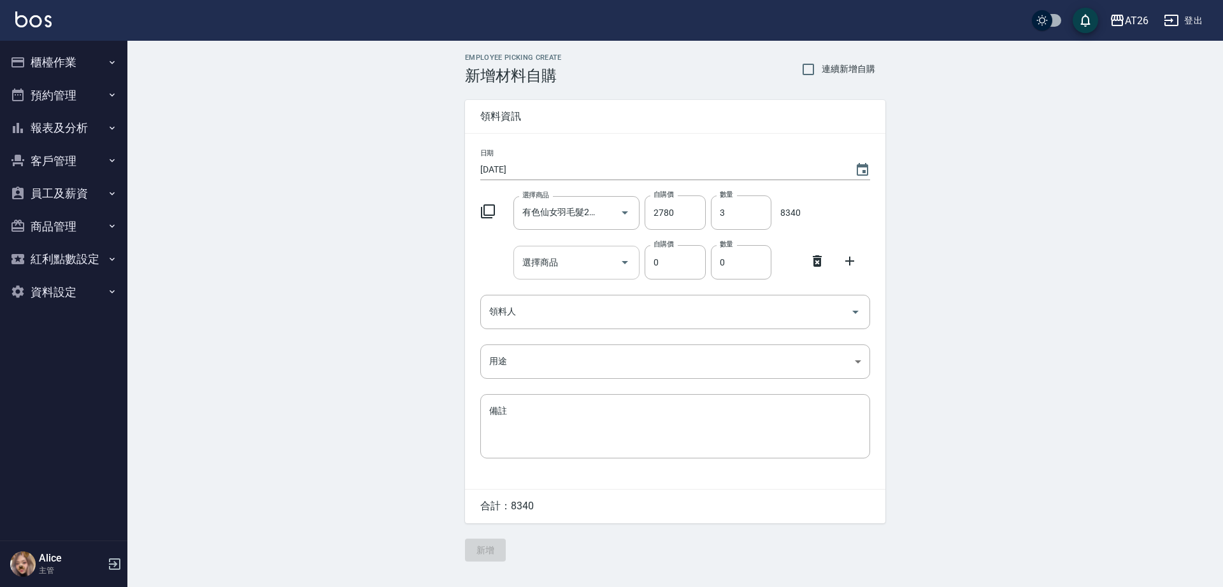
click at [580, 257] on input "選擇商品" at bounding box center [567, 263] width 96 height 22
type input "V"
type input "["
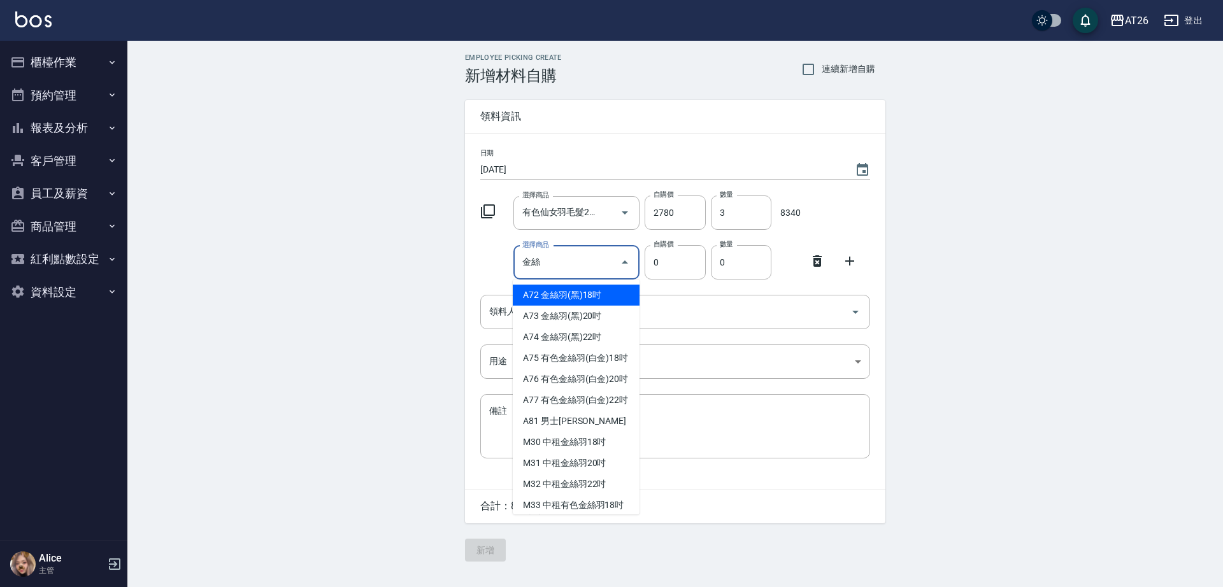
click at [536, 296] on li "A72 金絲羽(黑)18吋" at bounding box center [576, 295] width 127 height 21
type input "金絲羽(黑)18吋"
type input "1030"
type input "1"
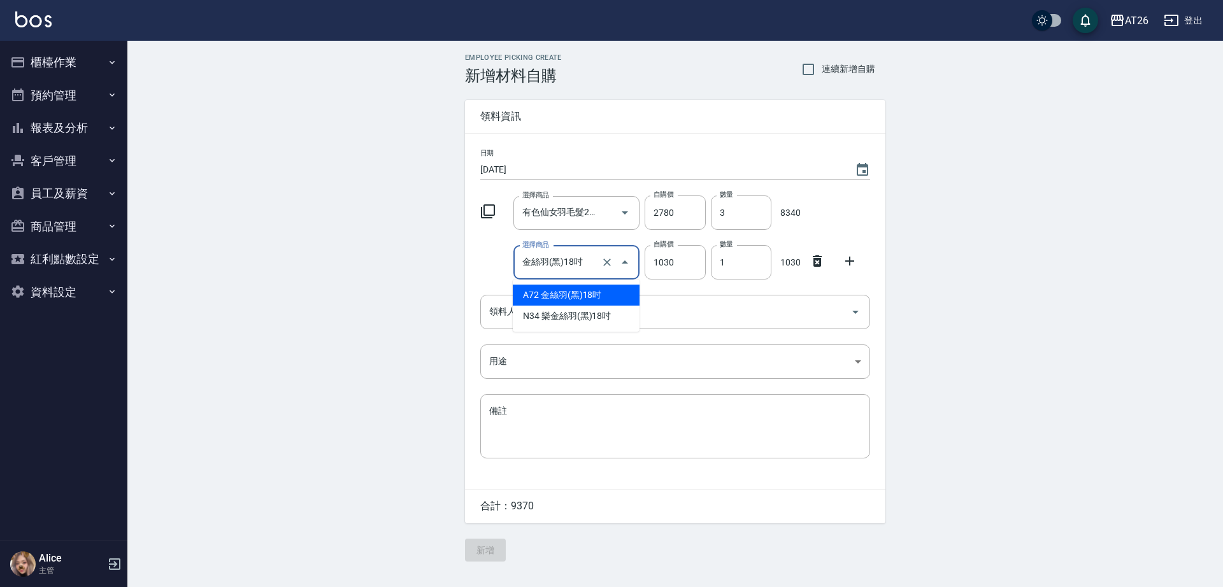
click at [564, 263] on input "金絲羽(黑)18吋" at bounding box center [559, 263] width 80 height 22
click at [575, 263] on input "金絲羽(黑)18吋" at bounding box center [559, 263] width 80 height 22
click at [604, 257] on icon "Clear" at bounding box center [607, 262] width 13 height 13
type input "金絲羽(黑)吋"
type input "0"
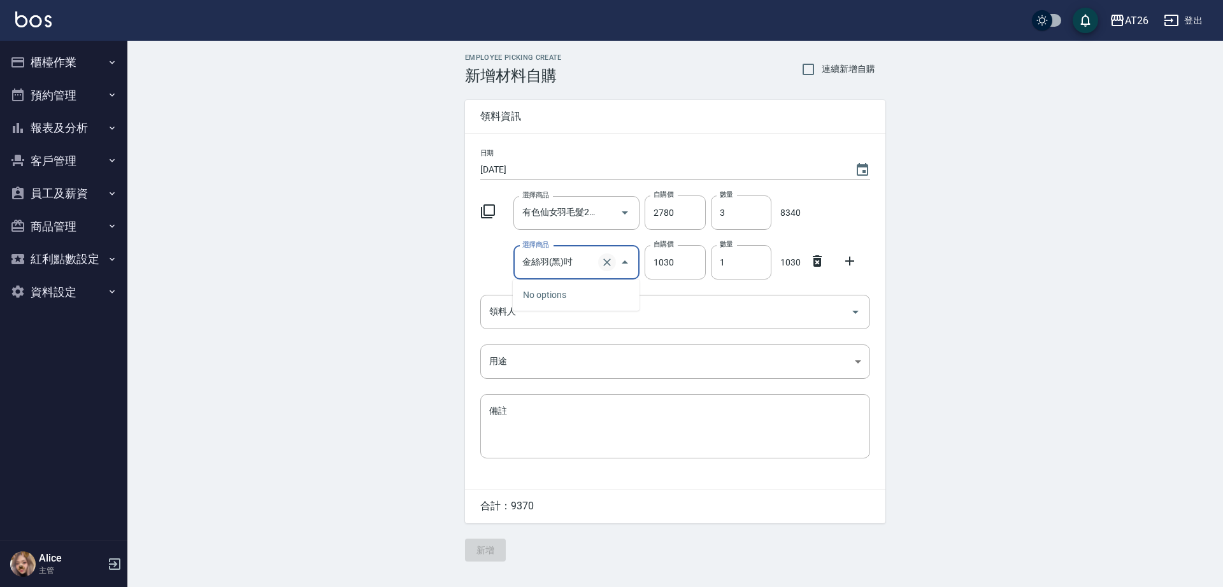
type input "0"
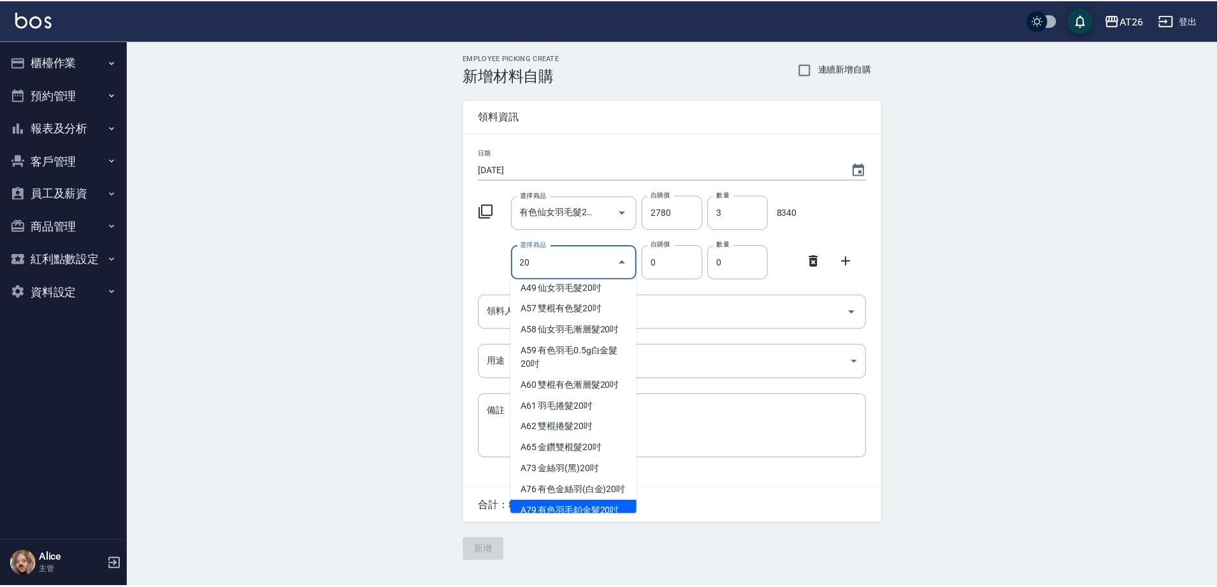
scroll to position [154, 0]
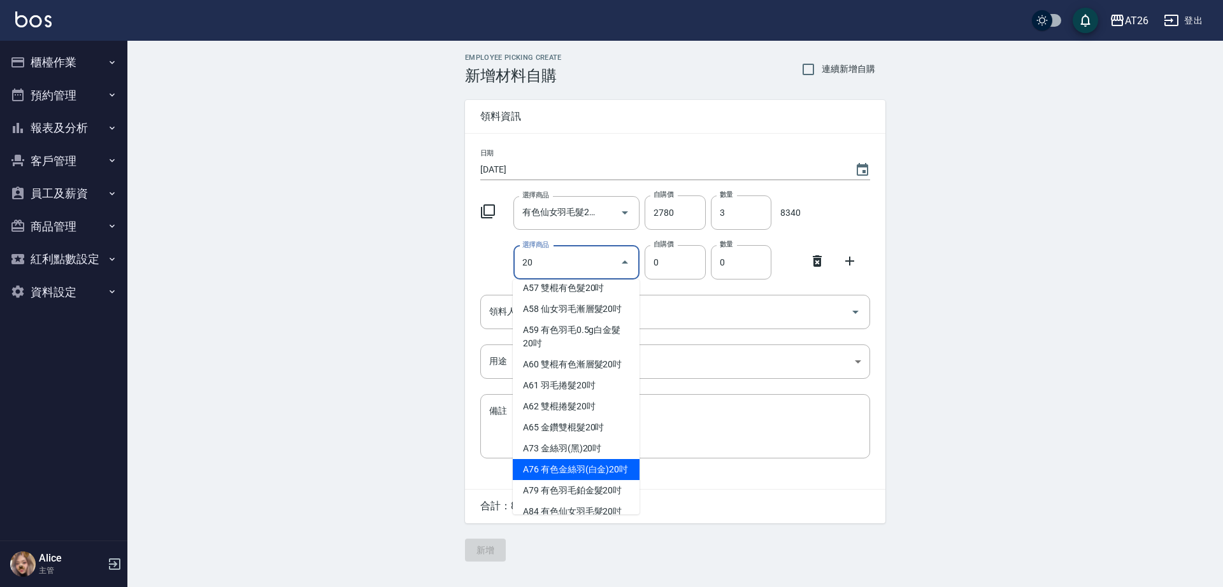
type input "有色金絲羽(白金)20吋"
type input "1180"
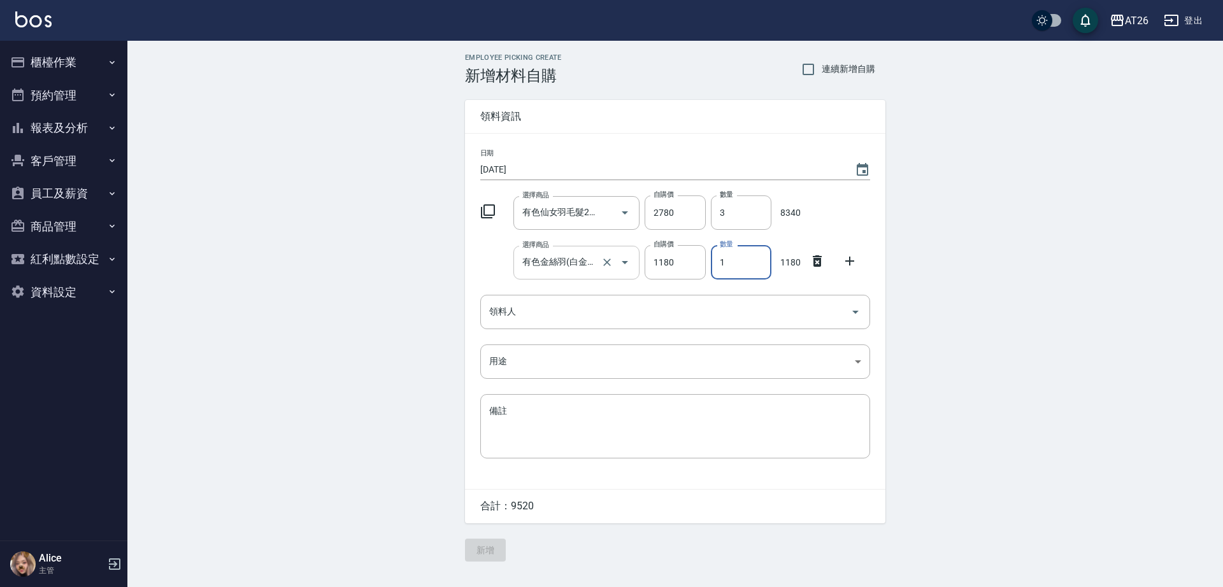
click at [722, 266] on input "1" at bounding box center [741, 262] width 61 height 34
type input "2"
click at [851, 235] on div "日期 2025/08/11 選擇商品 有色仙女羽毛髮20吋 選擇商品 自購價 2780 自購價 數量 3 數量 8340 選擇商品 有色金絲羽(白金)20吋 …" at bounding box center [675, 311] width 420 height 355
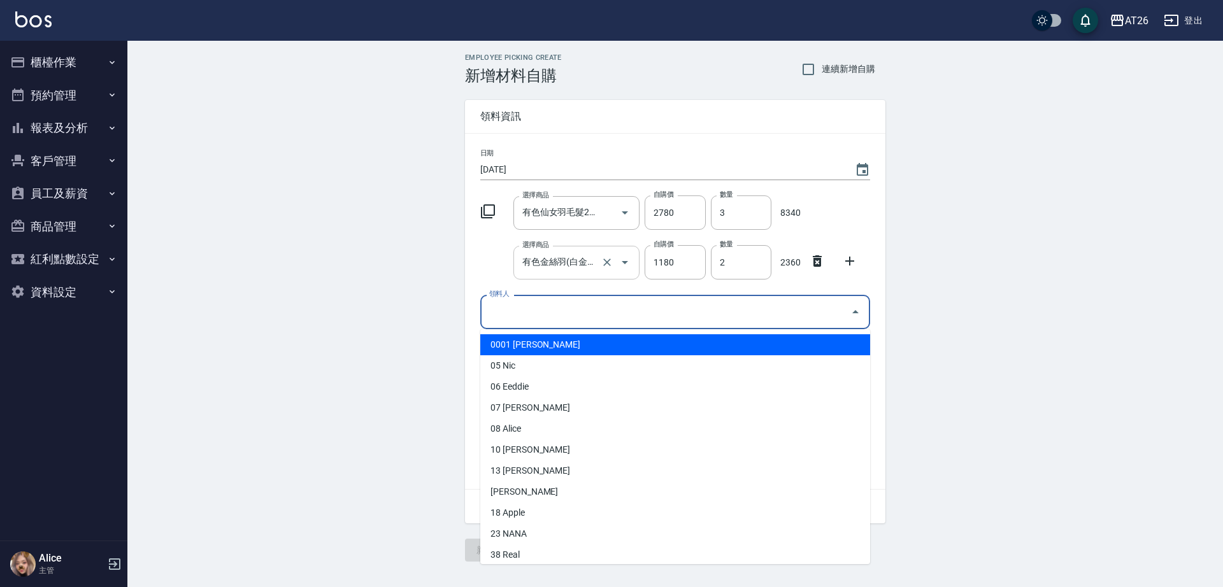
click at [597, 311] on input "領料人" at bounding box center [665, 312] width 359 height 22
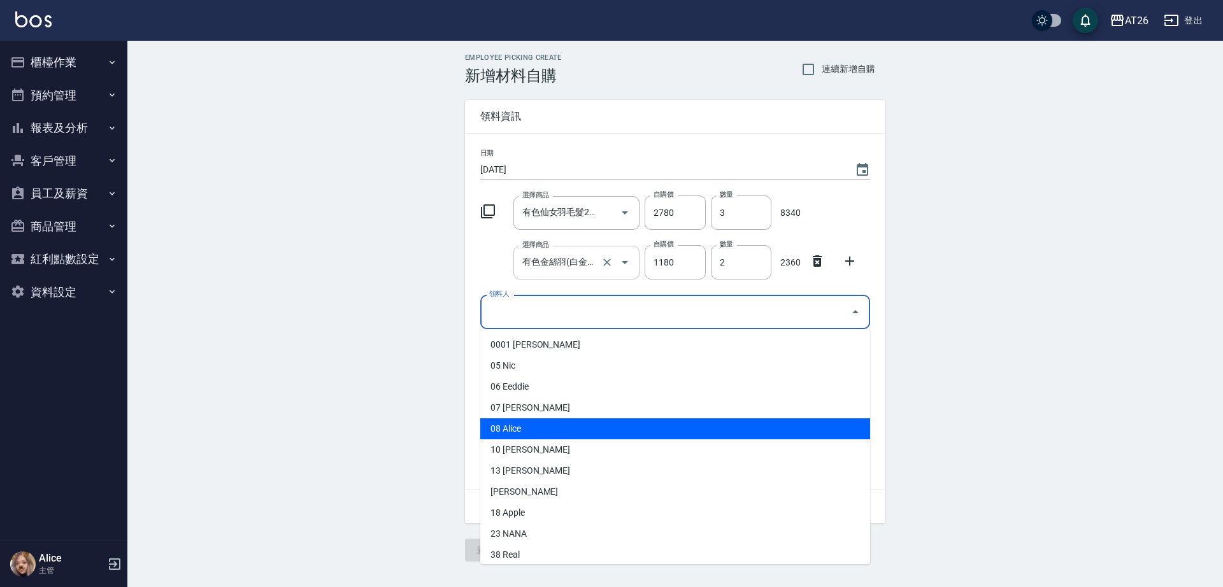
click at [537, 433] on li "08 Alice" at bounding box center [675, 429] width 390 height 21
type input "Alice"
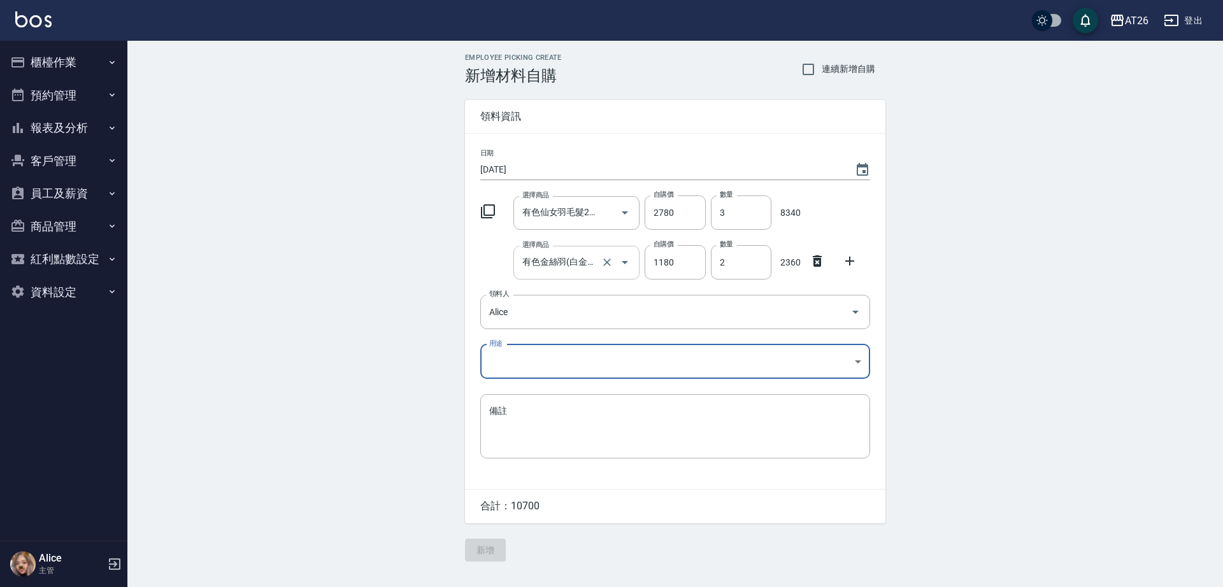
click at [538, 366] on body "AT26 登出 櫃檯作業 打帳單 帳單列表 座位開單 營業儀表板 現金收支登錄 高階收支登錄 材料自購登錄 每日結帳 排班表 現場電腦打卡 掃碼打卡 預約管理…" at bounding box center [611, 293] width 1223 height 587
click at [524, 458] on li "現金" at bounding box center [675, 457] width 390 height 21
type input "現金"
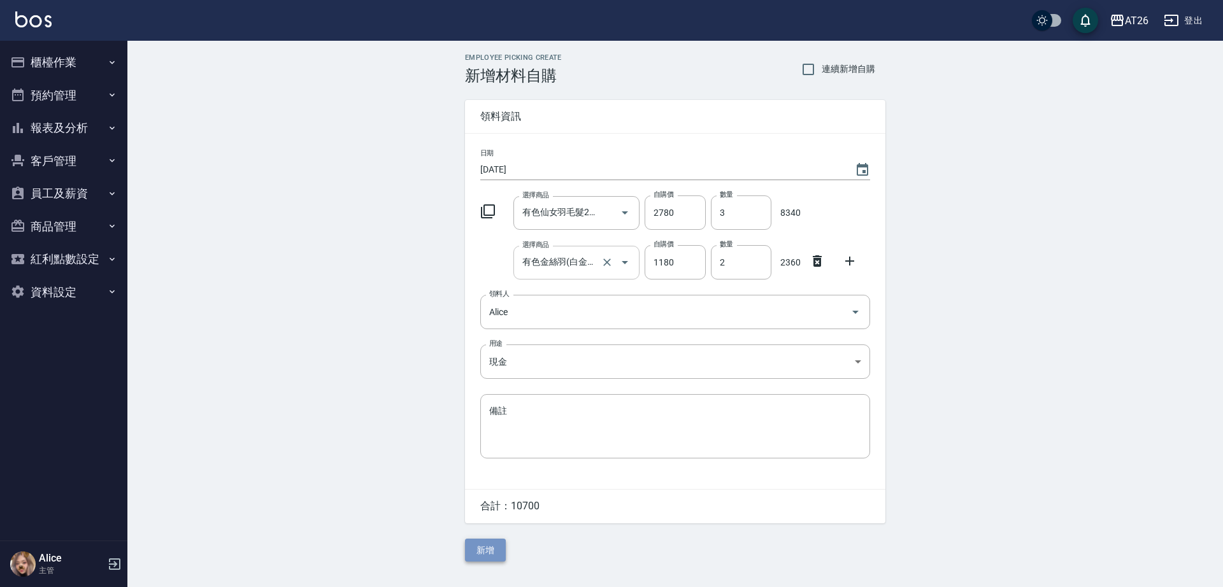
click at [488, 557] on button "新增" at bounding box center [485, 551] width 41 height 24
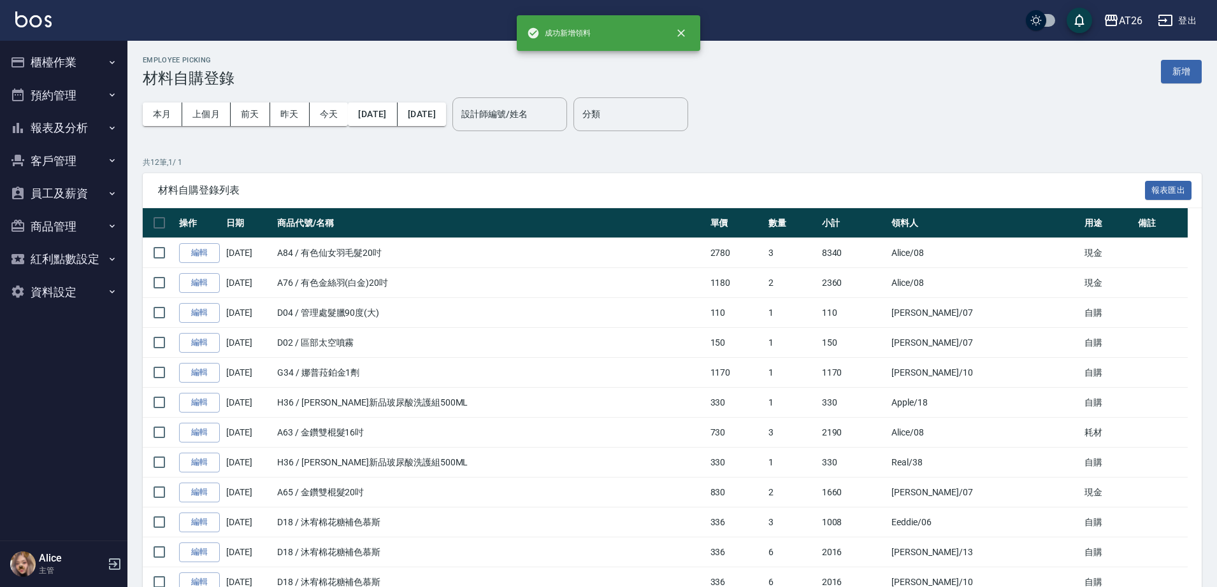
click at [57, 69] on button "櫃檯作業" at bounding box center [63, 62] width 117 height 33
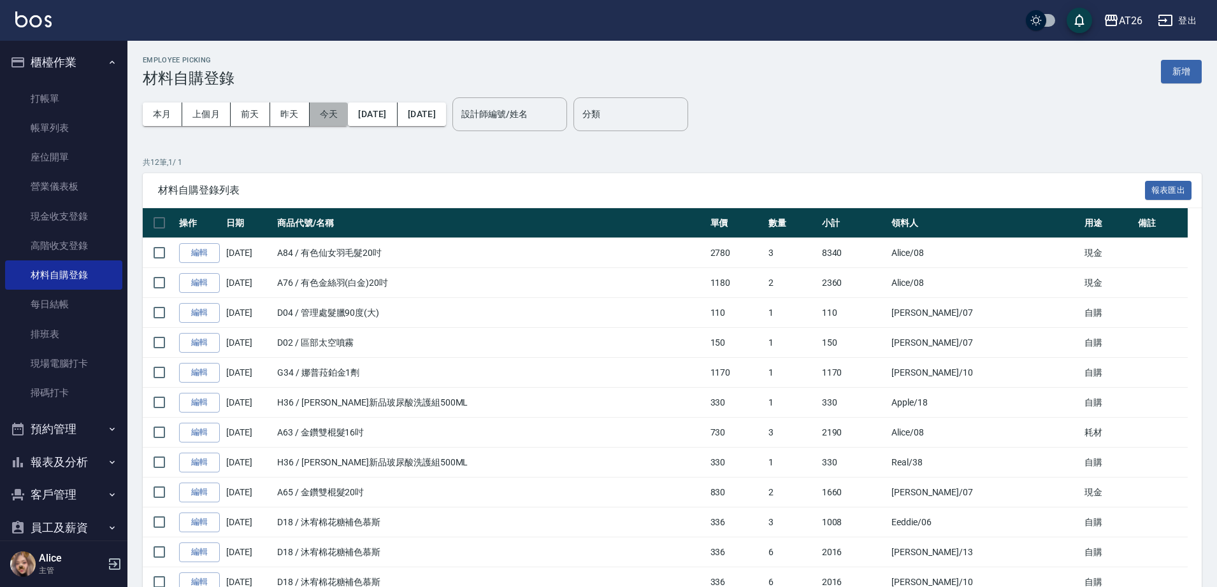
click at [313, 113] on button "今天" at bounding box center [329, 115] width 39 height 24
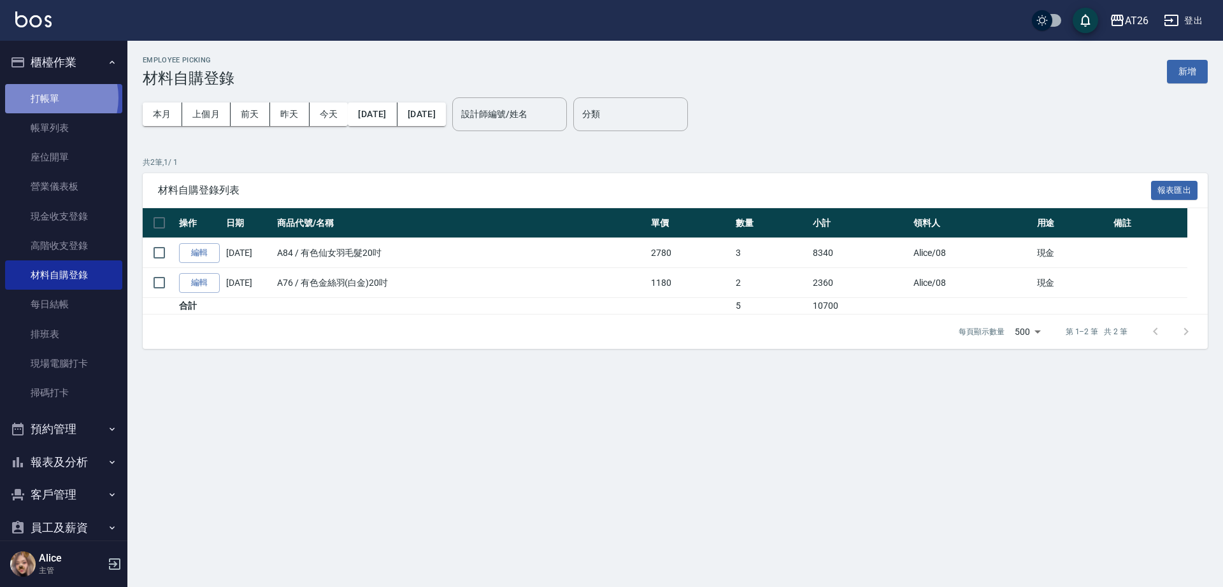
click at [45, 97] on link "打帳單" at bounding box center [63, 98] width 117 height 29
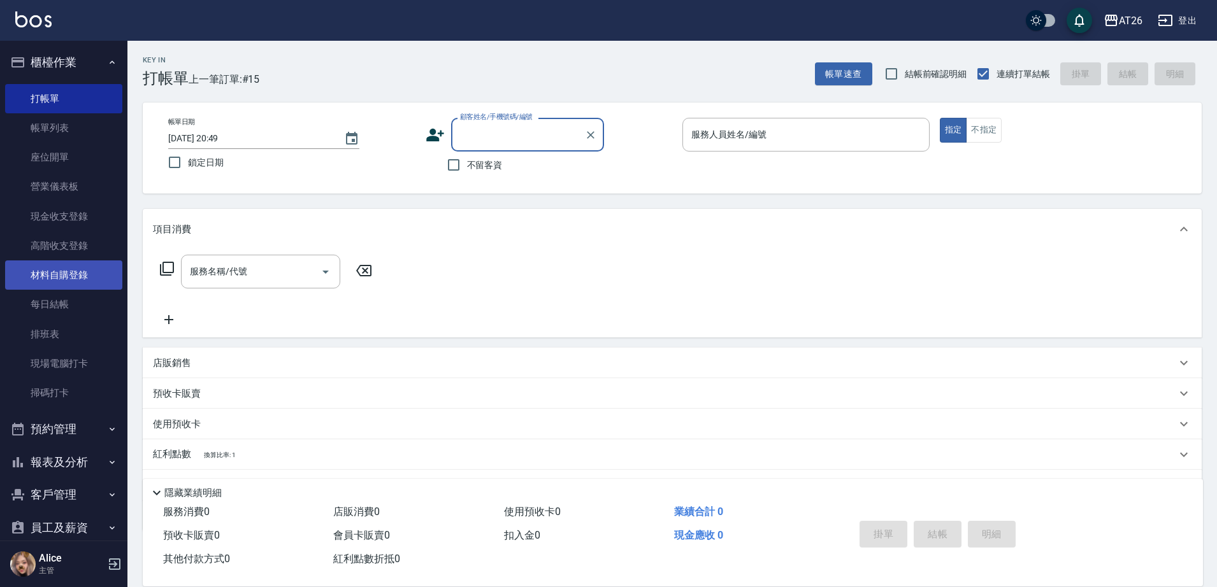
click at [56, 274] on link "材料自購登錄" at bounding box center [63, 275] width 117 height 29
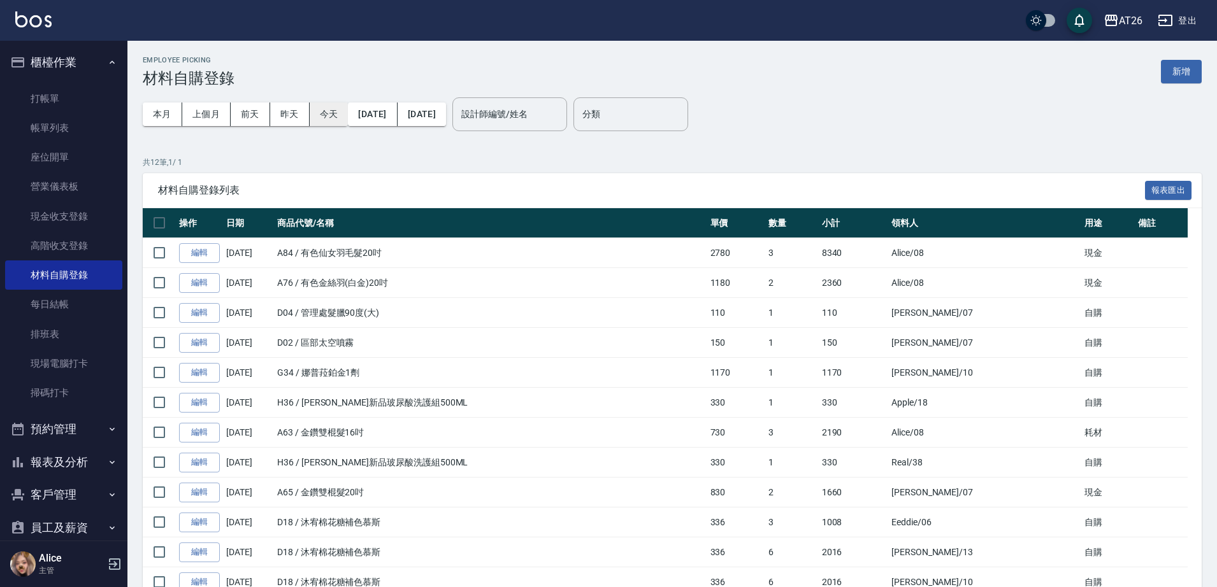
click at [329, 108] on button "今天" at bounding box center [329, 115] width 39 height 24
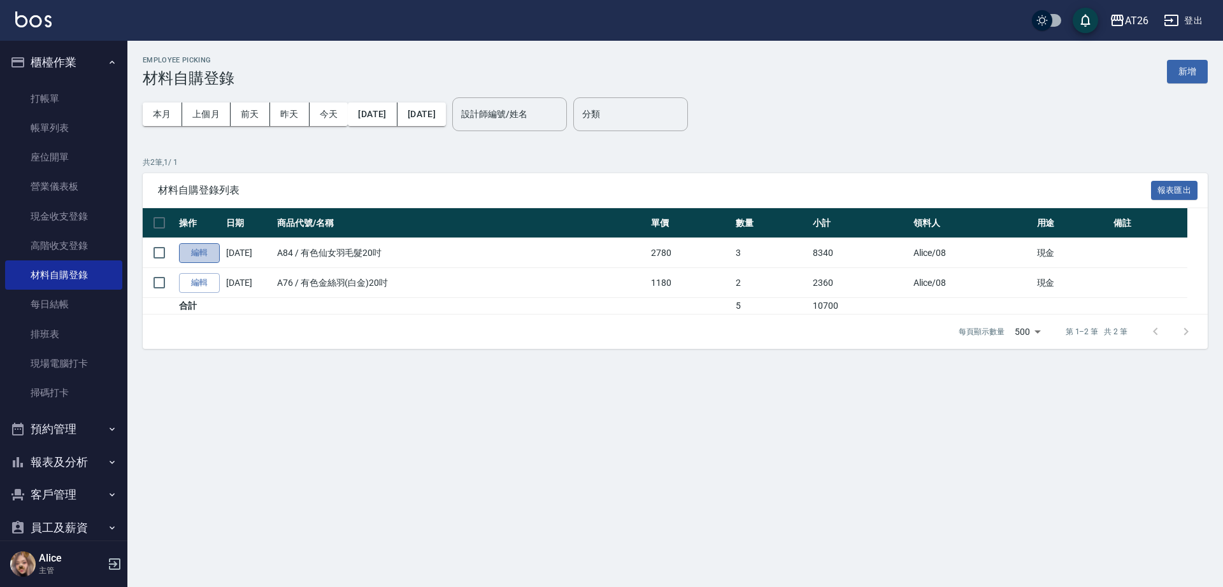
click at [202, 252] on link "編輯" at bounding box center [199, 253] width 41 height 20
click at [202, 252] on div "Employee Picking 材料自購登錄 新增 本月 上個月 前天 昨天 今天 2025/08/11 2025/08/11 設計師編號/姓名 設計師編號…" at bounding box center [611, 293] width 1223 height 587
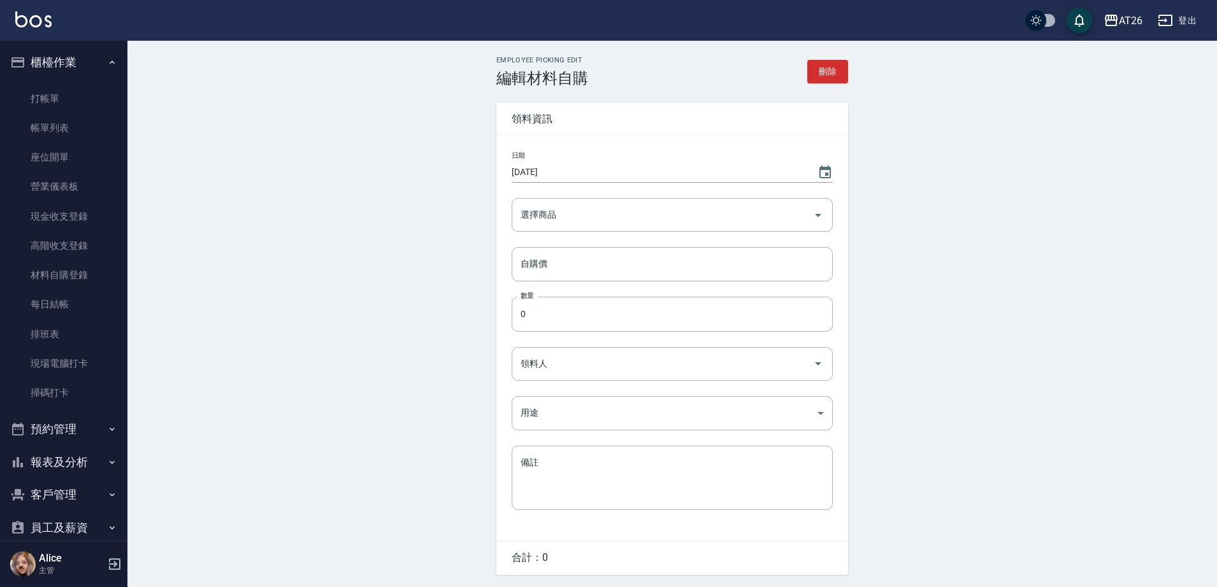
type input "有色仙女羽毛髮20吋"
type input "2780"
type input "3"
type input "Alice"
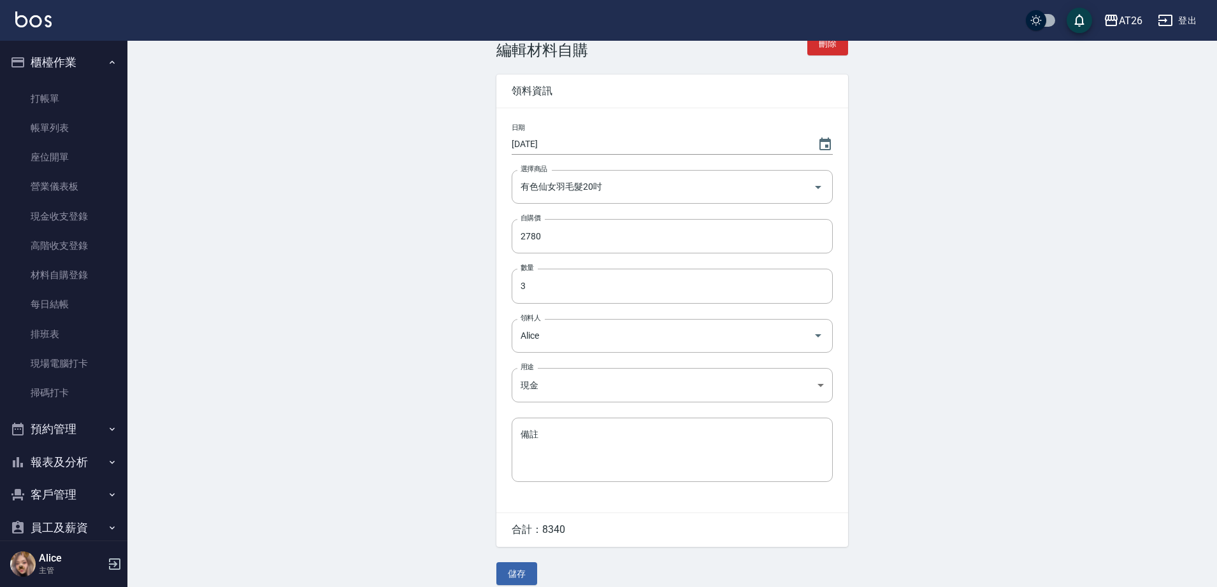
scroll to position [43, 0]
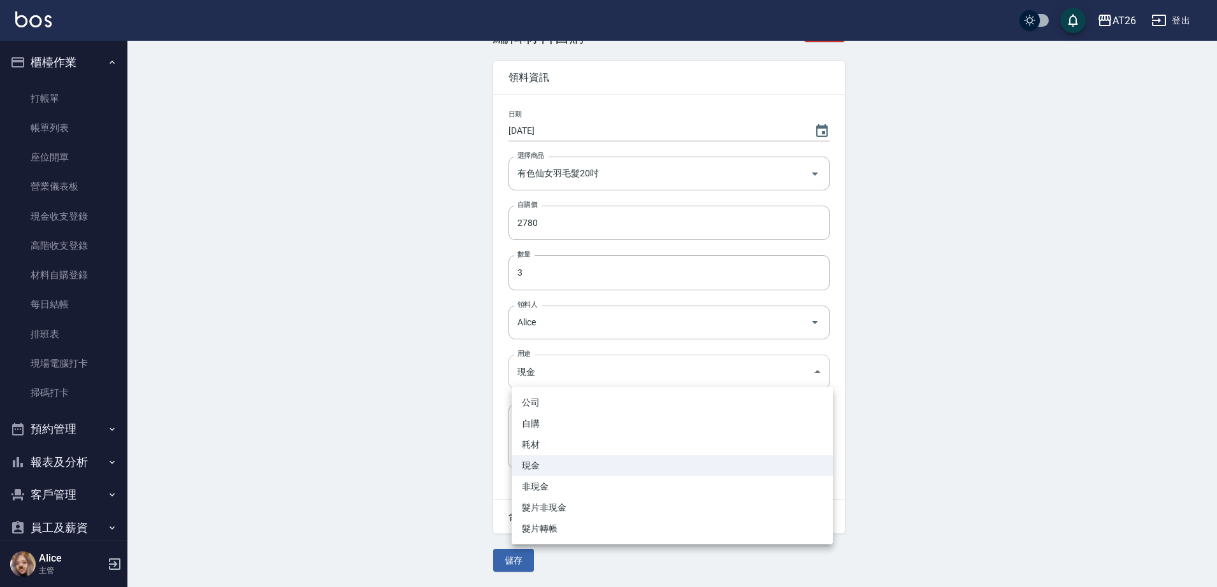
click at [558, 366] on body "AT26 登出 櫃檯作業 打帳單 帳單列表 座位開單 營業儀表板 現金收支登錄 高階收支登錄 材料自購登錄 每日結帳 排班表 現場電腦打卡 掃碼打卡 預約管理…" at bounding box center [608, 273] width 1217 height 629
click at [541, 445] on li "耗材" at bounding box center [672, 444] width 321 height 21
type input "耗材"
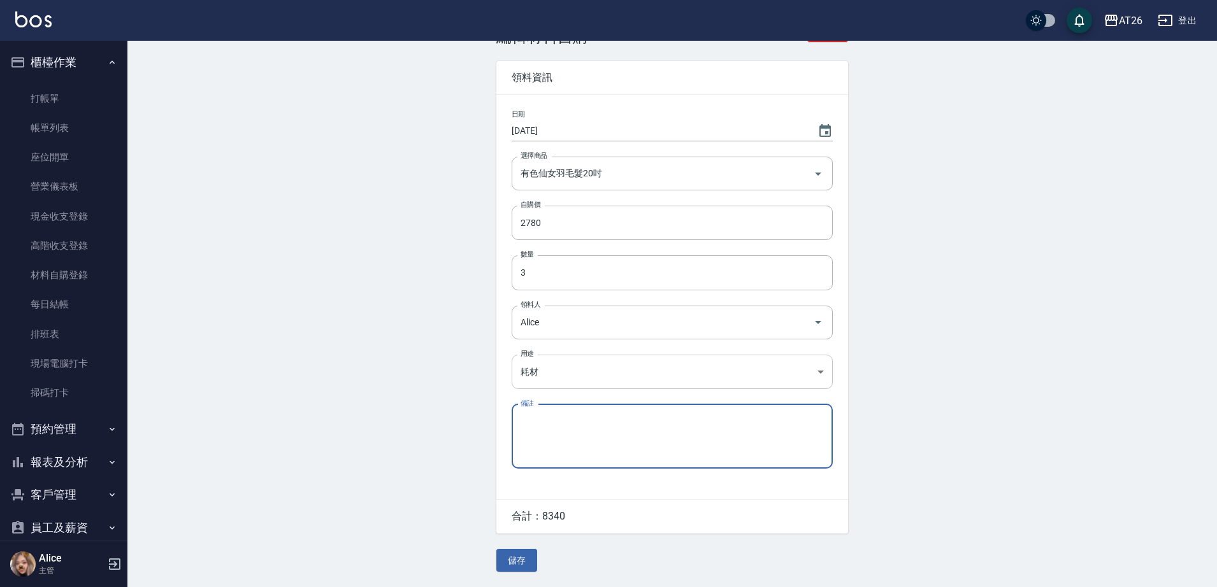
click at [627, 380] on body "AT26 登出 櫃檯作業 打帳單 帳單列表 座位開單 營業儀表板 現金收支登錄 高階收支登錄 材料自購登錄 每日結帳 排班表 現場電腦打卡 掃碼打卡 預約管理…" at bounding box center [608, 273] width 1217 height 629
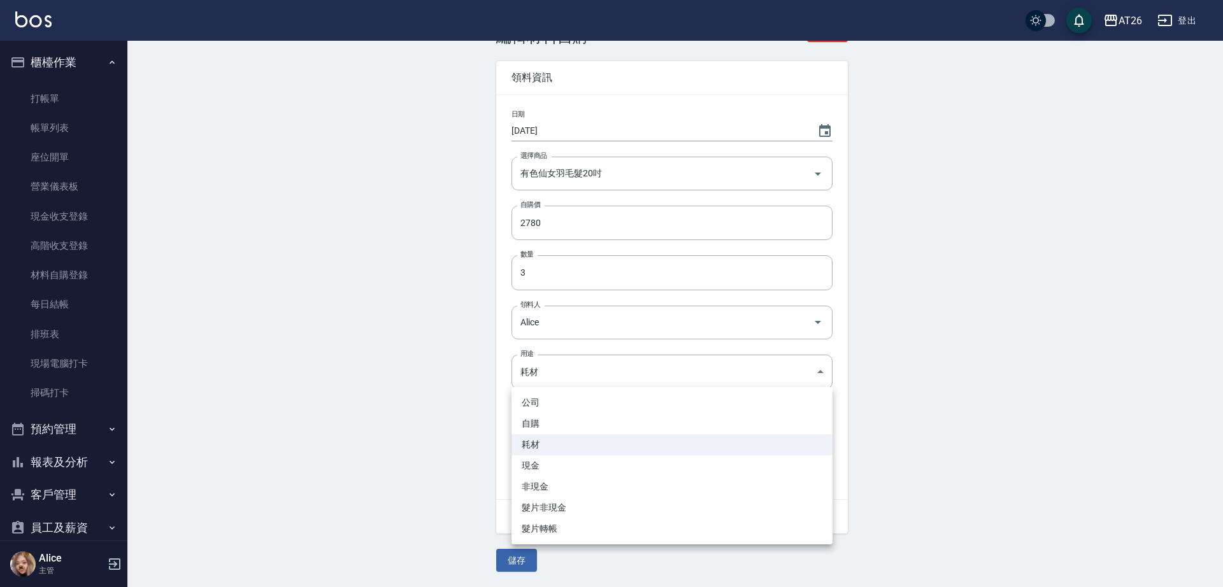
click at [449, 422] on div at bounding box center [611, 293] width 1223 height 587
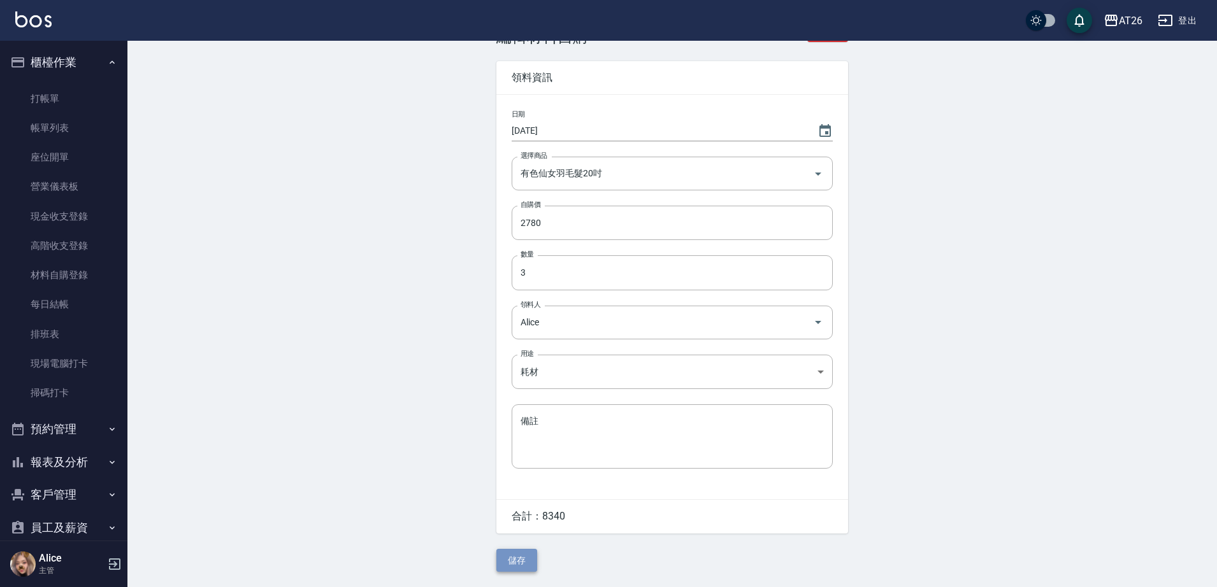
click at [516, 561] on button "儲存" at bounding box center [516, 561] width 41 height 24
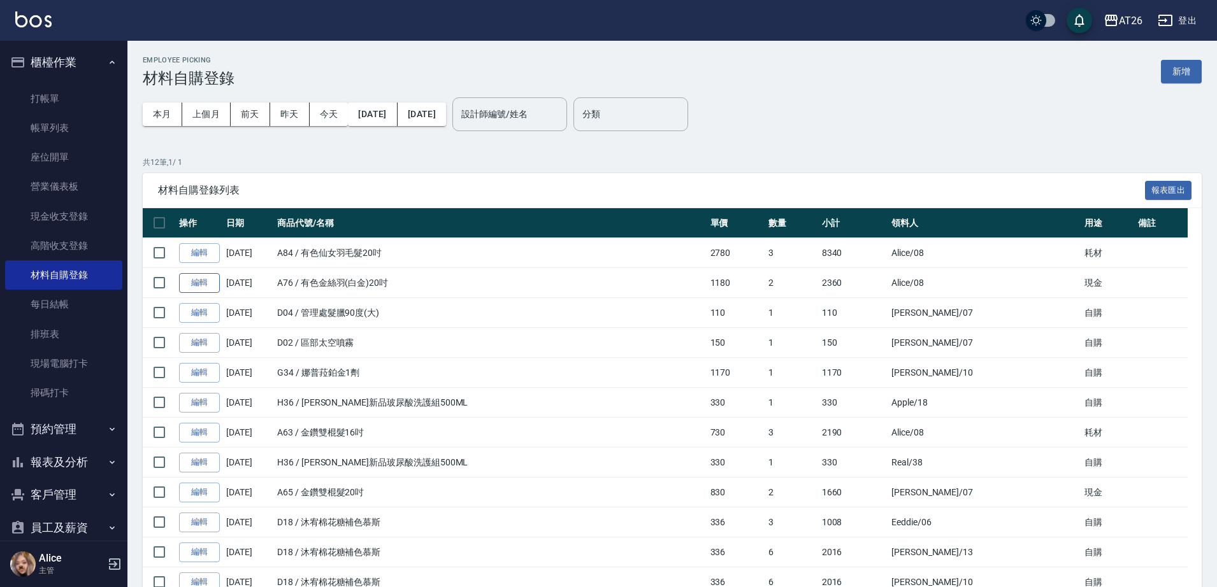
click at [210, 288] on link "編輯" at bounding box center [199, 283] width 41 height 20
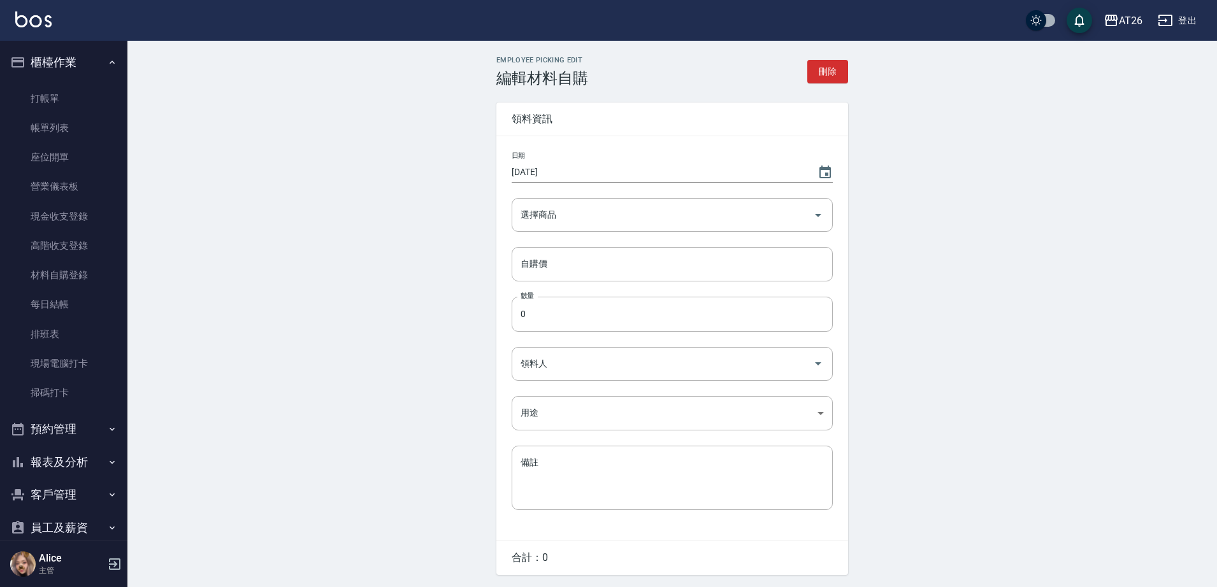
type input "有色金絲羽(白金)20吋"
type input "1180"
type input "2"
type input "Alice"
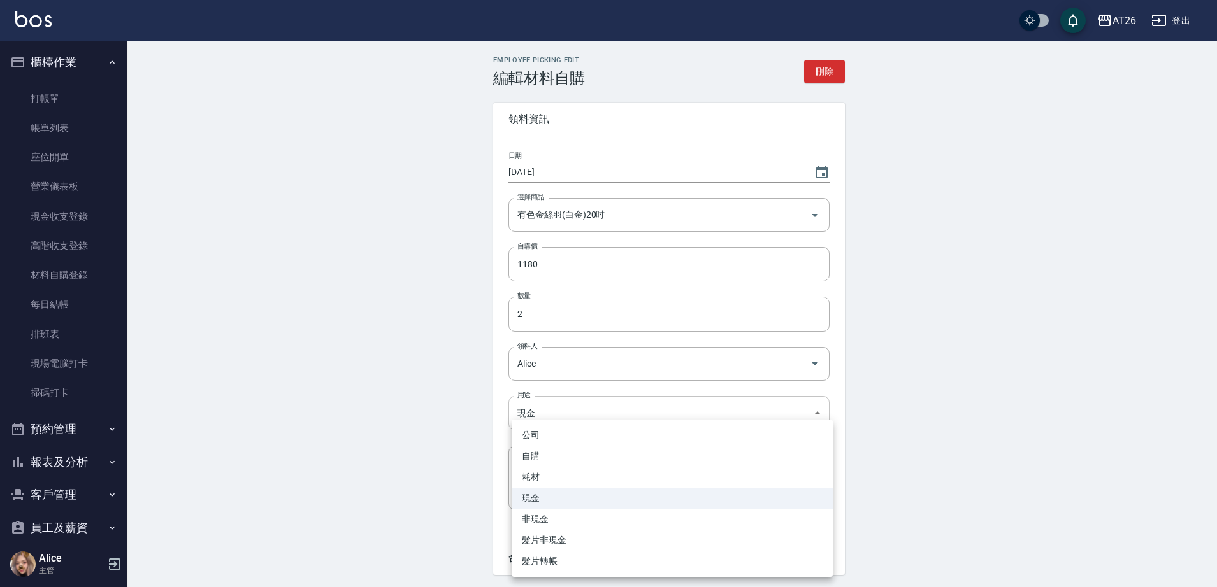
click at [552, 415] on body "AT26 登出 櫃檯作業 打帳單 帳單列表 座位開單 營業儀表板 現金收支登錄 高階收支登錄 材料自購登錄 每日結帳 排班表 現場電腦打卡 掃碼打卡 預約管理…" at bounding box center [608, 314] width 1217 height 629
click at [549, 476] on li "耗材" at bounding box center [672, 477] width 321 height 21
type input "耗材"
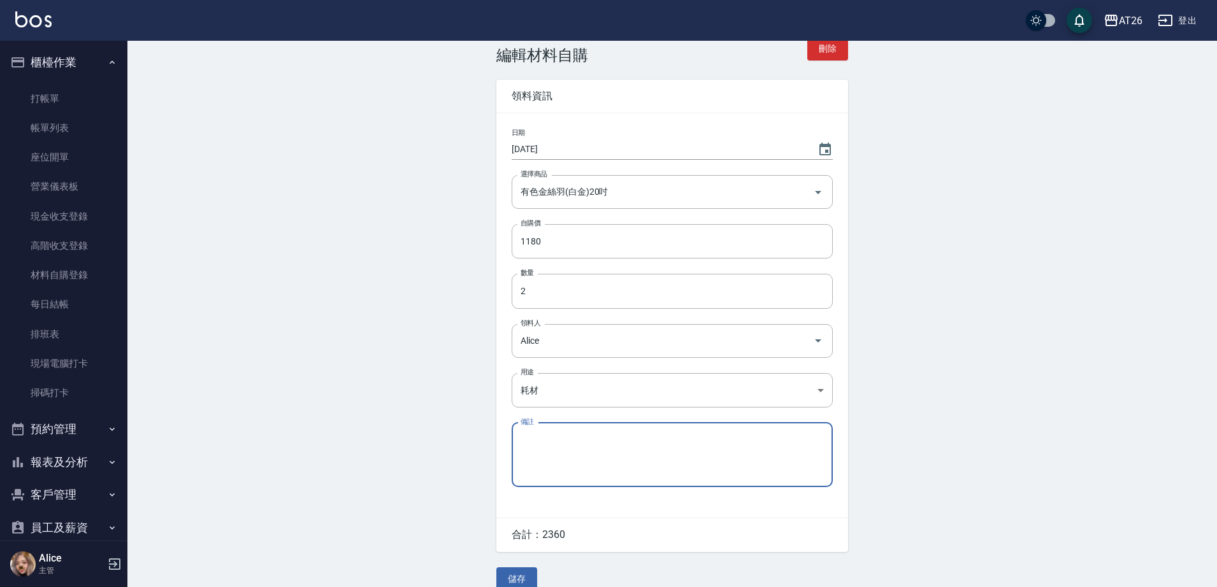
scroll to position [43, 0]
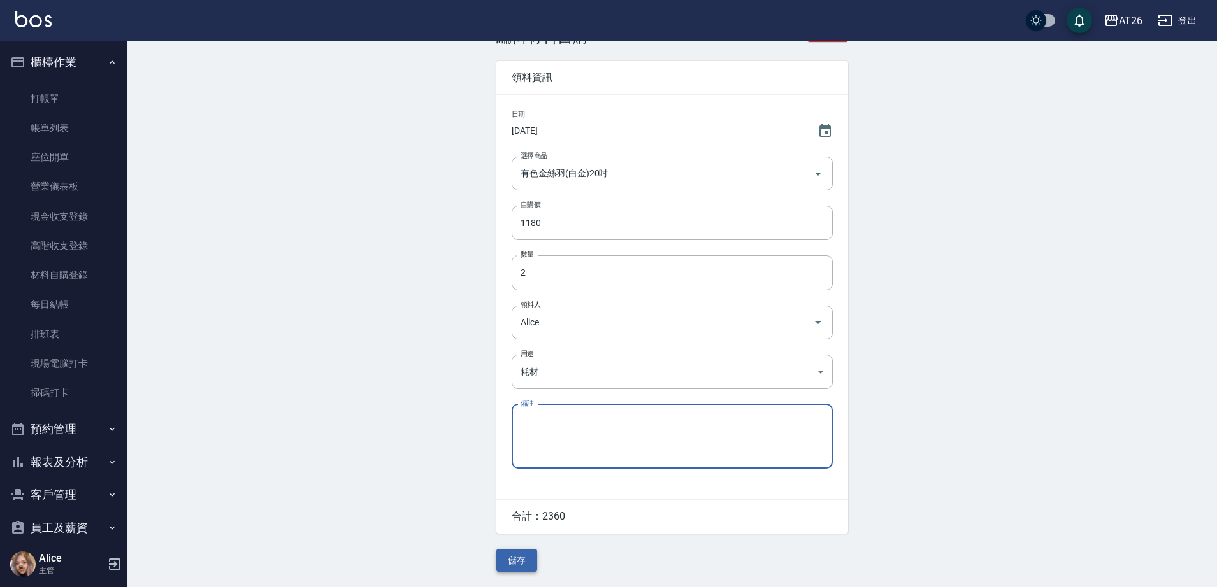
click at [525, 569] on button "儲存" at bounding box center [516, 561] width 41 height 24
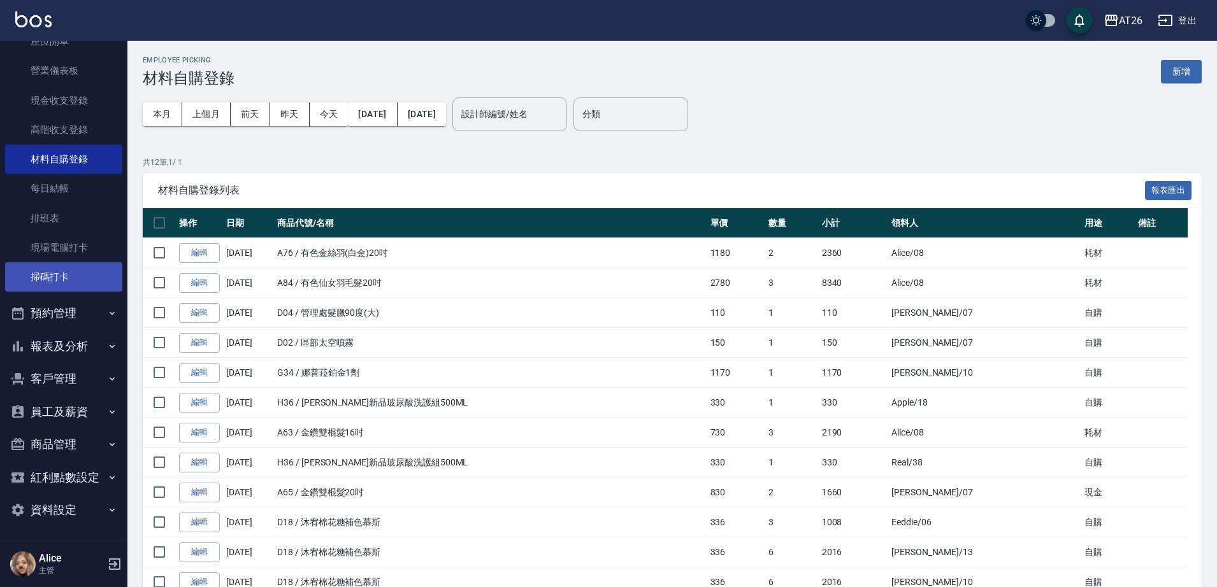
scroll to position [117, 0]
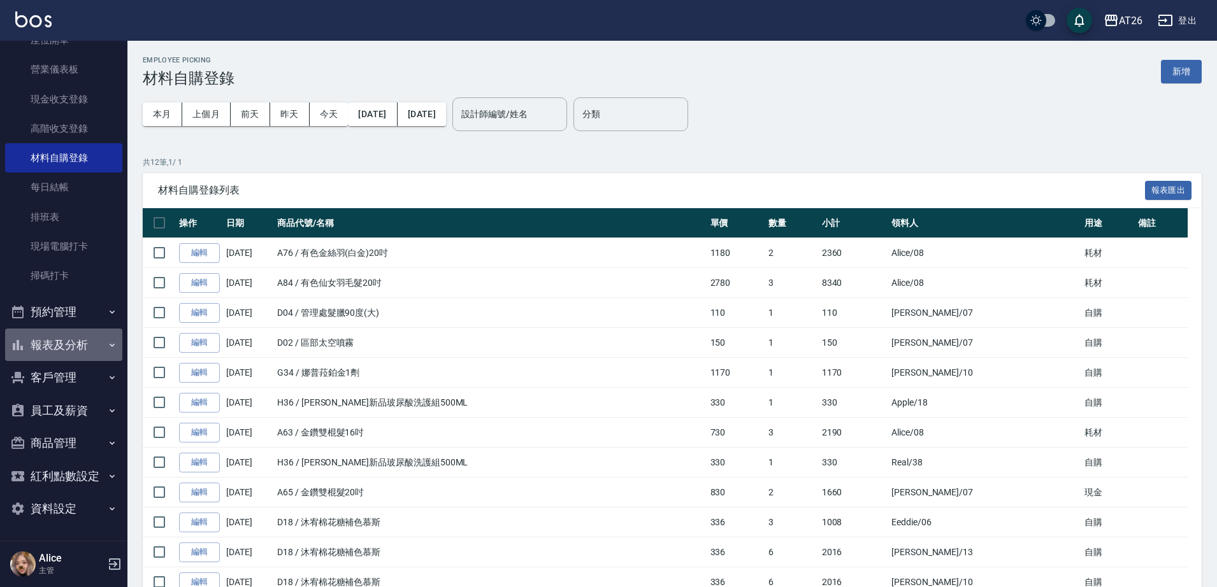
click at [83, 344] on button "報表及分析" at bounding box center [63, 345] width 117 height 33
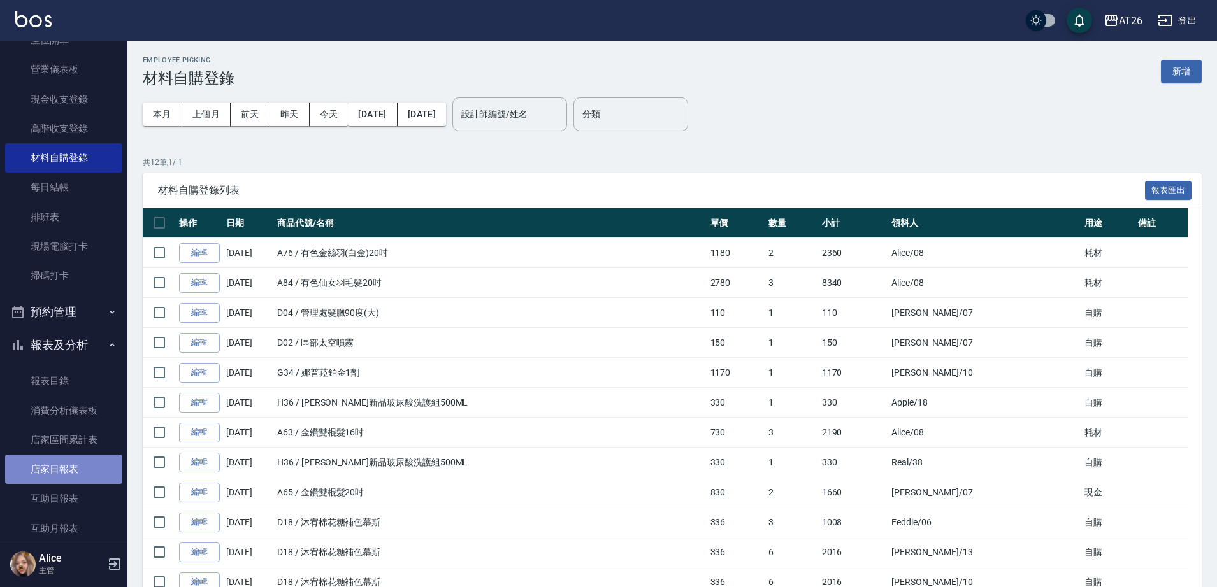
click at [75, 466] on link "店家日報表" at bounding box center [63, 469] width 117 height 29
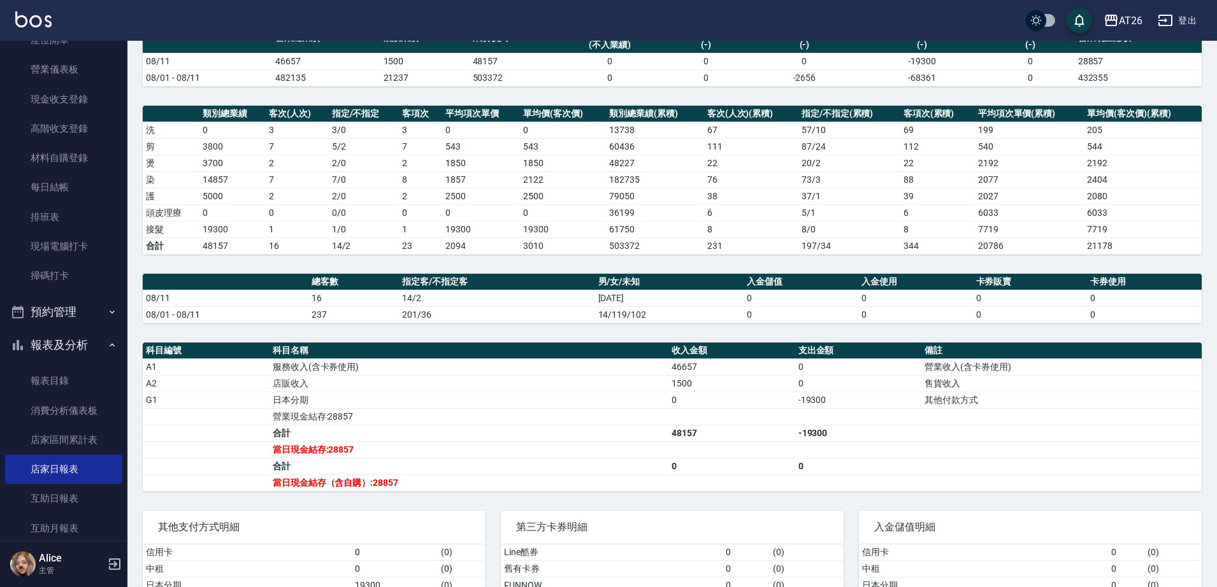
scroll to position [205, 0]
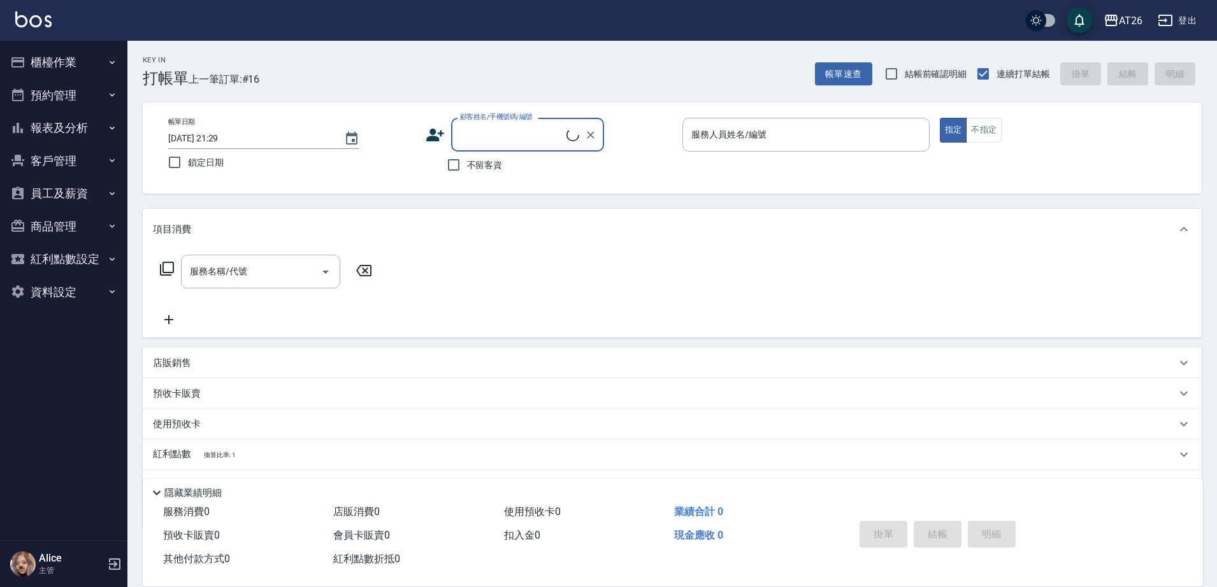
click at [97, 138] on button "報表及分析" at bounding box center [63, 127] width 117 height 33
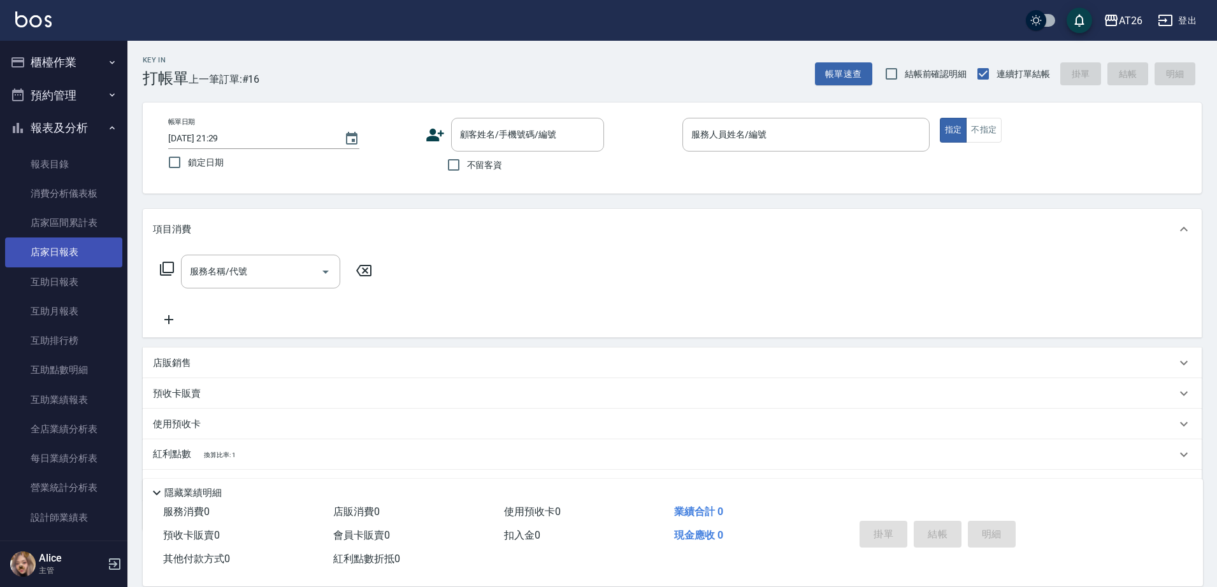
click at [53, 257] on link "店家日報表" at bounding box center [63, 252] width 117 height 29
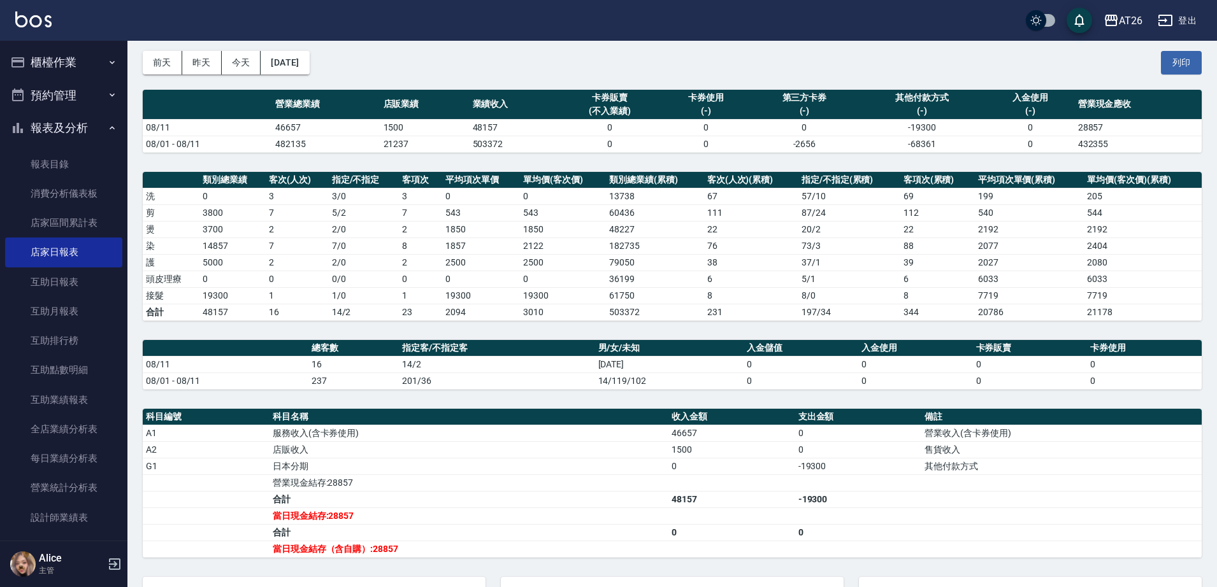
scroll to position [80, 0]
